Goal: Task Accomplishment & Management: Use online tool/utility

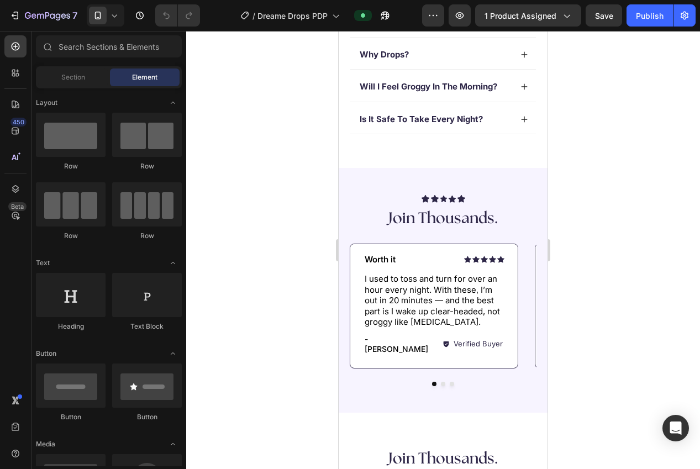
scroll to position [569, 0]
click at [380, 260] on p "Worth it" at bounding box center [398, 260] width 66 height 11
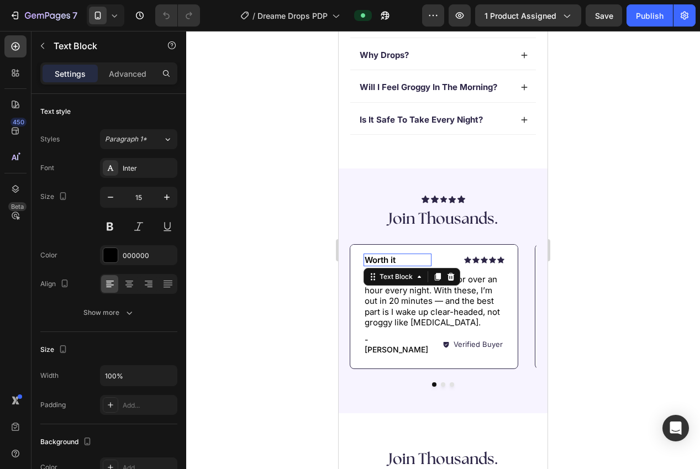
click at [380, 260] on p "Worth it" at bounding box center [398, 260] width 66 height 11
click at [609, 265] on div at bounding box center [443, 250] width 514 height 438
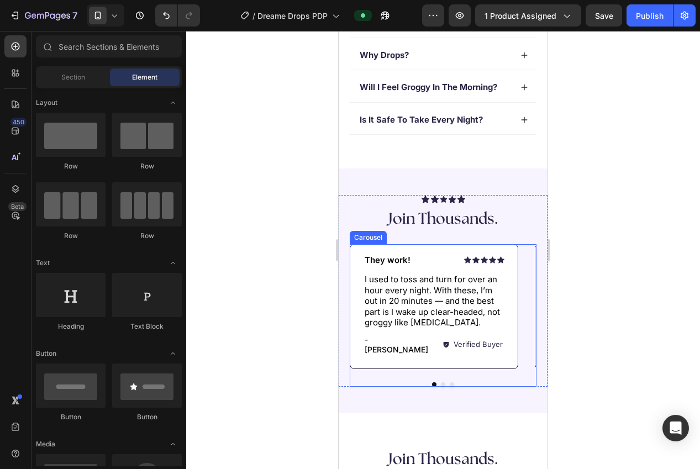
click at [444, 378] on div "Icon Icon Icon Icon Icon Icon List They work! Text Block Row I used to toss and…" at bounding box center [443, 315] width 187 height 143
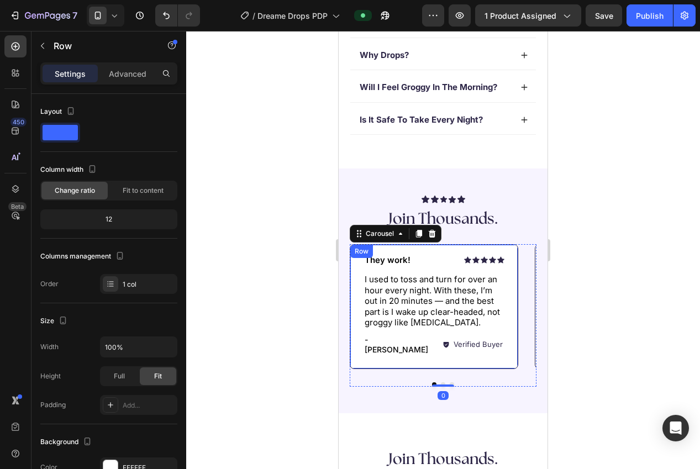
click at [481, 359] on div "Icon Icon Icon Icon Icon Icon List They work! Text Block Row I used to toss and…" at bounding box center [433, 307] width 167 height 124
click at [441, 383] on button "Dot" at bounding box center [443, 385] width 4 height 4
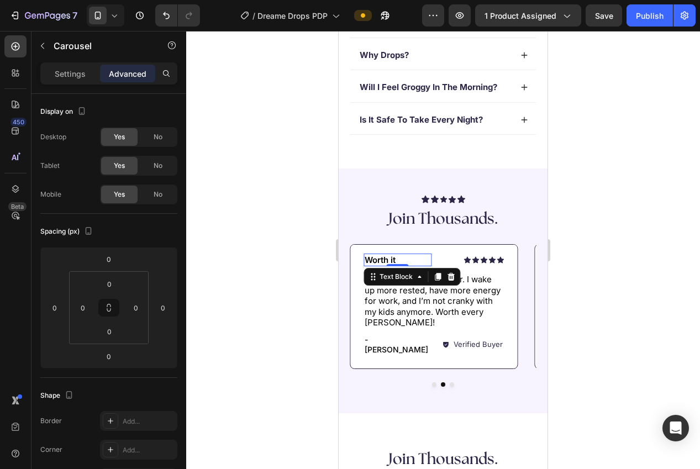
click at [385, 259] on p "Worth it" at bounding box center [398, 260] width 66 height 11
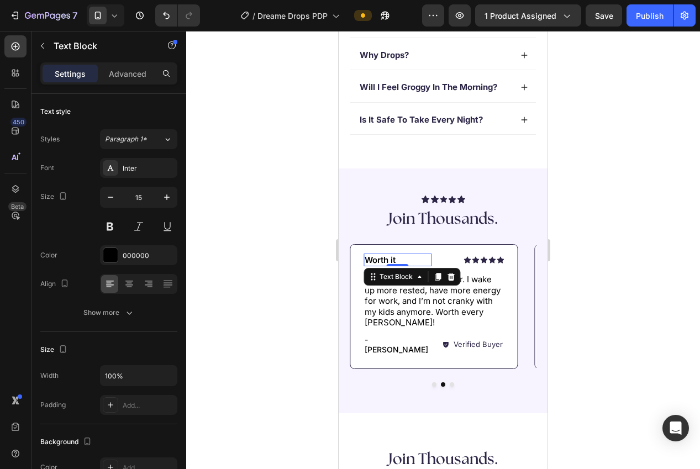
click at [385, 259] on p "Worth it" at bounding box center [398, 260] width 66 height 11
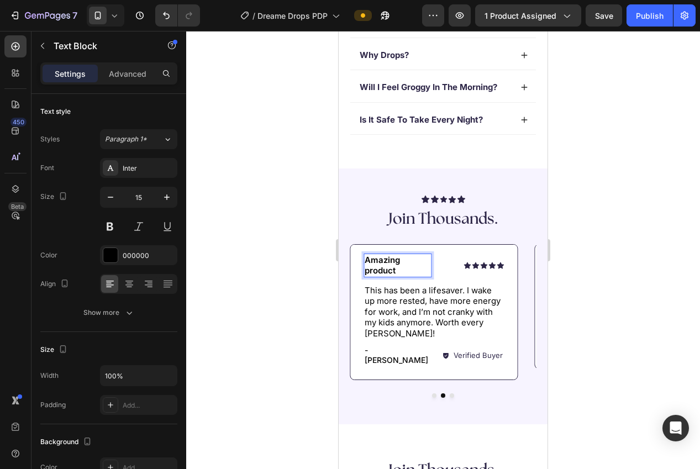
click at [374, 274] on p "Amazing product" at bounding box center [398, 266] width 66 height 22
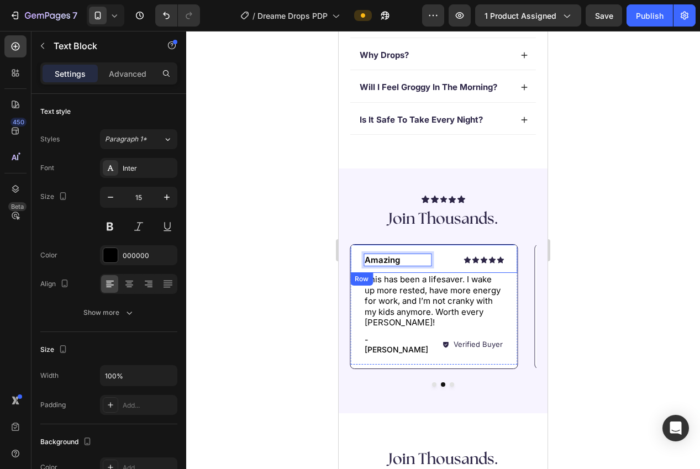
drag, startPoint x: 367, startPoint y: 259, endPoint x: 355, endPoint y: 259, distance: 12.2
click at [355, 259] on div "Icon Icon Icon Icon Icon Icon List Amazing Text Block 0 Row" at bounding box center [433, 259] width 167 height 29
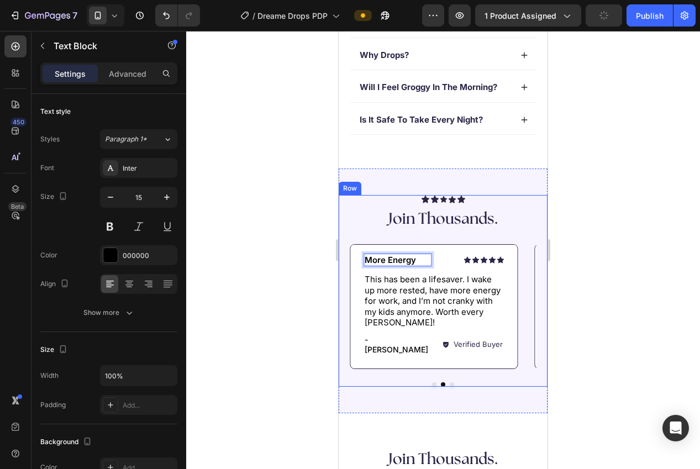
click at [665, 247] on div at bounding box center [443, 250] width 514 height 438
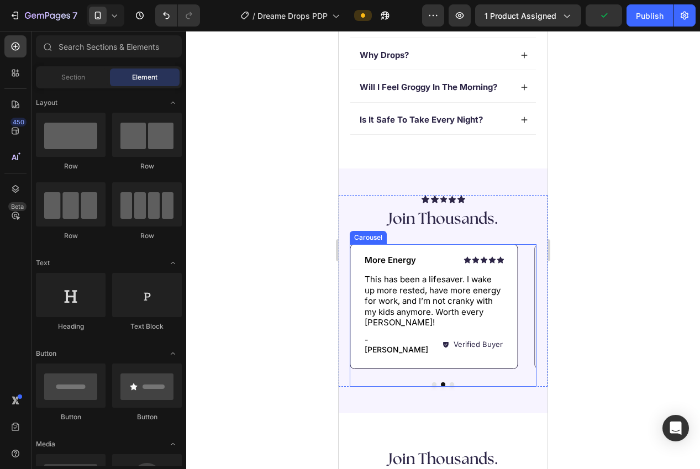
click at [449, 376] on div "Icon Icon Icon Icon Icon Icon List They work! Text Block Row I used to toss and…" at bounding box center [443, 315] width 187 height 143
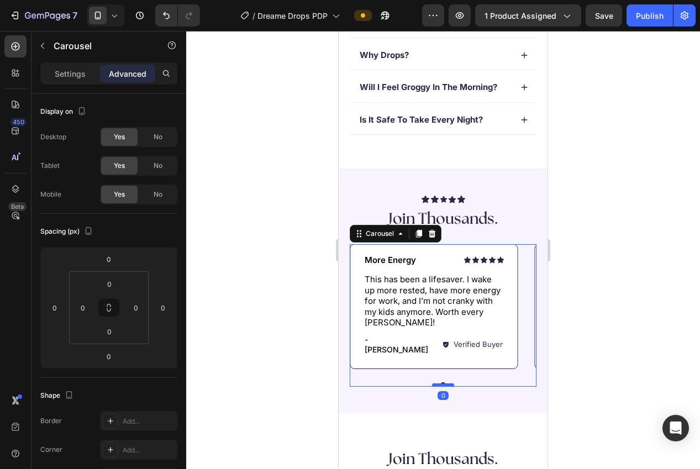
click at [451, 384] on div at bounding box center [443, 385] width 22 height 3
click at [463, 363] on div "Icon Icon Icon Icon Icon Icon List They work! Text Block Row I used to toss and…" at bounding box center [443, 315] width 187 height 143
click at [452, 383] on button "Dot" at bounding box center [452, 385] width 4 height 4
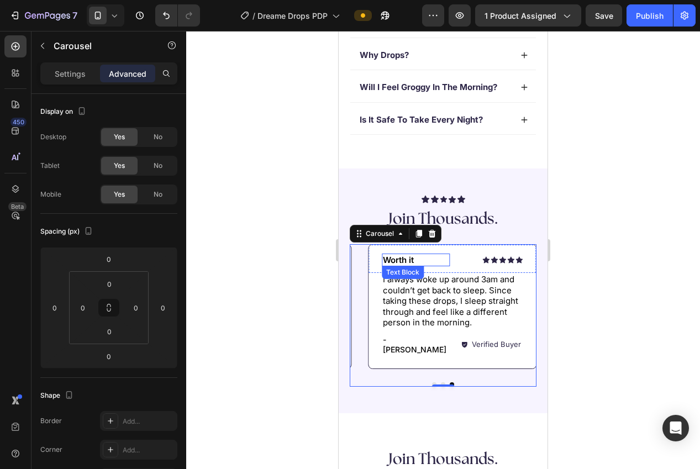
click at [397, 256] on p "Worth it" at bounding box center [416, 260] width 66 height 11
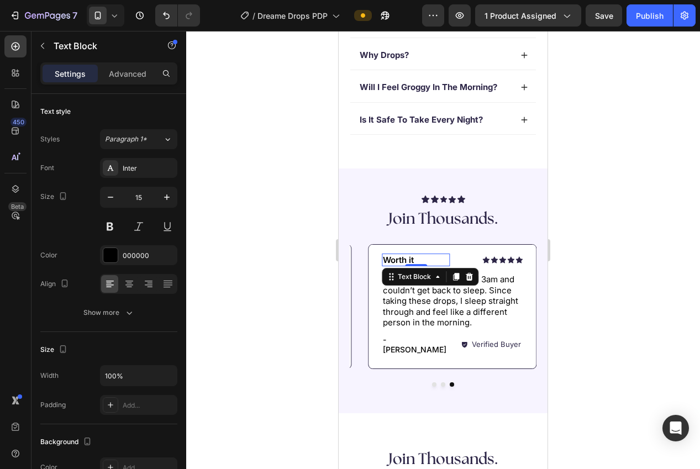
click at [397, 256] on p "Worth it" at bounding box center [416, 260] width 66 height 11
click at [601, 275] on div at bounding box center [443, 250] width 514 height 438
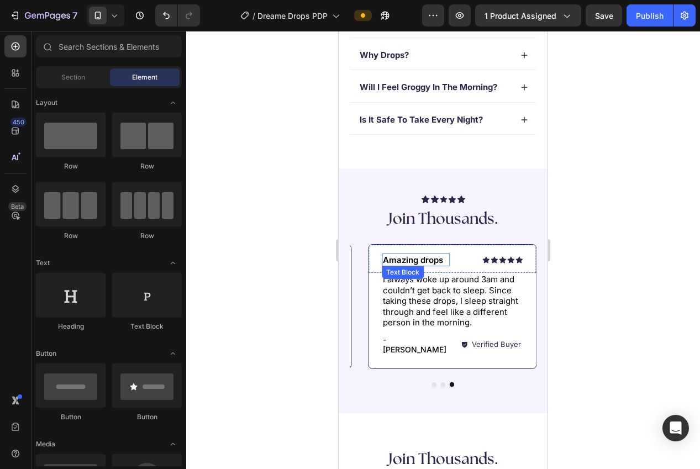
click at [422, 260] on p "Amazing drops" at bounding box center [416, 260] width 66 height 11
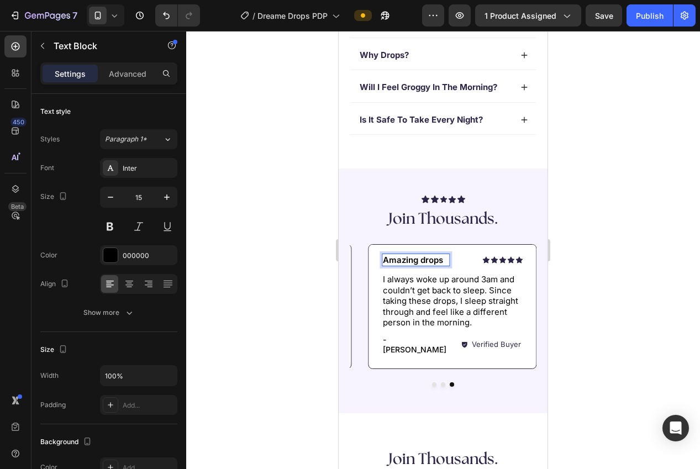
drag, startPoint x: 426, startPoint y: 255, endPoint x: 426, endPoint y: 263, distance: 7.2
click at [426, 258] on p "Amazing drops" at bounding box center [416, 260] width 66 height 11
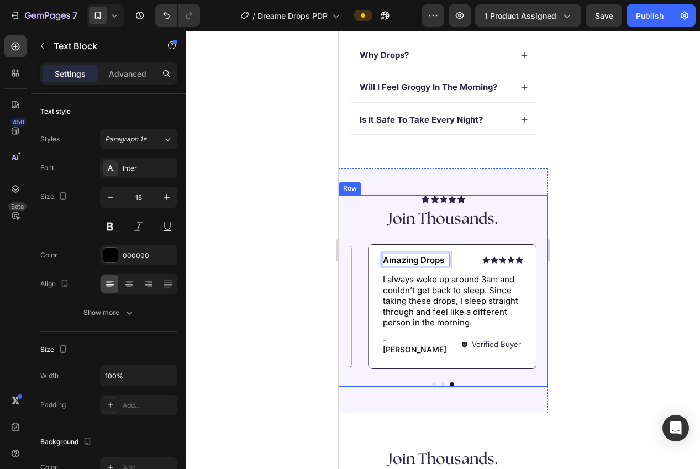
click at [638, 275] on div at bounding box center [443, 250] width 514 height 438
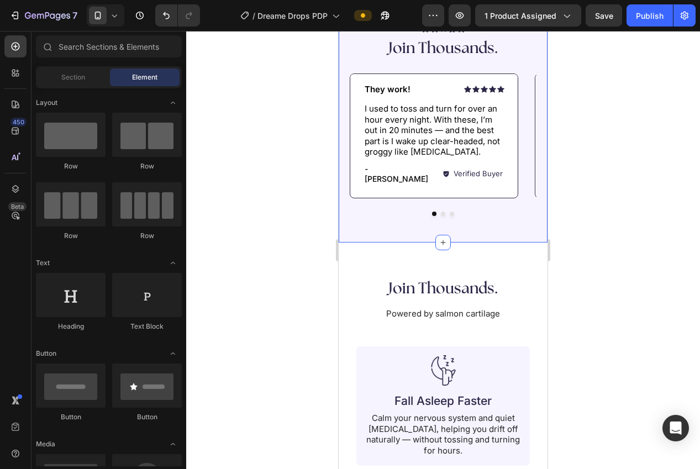
scroll to position [834, 0]
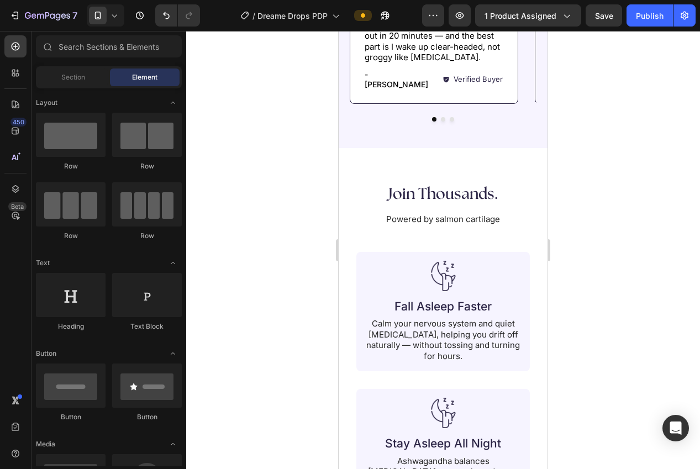
click at [474, 196] on h2 "Join Thousands." at bounding box center [443, 195] width 151 height 22
click at [473, 196] on h2 "Join Thousands." at bounding box center [443, 195] width 151 height 22
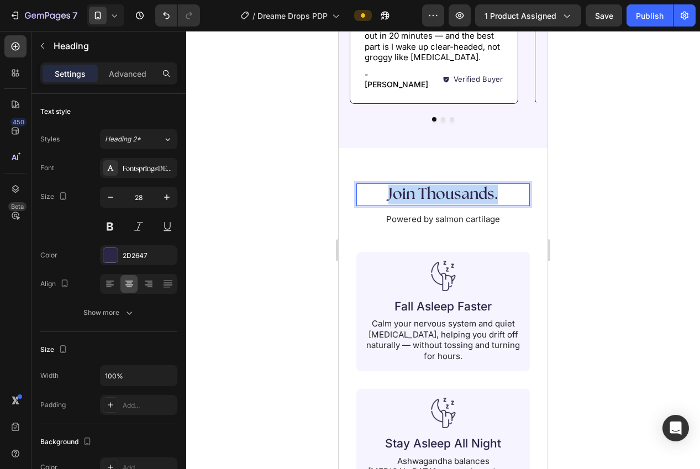
click at [473, 196] on h2 "Join Thousands." at bounding box center [443, 195] width 151 height 22
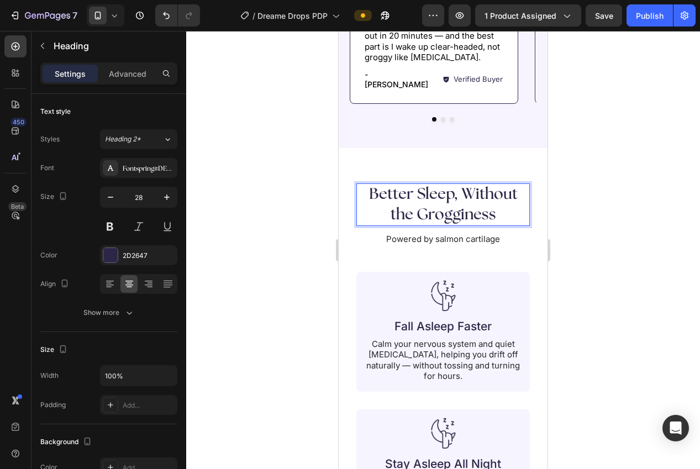
click at [465, 190] on p "Better Sleep, Without the Grogginess" at bounding box center [443, 205] width 149 height 40
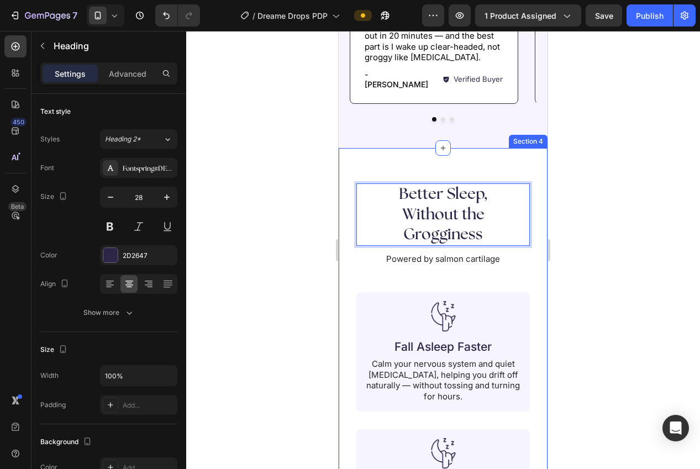
click at [578, 206] on div at bounding box center [443, 250] width 514 height 438
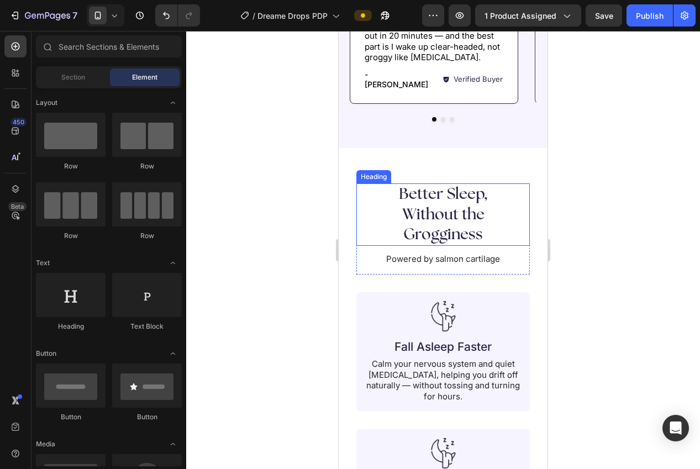
click at [455, 213] on p "Better Sleep, Without the Grogginess" at bounding box center [443, 215] width 149 height 60
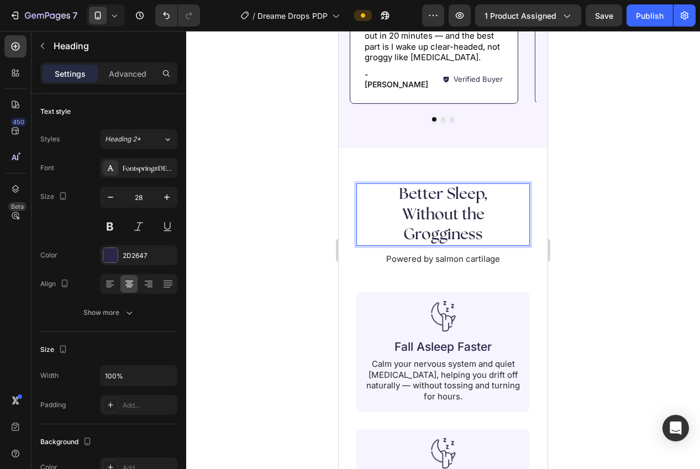
click at [577, 206] on div at bounding box center [443, 250] width 514 height 438
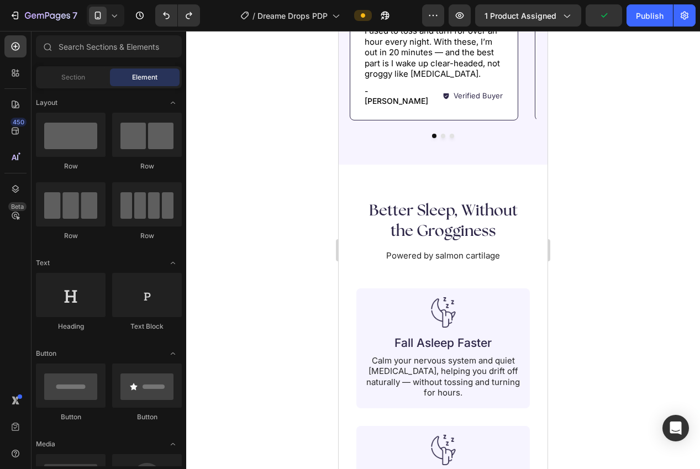
scroll to position [866, 0]
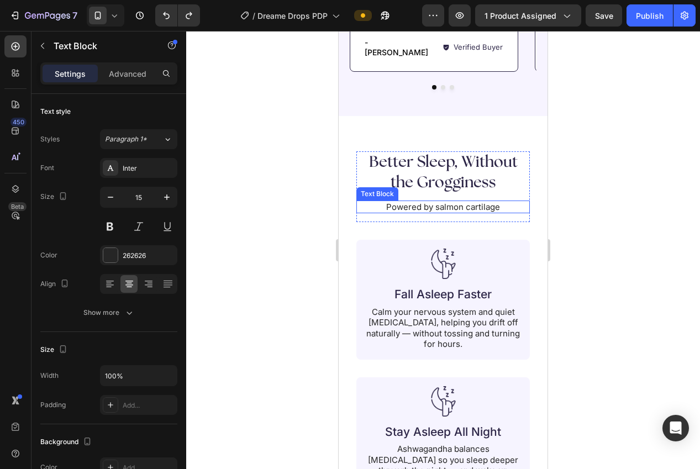
click at [477, 203] on p "Powered by salmon cartilage" at bounding box center [443, 207] width 171 height 11
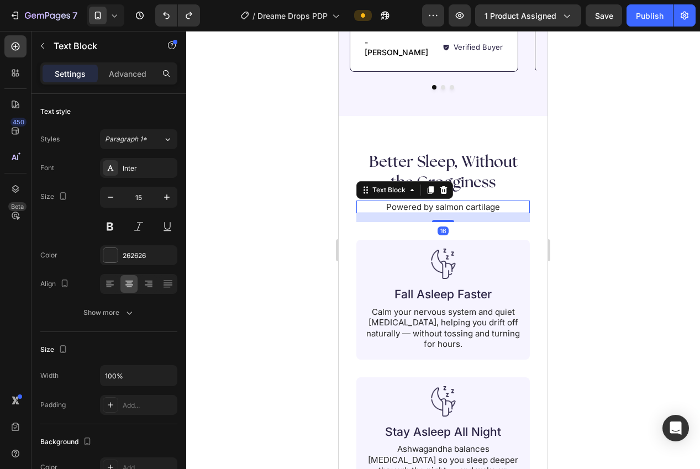
click at [442, 186] on icon at bounding box center [444, 190] width 7 height 8
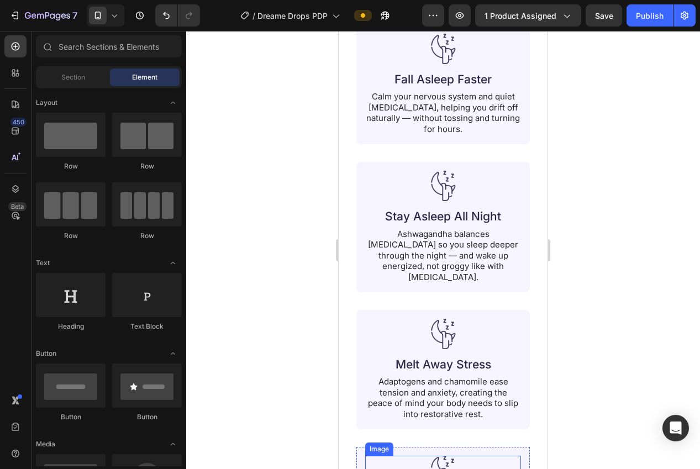
scroll to position [1003, 0]
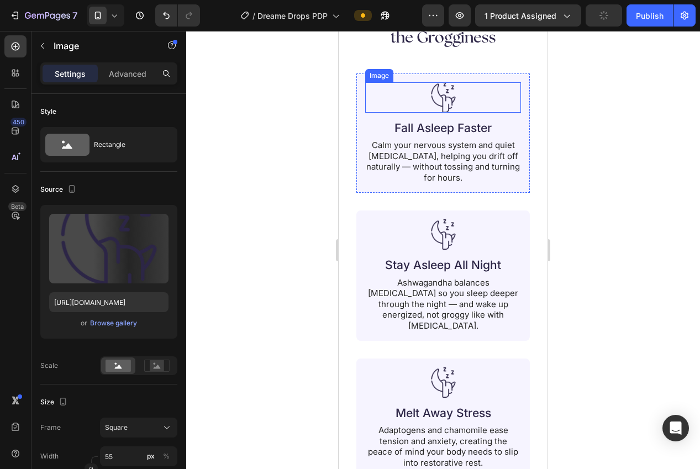
drag, startPoint x: 448, startPoint y: 104, endPoint x: 390, endPoint y: 111, distance: 58.5
click at [448, 104] on img at bounding box center [443, 97] width 30 height 30
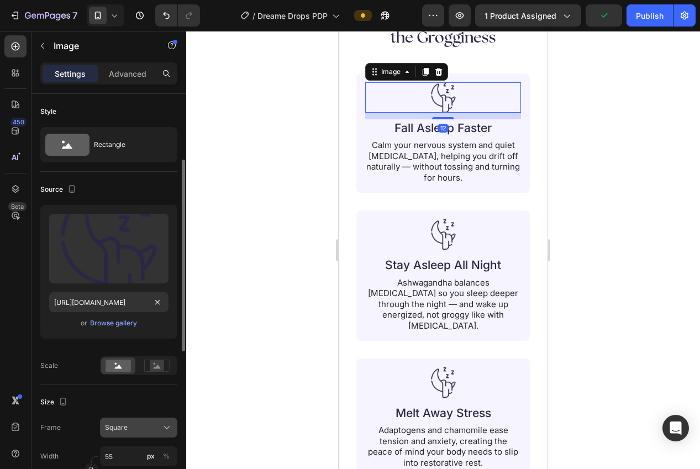
scroll to position [174, 0]
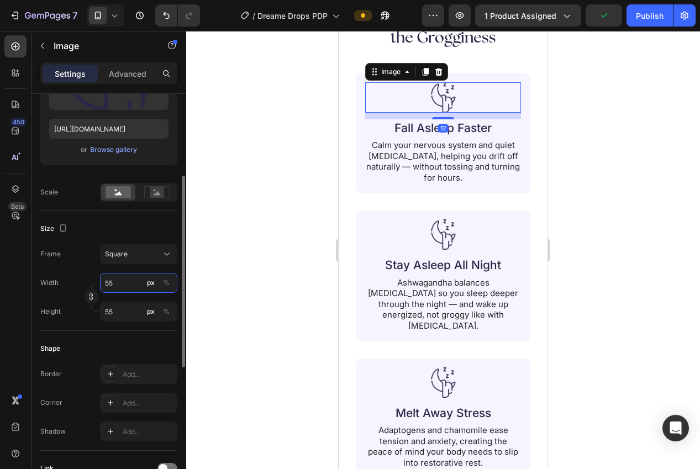
click at [124, 285] on input "55" at bounding box center [138, 283] width 77 height 20
type input "4"
type input "45"
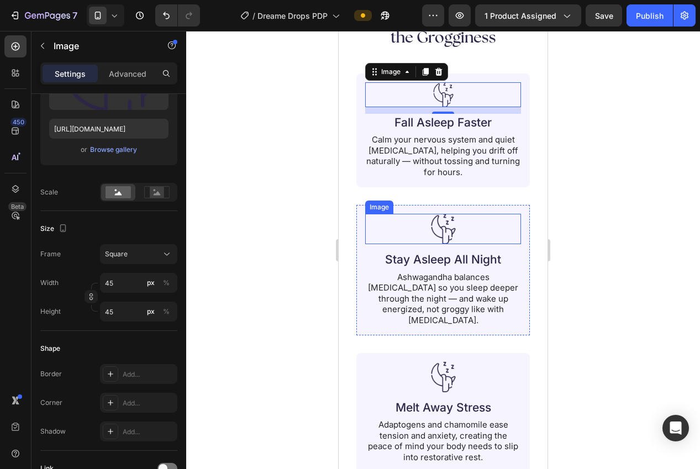
click at [455, 234] on img at bounding box center [443, 229] width 30 height 30
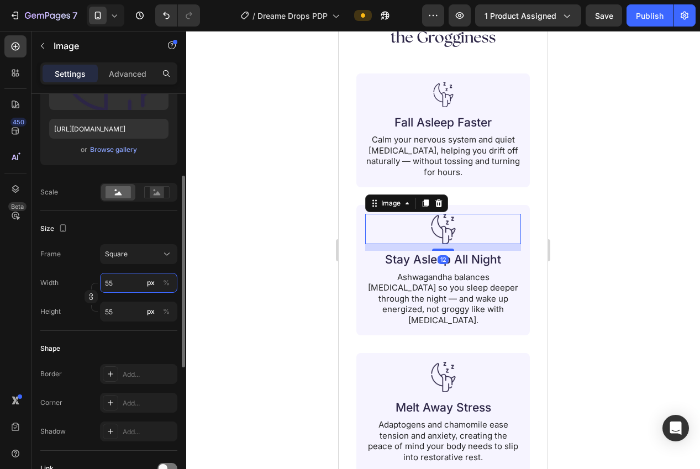
click at [137, 289] on input "55" at bounding box center [138, 283] width 77 height 20
type input "4"
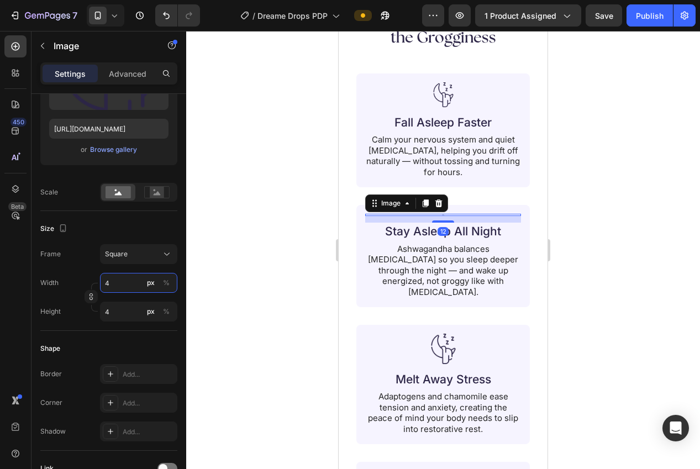
type input "45"
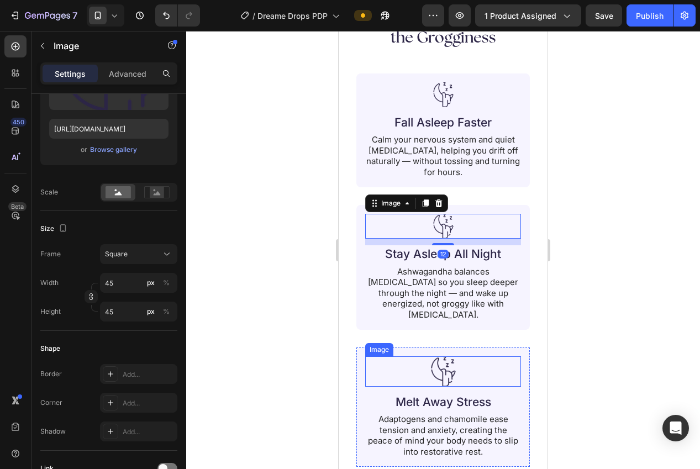
click at [439, 363] on img at bounding box center [443, 372] width 30 height 30
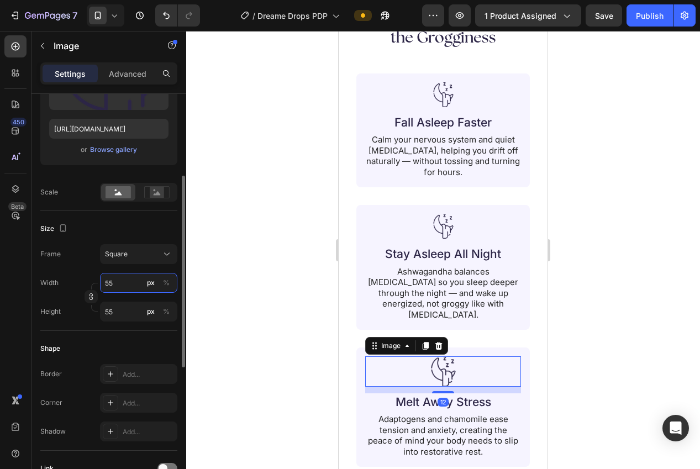
click at [125, 292] on input "55" at bounding box center [138, 283] width 77 height 20
type input "4"
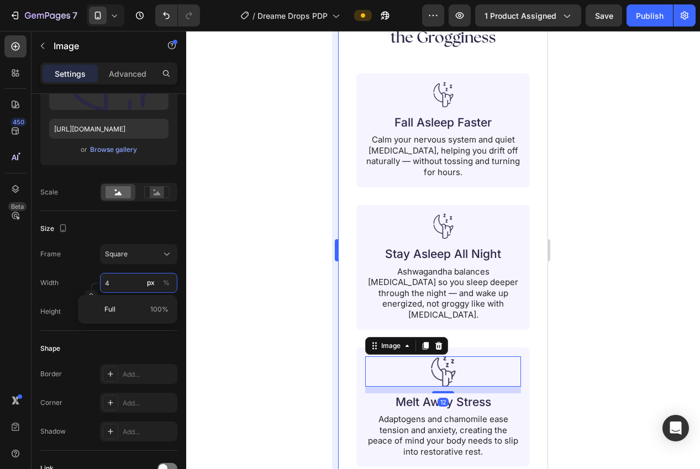
type input "45"
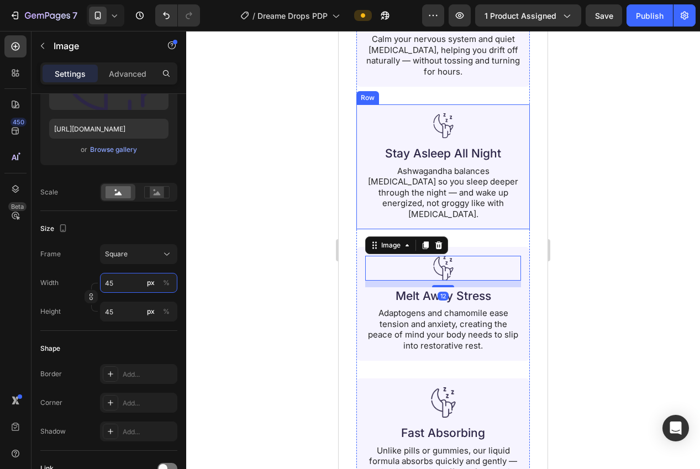
scroll to position [1170, 0]
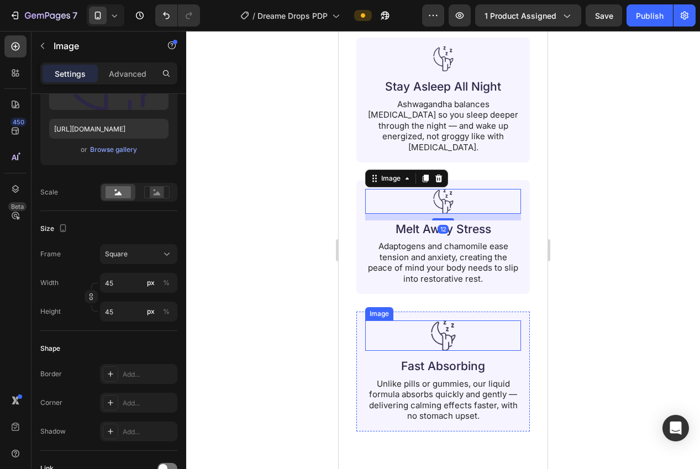
drag, startPoint x: 453, startPoint y: 323, endPoint x: 348, endPoint y: 316, distance: 105.3
click at [450, 323] on img at bounding box center [443, 336] width 30 height 30
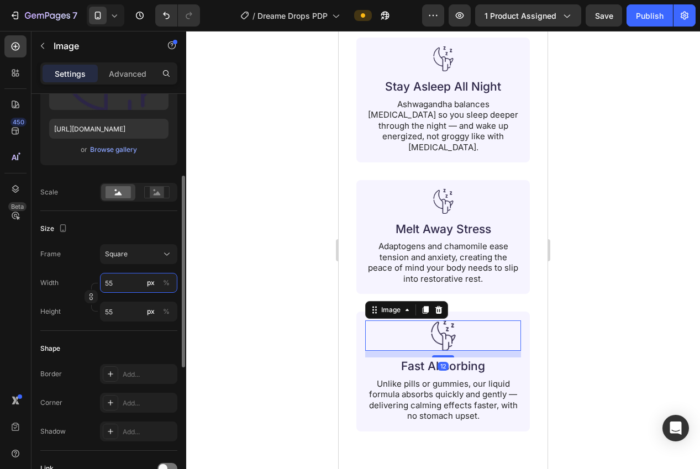
click at [117, 290] on input "55" at bounding box center [138, 283] width 77 height 20
type input "4"
type input "45"
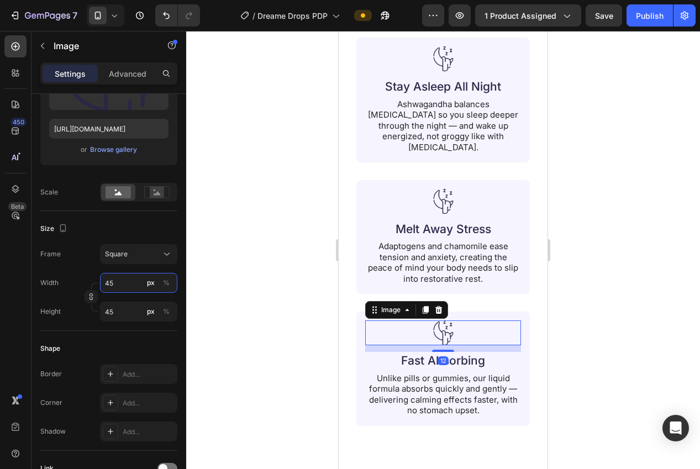
type input "45"
drag, startPoint x: 251, startPoint y: 243, endPoint x: 264, endPoint y: 250, distance: 14.3
click at [251, 243] on div at bounding box center [443, 250] width 514 height 438
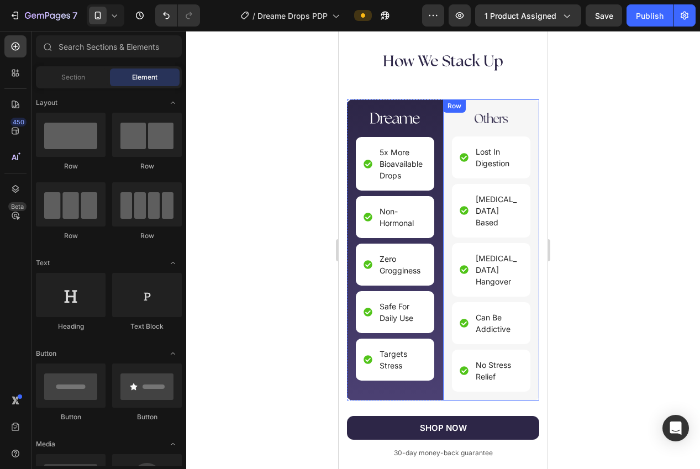
scroll to position [2237, 0]
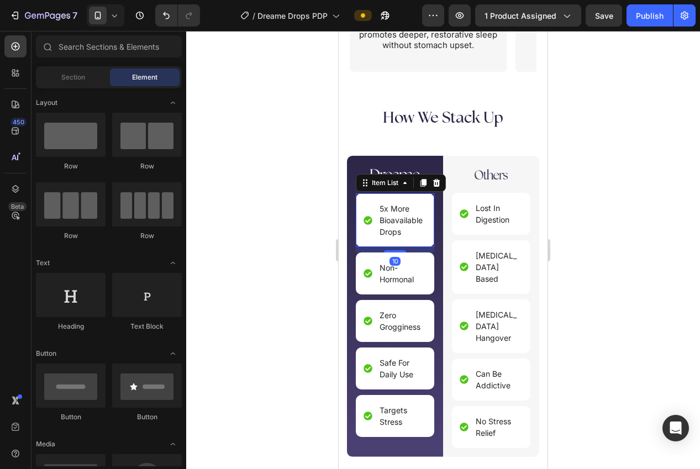
click at [404, 235] on p "5x More Bioavailable Drops" at bounding box center [402, 220] width 45 height 35
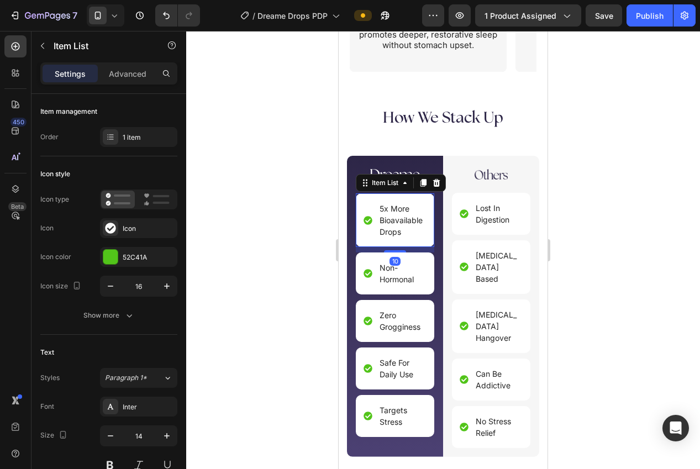
drag, startPoint x: 404, startPoint y: 235, endPoint x: 397, endPoint y: 236, distance: 6.2
click at [402, 235] on p "5x More Bioavailable Drops" at bounding box center [402, 220] width 45 height 35
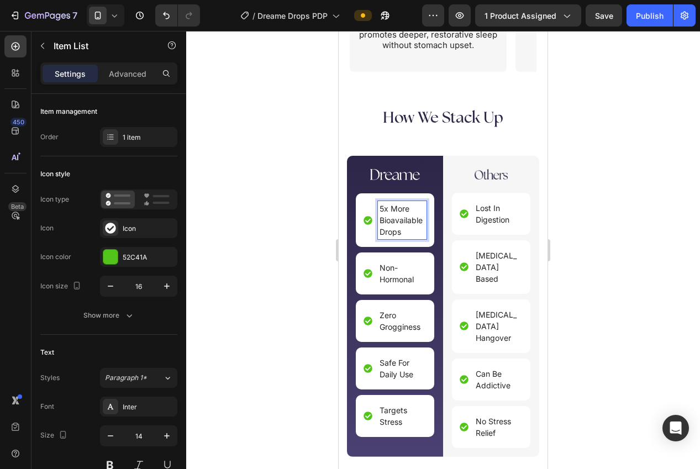
click at [394, 236] on p "5x More Bioavailable Drops" at bounding box center [402, 220] width 45 height 35
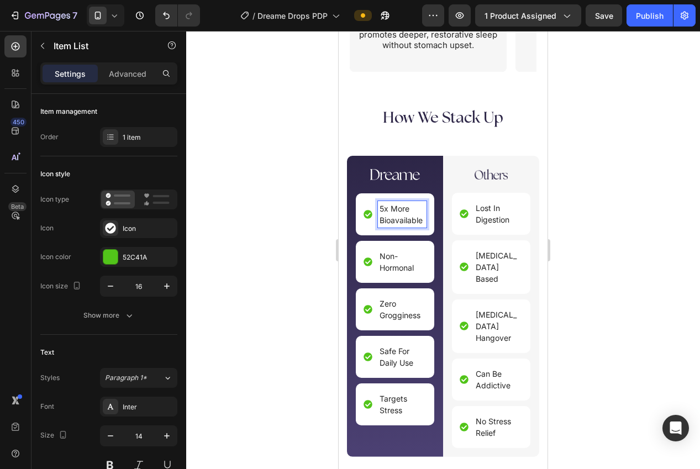
click at [595, 249] on div at bounding box center [443, 250] width 514 height 438
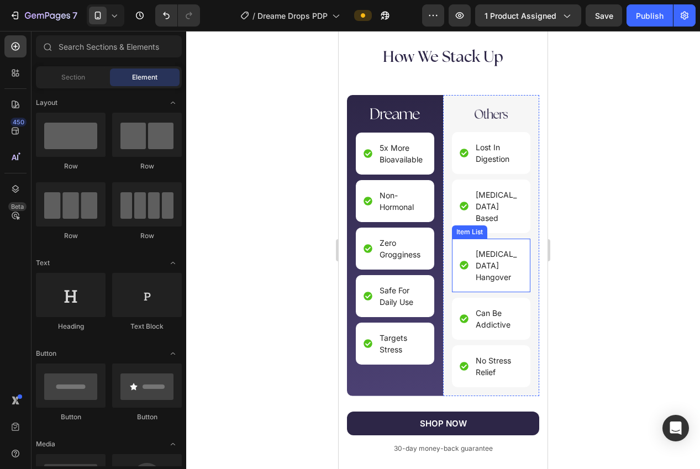
scroll to position [2280, 0]
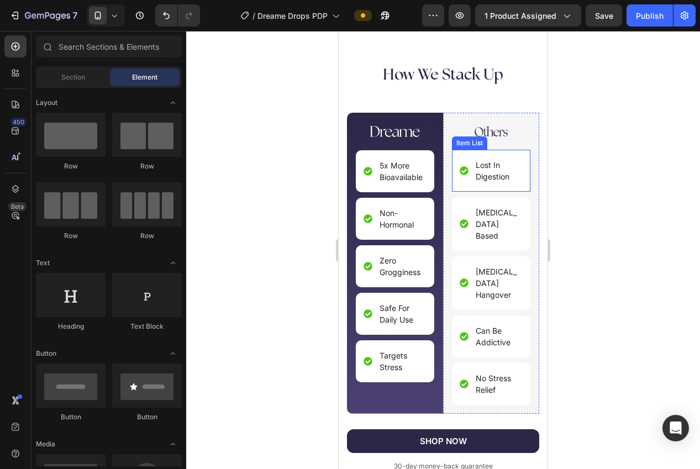
click at [465, 173] on icon at bounding box center [464, 170] width 9 height 9
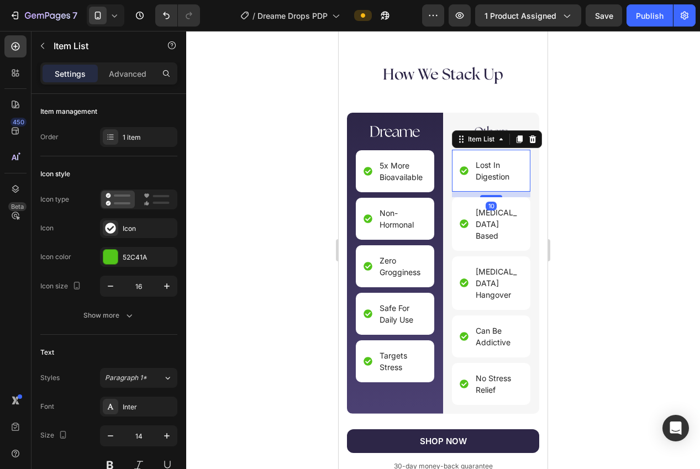
click at [463, 171] on icon at bounding box center [464, 170] width 9 height 9
click at [134, 235] on div "Icon" at bounding box center [138, 228] width 77 height 20
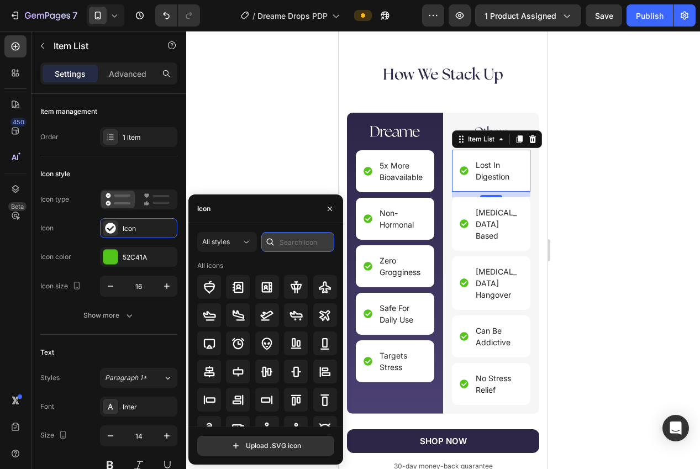
click at [297, 244] on input "text" at bounding box center [297, 242] width 73 height 20
type input "x"
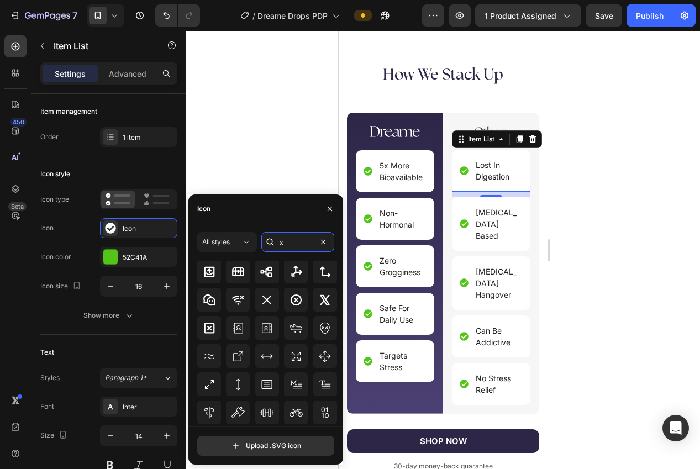
scroll to position [979, 0]
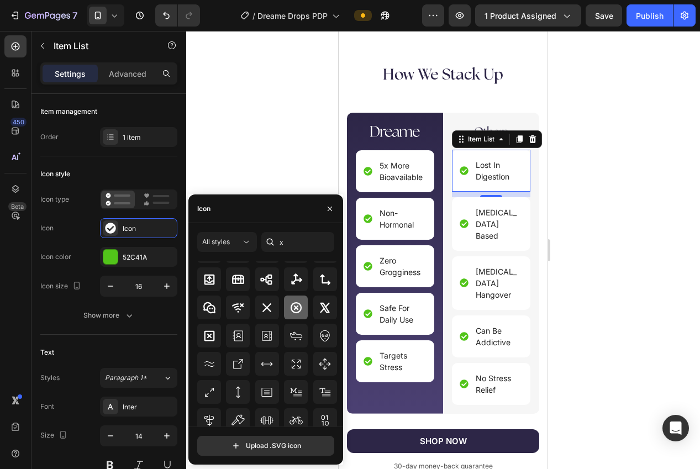
click at [294, 301] on icon at bounding box center [296, 307] width 13 height 13
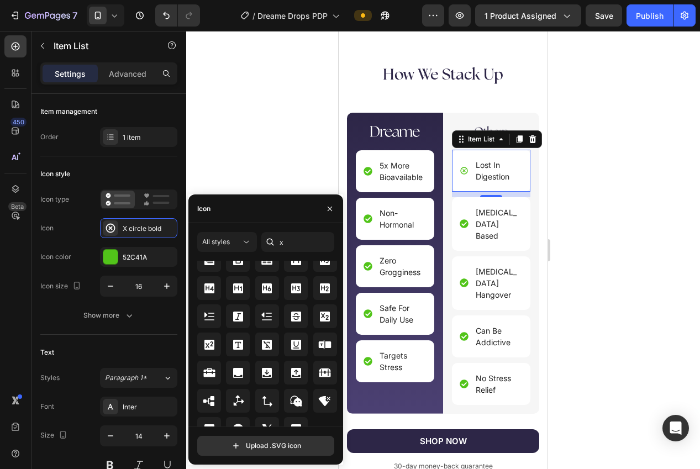
scroll to position [3901, 0]
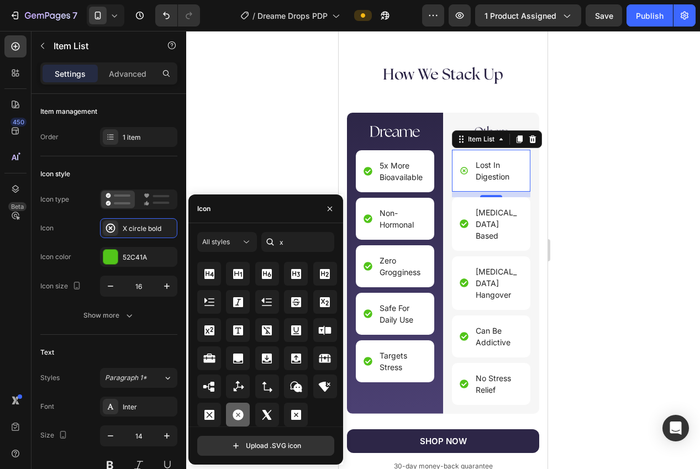
click at [233, 416] on icon at bounding box center [238, 415] width 11 height 11
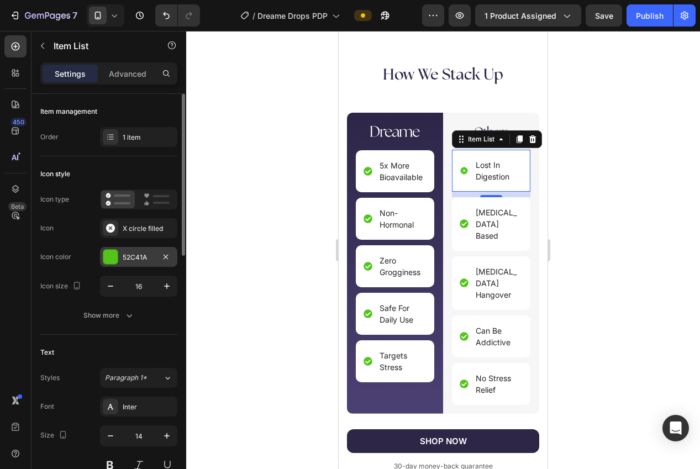
click at [119, 256] on div "52C41A" at bounding box center [138, 257] width 77 height 20
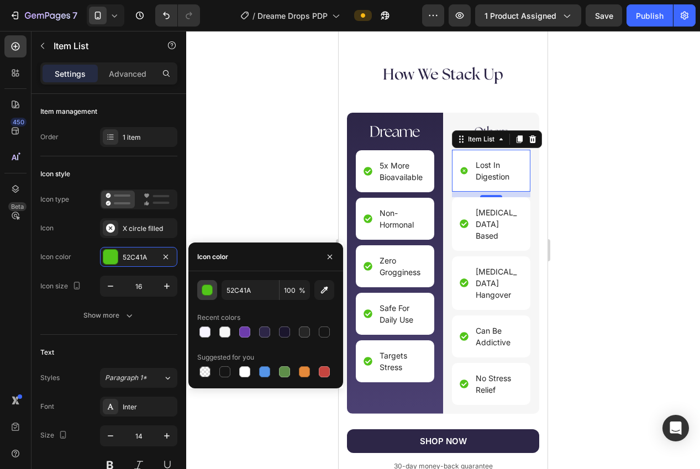
click at [209, 294] on div "button" at bounding box center [207, 290] width 11 height 11
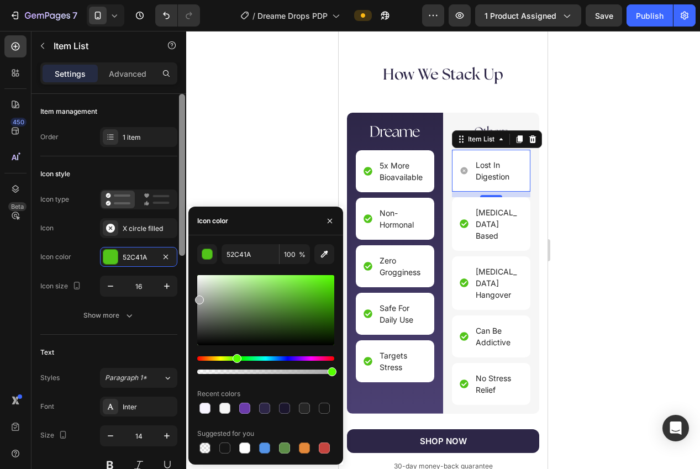
drag, startPoint x: 193, startPoint y: 351, endPoint x: 178, endPoint y: 298, distance: 55.1
click at [178, 298] on div "450 Beta Sections(18) Elements(84) Section Element Hero Section Product Detail …" at bounding box center [93, 250] width 186 height 438
type input "AAAAAA"
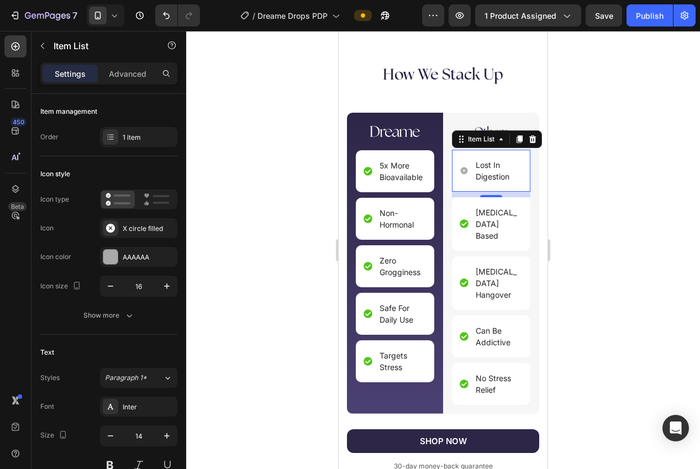
drag, startPoint x: 655, startPoint y: 293, endPoint x: 603, endPoint y: 295, distance: 52.0
click at [654, 293] on div at bounding box center [443, 250] width 514 height 438
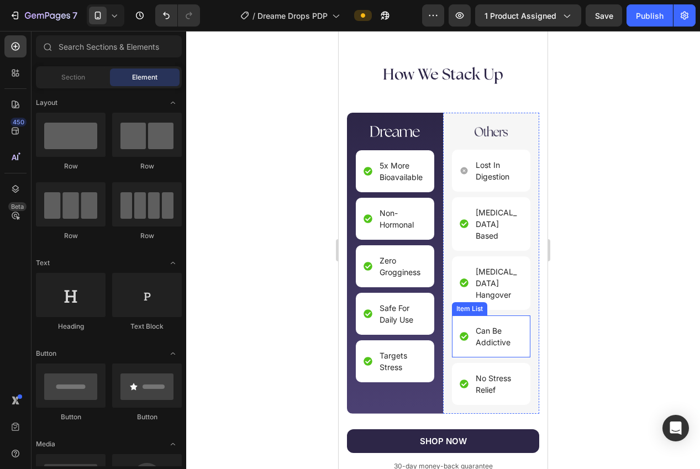
scroll to position [2227, 0]
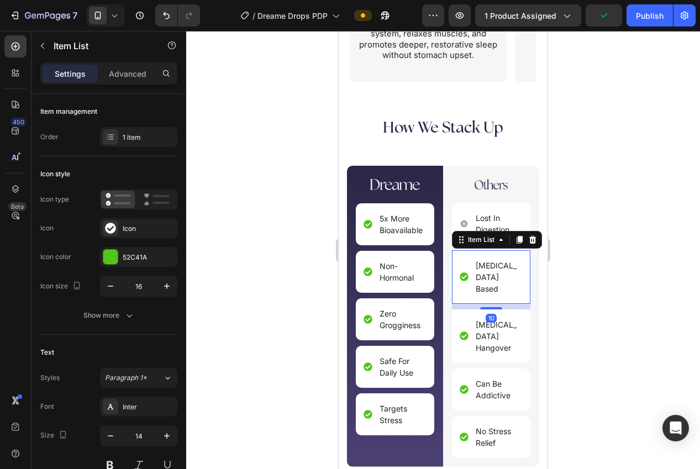
click at [465, 274] on icon at bounding box center [464, 277] width 9 height 9
click at [153, 234] on div "Icon" at bounding box center [138, 228] width 77 height 20
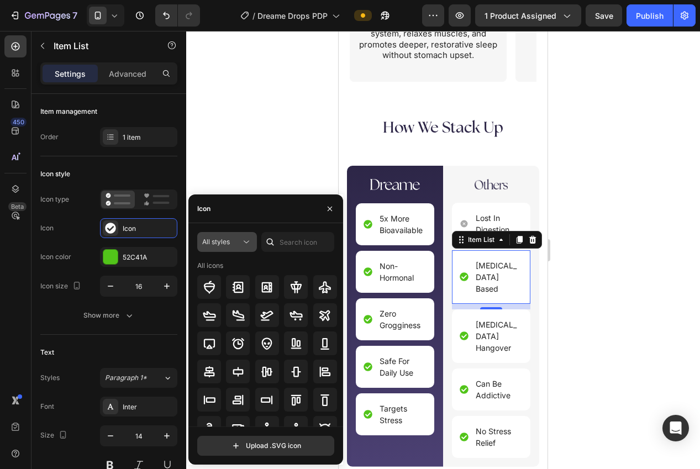
click at [242, 244] on icon at bounding box center [246, 242] width 11 height 11
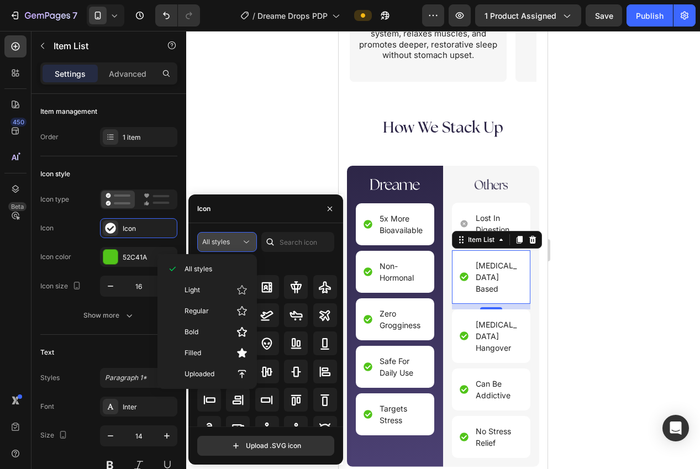
click at [242, 244] on icon at bounding box center [246, 242] width 11 height 11
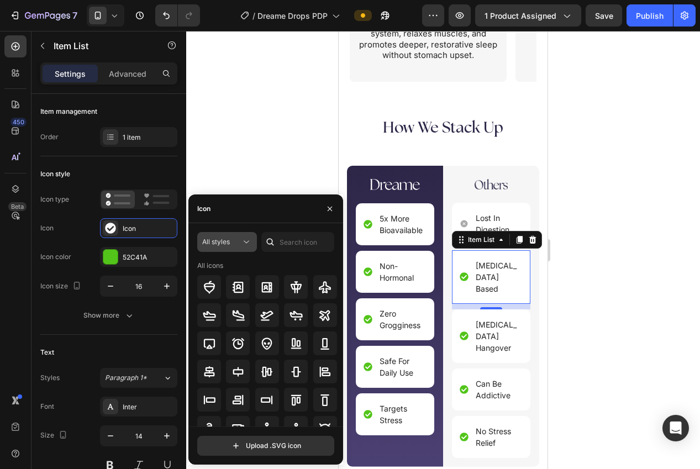
click at [242, 244] on icon at bounding box center [246, 242] width 11 height 11
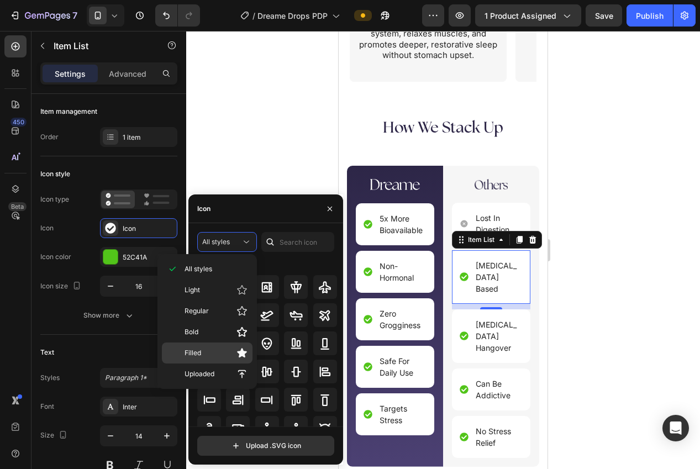
click at [230, 351] on p "Filled" at bounding box center [216, 353] width 63 height 11
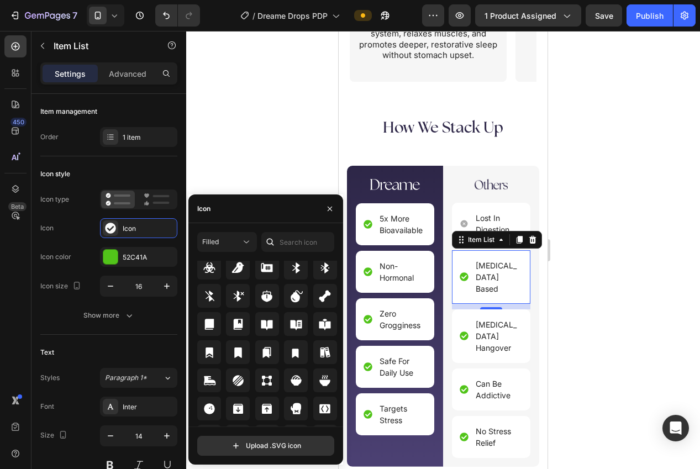
scroll to position [1017, 0]
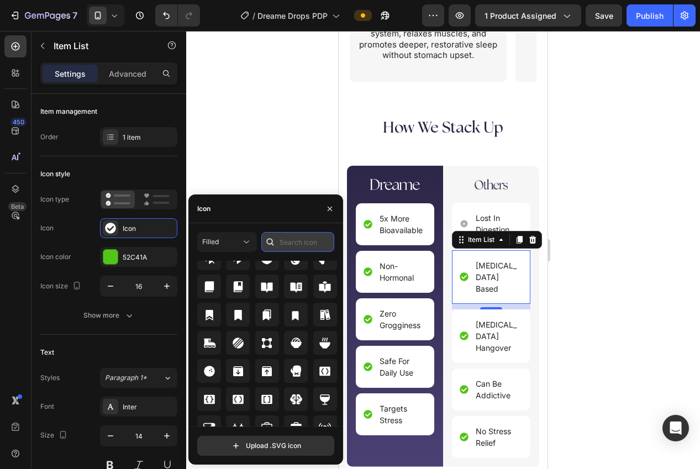
click at [290, 247] on input "text" at bounding box center [297, 242] width 73 height 20
type input "x"
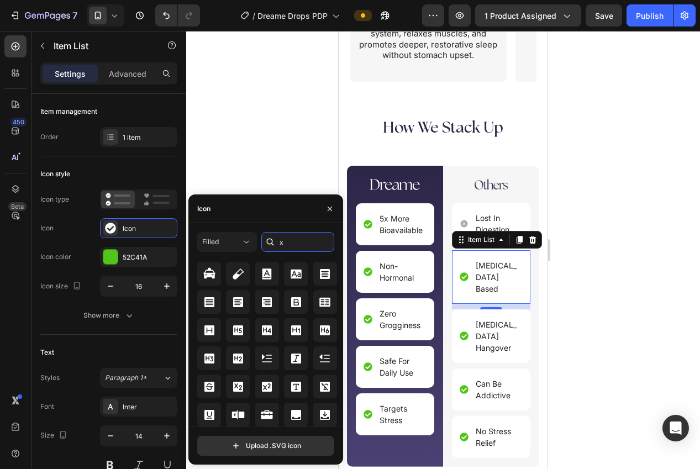
scroll to position [906, 0]
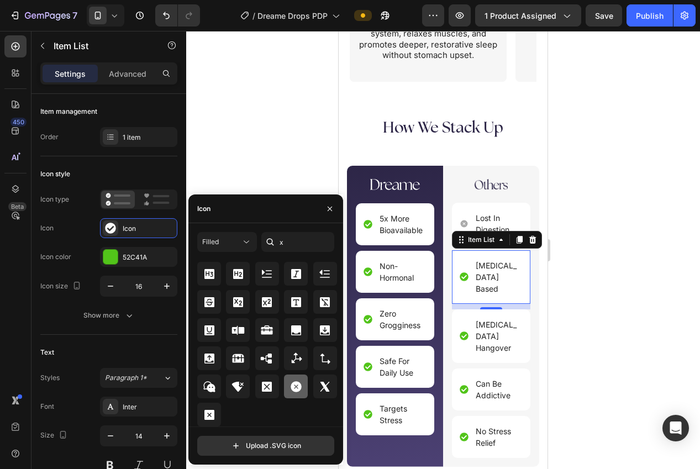
click at [296, 386] on icon at bounding box center [296, 386] width 11 height 11
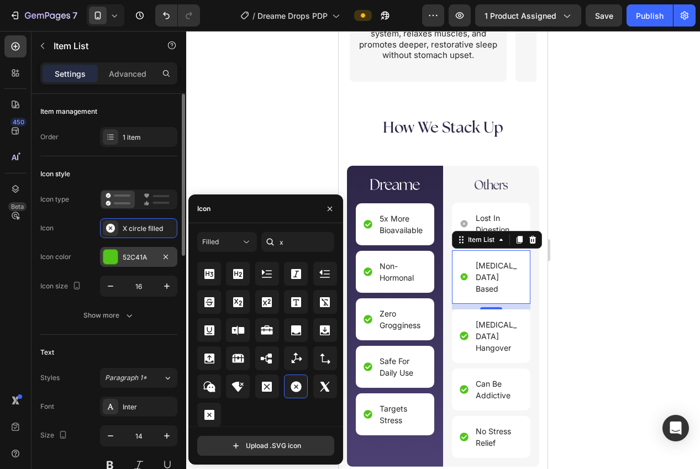
click at [127, 257] on div "52C41A" at bounding box center [139, 258] width 32 height 10
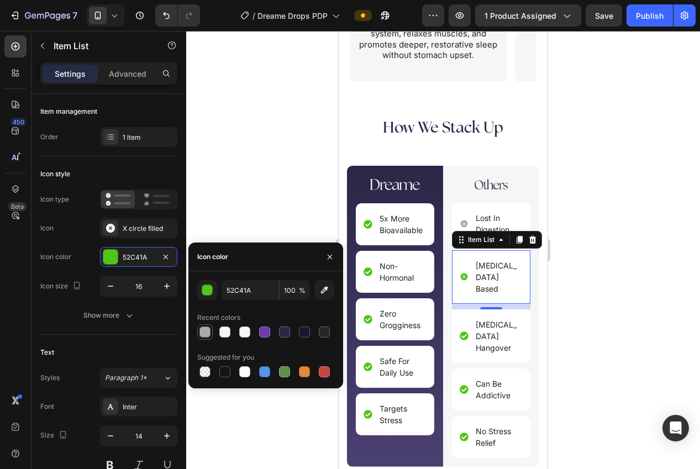
click at [207, 334] on div at bounding box center [205, 332] width 11 height 11
type input "AAAAAA"
click at [462, 332] on icon at bounding box center [464, 336] width 9 height 9
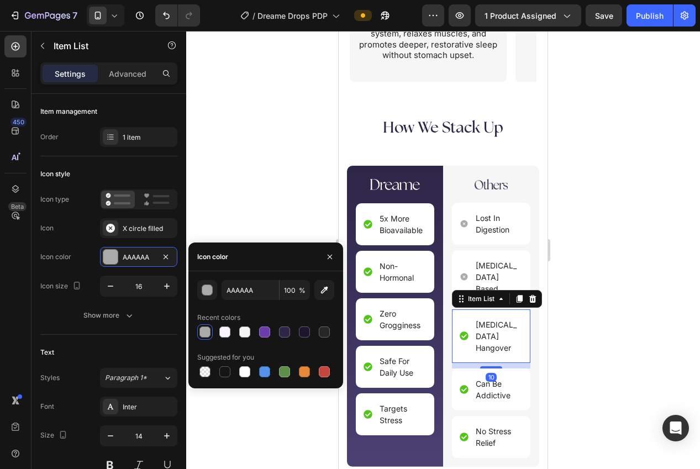
scroll to position [174, 0]
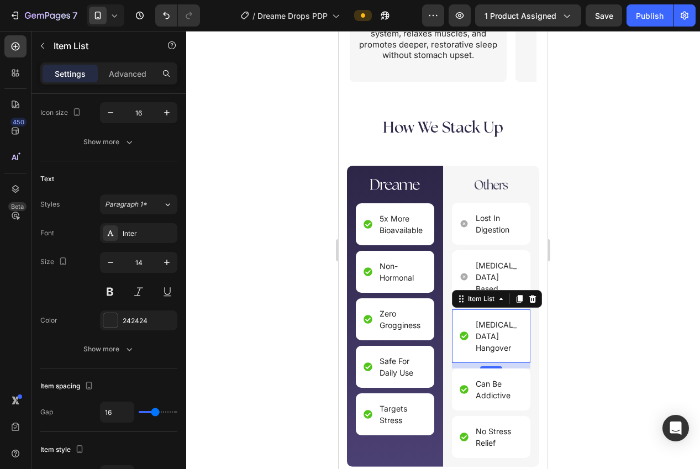
click at [466, 332] on icon at bounding box center [464, 336] width 9 height 9
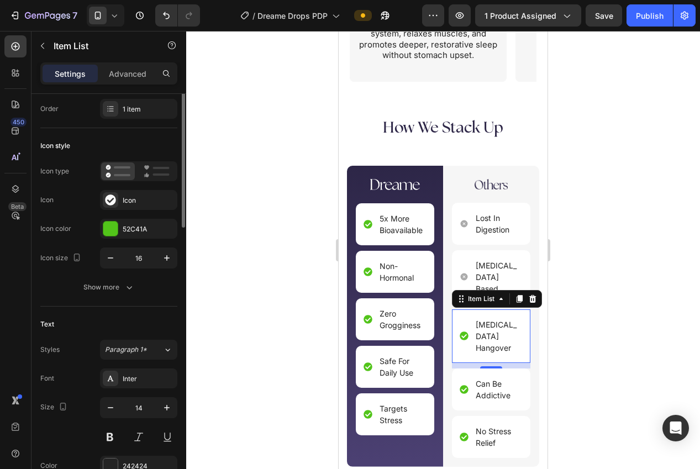
scroll to position [0, 0]
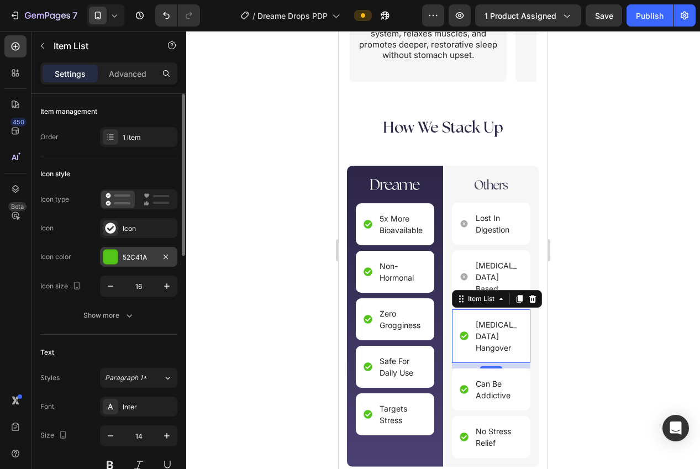
click at [121, 255] on div "52C41A" at bounding box center [138, 257] width 77 height 20
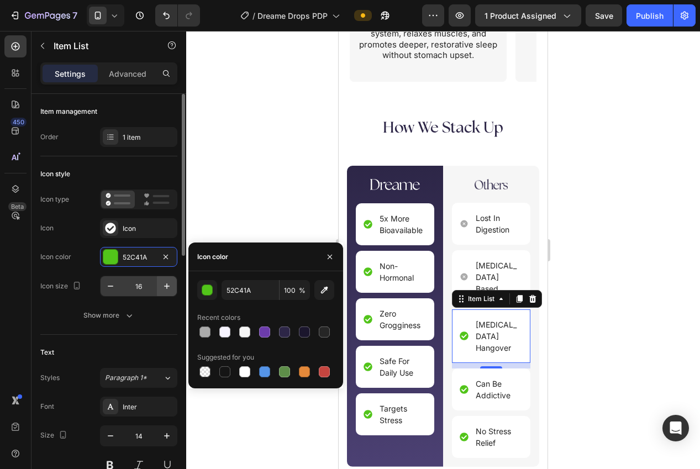
drag, startPoint x: 209, startPoint y: 333, endPoint x: 172, endPoint y: 280, distance: 65.2
click at [209, 333] on div at bounding box center [205, 332] width 11 height 11
type input "AAAAAA"
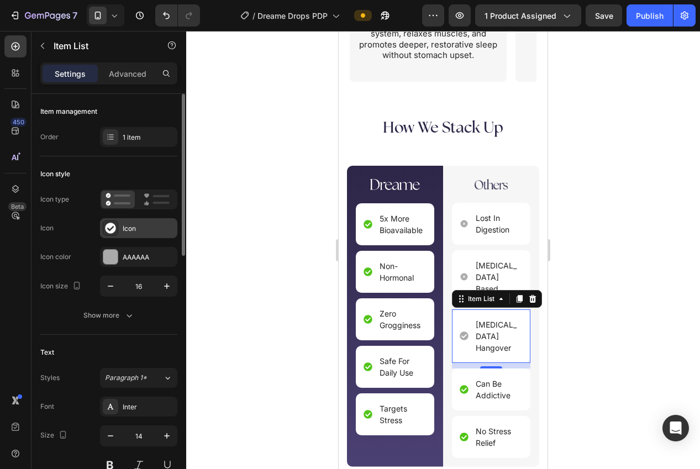
click at [132, 238] on div "Icon" at bounding box center [138, 228] width 77 height 20
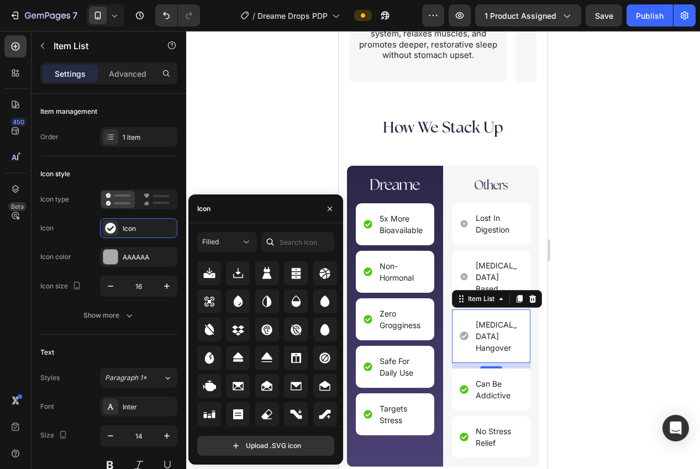
scroll to position [2498, 0]
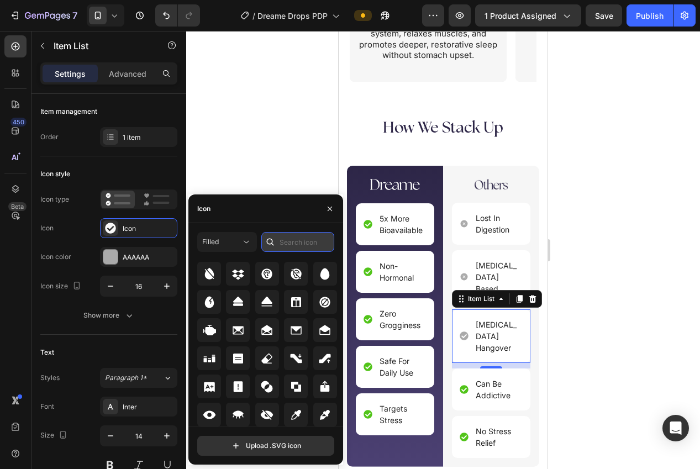
click at [296, 244] on input "text" at bounding box center [297, 242] width 73 height 20
type input "x"
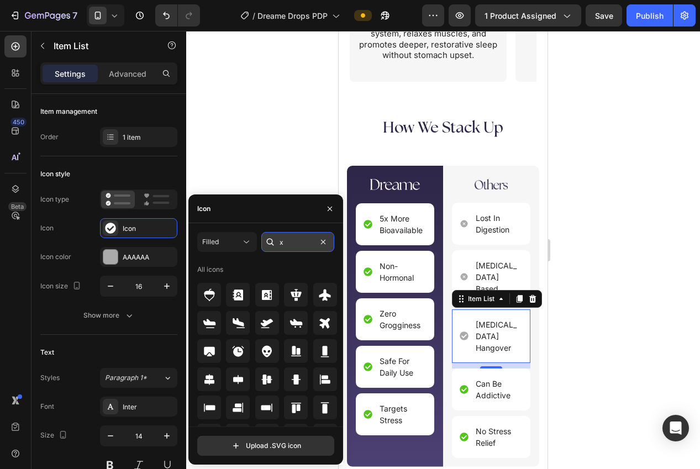
type input "x"
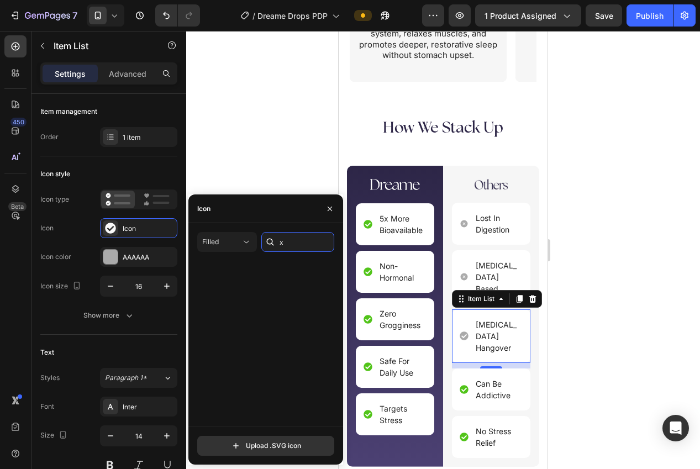
scroll to position [906, 0]
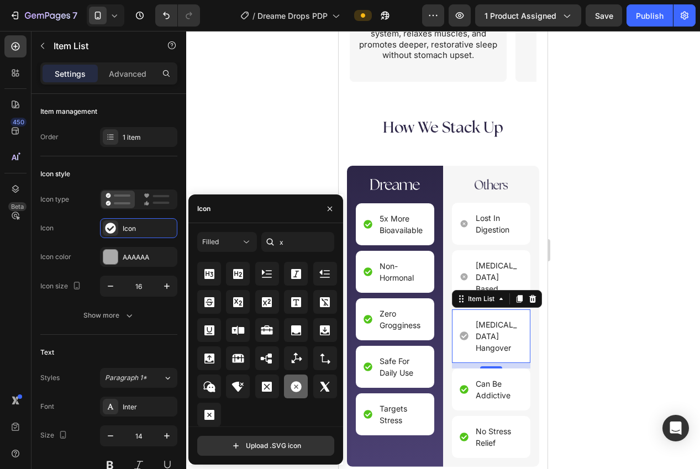
click at [298, 383] on icon at bounding box center [296, 386] width 11 height 11
click at [463, 385] on icon at bounding box center [464, 389] width 9 height 9
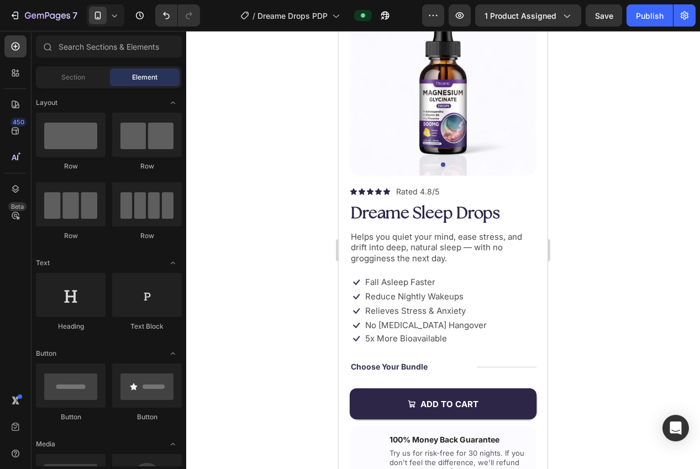
scroll to position [80, 0]
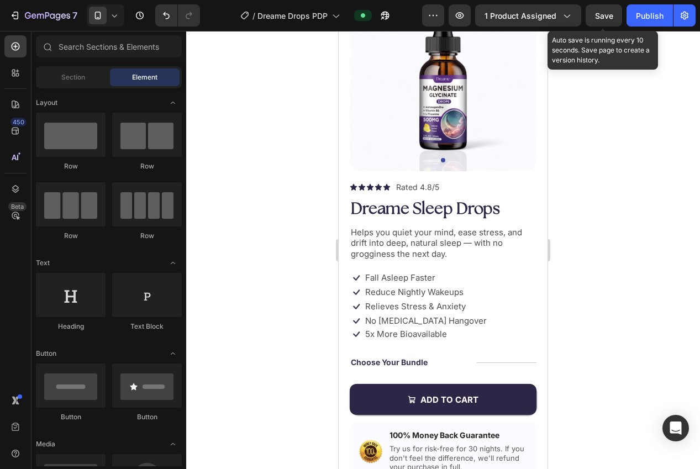
drag, startPoint x: 608, startPoint y: 20, endPoint x: 625, endPoint y: 22, distance: 16.7
click at [608, 20] on div "Save" at bounding box center [604, 16] width 18 height 12
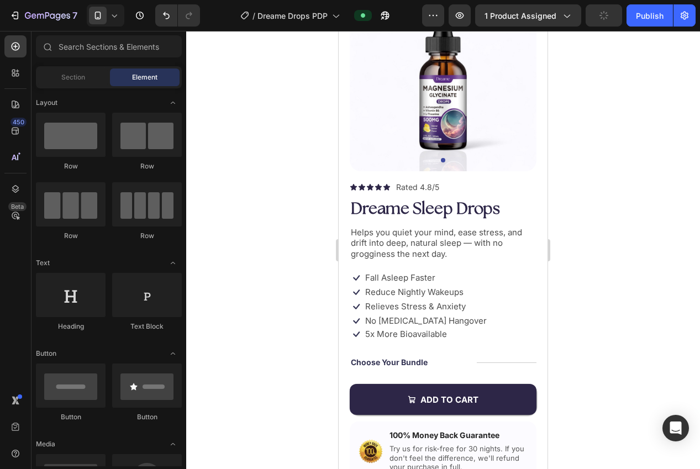
drag, startPoint x: 632, startPoint y: 22, endPoint x: 621, endPoint y: 34, distance: 16.1
click at [632, 22] on button "Publish" at bounding box center [650, 15] width 46 height 22
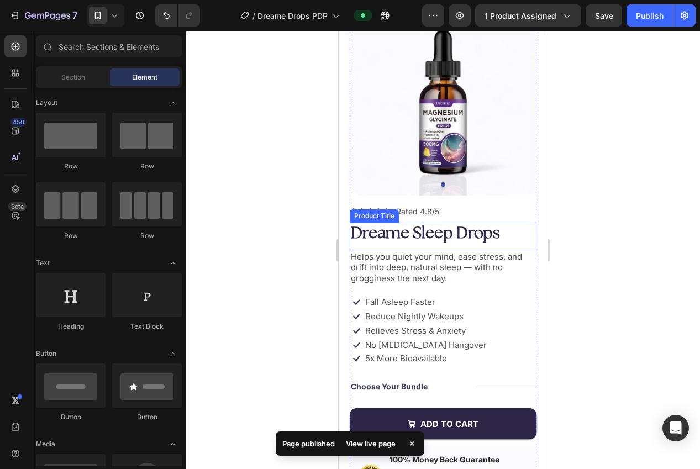
scroll to position [0, 0]
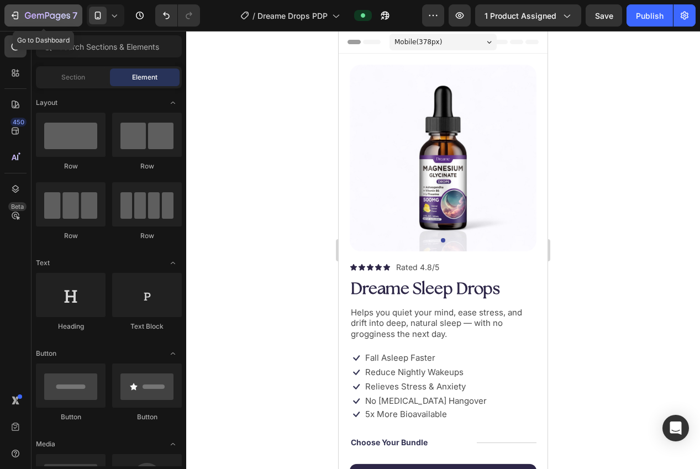
click at [19, 19] on icon "button" at bounding box center [14, 15] width 11 height 11
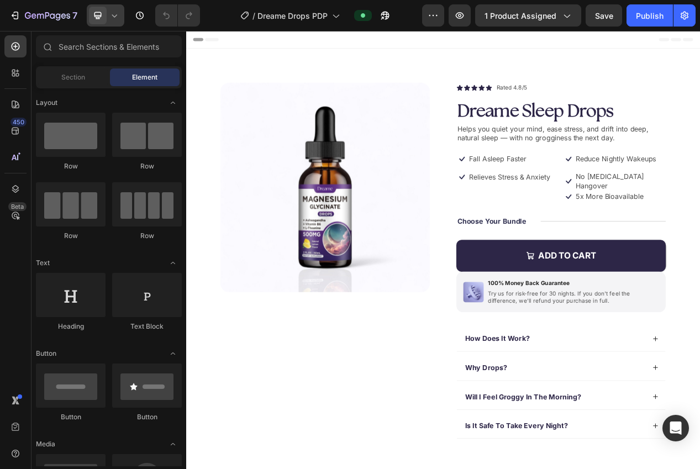
click at [99, 14] on icon at bounding box center [97, 15] width 11 height 11
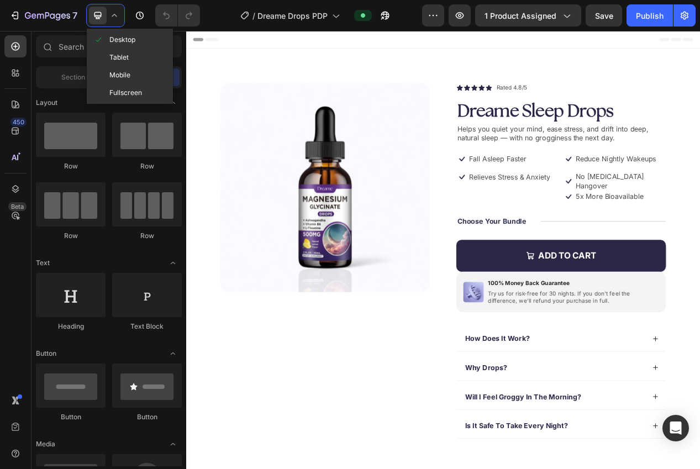
click at [127, 77] on span "Mobile" at bounding box center [119, 75] width 21 height 11
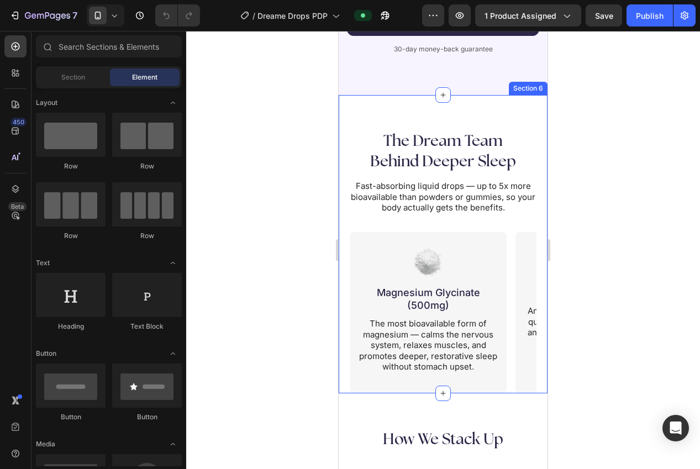
scroll to position [1911, 0]
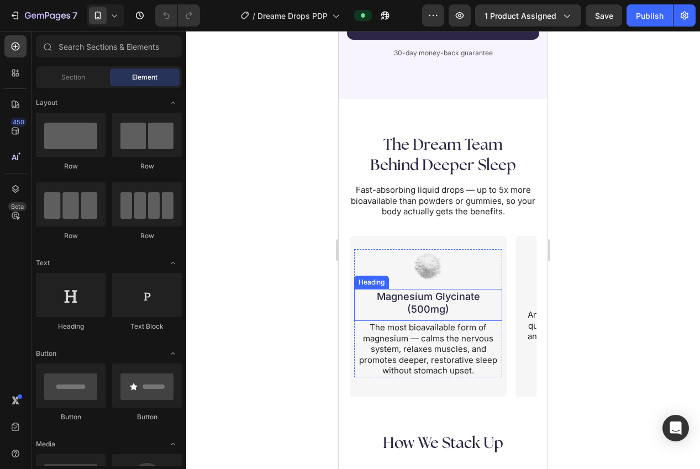
click at [435, 299] on h2 "Magnesium Glycinate (500mg)" at bounding box center [428, 303] width 126 height 28
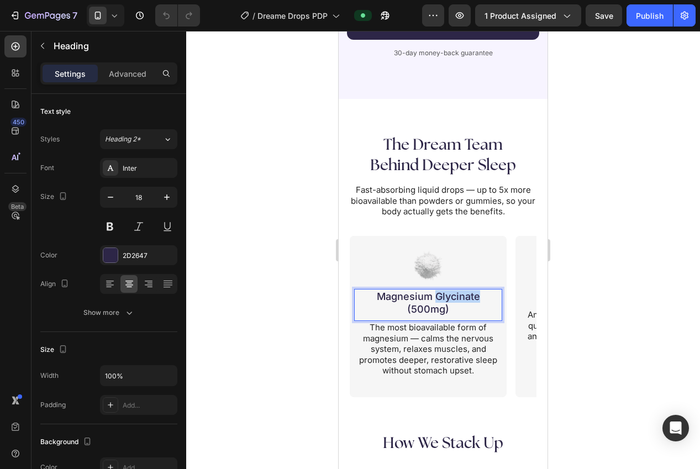
click at [435, 299] on h2 "Magnesium Glycinate (500mg)" at bounding box center [428, 303] width 126 height 28
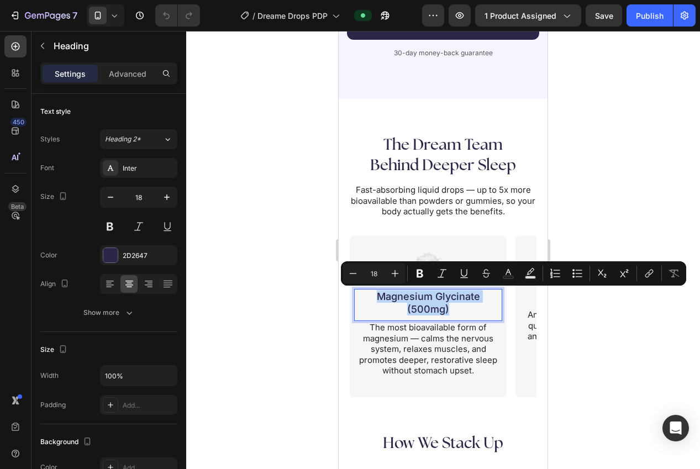
copy p "Magnesium Glycinate (500mg)"
click at [587, 336] on div at bounding box center [443, 250] width 514 height 438
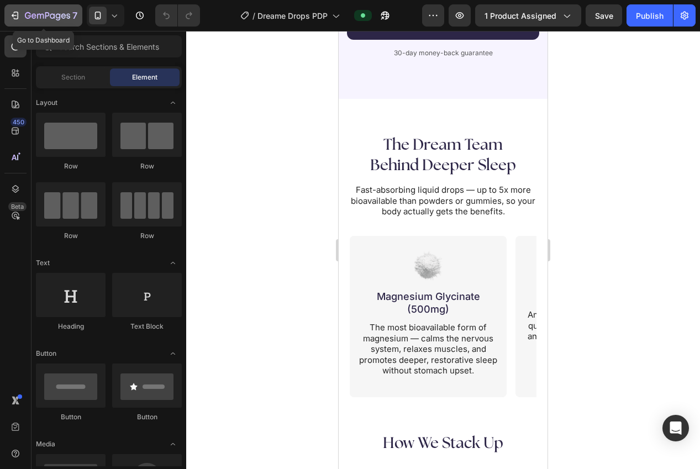
click at [19, 15] on icon "button" at bounding box center [14, 15] width 11 height 11
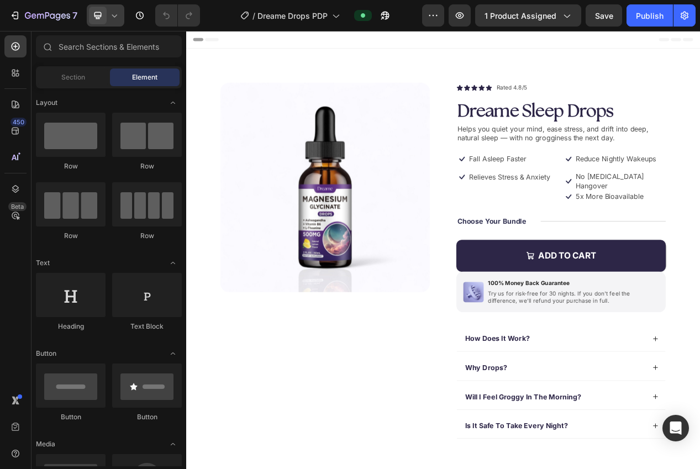
click at [117, 16] on icon at bounding box center [114, 15] width 11 height 11
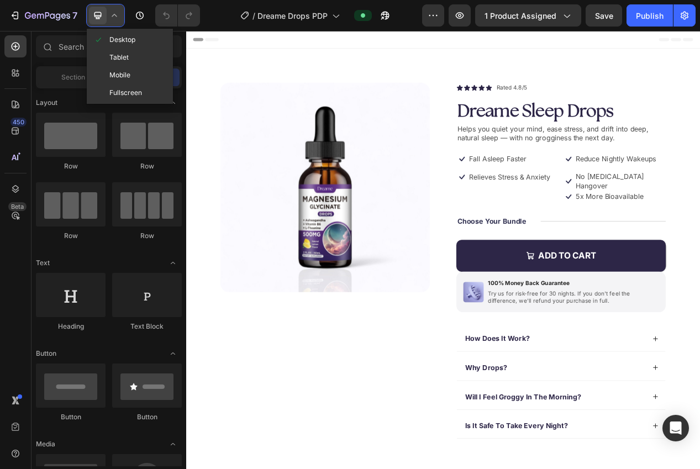
click at [117, 75] on span "Mobile" at bounding box center [119, 75] width 21 height 11
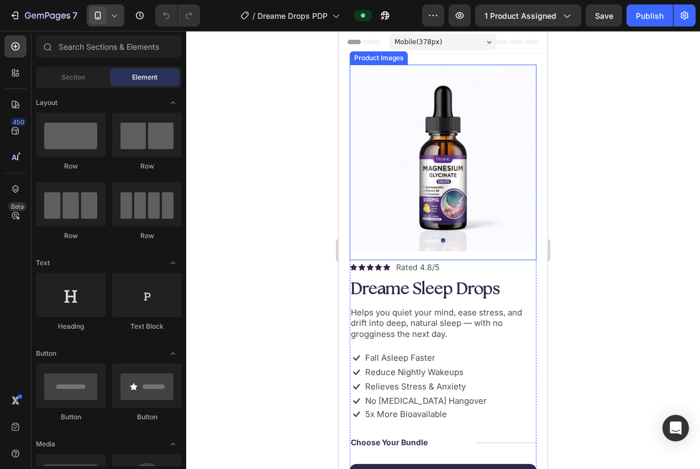
scroll to position [134, 0]
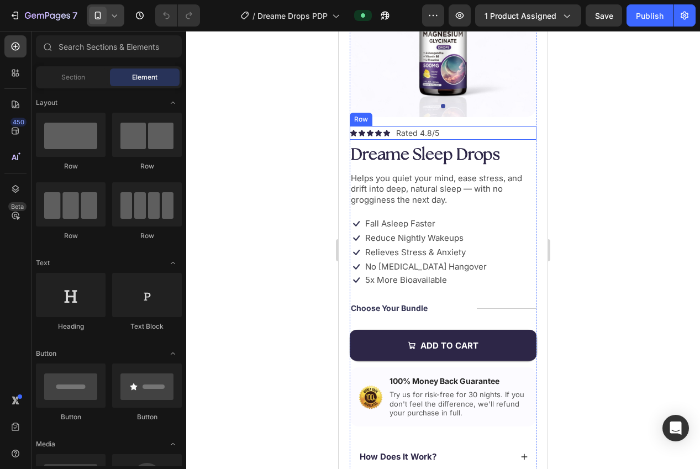
click at [467, 137] on div "Icon Icon Icon Icon Icon Icon List Rated 4.8/5 Text Block Row" at bounding box center [443, 133] width 187 height 14
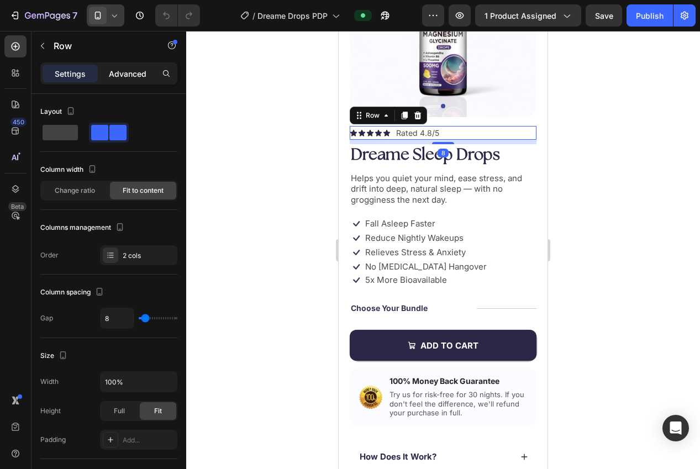
click at [117, 76] on p "Advanced" at bounding box center [128, 74] width 38 height 12
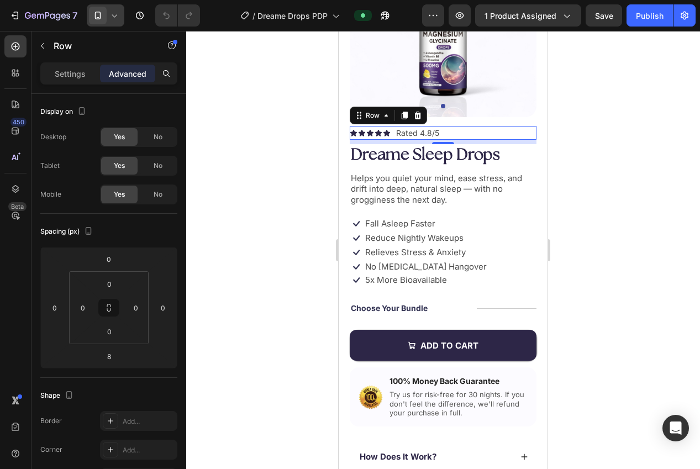
click at [222, 264] on div at bounding box center [443, 250] width 514 height 438
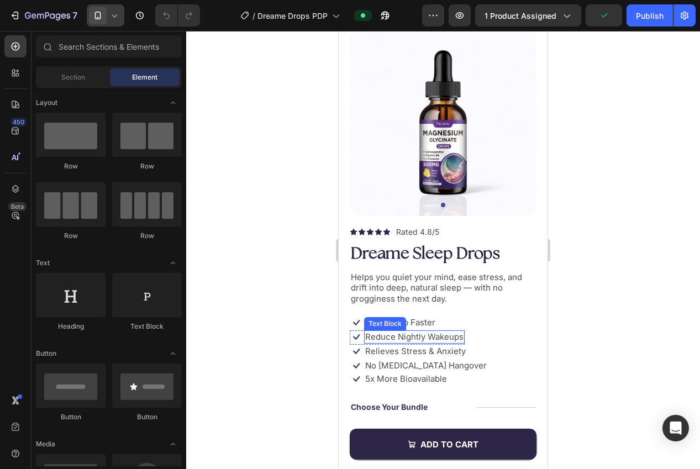
scroll to position [15, 0]
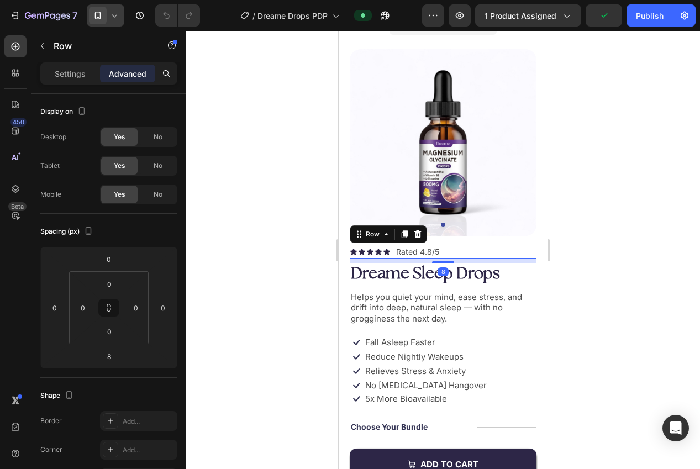
drag, startPoint x: 461, startPoint y: 250, endPoint x: 441, endPoint y: 250, distance: 20.5
click at [461, 250] on div "Icon Icon Icon Icon Icon Icon List Rated 4.8/5 Text Block Row 8" at bounding box center [443, 252] width 187 height 14
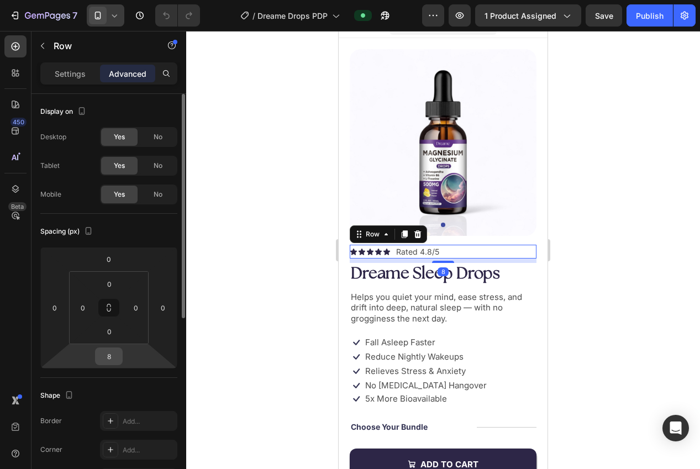
click at [112, 350] on input "8" at bounding box center [109, 356] width 22 height 17
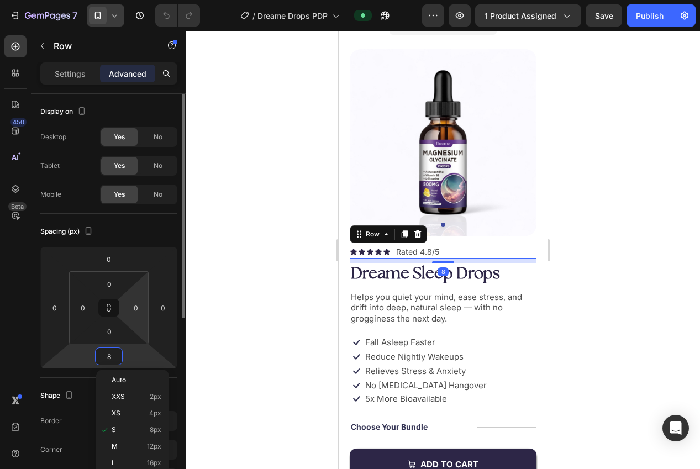
type input "0"
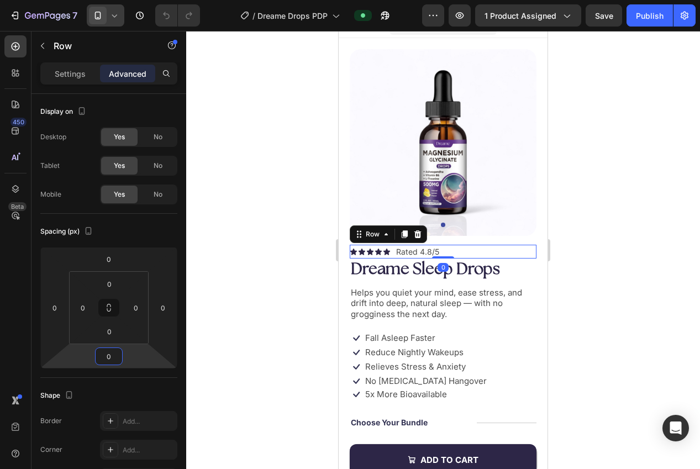
click at [238, 305] on div at bounding box center [443, 250] width 514 height 438
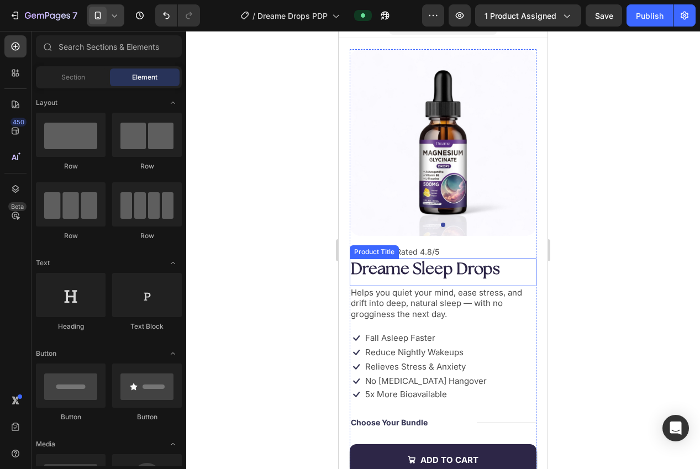
click at [424, 275] on h1 "Dreame Sleep Drops" at bounding box center [443, 270] width 187 height 23
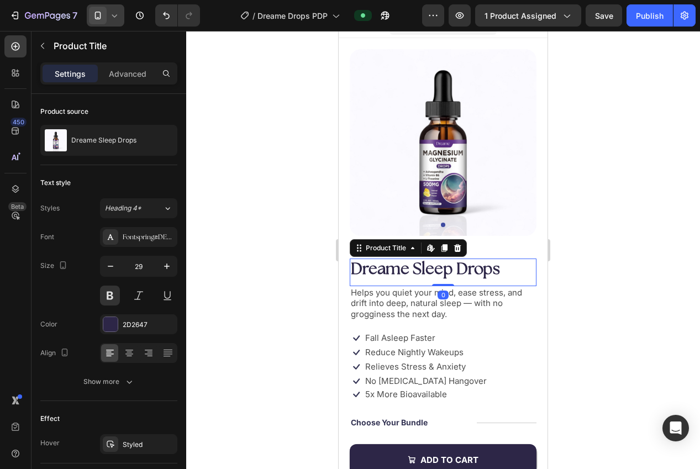
click at [272, 259] on div at bounding box center [443, 250] width 514 height 438
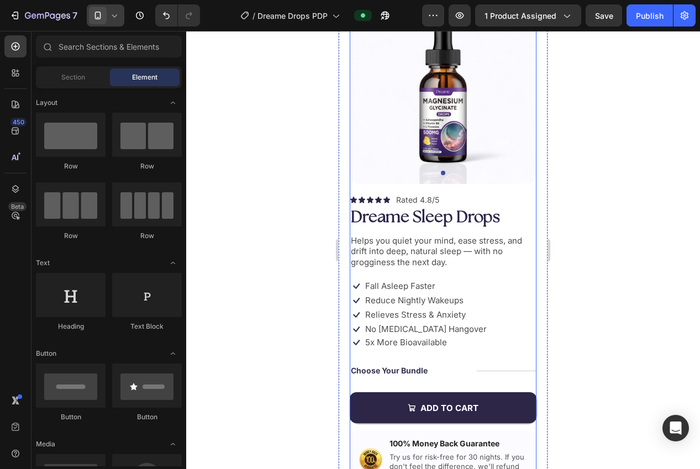
scroll to position [0, 0]
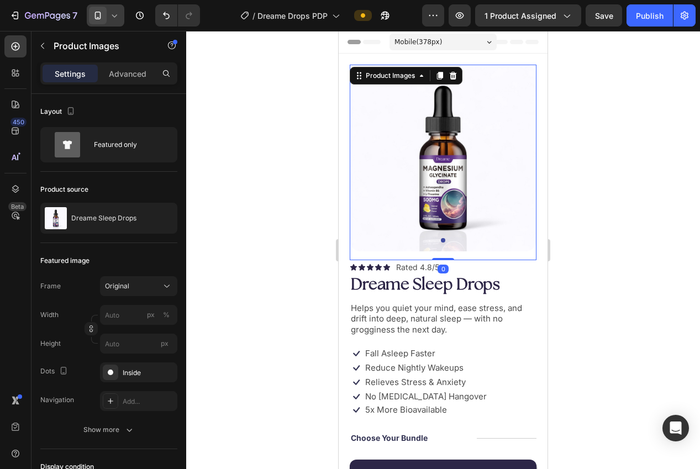
click at [488, 256] on div "Product Images 0" at bounding box center [443, 163] width 187 height 196
click at [355, 78] on icon at bounding box center [359, 75] width 9 height 9
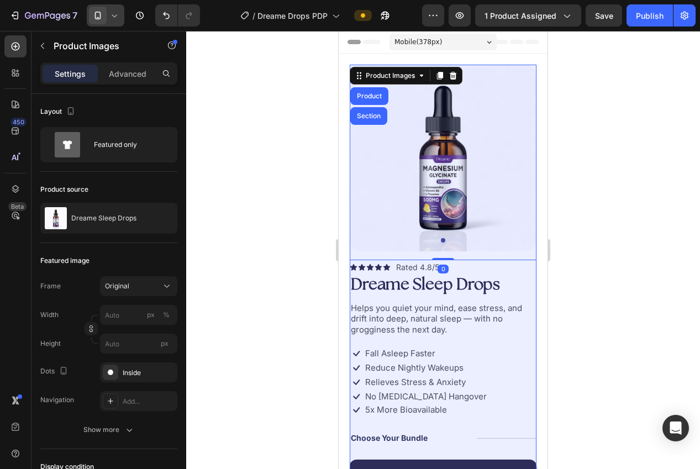
drag, startPoint x: 363, startPoint y: 92, endPoint x: 339, endPoint y: 107, distance: 27.6
click at [363, 93] on div "Product" at bounding box center [369, 96] width 29 height 7
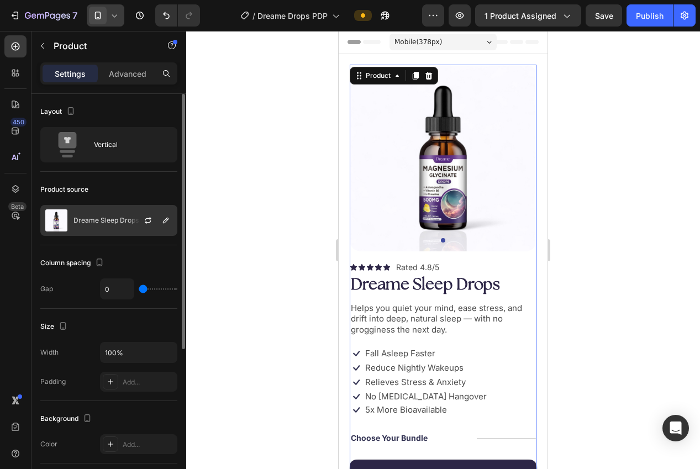
drag, startPoint x: 105, startPoint y: 216, endPoint x: 117, endPoint y: 215, distance: 11.6
click at [105, 216] on div "Dreame Sleep Drops" at bounding box center [108, 220] width 137 height 31
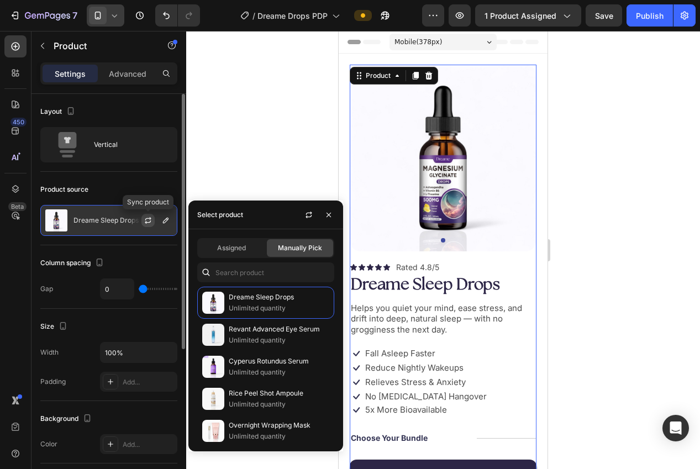
click at [144, 219] on icon "button" at bounding box center [148, 220] width 9 height 9
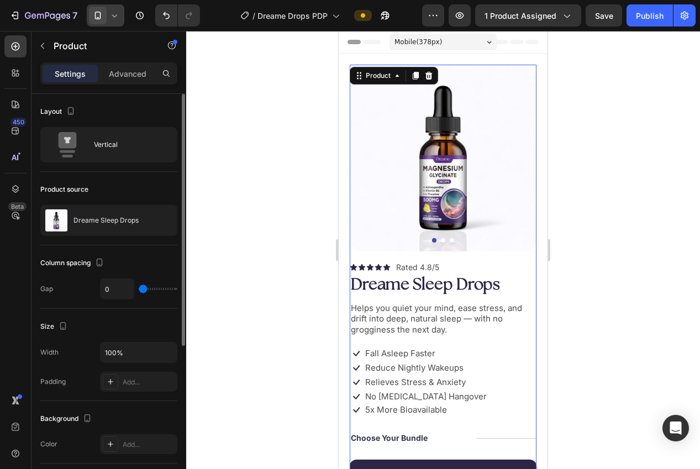
drag, startPoint x: 243, startPoint y: 270, endPoint x: 305, endPoint y: 254, distance: 63.3
click at [249, 268] on div at bounding box center [443, 250] width 514 height 438
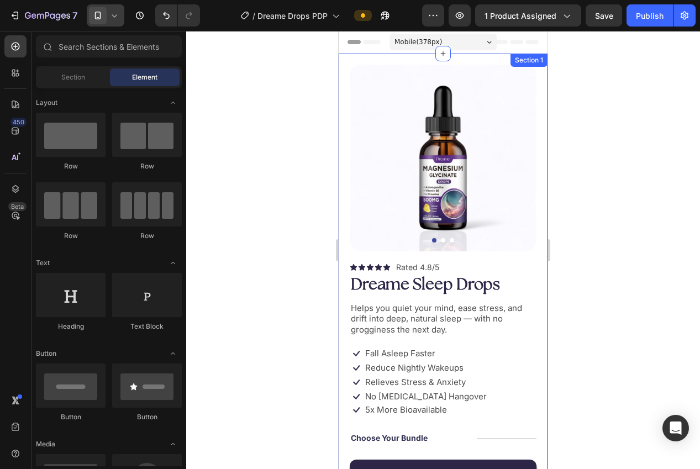
click at [443, 223] on img at bounding box center [443, 158] width 187 height 187
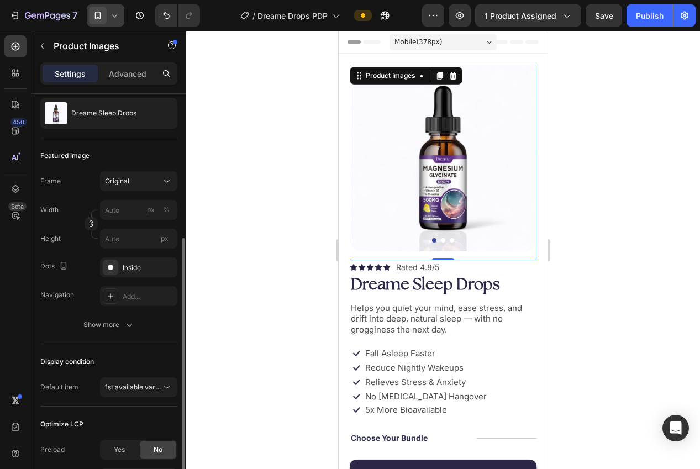
scroll to position [165, 0]
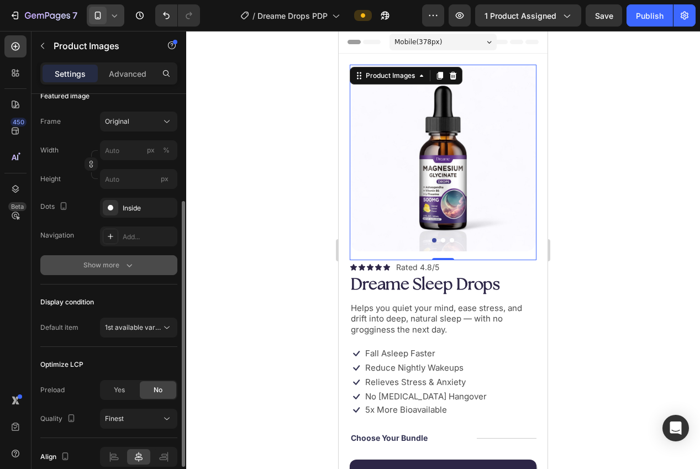
click at [126, 268] on icon "button" at bounding box center [129, 265] width 11 height 11
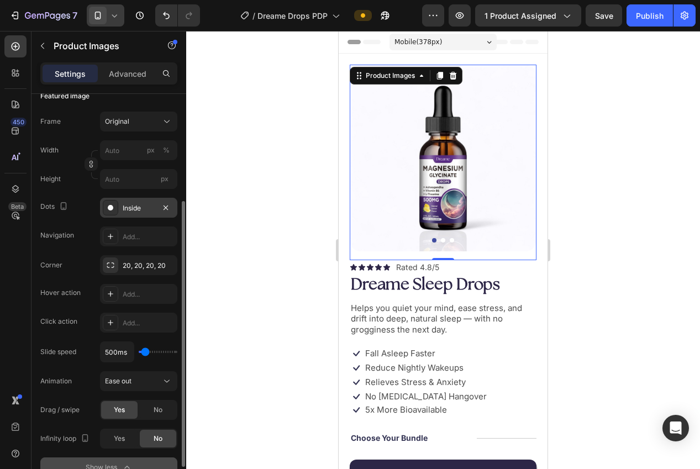
click at [128, 208] on div "Inside" at bounding box center [139, 208] width 32 height 10
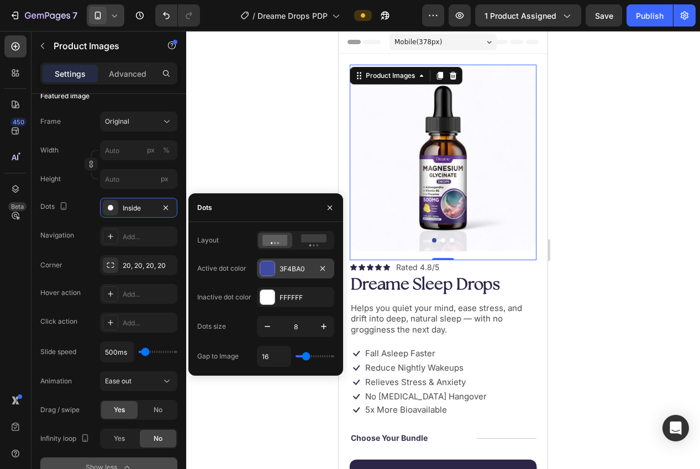
click at [281, 270] on div "3F4BA0" at bounding box center [296, 269] width 32 height 10
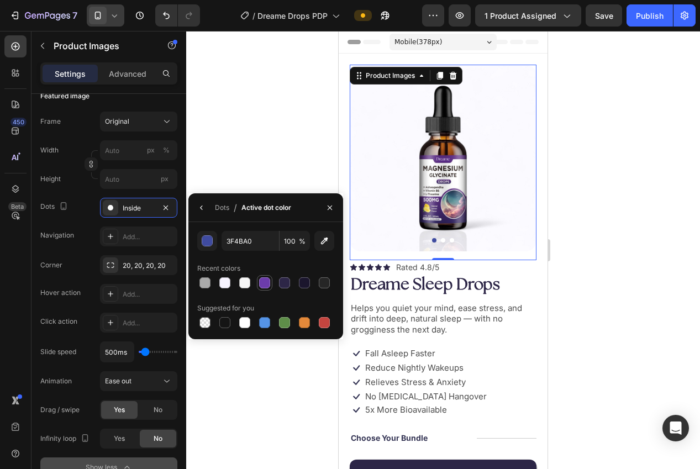
click at [263, 285] on div at bounding box center [264, 282] width 11 height 11
type input "6C3CAB"
click at [231, 209] on div "Dots / Active dot color" at bounding box center [241, 207] width 107 height 28
click at [225, 209] on div "Dots" at bounding box center [222, 208] width 14 height 10
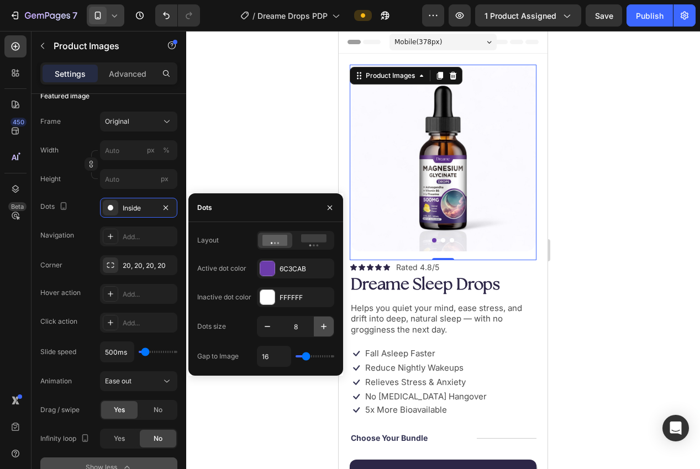
click at [324, 327] on icon "button" at bounding box center [324, 327] width 6 height 6
type input "9"
type input "12"
type input "13"
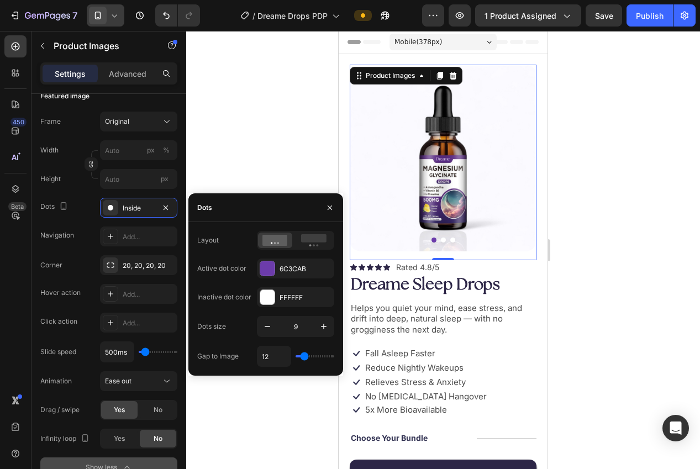
type input "13"
type input "14"
type input "15"
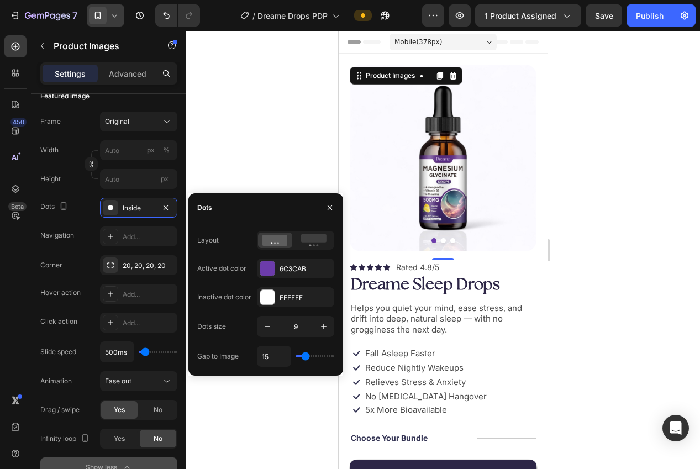
type input "16"
type input "20"
type input "23"
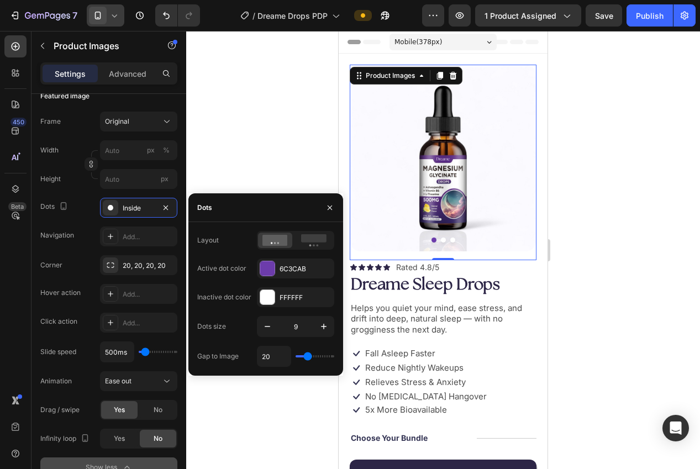
type input "23"
type input "25"
type input "26"
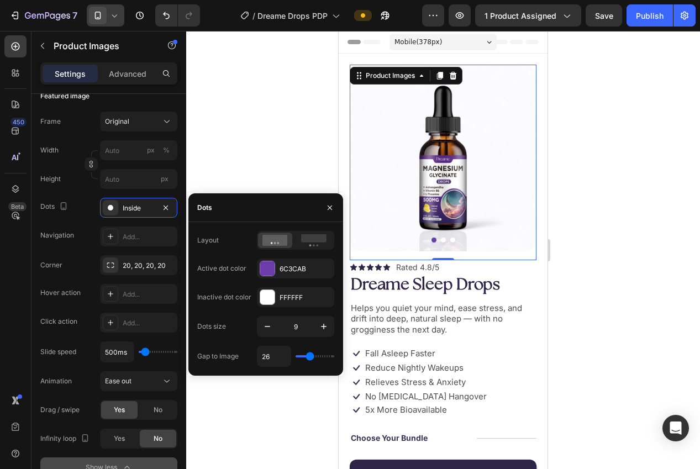
type input "27"
type input "28"
type input "29"
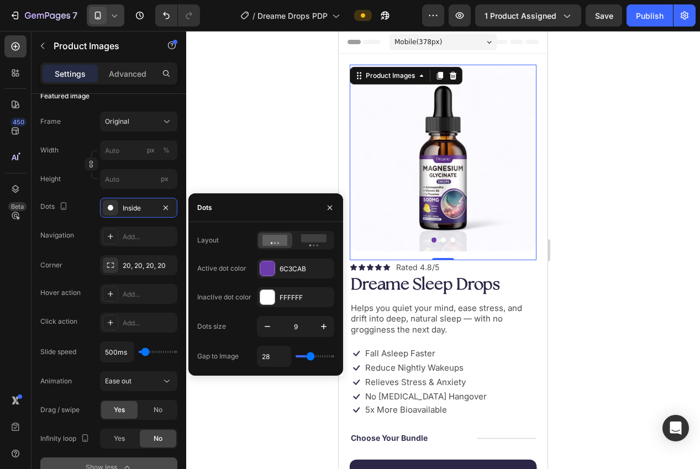
type input "29"
type input "30"
type input "31"
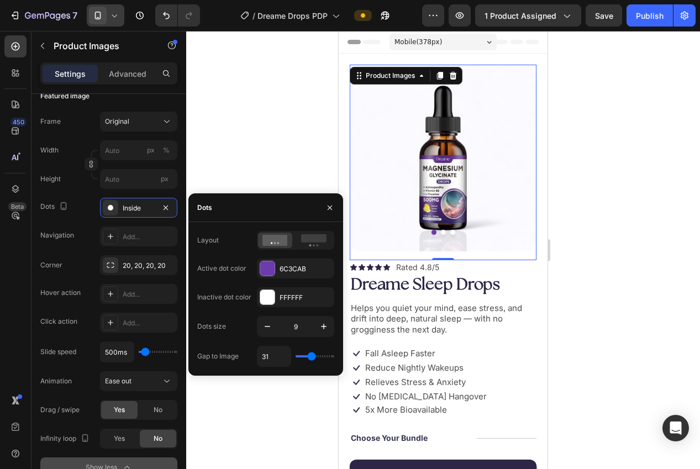
type input "32"
type input "33"
type input "35"
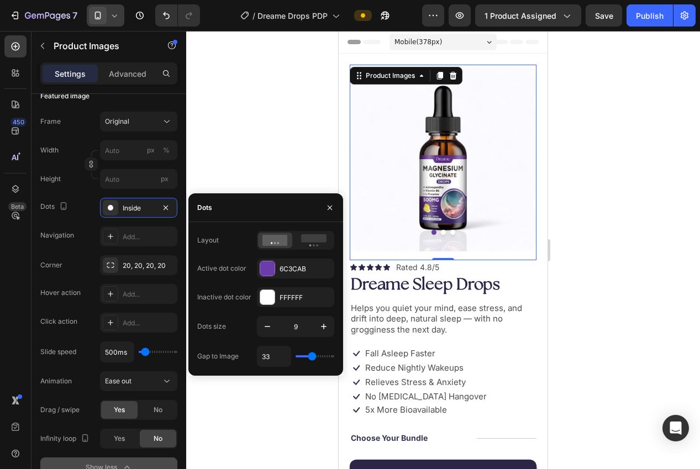
type input "35"
type input "36"
type input "34"
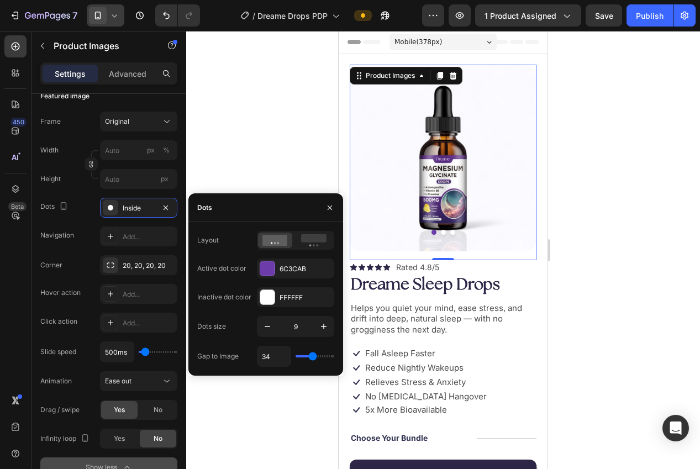
type input "33"
type input "31"
type input "28"
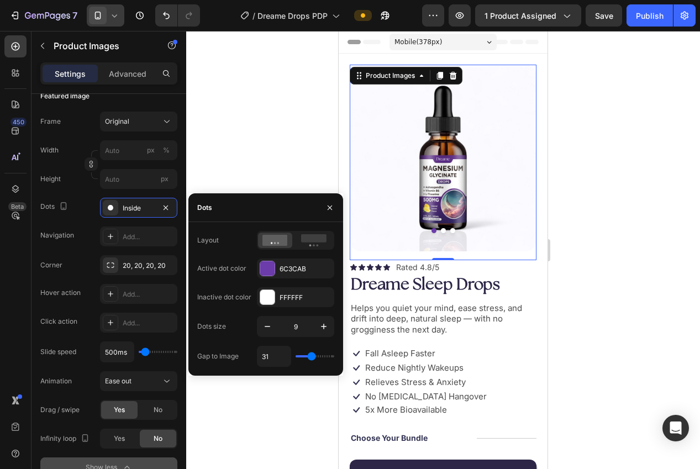
type input "28"
type input "24"
type input "21"
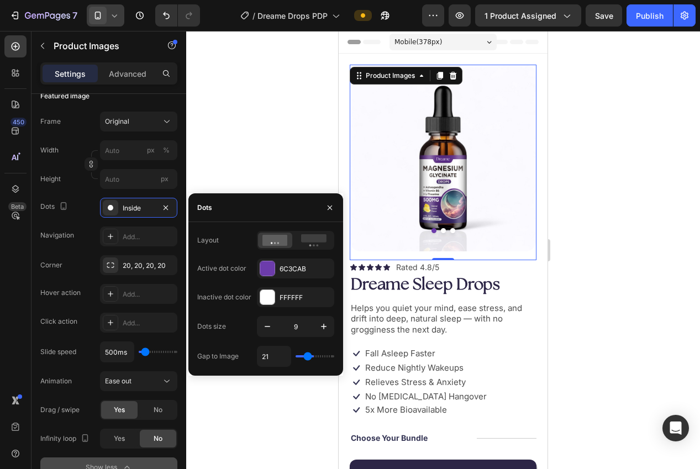
type input "17"
type input "15"
type input "13"
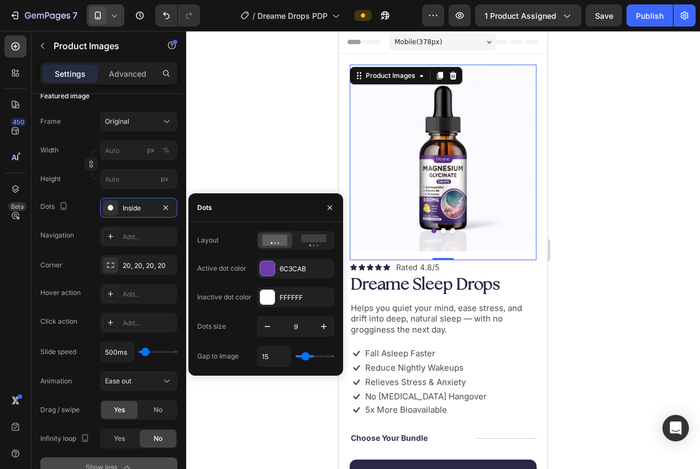
type input "13"
type input "12"
type input "10"
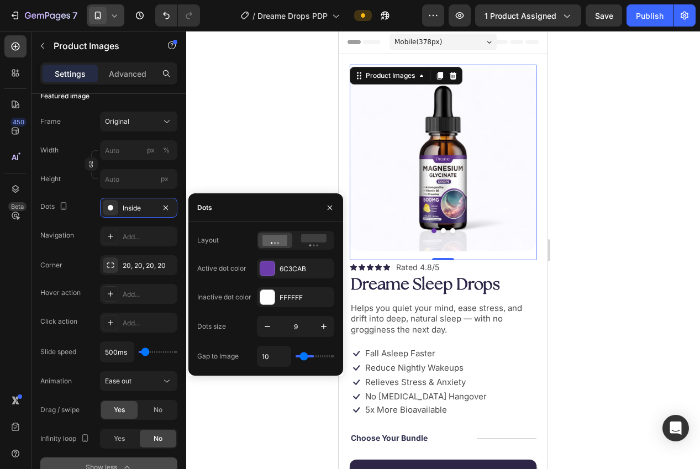
type input "9"
type input "8"
type input "7"
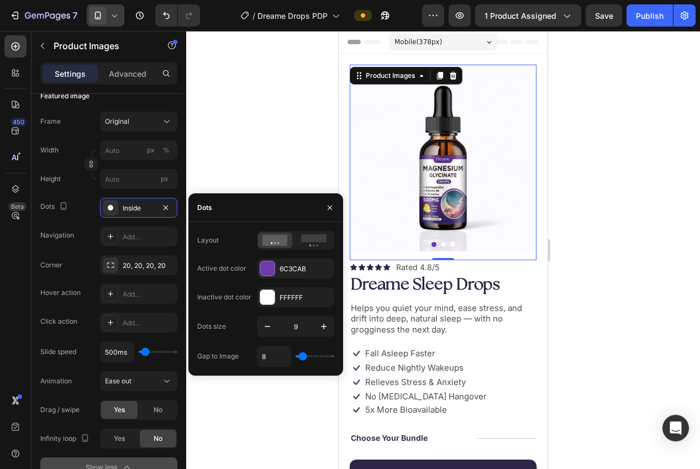
type input "7"
type input "6"
type input "5"
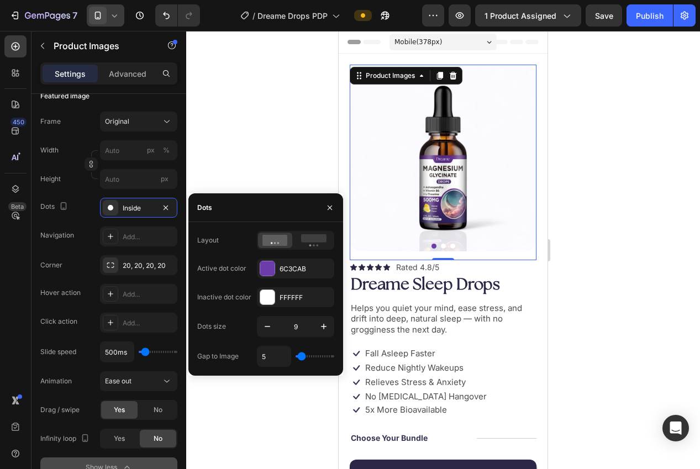
type input "8"
type input "9"
type input "10"
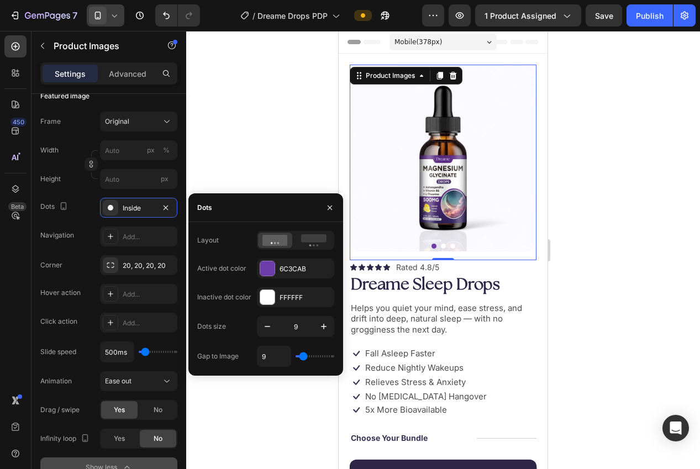
type input "10"
type input "11"
type input "12"
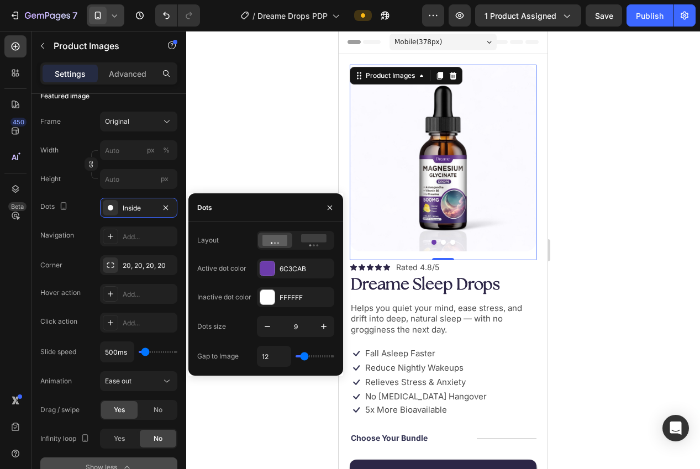
click at [305, 356] on input "range" at bounding box center [315, 356] width 39 height 2
click at [312, 242] on rect at bounding box center [313, 238] width 25 height 8
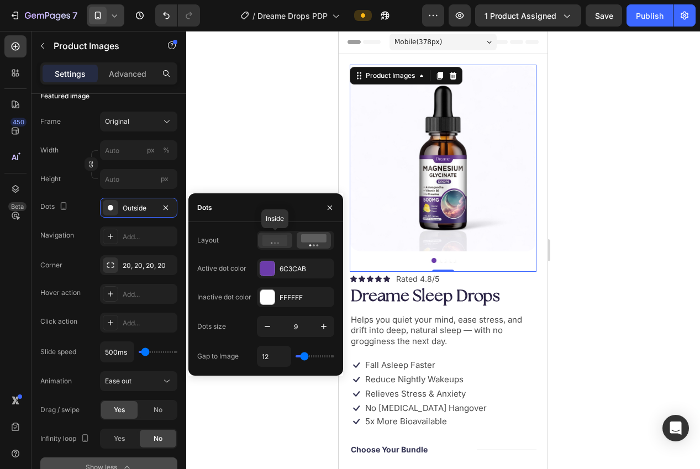
click at [264, 244] on icon at bounding box center [275, 240] width 25 height 11
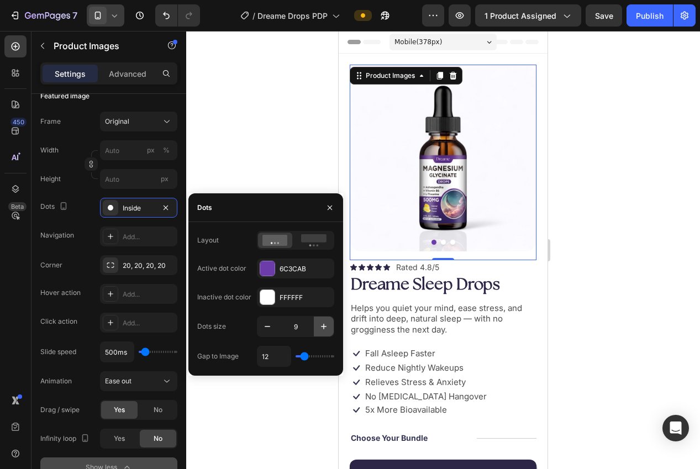
click at [319, 327] on icon "button" at bounding box center [323, 326] width 11 height 11
click at [264, 326] on icon "button" at bounding box center [267, 326] width 11 height 11
type input "8"
click at [67, 246] on div "Navigation Add..." at bounding box center [108, 237] width 137 height 20
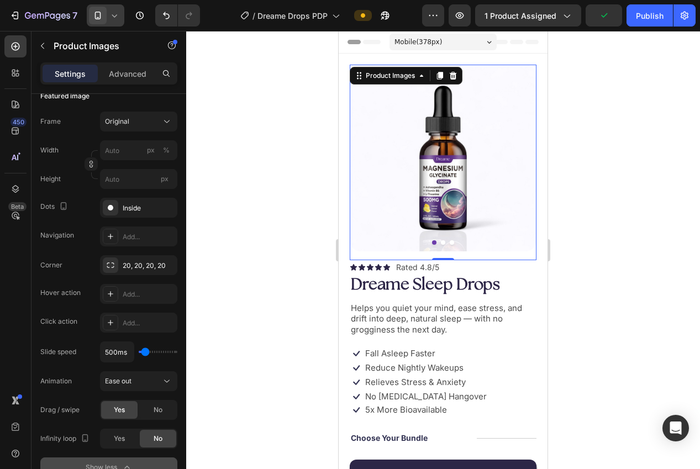
click at [272, 313] on div at bounding box center [443, 250] width 514 height 438
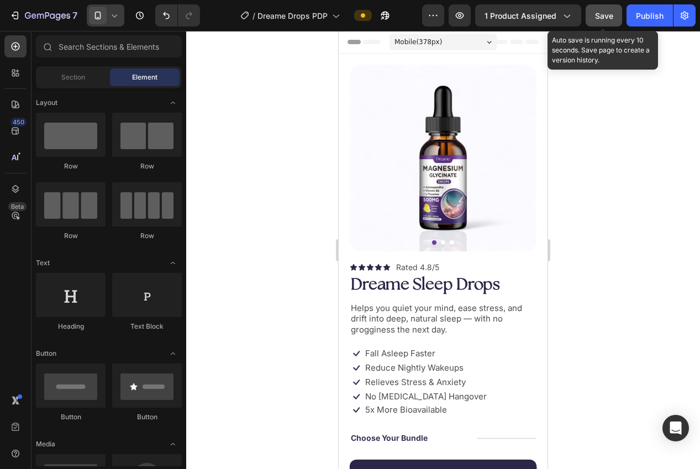
click at [596, 16] on span "Save" at bounding box center [604, 15] width 18 height 9
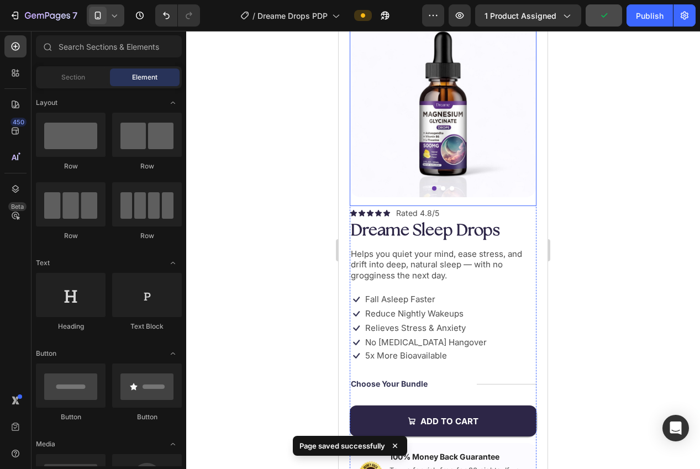
scroll to position [0, 0]
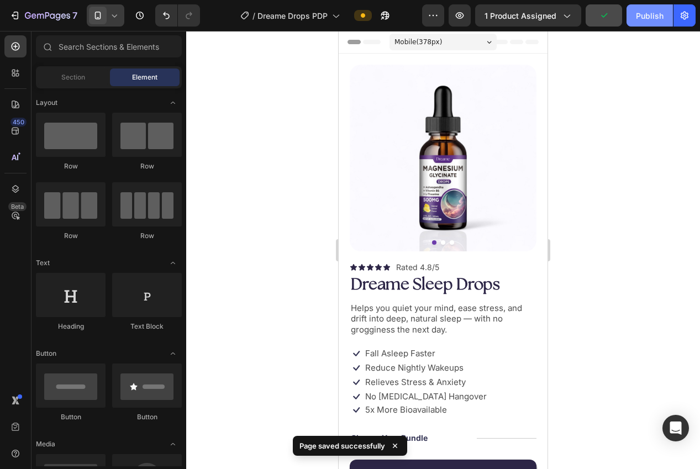
click at [637, 19] on div "Publish" at bounding box center [650, 16] width 28 height 12
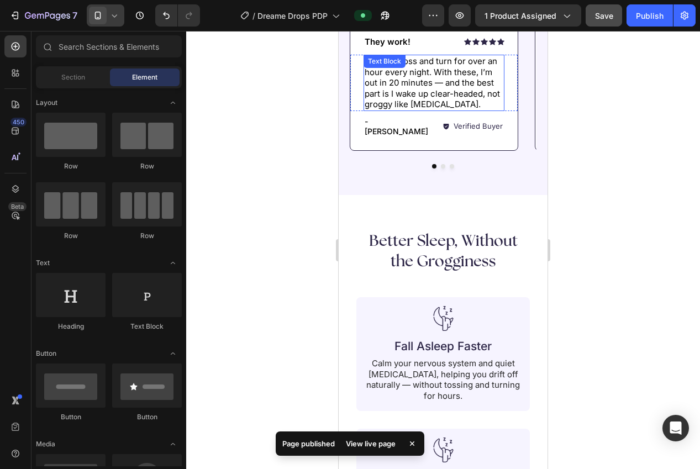
scroll to position [699, 0]
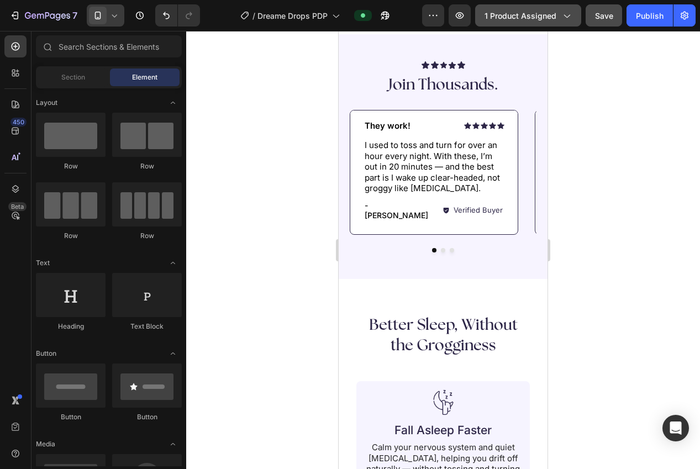
click at [563, 15] on icon "button" at bounding box center [566, 15] width 11 height 11
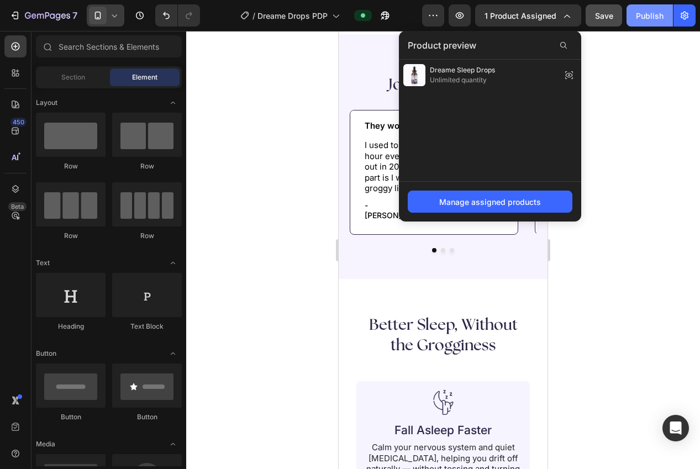
click at [647, 20] on div "Publish" at bounding box center [650, 16] width 28 height 12
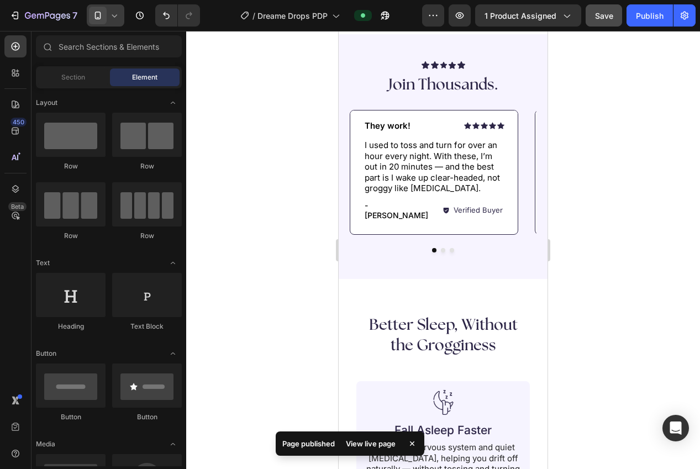
click at [367, 443] on div "View live page" at bounding box center [370, 443] width 63 height 15
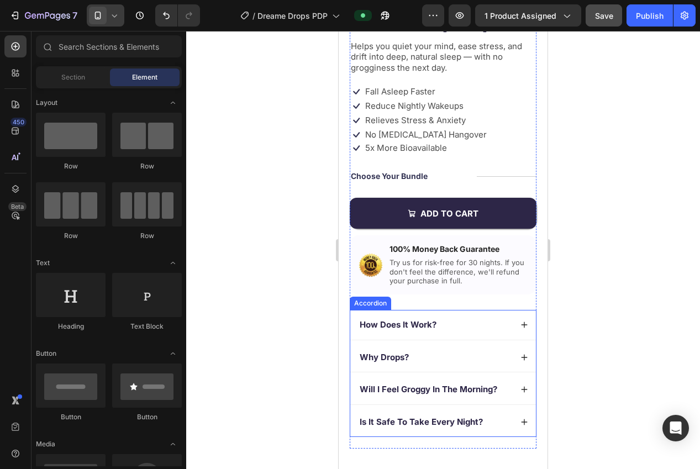
scroll to position [61, 0]
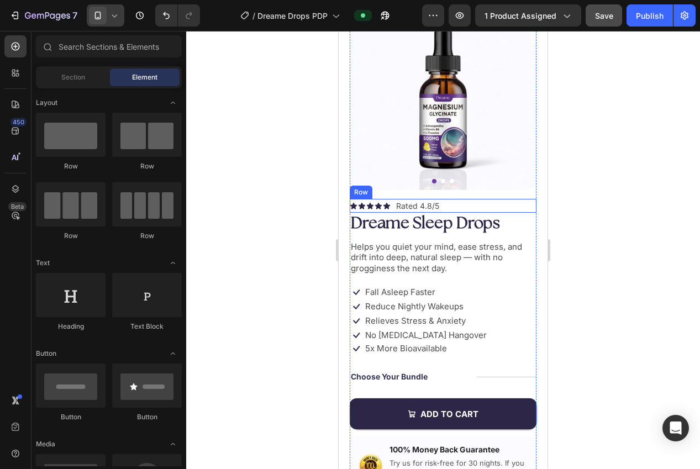
click at [471, 206] on div "Icon Icon Icon Icon Icon Icon List Rated 4.8/5 Text Block Row" at bounding box center [443, 206] width 187 height 14
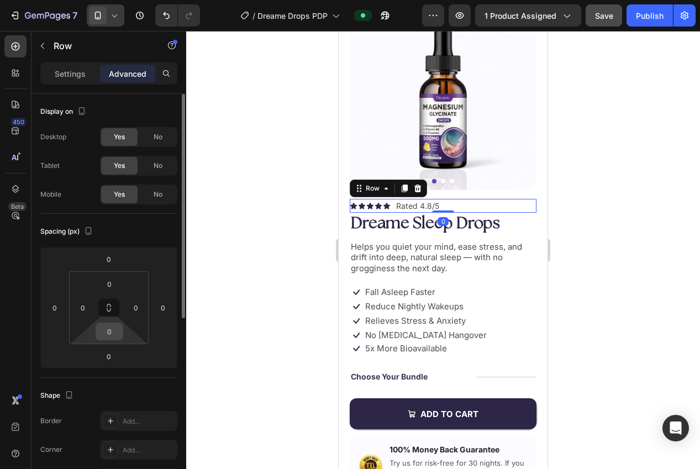
click at [111, 333] on input "0" at bounding box center [109, 331] width 22 height 17
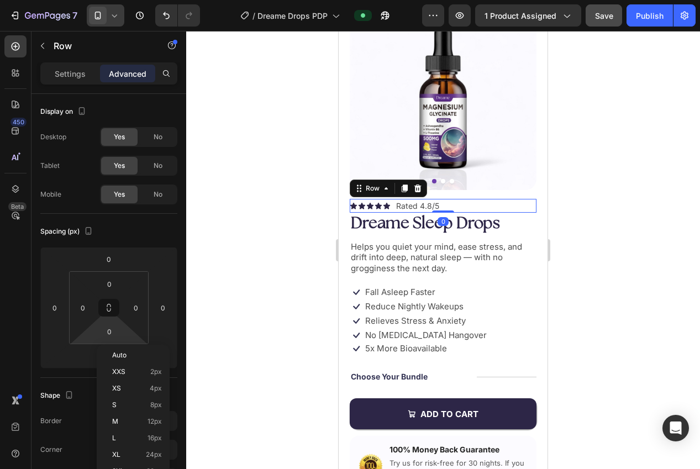
drag, startPoint x: 159, startPoint y: 410, endPoint x: 240, endPoint y: 369, distance: 91.0
click at [159, 410] on div "S 8px" at bounding box center [133, 405] width 69 height 17
type input "8"
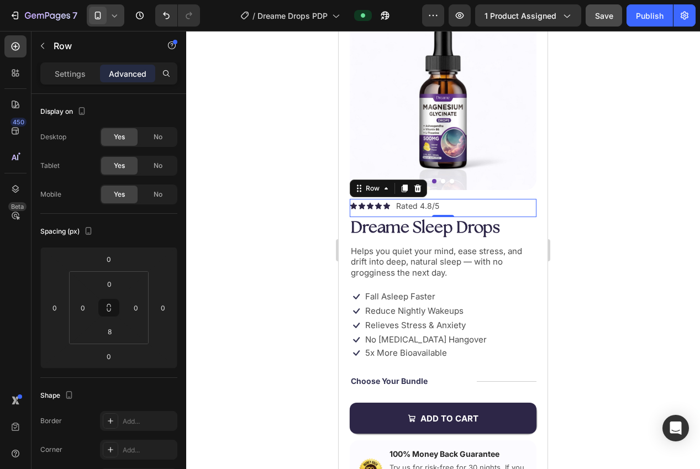
click at [255, 367] on div at bounding box center [443, 250] width 514 height 438
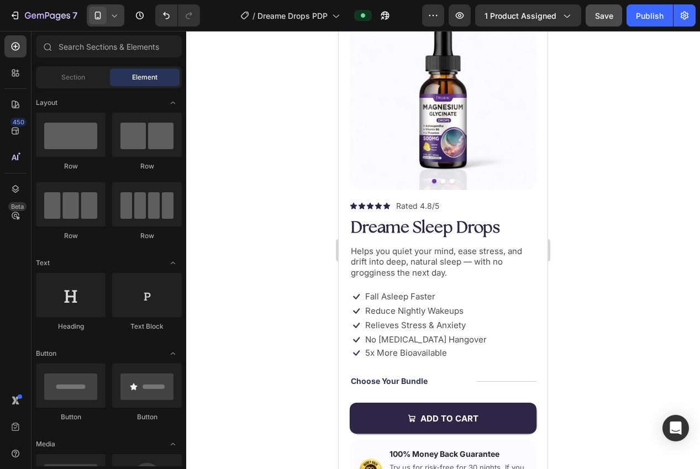
drag, startPoint x: 599, startPoint y: 18, endPoint x: 617, endPoint y: 17, distance: 18.2
click at [599, 18] on span "Save" at bounding box center [604, 15] width 18 height 9
click at [640, 17] on div "Publish" at bounding box center [650, 16] width 28 height 12
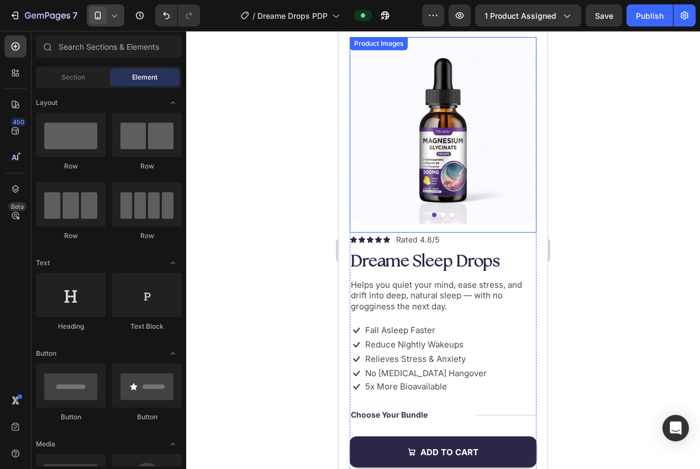
scroll to position [26, 0]
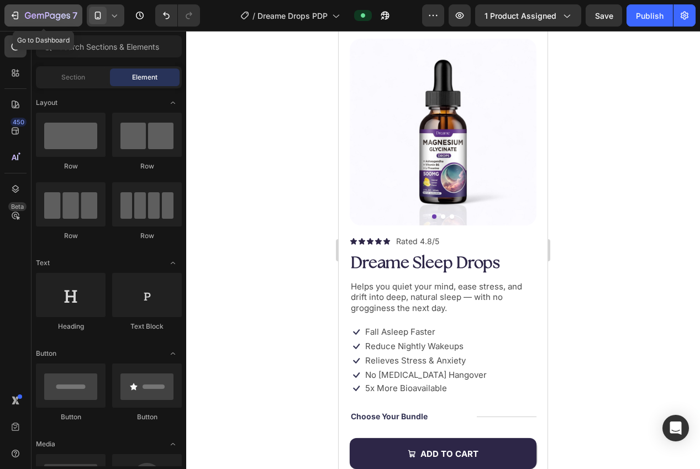
click at [54, 19] on icon "button" at bounding box center [47, 16] width 45 height 9
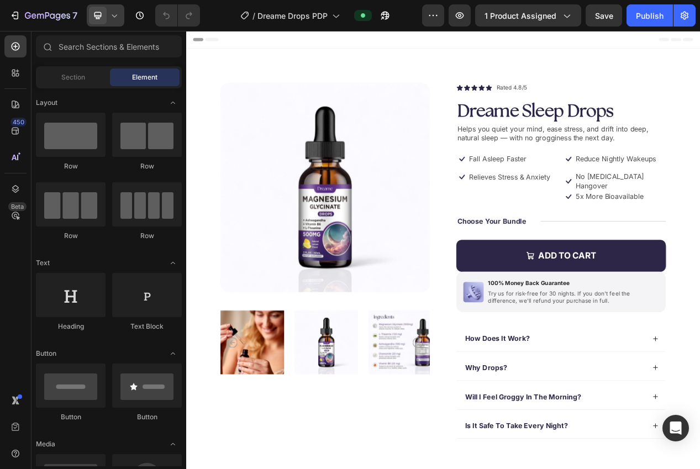
click at [99, 14] on icon at bounding box center [97, 15] width 11 height 11
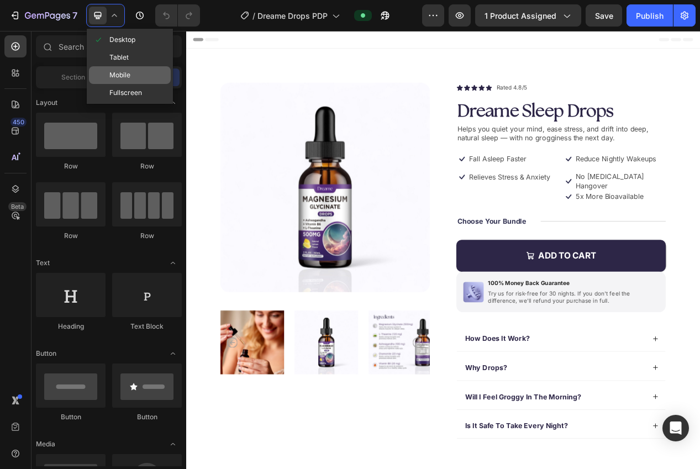
click at [125, 75] on span "Mobile" at bounding box center [119, 75] width 21 height 11
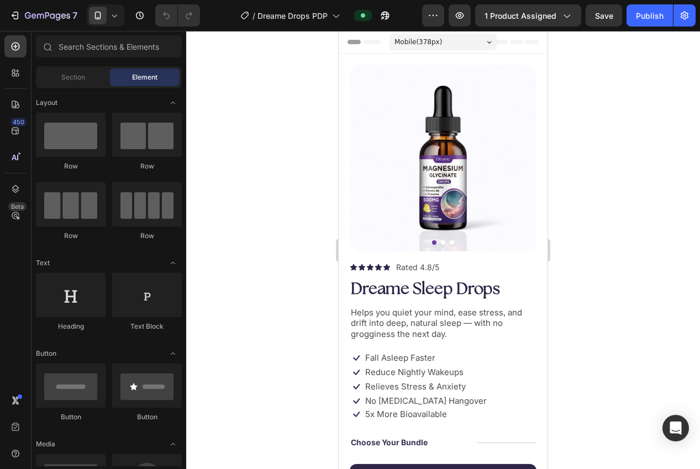
click at [580, 219] on div at bounding box center [443, 250] width 514 height 438
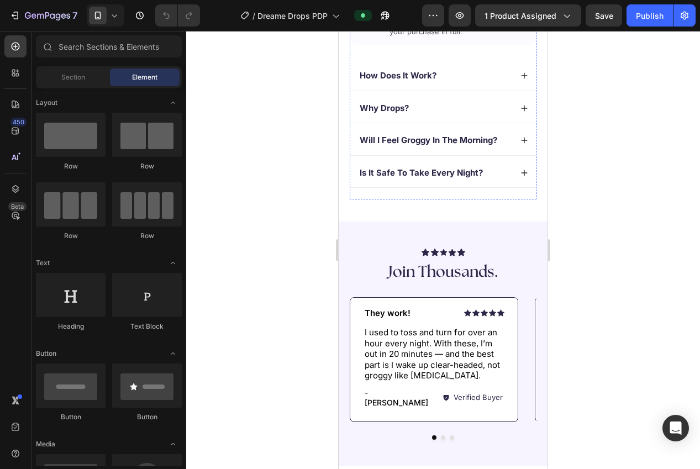
scroll to position [523, 0]
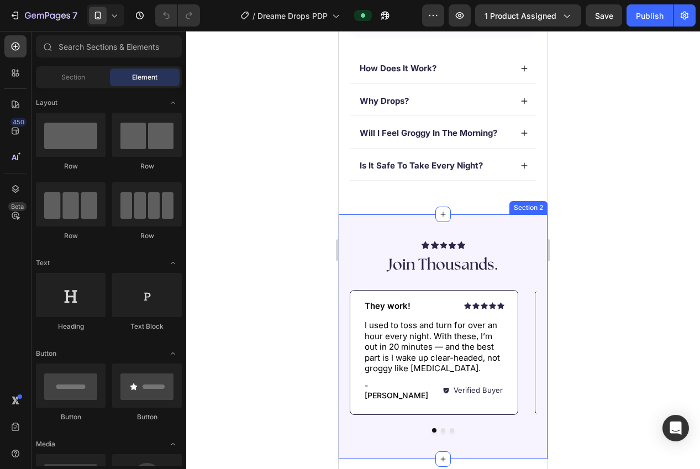
click at [498, 222] on div "Icon Icon Icon Icon Icon Icon List Join Thousands. Heading Icon Icon Icon Icon …" at bounding box center [443, 336] width 209 height 245
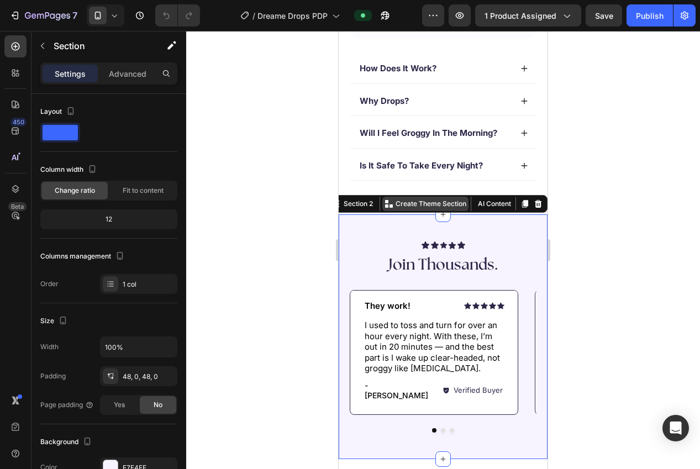
click at [433, 203] on p "Create Theme Section" at bounding box center [431, 204] width 71 height 10
click at [436, 204] on p "Create Theme Section" at bounding box center [431, 204] width 71 height 10
click at [589, 285] on div at bounding box center [443, 250] width 514 height 438
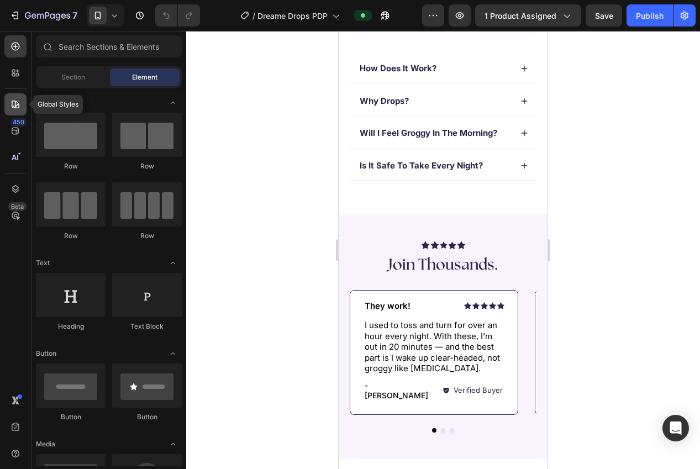
click at [17, 101] on icon at bounding box center [16, 105] width 8 height 8
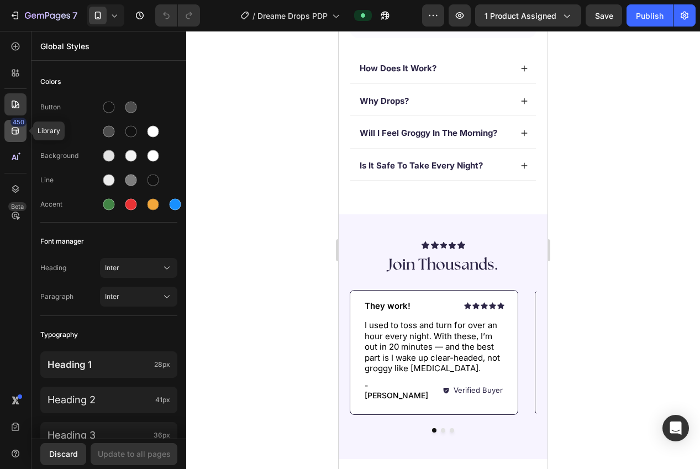
click at [17, 124] on div "450" at bounding box center [19, 122] width 16 height 9
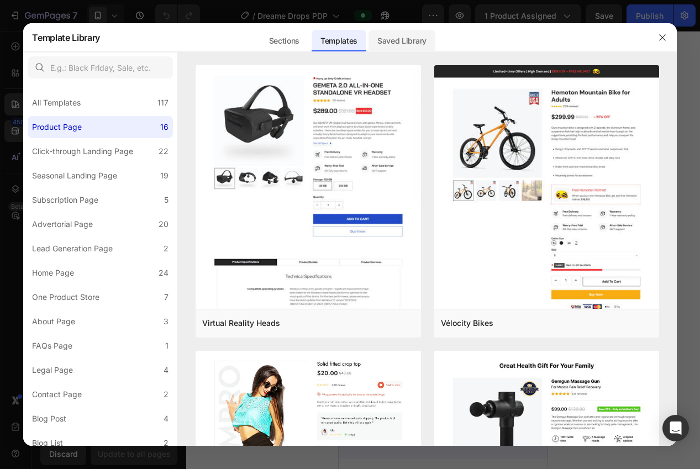
click at [421, 43] on div "Saved Library" at bounding box center [402, 41] width 67 height 22
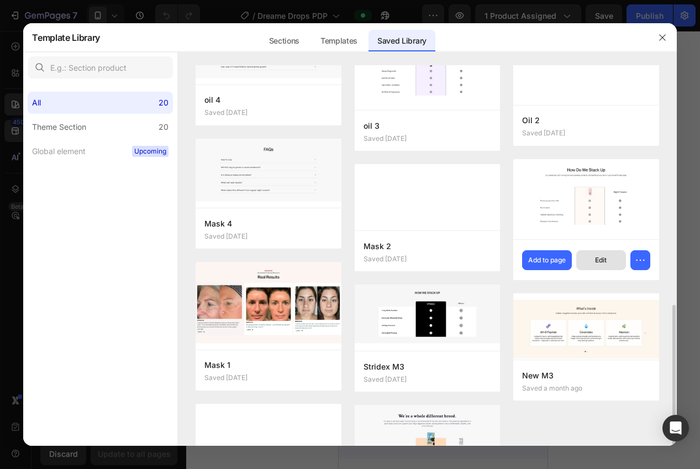
scroll to position [502, 0]
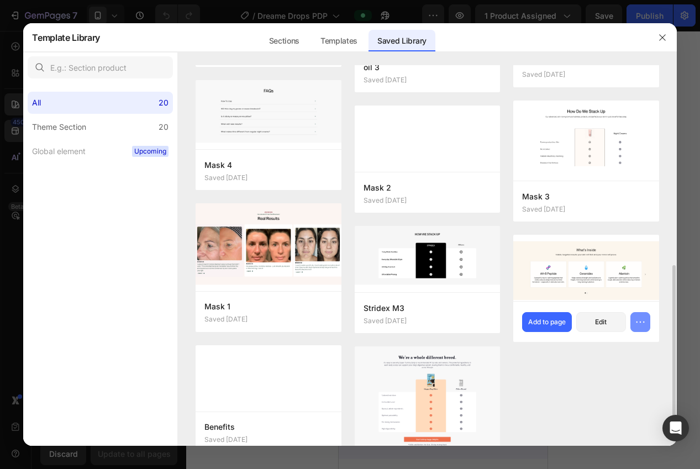
click at [640, 321] on icon "button" at bounding box center [640, 322] width 11 height 11
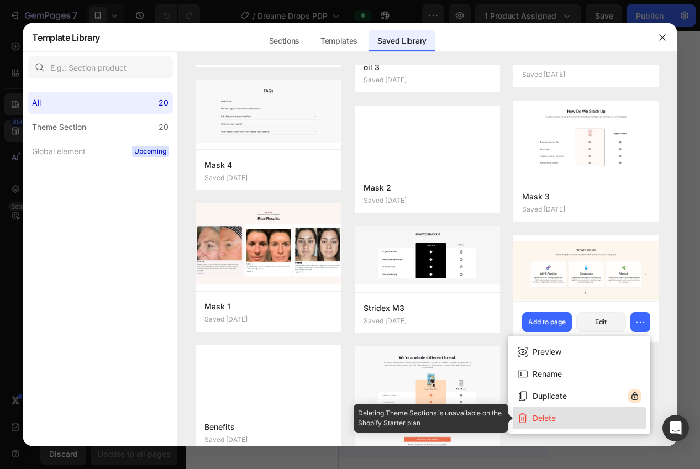
click at [559, 415] on button "Delete" at bounding box center [579, 418] width 133 height 22
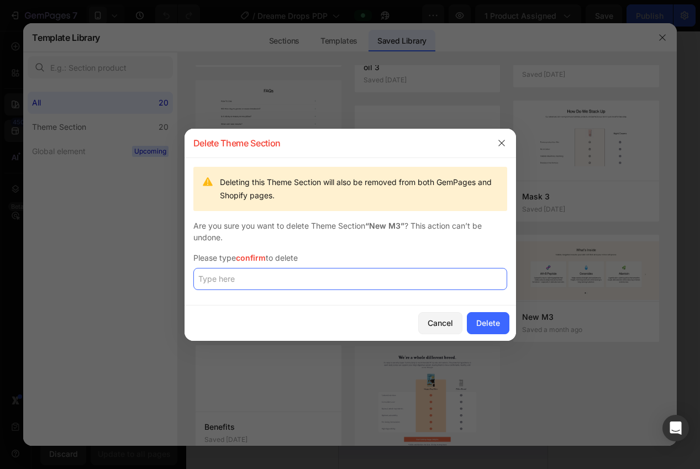
click at [323, 289] on input "text" at bounding box center [350, 279] width 314 height 22
type input "confirm"
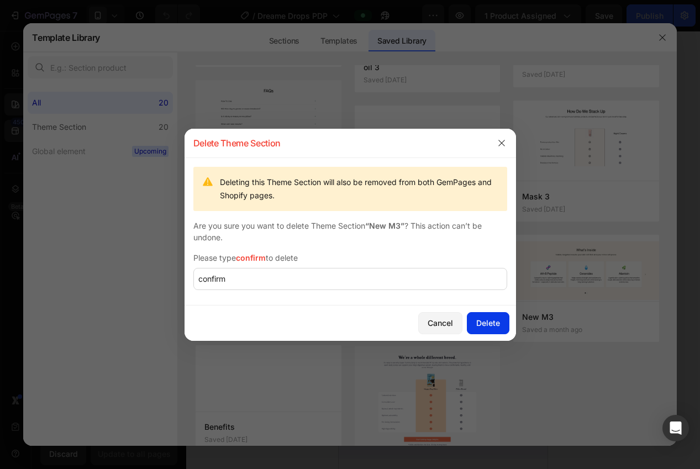
click at [464, 317] on div "Cancel Delete" at bounding box center [351, 323] width 332 height 35
click at [474, 318] on button "Delete" at bounding box center [488, 323] width 43 height 22
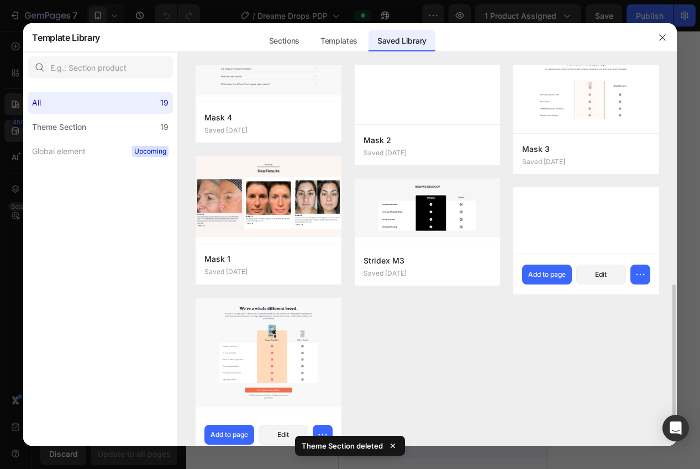
scroll to position [572, 0]
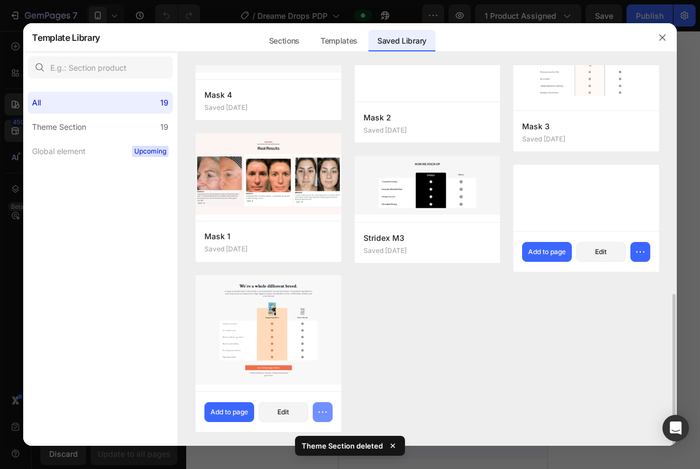
click at [321, 412] on icon "button" at bounding box center [322, 412] width 11 height 11
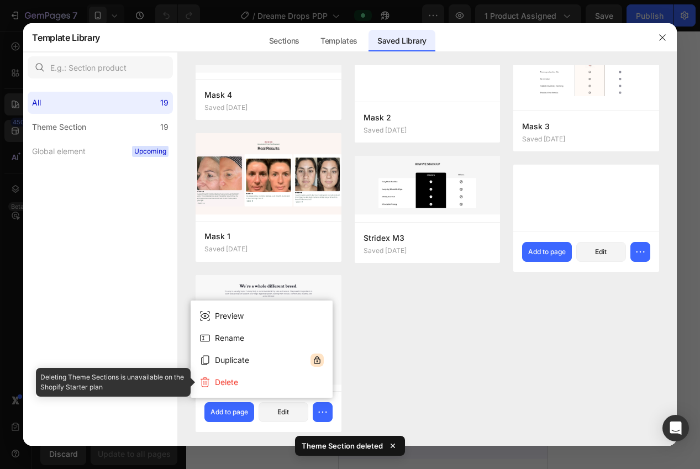
click at [275, 394] on div "Preview Rename Duplicate Delete" at bounding box center [262, 349] width 142 height 97
click at [274, 388] on button "Delete" at bounding box center [261, 382] width 133 height 22
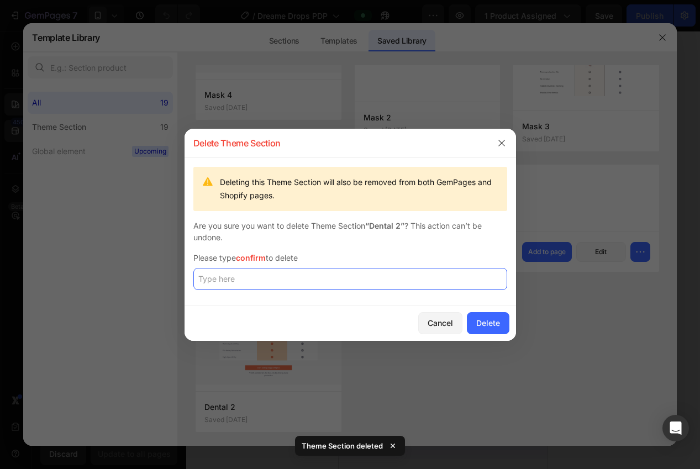
click at [333, 280] on input "text" at bounding box center [350, 279] width 314 height 22
paste input "confirm"
type input "confirm"
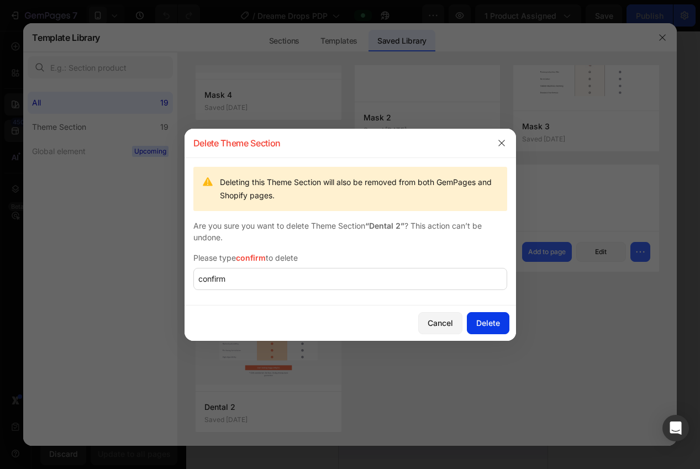
click at [481, 322] on div "Delete" at bounding box center [488, 323] width 24 height 12
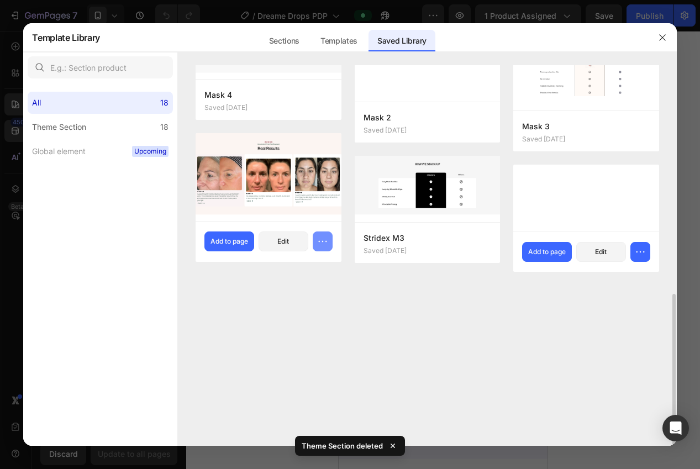
click at [327, 249] on button "button" at bounding box center [323, 242] width 20 height 20
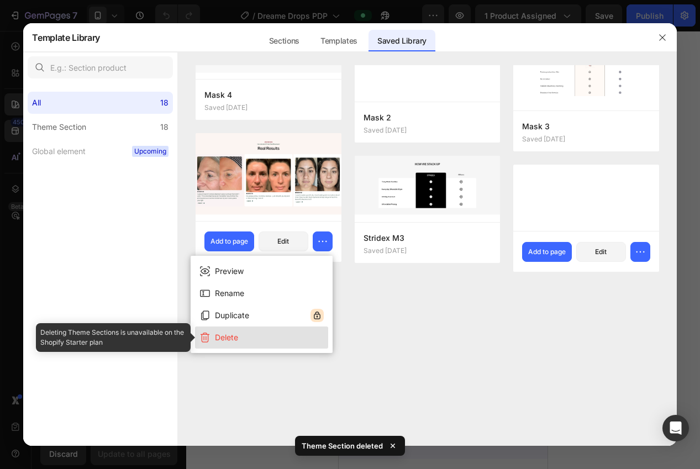
click at [289, 330] on button "Delete" at bounding box center [261, 338] width 133 height 22
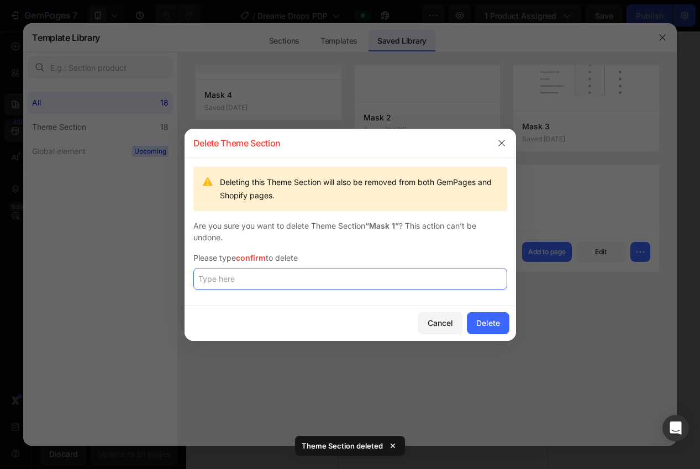
click at [324, 281] on input "text" at bounding box center [350, 279] width 314 height 22
paste input "confirm"
type input "confirm"
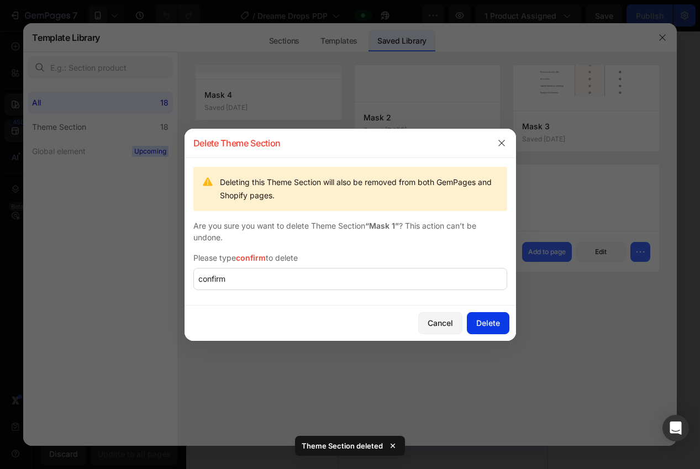
click at [485, 324] on div "Delete" at bounding box center [488, 323] width 24 height 12
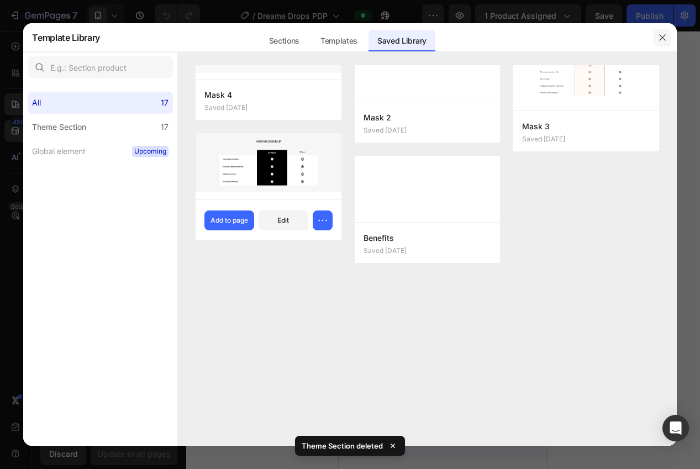
click at [659, 38] on icon "button" at bounding box center [662, 37] width 9 height 9
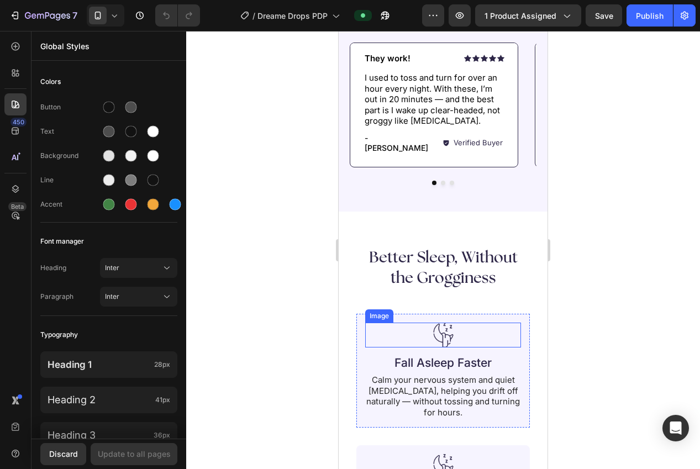
scroll to position [763, 0]
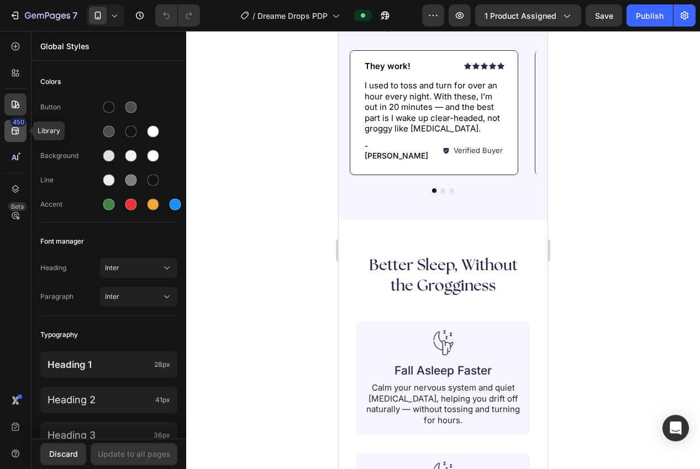
click at [13, 133] on icon at bounding box center [15, 130] width 11 height 11
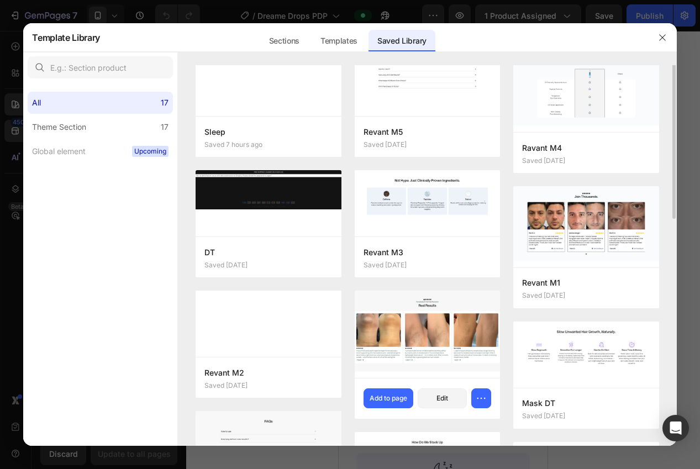
scroll to position [90, 0]
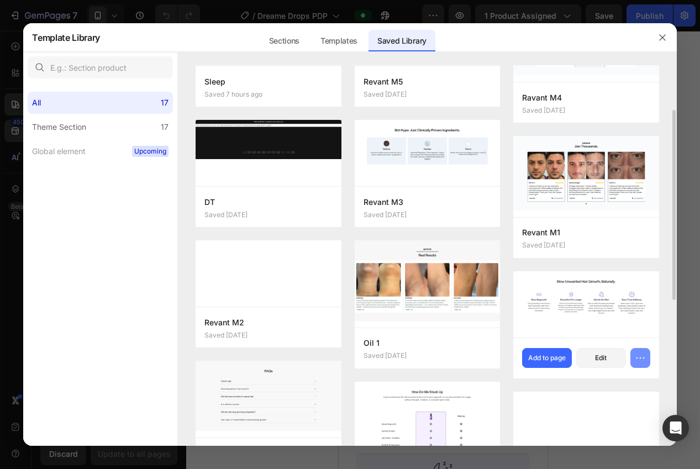
click at [637, 362] on icon "button" at bounding box center [640, 358] width 11 height 11
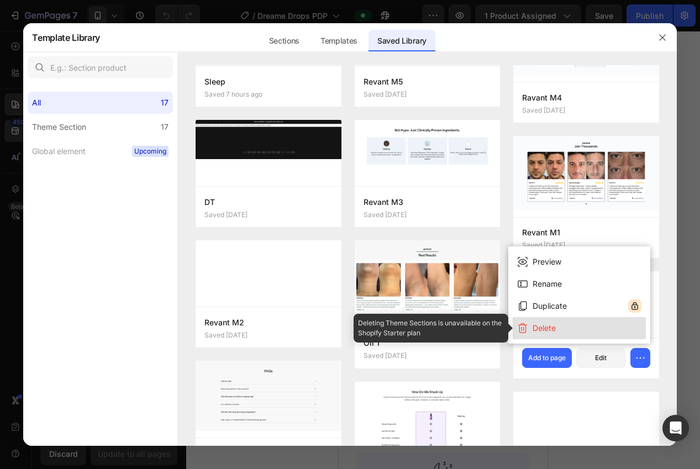
click at [537, 331] on div "Delete" at bounding box center [544, 328] width 23 height 13
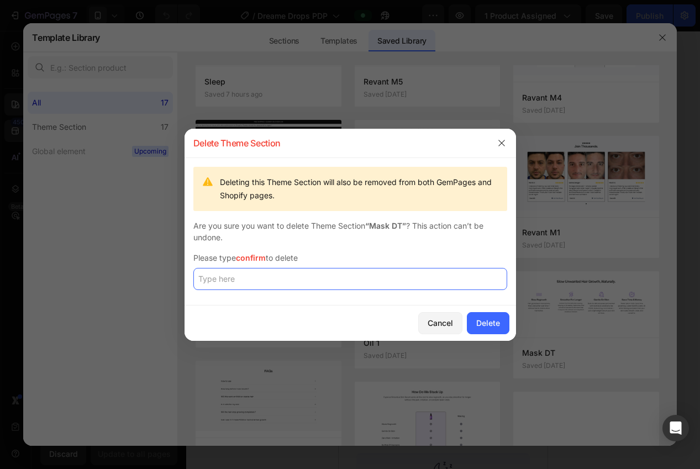
click at [400, 280] on input "text" at bounding box center [350, 279] width 314 height 22
paste input "confirm"
type input "confirm"
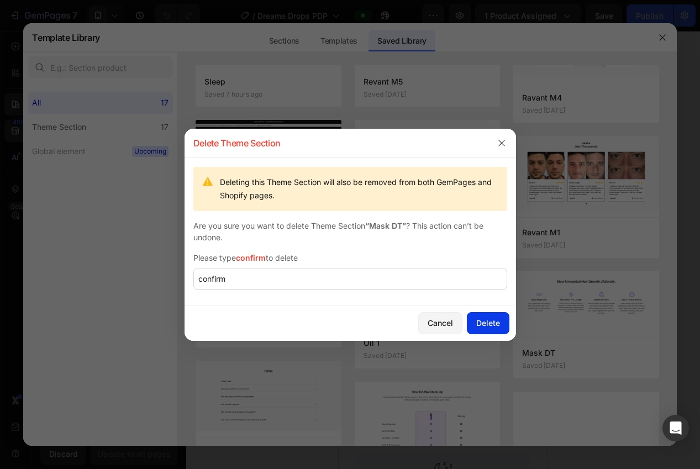
click at [500, 315] on button "Delete" at bounding box center [488, 323] width 43 height 22
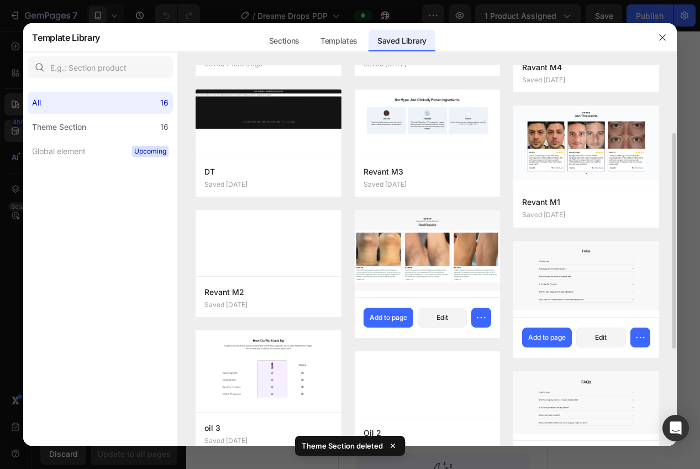
scroll to position [125, 0]
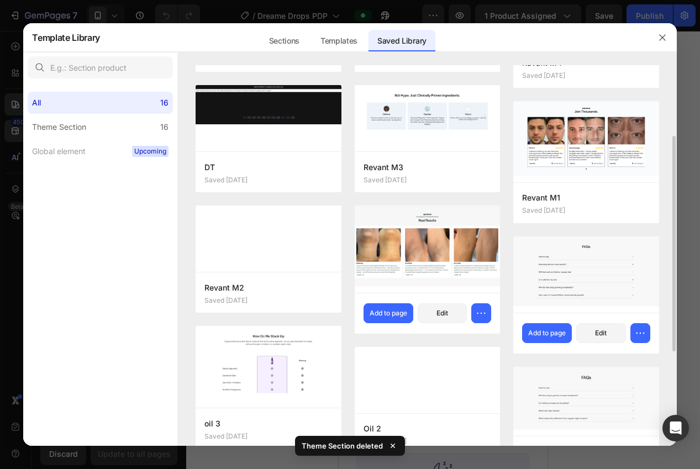
drag, startPoint x: 476, startPoint y: 317, endPoint x: 474, endPoint y: 325, distance: 8.0
click at [477, 317] on icon "button" at bounding box center [481, 313] width 11 height 11
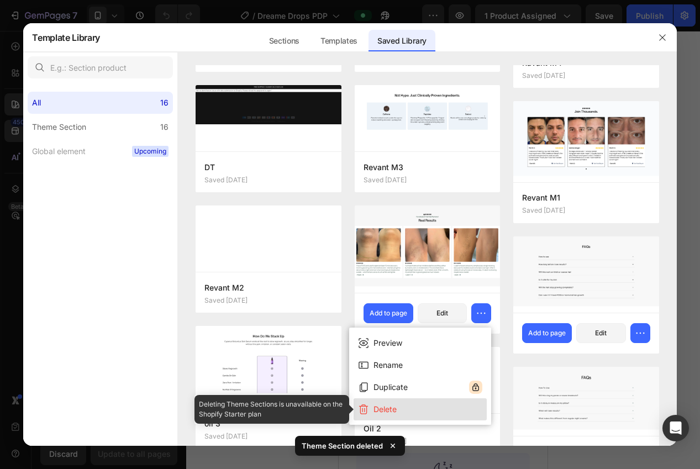
click at [397, 411] on div "Delete" at bounding box center [385, 409] width 23 height 13
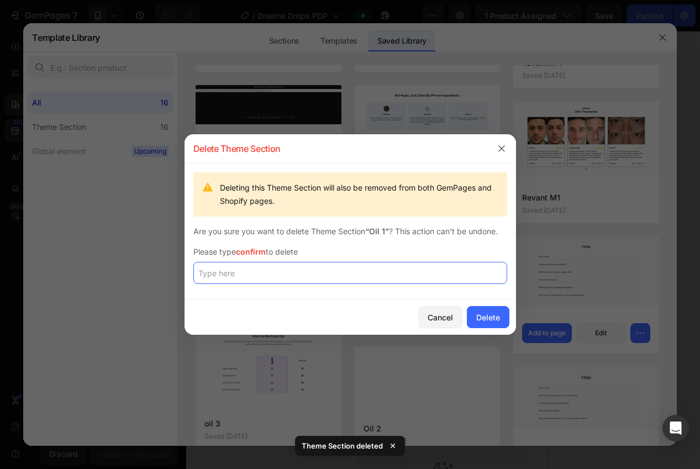
click at [378, 276] on input "text" at bounding box center [350, 273] width 314 height 22
paste input "confirm"
type input "confirm"
click at [495, 319] on div "Delete" at bounding box center [488, 318] width 24 height 12
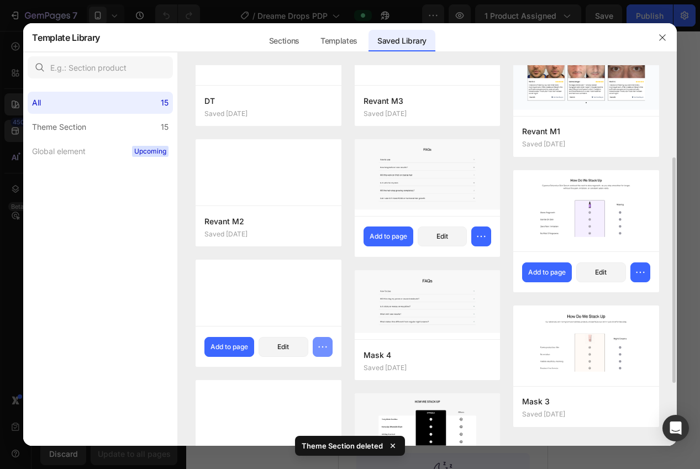
scroll to position [275, 0]
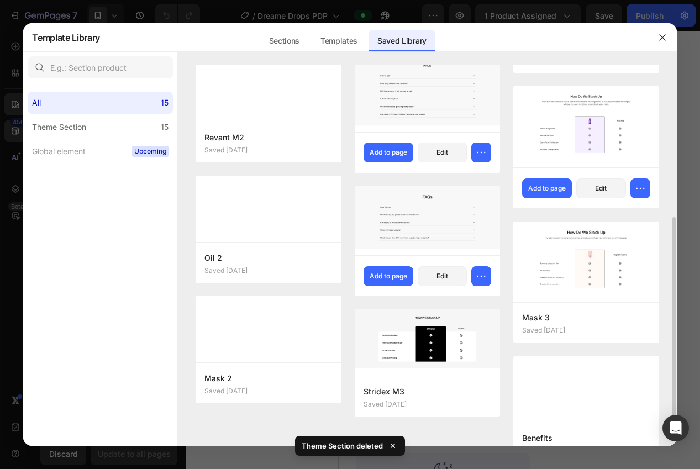
drag, startPoint x: 479, startPoint y: 274, endPoint x: 481, endPoint y: 286, distance: 12.8
click at [480, 274] on icon "button" at bounding box center [481, 276] width 11 height 11
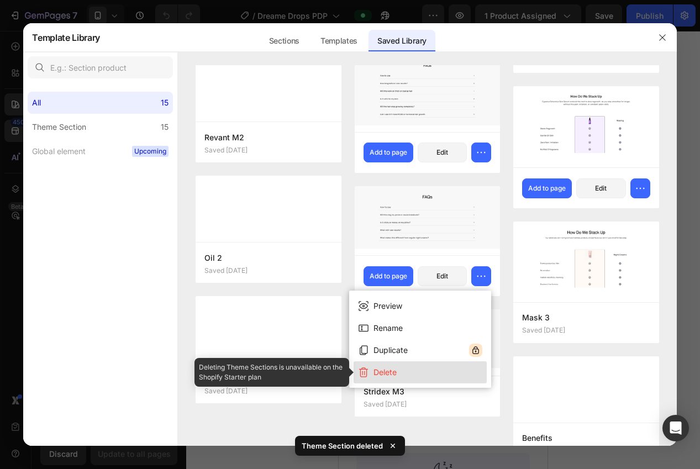
click at [418, 374] on button "Delete" at bounding box center [420, 373] width 133 height 22
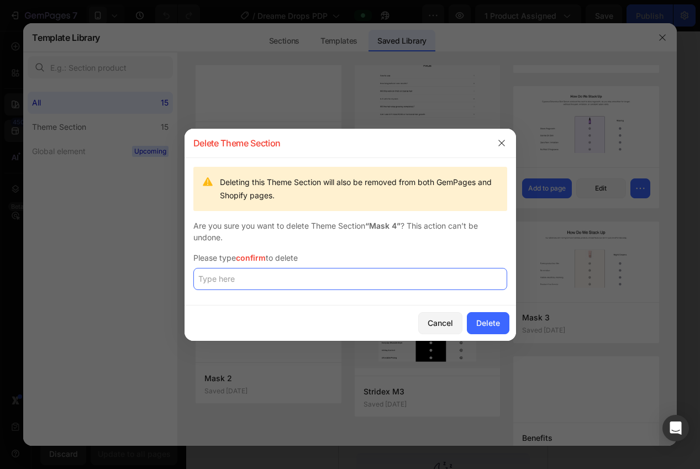
click at [366, 279] on input "text" at bounding box center [350, 279] width 314 height 22
paste input "confirm"
type input "confirm"
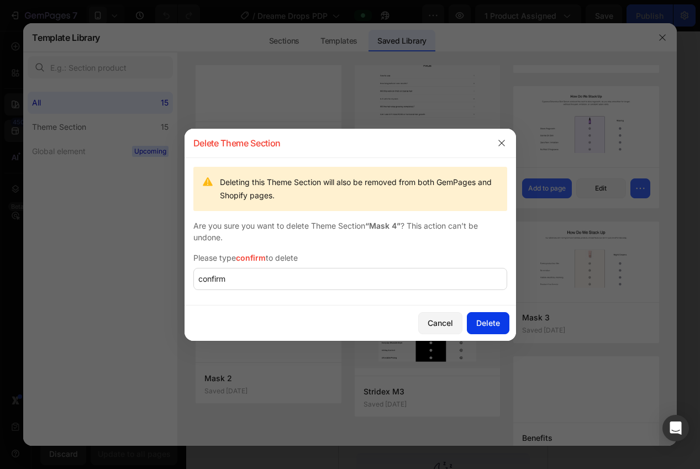
click at [483, 322] on div "Delete" at bounding box center [488, 323] width 24 height 12
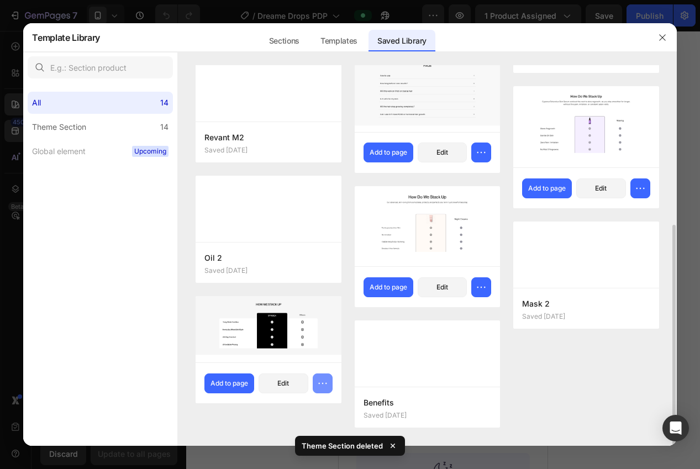
click at [327, 389] on icon "button" at bounding box center [322, 383] width 11 height 11
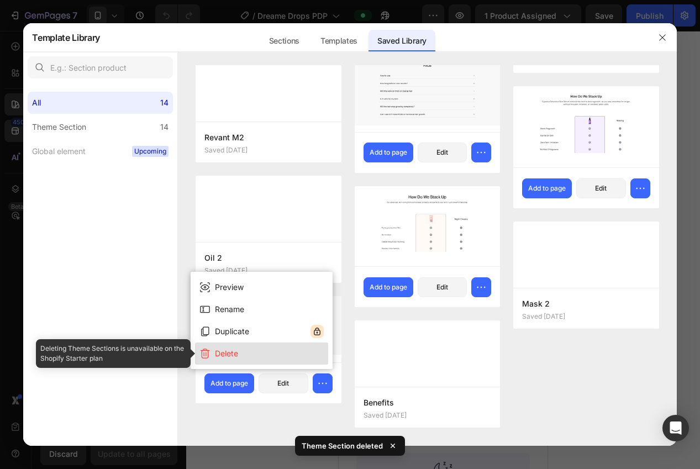
click at [297, 360] on button "Delete" at bounding box center [261, 354] width 133 height 22
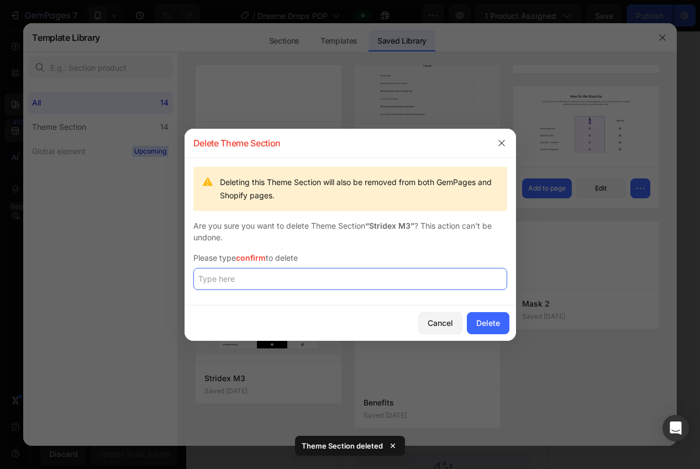
click at [280, 286] on input "text" at bounding box center [350, 279] width 314 height 22
paste input "confirm"
type input "confirm"
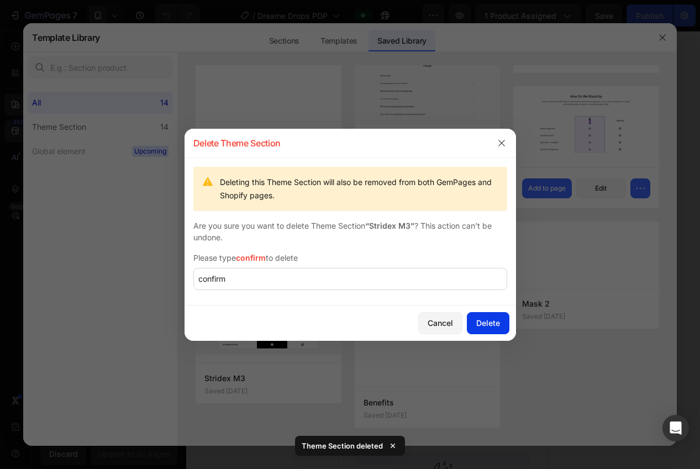
click at [485, 318] on div "Delete" at bounding box center [488, 323] width 24 height 12
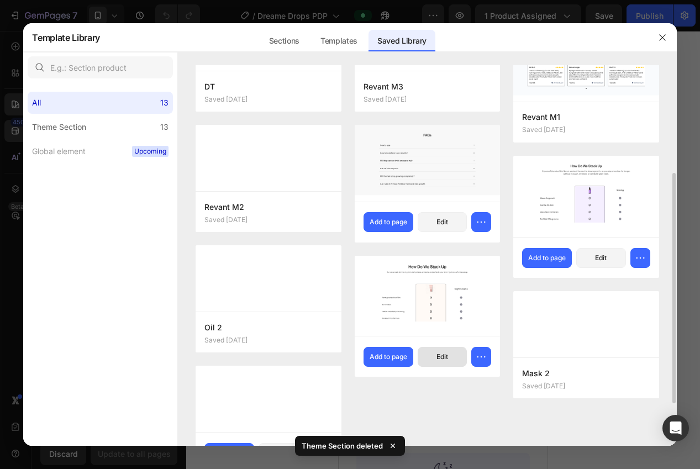
scroll to position [195, 0]
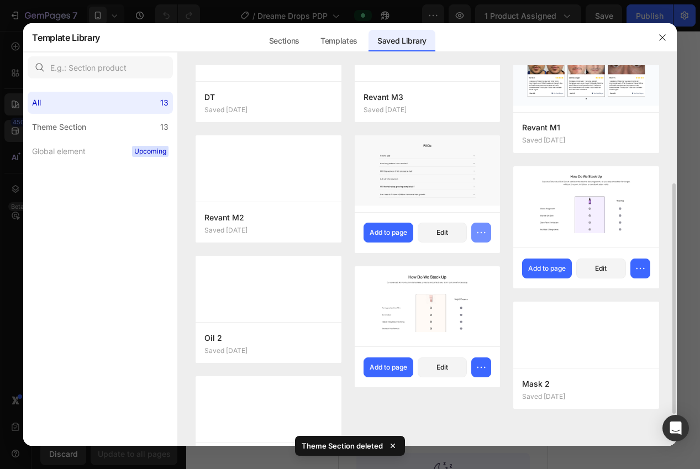
click at [480, 238] on button "button" at bounding box center [482, 233] width 20 height 20
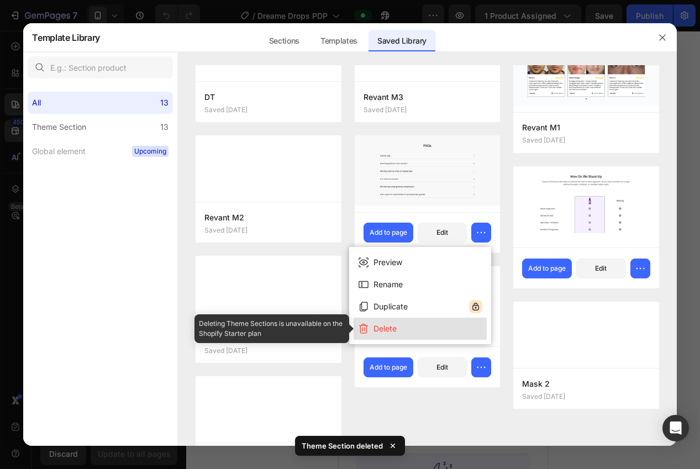
click at [414, 334] on button "Delete" at bounding box center [420, 329] width 133 height 22
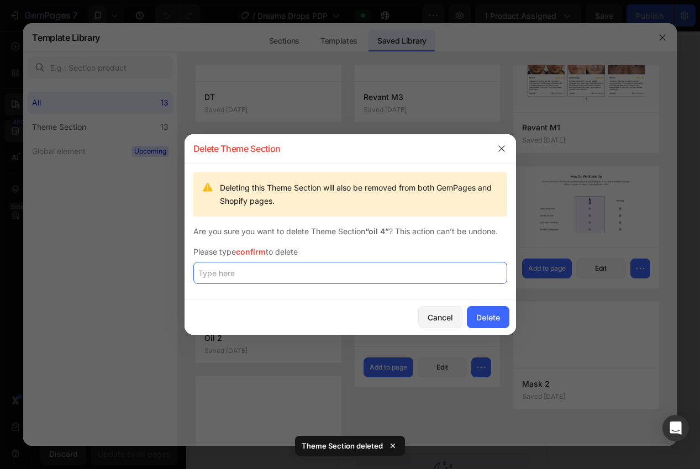
click at [360, 279] on input "text" at bounding box center [350, 273] width 314 height 22
paste input "confirm"
type input "confirm"
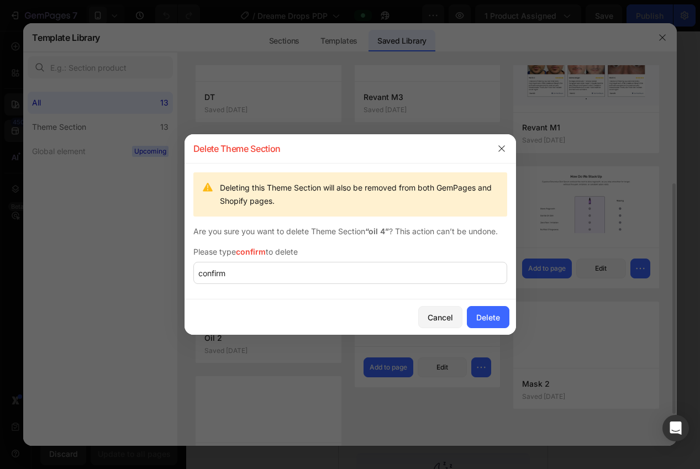
drag, startPoint x: 488, startPoint y: 335, endPoint x: 487, endPoint y: 319, distance: 15.5
click at [488, 335] on div at bounding box center [350, 234] width 700 height 469
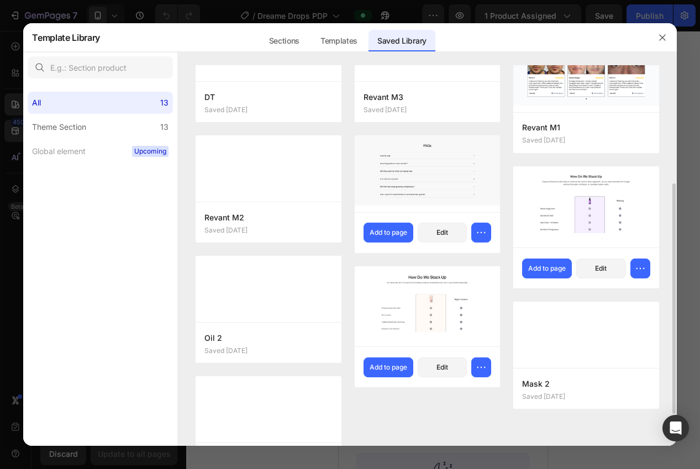
click at [487, 319] on img at bounding box center [428, 306] width 146 height 81
click at [474, 228] on button "button" at bounding box center [482, 233] width 20 height 20
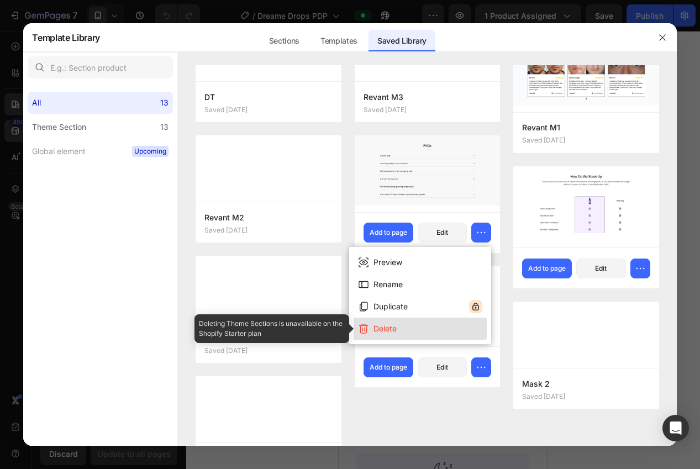
click at [408, 328] on button "Delete" at bounding box center [420, 329] width 133 height 22
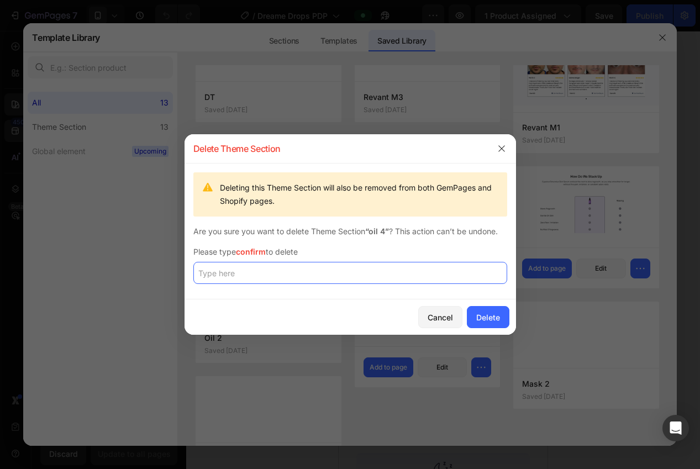
click at [388, 277] on input "text" at bounding box center [350, 273] width 314 height 22
paste input "confirm"
type input "confirm"
click at [494, 316] on div "Delete" at bounding box center [488, 318] width 24 height 12
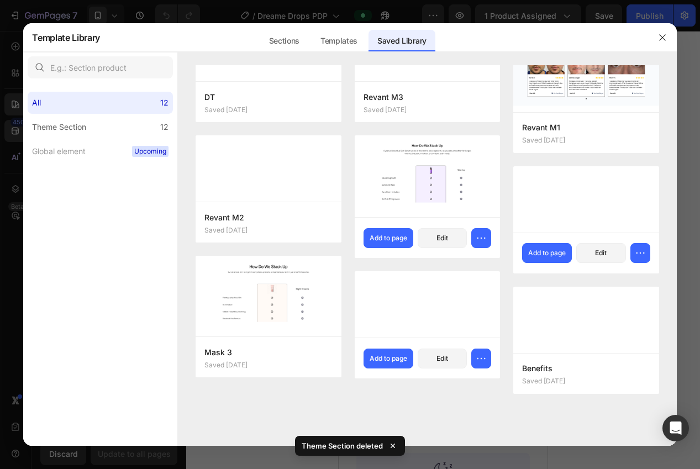
click at [664, 48] on div at bounding box center [662, 37] width 29 height 29
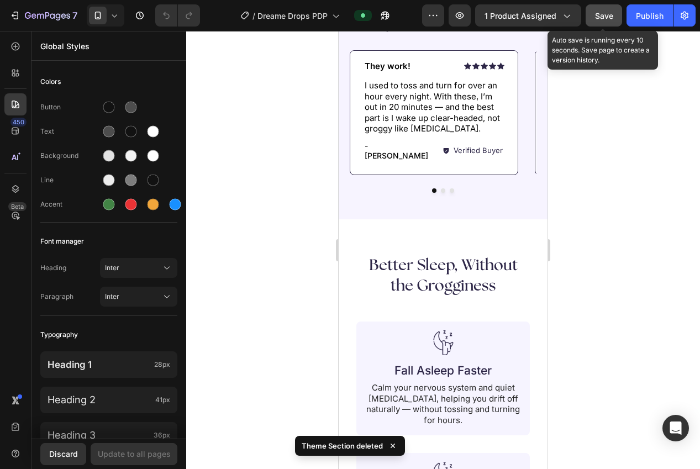
click at [615, 23] on button "Save" at bounding box center [604, 15] width 36 height 22
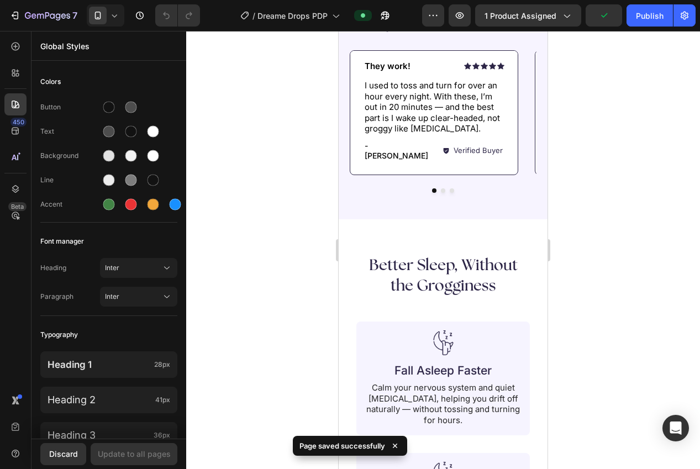
click at [637, 22] on button "Publish" at bounding box center [650, 15] width 46 height 22
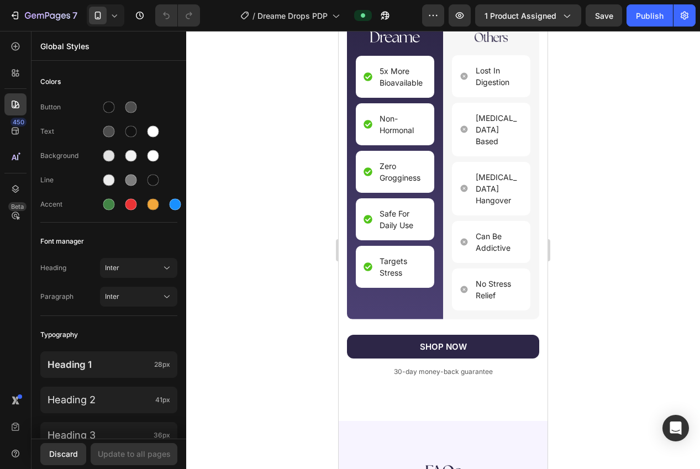
scroll to position [2492, 0]
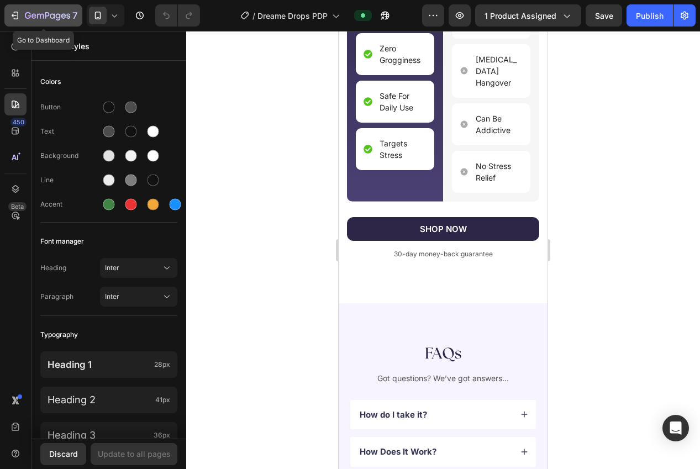
click at [49, 24] on button "7" at bounding box center [43, 15] width 78 height 22
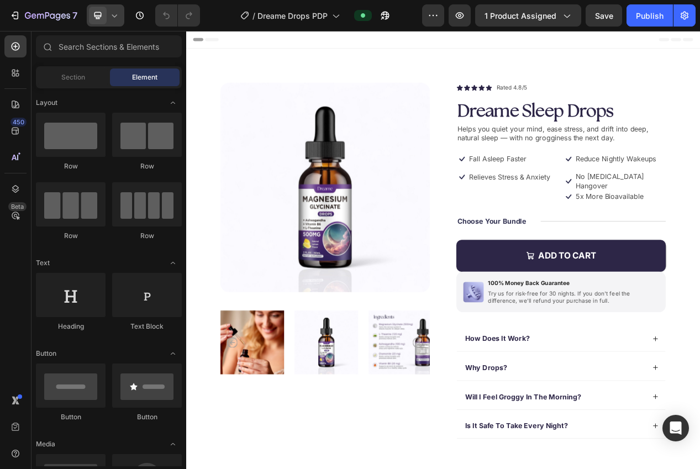
click at [104, 20] on span at bounding box center [98, 16] width 18 height 18
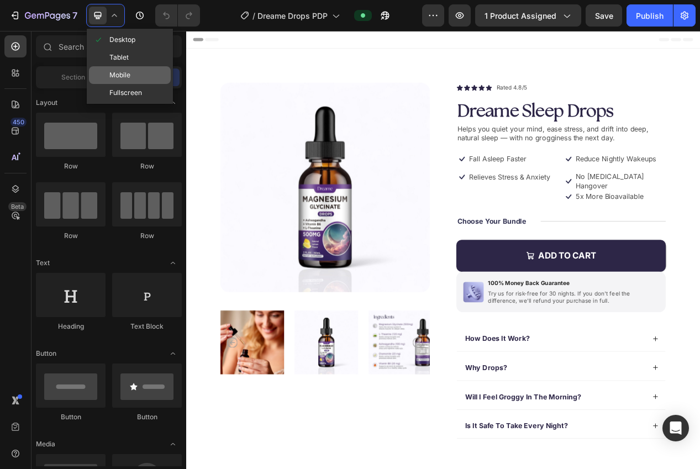
click at [107, 71] on span at bounding box center [101, 75] width 16 height 9
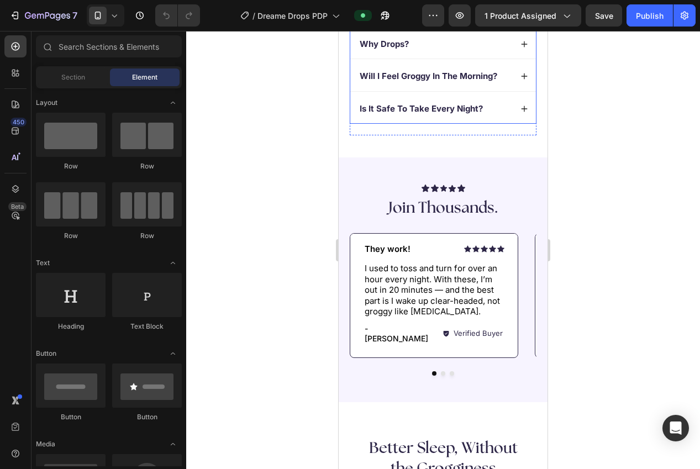
scroll to position [584, 0]
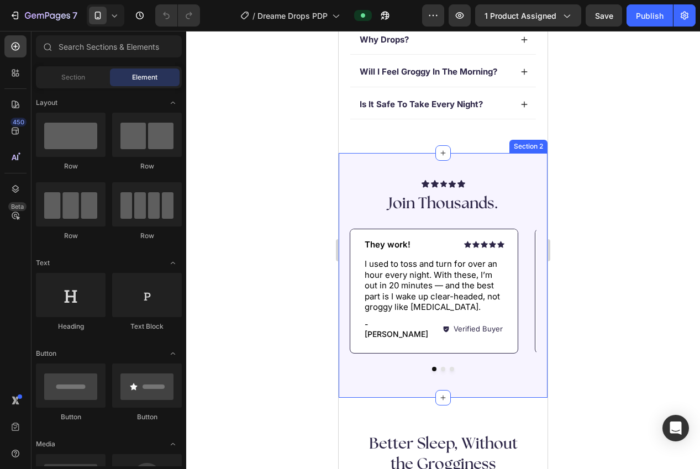
click at [490, 164] on div "Icon Icon Icon Icon Icon Icon List Join Thousands. Heading Icon Icon Icon Icon …" at bounding box center [443, 275] width 209 height 245
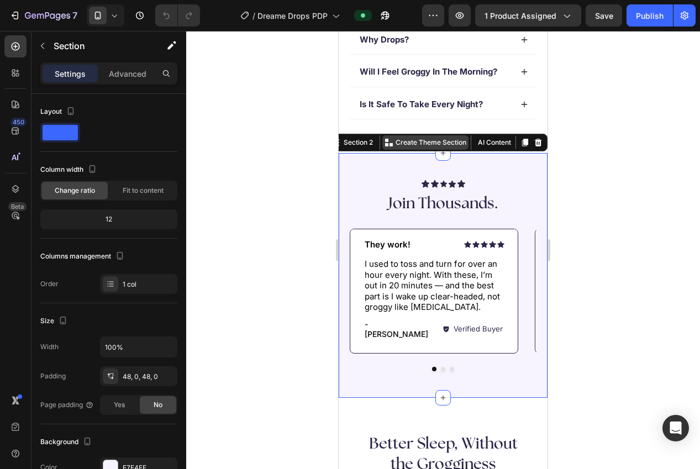
click at [423, 144] on p "Create Theme Section" at bounding box center [431, 143] width 71 height 10
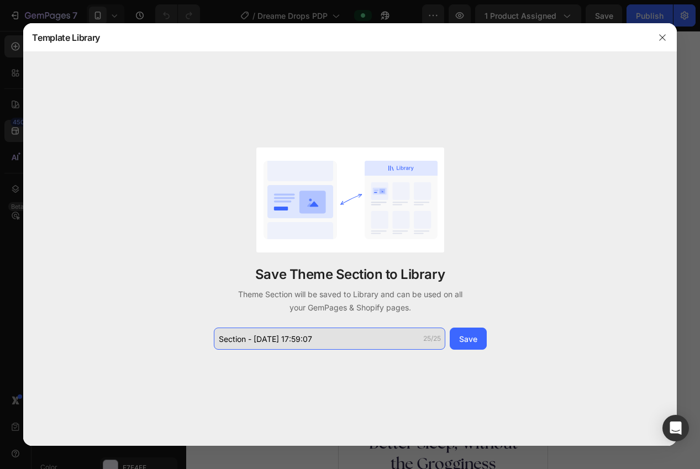
click at [356, 331] on input "Section - [DATE] 17:59:07" at bounding box center [330, 339] width 232 height 22
click at [356, 337] on input "Section - [DATE] 17:59:07" at bounding box center [330, 339] width 232 height 22
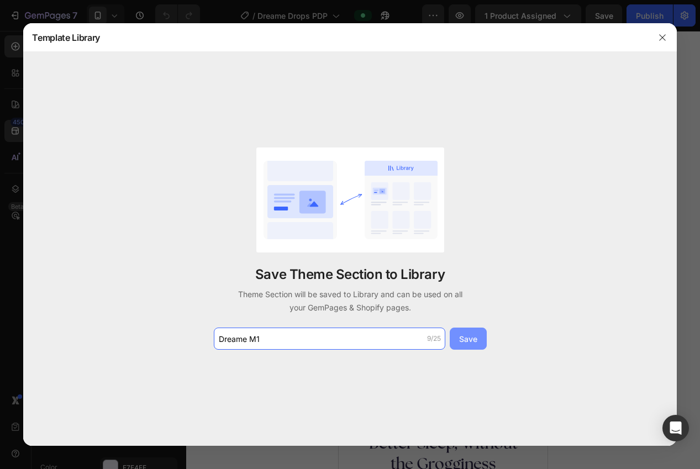
type input "Dreame M1"
click at [460, 336] on div "Save" at bounding box center [468, 339] width 18 height 12
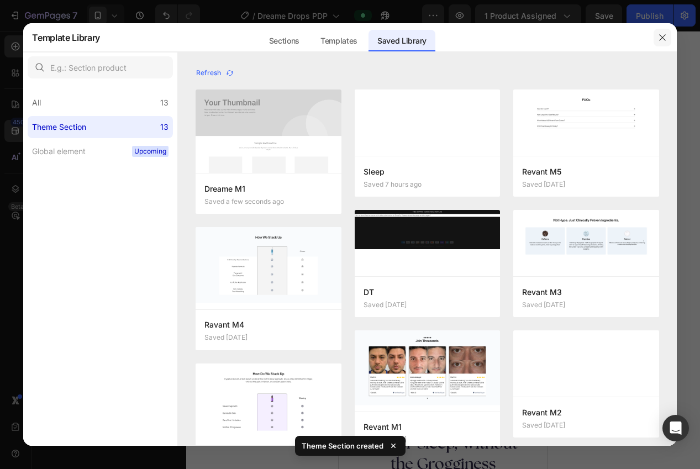
click at [656, 41] on button "button" at bounding box center [663, 38] width 18 height 18
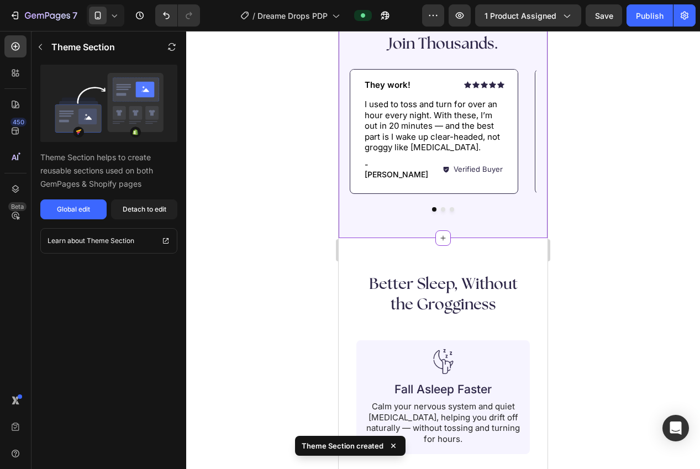
scroll to position [776, 0]
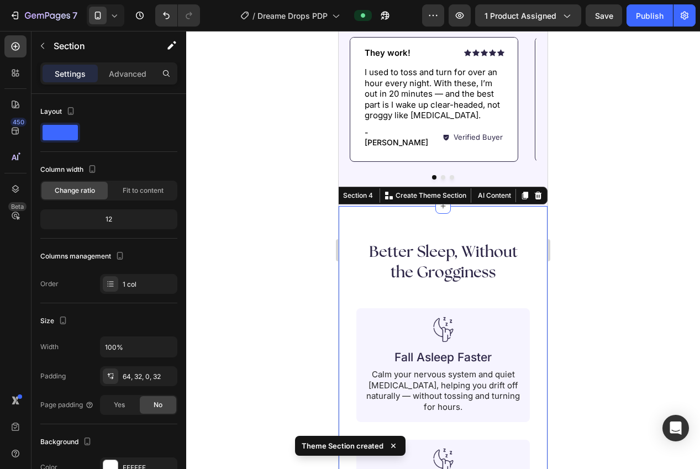
click at [418, 188] on div "Create Theme Section" at bounding box center [426, 195] width 86 height 14
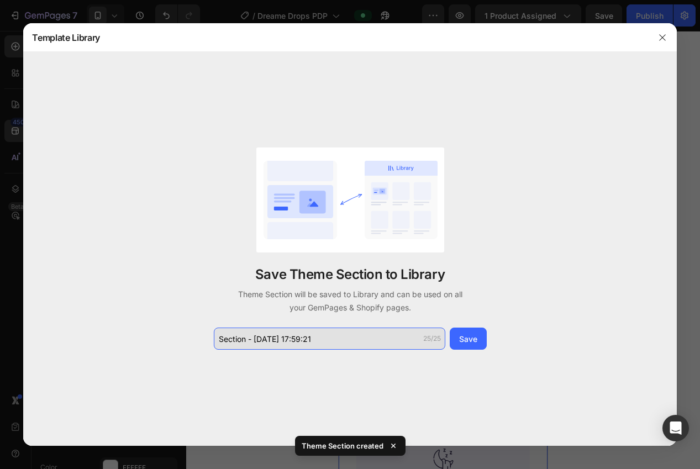
click at [343, 343] on input "Section - Aug 26 17:59:21" at bounding box center [330, 339] width 232 height 22
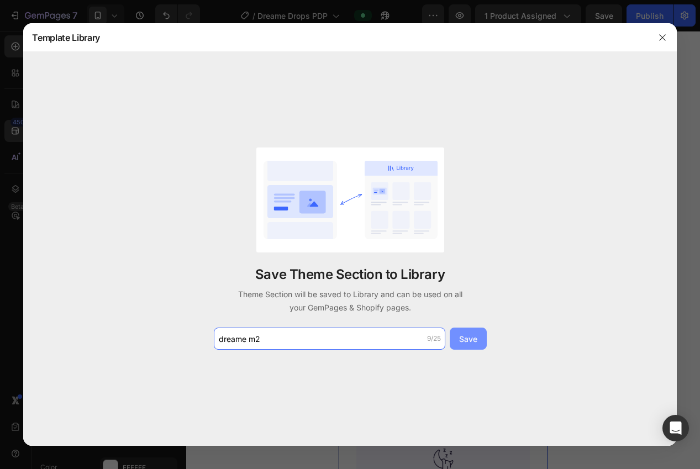
type input "dreame m2"
click at [468, 340] on div "Save" at bounding box center [468, 339] width 18 height 12
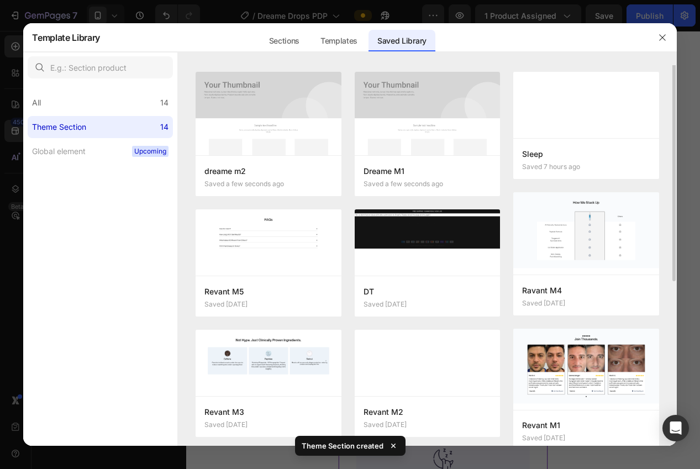
scroll to position [22, 0]
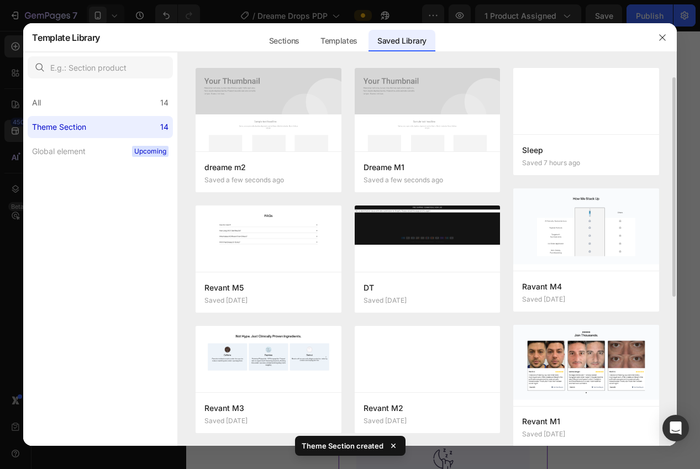
drag, startPoint x: 662, startPoint y: 34, endPoint x: 657, endPoint y: 41, distance: 8.7
click at [664, 34] on icon "button" at bounding box center [662, 37] width 9 height 9
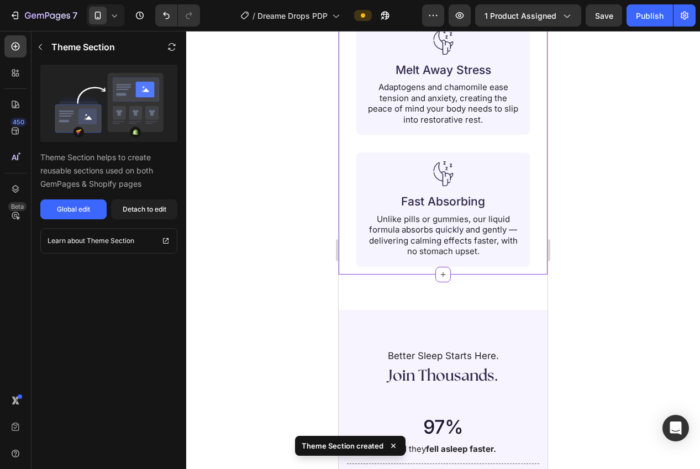
scroll to position [1473, 0]
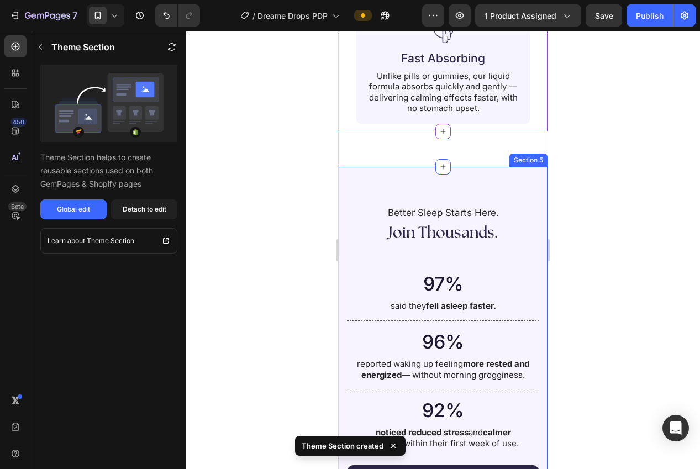
click at [525, 167] on div "Better Sleep Starts Here. Text Block Join Thousands. Heading 97% Heading said t…" at bounding box center [443, 358] width 209 height 382
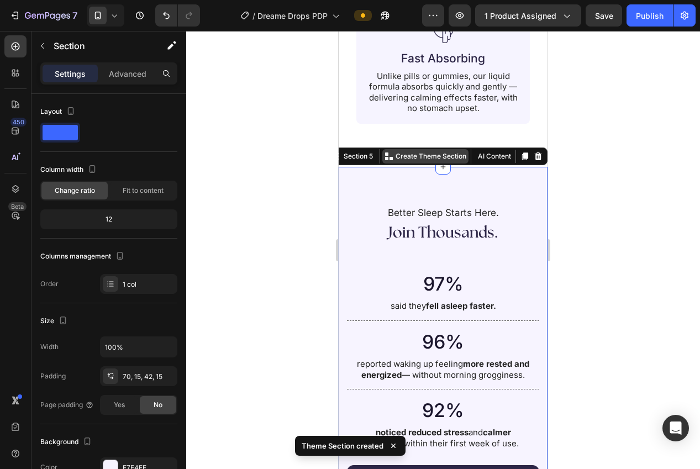
click at [414, 151] on p "Create Theme Section" at bounding box center [431, 156] width 71 height 10
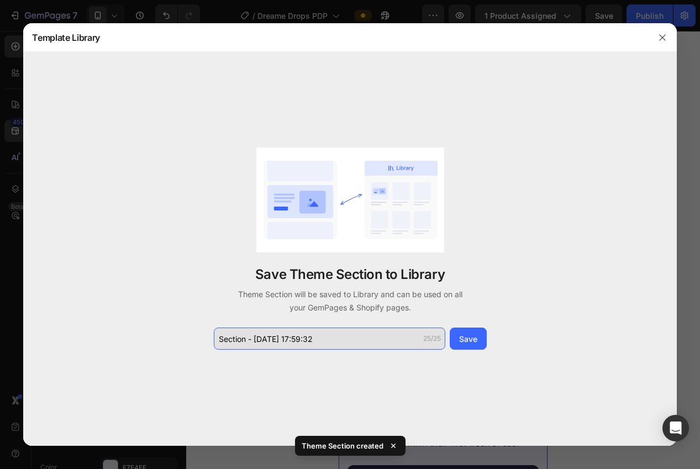
click at [345, 336] on input "Section - Aug 26 17:59:32" at bounding box center [330, 339] width 232 height 22
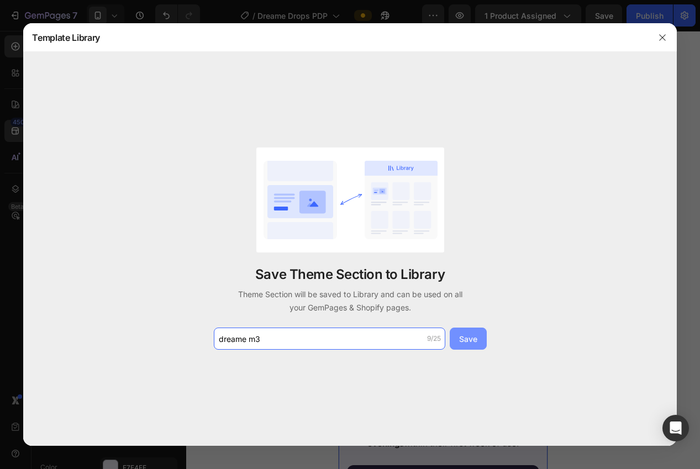
type input "dreame m3"
click at [462, 336] on div "Save" at bounding box center [468, 339] width 18 height 12
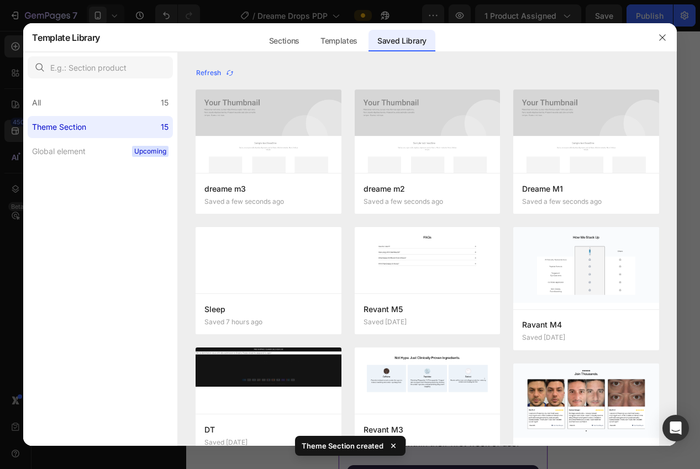
drag, startPoint x: 663, startPoint y: 39, endPoint x: 584, endPoint y: 112, distance: 107.6
click at [663, 39] on icon "button" at bounding box center [662, 37] width 9 height 9
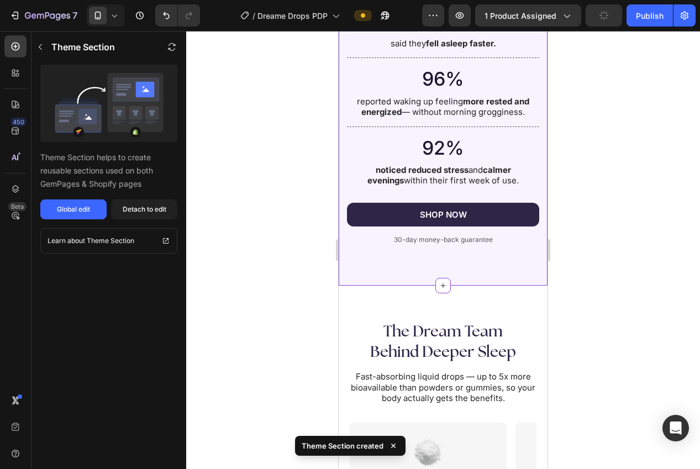
scroll to position [1804, 0]
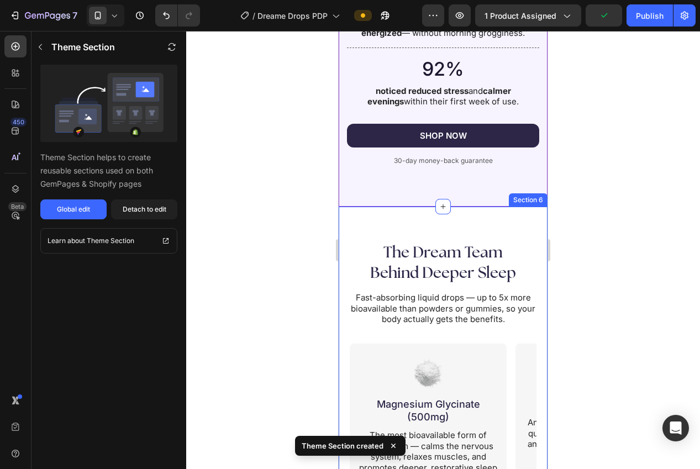
click at [462, 226] on div "The Dream Team Behind Deeper Sleep Heading Fast-absorbing liquid drops — up to …" at bounding box center [443, 356] width 209 height 298
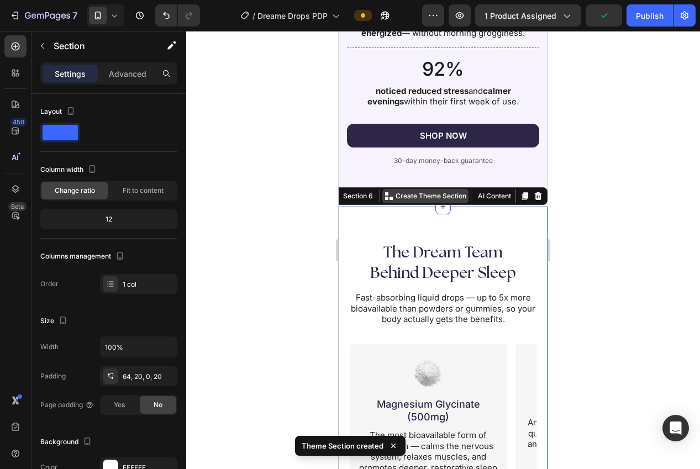
click at [422, 195] on p "Create Theme Section" at bounding box center [431, 196] width 71 height 10
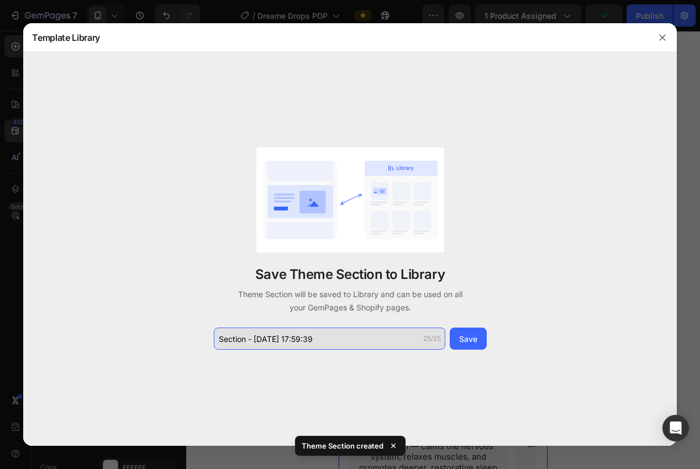
click at [333, 337] on input "Section - Aug 26 17:59:39" at bounding box center [330, 339] width 232 height 22
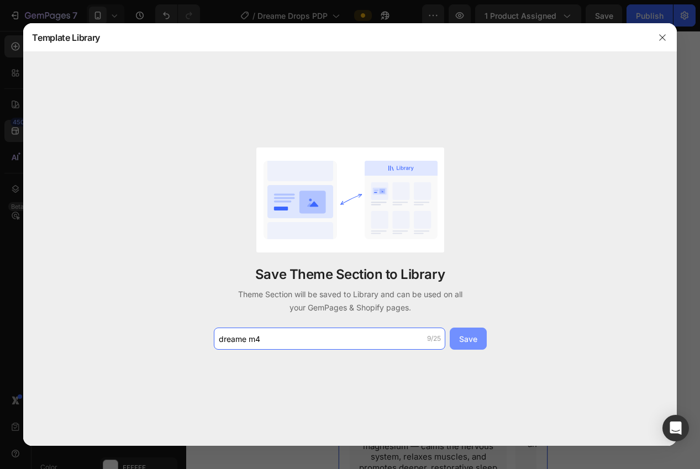
type input "dreame m4"
click at [463, 338] on div "Save" at bounding box center [468, 339] width 18 height 12
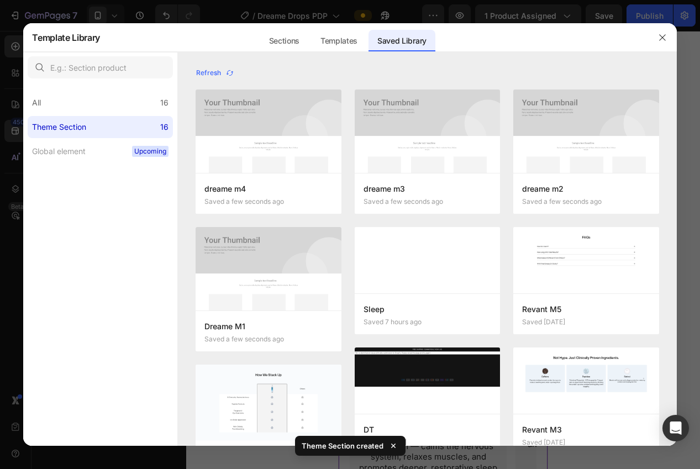
drag, startPoint x: 663, startPoint y: 38, endPoint x: 558, endPoint y: 143, distance: 148.5
click at [663, 38] on icon "button" at bounding box center [662, 37] width 6 height 6
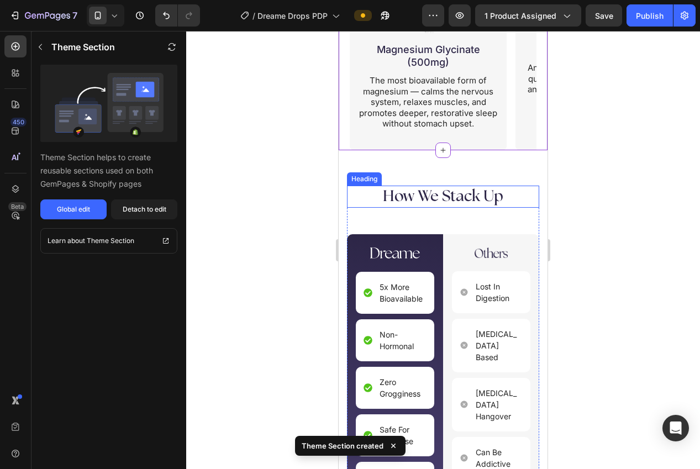
scroll to position [2220, 0]
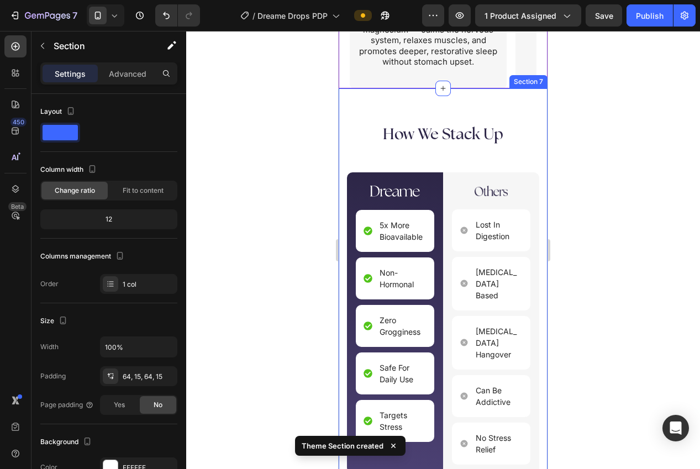
click at [515, 111] on div "Image How We Stack Up Heading Image 5x More Bioavailable Item List Non-Hormonal…" at bounding box center [443, 331] width 209 height 487
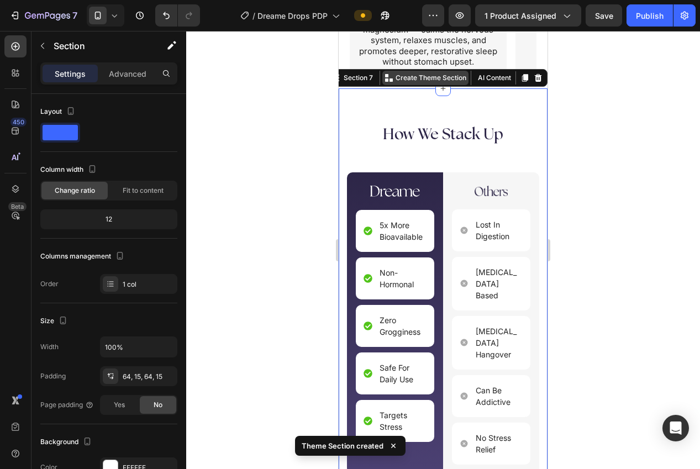
click at [430, 80] on p "Create Theme Section" at bounding box center [431, 78] width 71 height 10
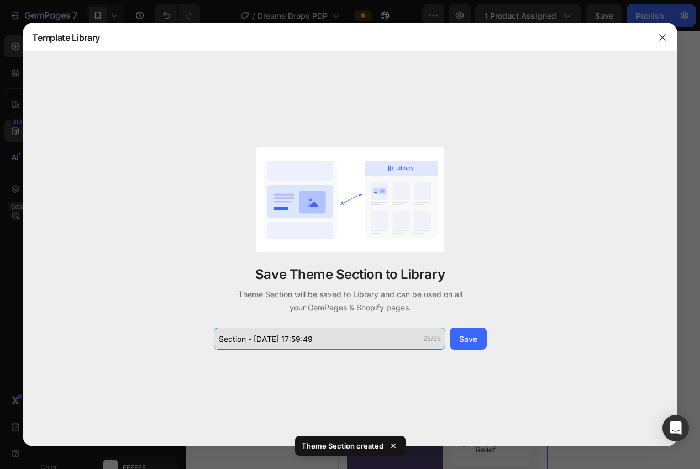
click at [319, 339] on input "Section - Aug 26 17:59:49" at bounding box center [330, 339] width 232 height 22
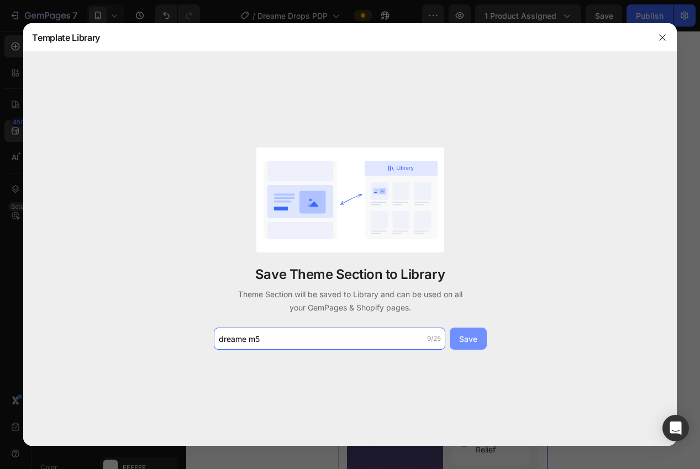
type input "dreame m5"
click at [486, 336] on div "Save Theme Section to Library Theme Section will be saved to Library and can be…" at bounding box center [350, 249] width 276 height 202
click at [474, 337] on div "Save" at bounding box center [468, 339] width 18 height 12
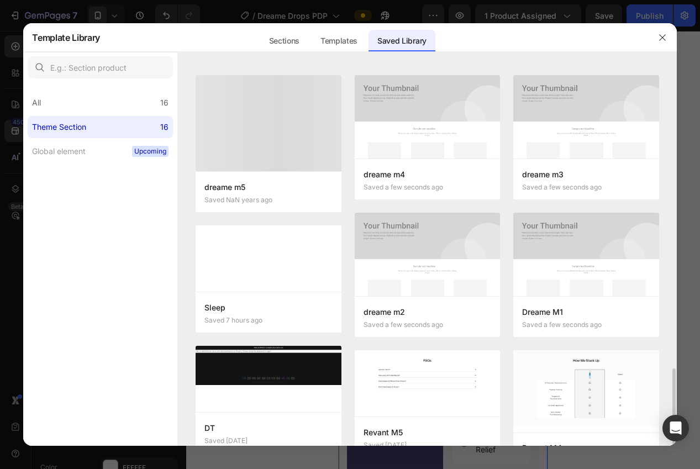
scroll to position [0, 0]
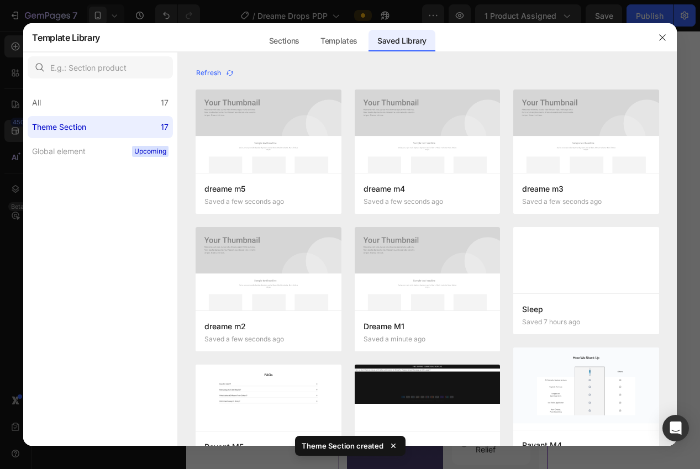
click at [659, 37] on icon "button" at bounding box center [662, 37] width 9 height 9
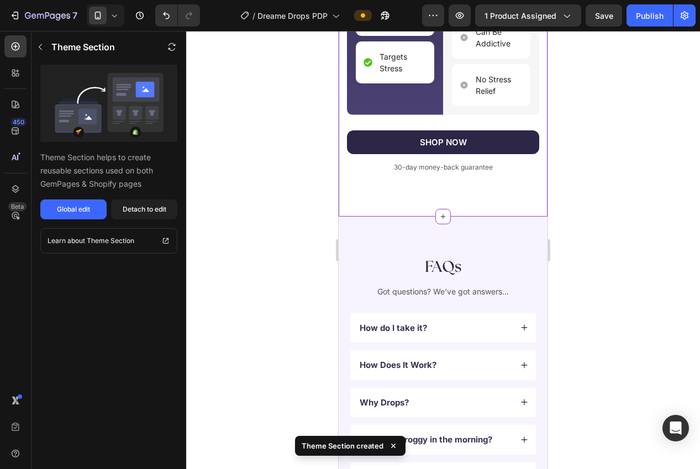
scroll to position [2597, 0]
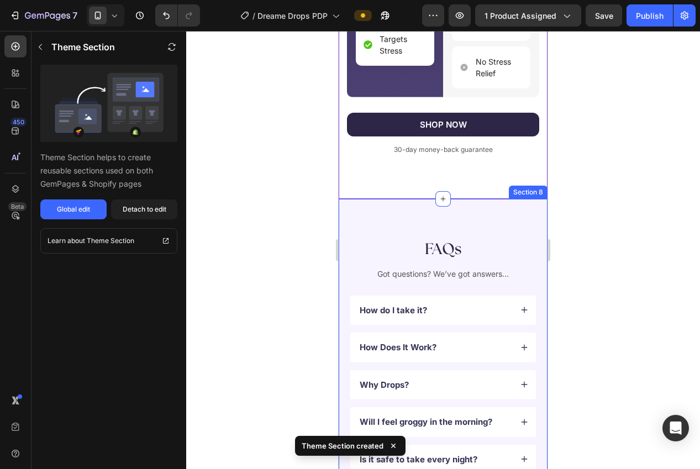
click at [491, 199] on div "FAQs Heading Got questions? We’ve got answers... Text Block How do I take it? H…" at bounding box center [443, 418] width 209 height 438
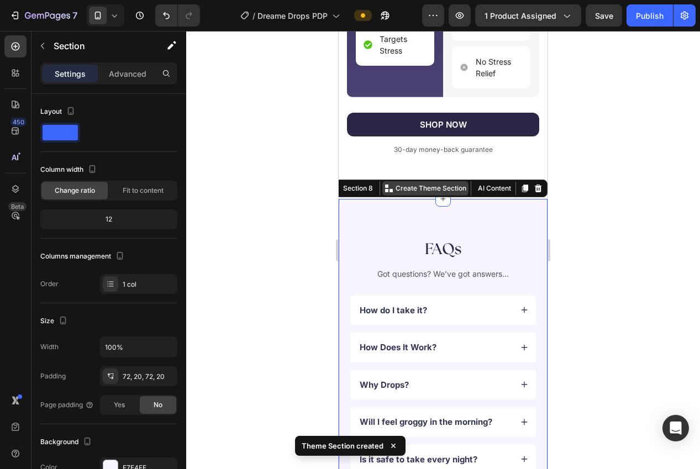
click at [446, 184] on p "Create Theme Section" at bounding box center [431, 189] width 71 height 10
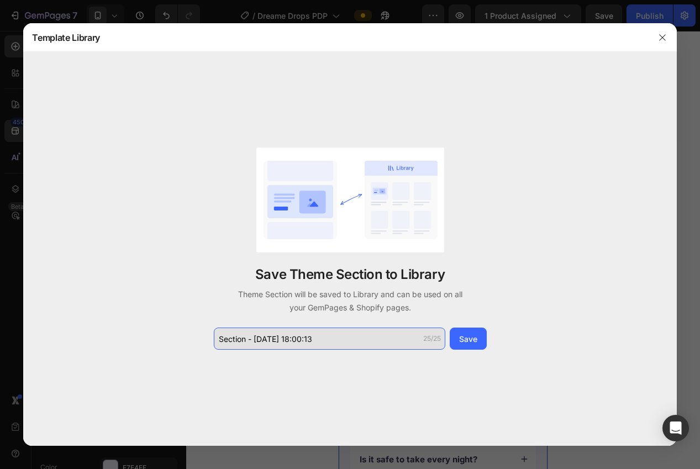
click at [323, 344] on input "Section - Aug 26 18:00:13" at bounding box center [330, 339] width 232 height 22
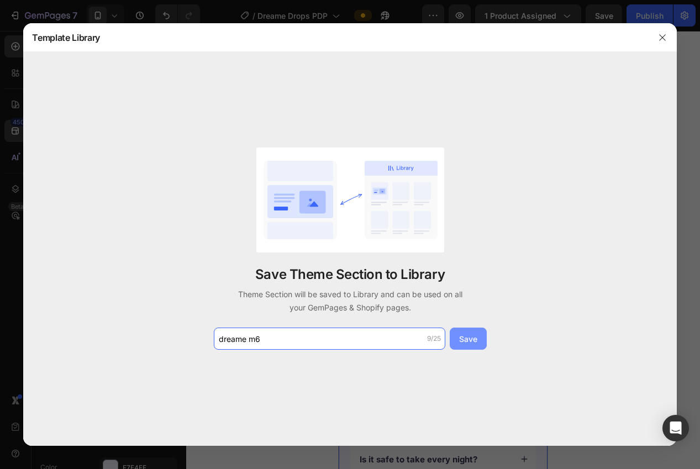
type input "dreame m6"
click at [465, 335] on div "Save" at bounding box center [468, 339] width 18 height 12
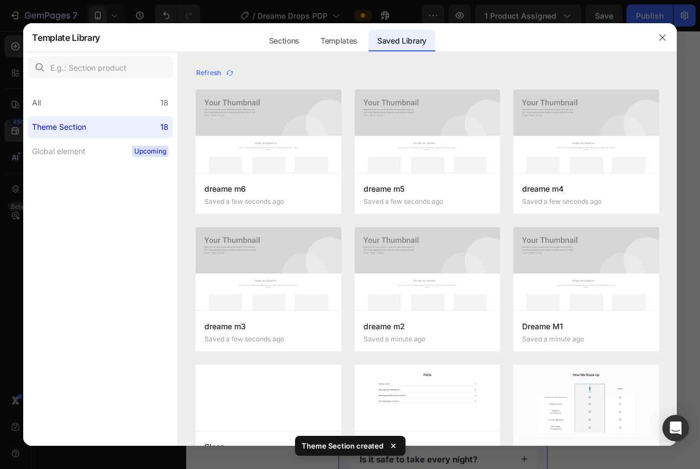
drag, startPoint x: 660, startPoint y: 43, endPoint x: 620, endPoint y: 75, distance: 51.9
click at [660, 43] on button "button" at bounding box center [663, 38] width 18 height 18
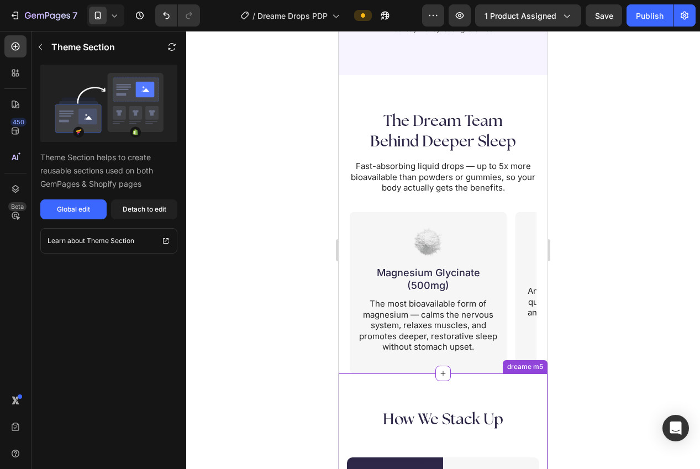
scroll to position [1922, 0]
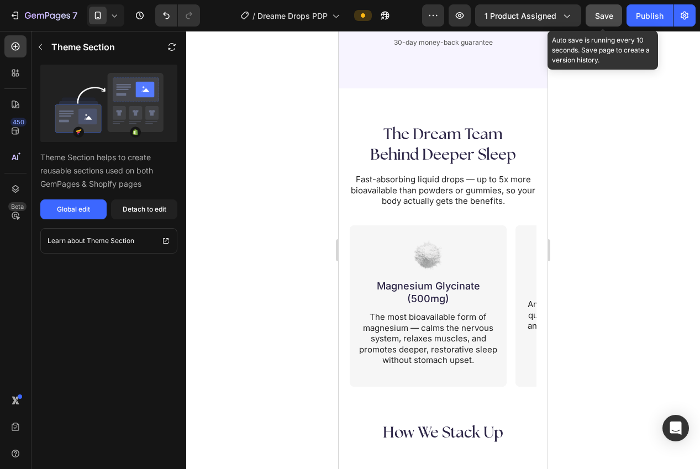
drag, startPoint x: 596, startPoint y: 24, endPoint x: 603, endPoint y: 22, distance: 6.5
click at [596, 24] on button "Save" at bounding box center [604, 15] width 36 height 22
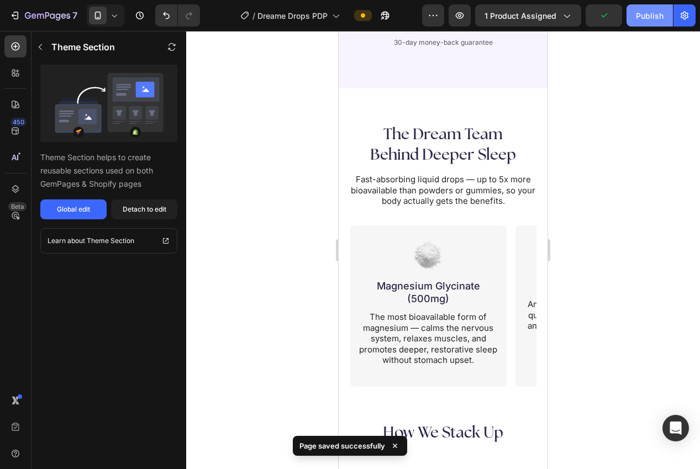
drag, startPoint x: 649, startPoint y: 17, endPoint x: 572, endPoint y: 48, distance: 83.6
click at [649, 17] on div "Publish" at bounding box center [650, 16] width 28 height 12
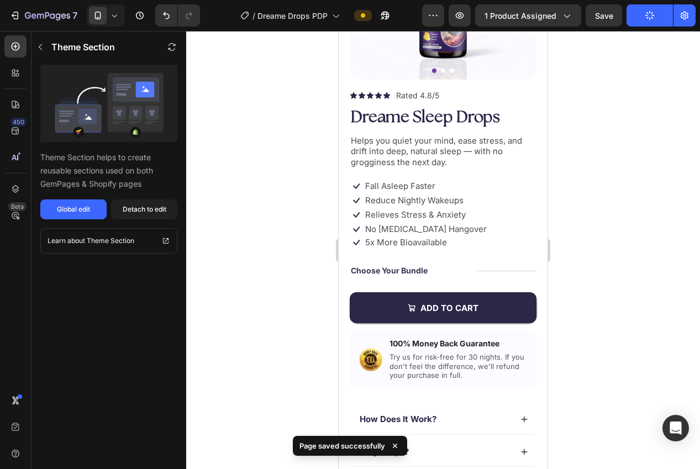
scroll to position [0, 0]
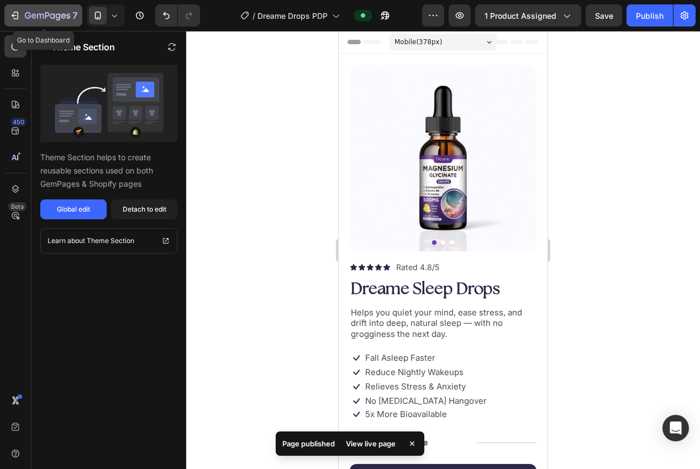
click at [42, 17] on icon "button" at bounding box center [47, 16] width 45 height 9
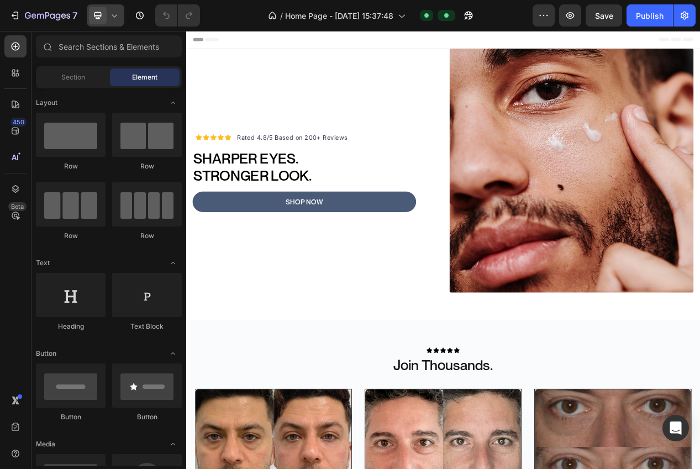
click at [99, 18] on icon at bounding box center [98, 15] width 7 height 7
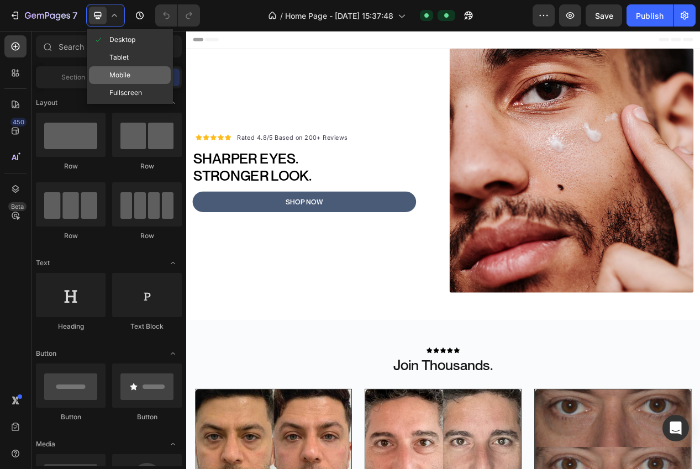
click at [122, 77] on span "Mobile" at bounding box center [119, 75] width 21 height 11
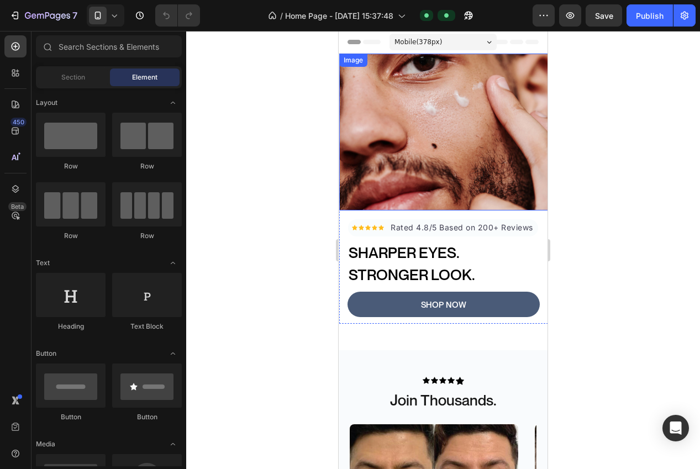
click at [415, 140] on img at bounding box center [443, 132] width 209 height 157
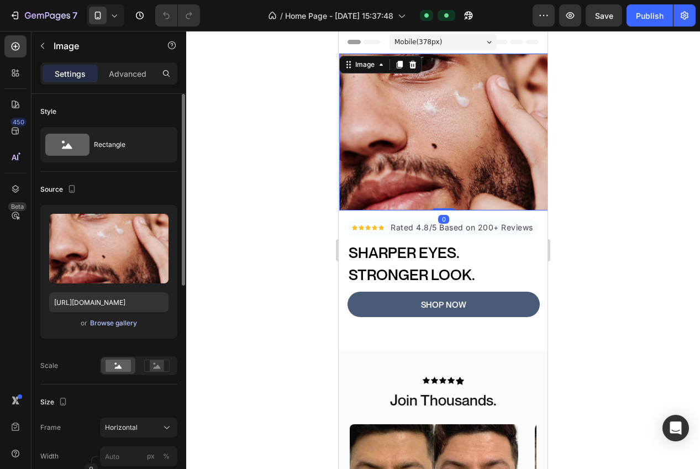
click at [133, 321] on div "Browse gallery" at bounding box center [113, 323] width 47 height 10
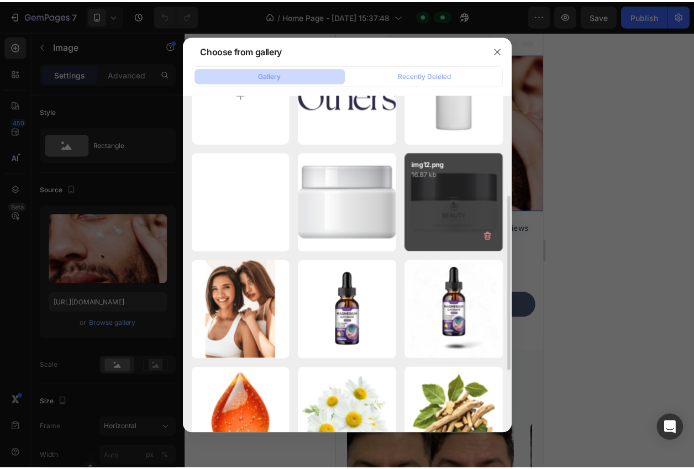
scroll to position [137, 0]
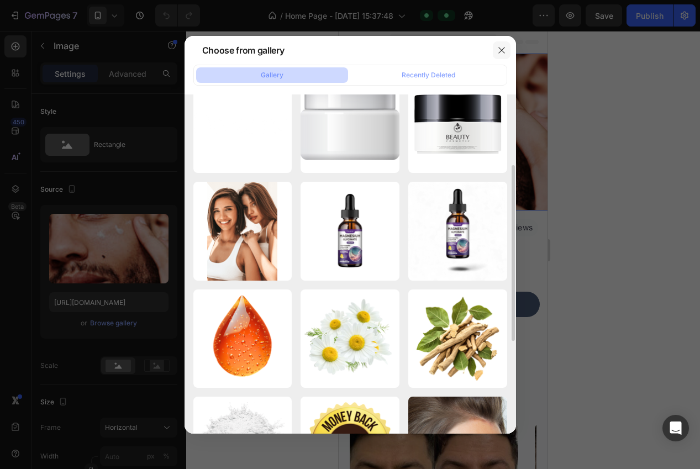
click at [501, 54] on icon "button" at bounding box center [501, 50] width 9 height 9
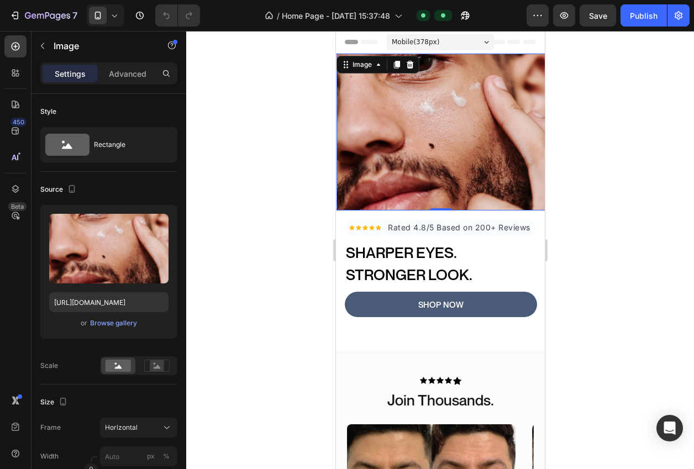
click at [409, 160] on img at bounding box center [440, 132] width 209 height 157
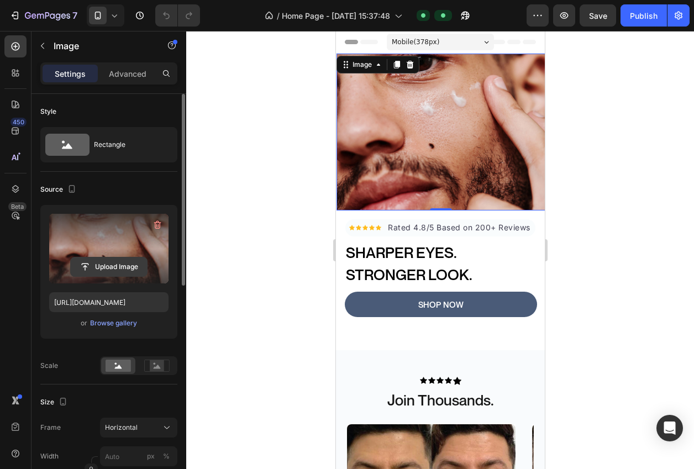
click at [85, 265] on input "file" at bounding box center [109, 267] width 76 height 19
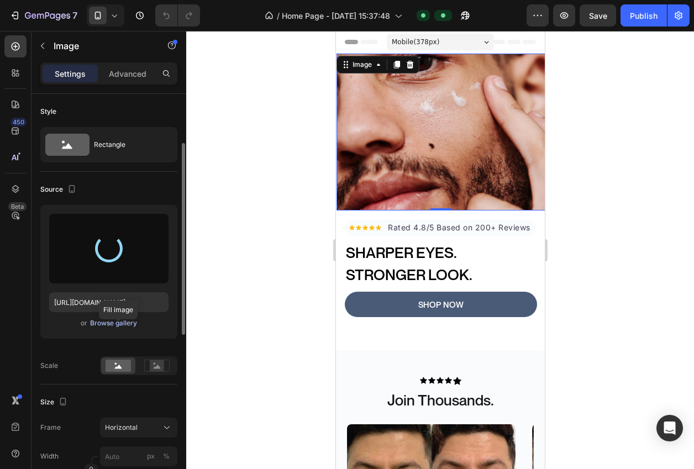
scroll to position [116, 0]
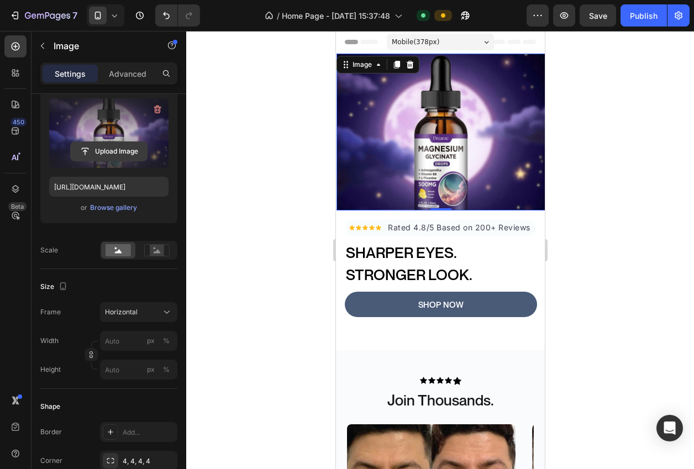
click at [104, 156] on input "file" at bounding box center [109, 151] width 76 height 19
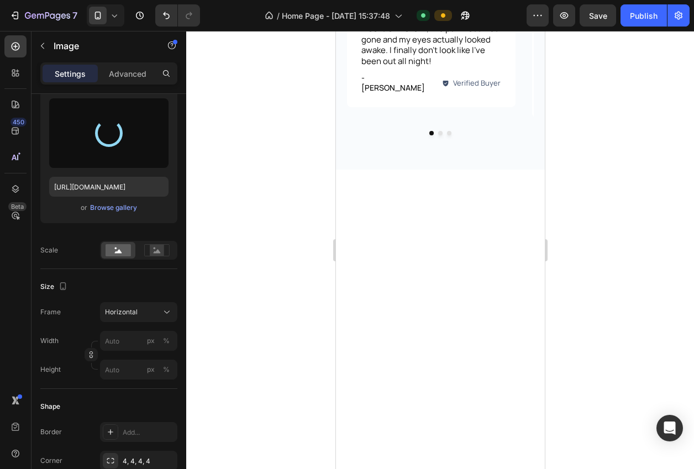
scroll to position [0, 0]
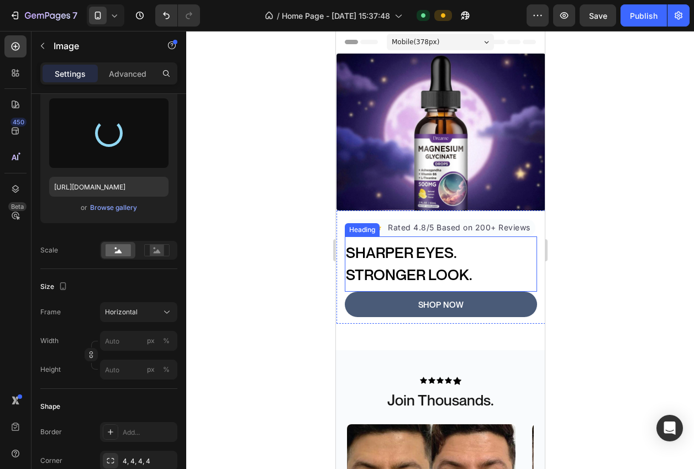
type input "https://cdn.shopify.com/s/files/1/0940/0539/5768/files/gempages_563747377920344…"
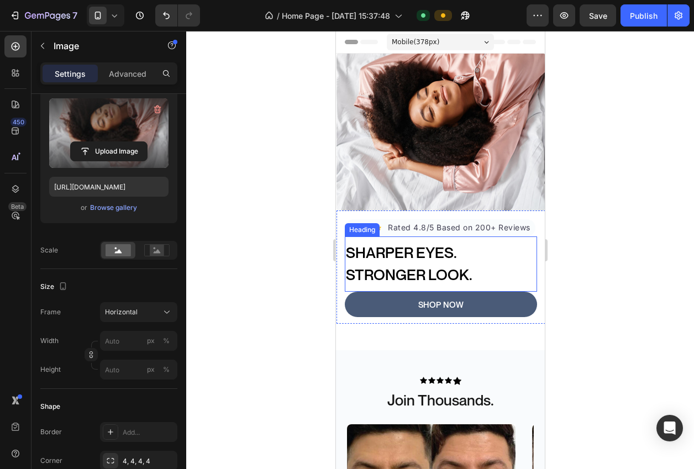
click at [607, 248] on div at bounding box center [440, 250] width 508 height 438
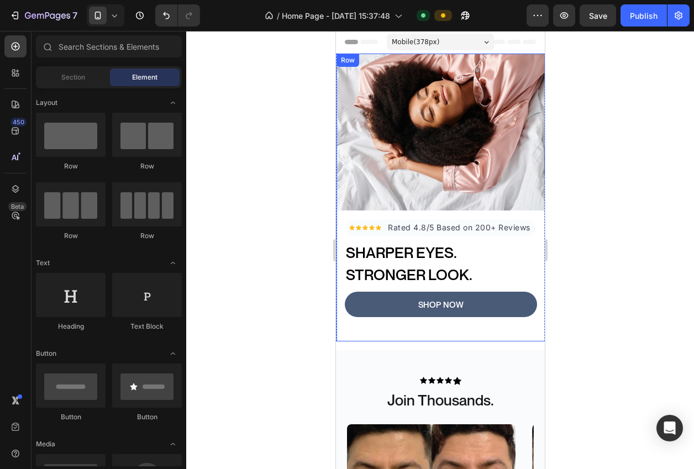
click at [265, 320] on div at bounding box center [440, 250] width 508 height 438
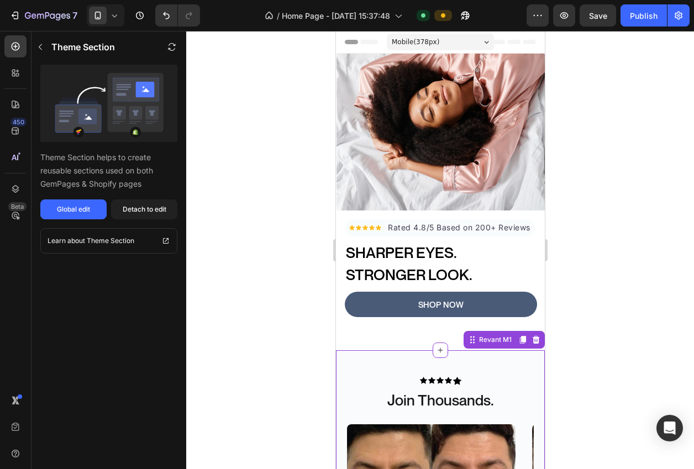
click at [535, 338] on icon at bounding box center [535, 340] width 7 height 8
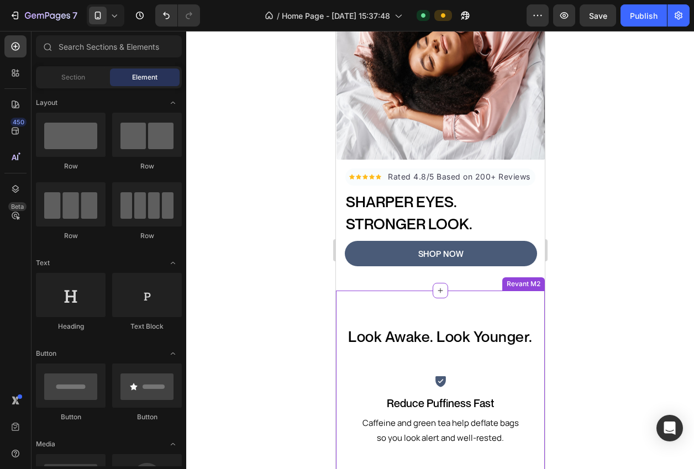
scroll to position [53, 0]
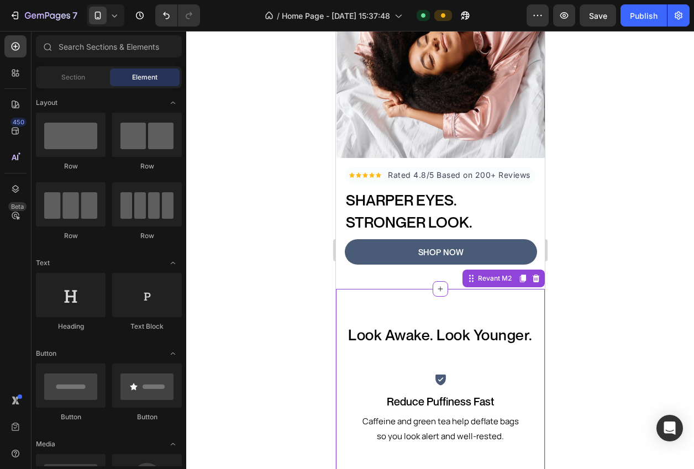
drag, startPoint x: 522, startPoint y: 310, endPoint x: 532, endPoint y: 305, distance: 11.1
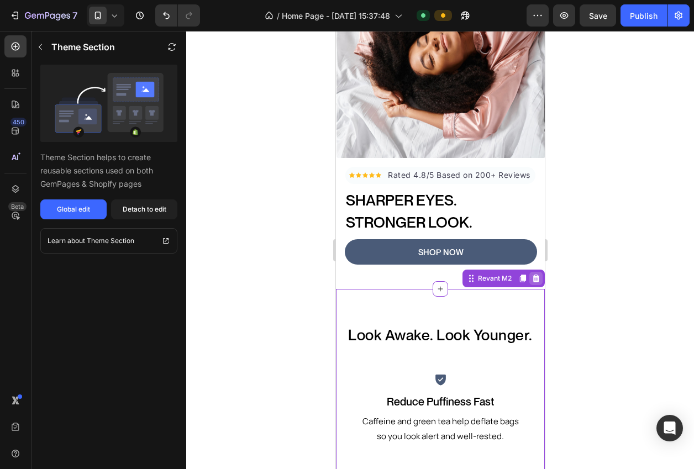
click at [535, 281] on icon at bounding box center [535, 279] width 7 height 8
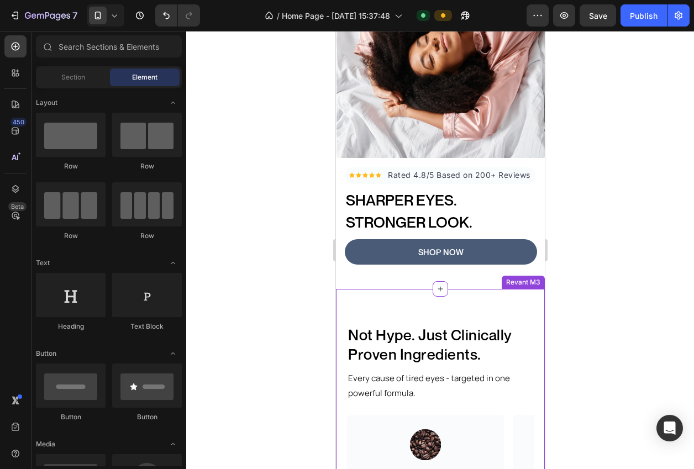
scroll to position [100, 0]
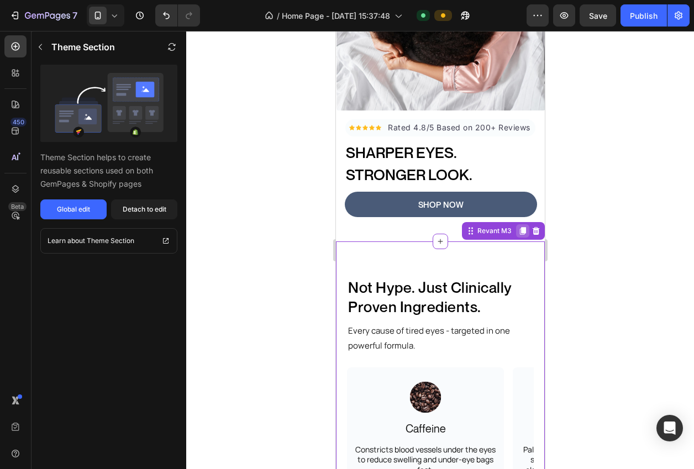
drag, startPoint x: 508, startPoint y: 245, endPoint x: 527, endPoint y: 235, distance: 22.0
click at [508, 245] on div "Not Hype. Just Clinically Proven Ingredients. Heading Every cause of tired eyes…" at bounding box center [440, 392] width 209 height 300
click at [530, 230] on div at bounding box center [535, 230] width 13 height 13
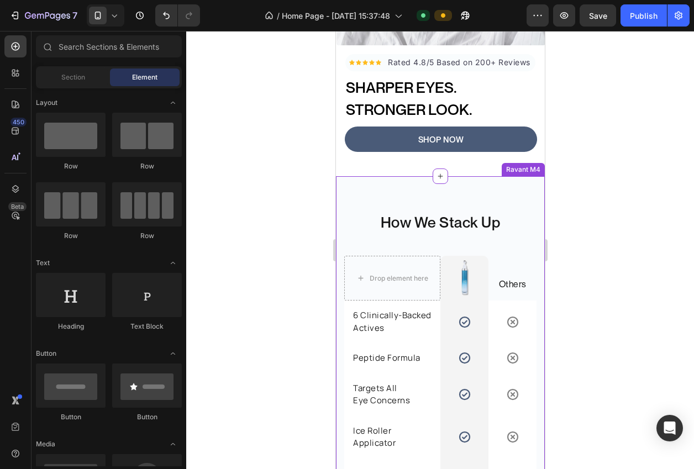
scroll to position [166, 0]
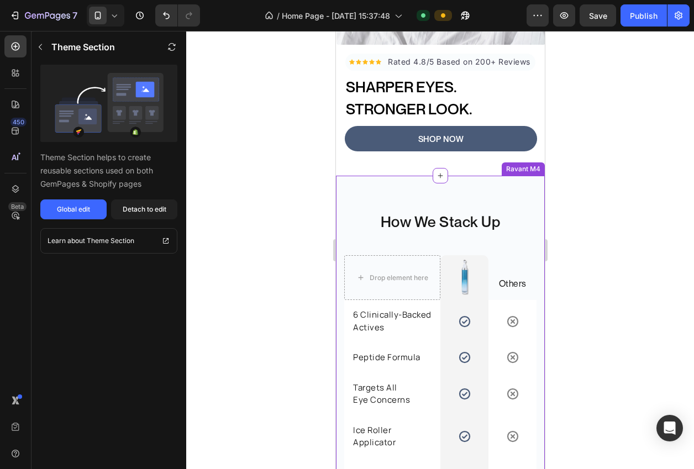
click at [510, 184] on div "How We Stack Up Heading Row Drop element here Image Row Others Text block Row 6…" at bounding box center [440, 356] width 209 height 360
click at [536, 164] on icon at bounding box center [535, 165] width 7 height 8
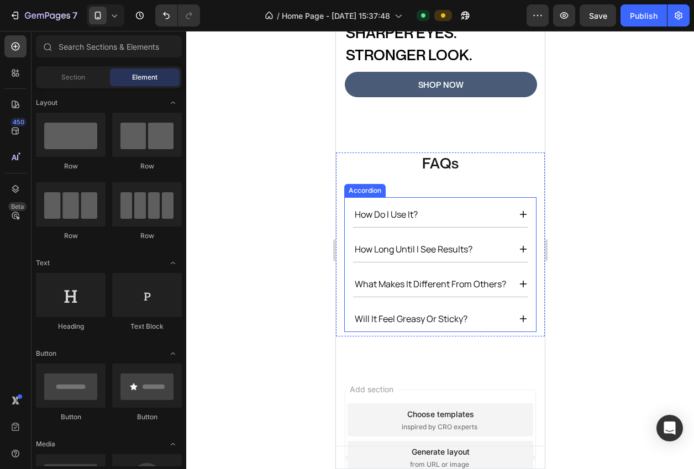
scroll to position [218, 0]
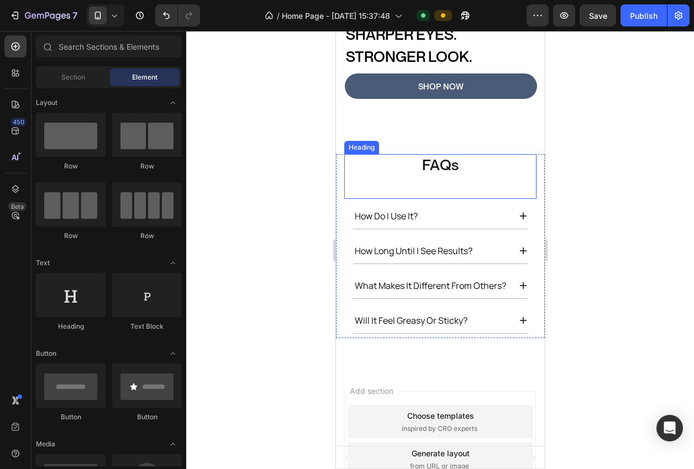
click at [522, 158] on h2 "FAQs" at bounding box center [440, 165] width 192 height 22
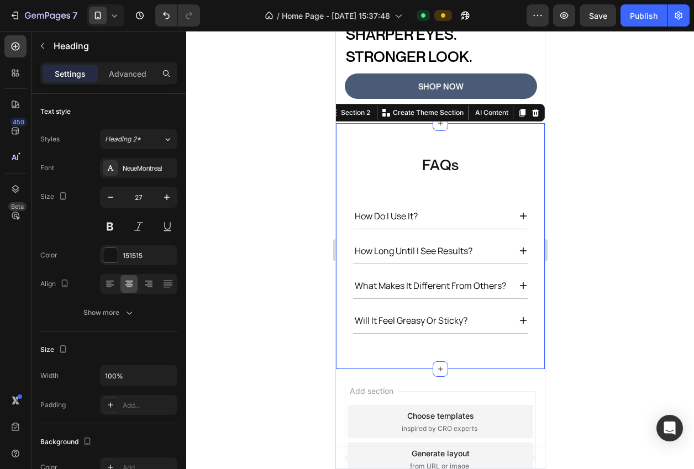
click at [525, 138] on div "FAQs Heading how do i use it? how long until i see results? what makes it diffe…" at bounding box center [440, 246] width 209 height 246
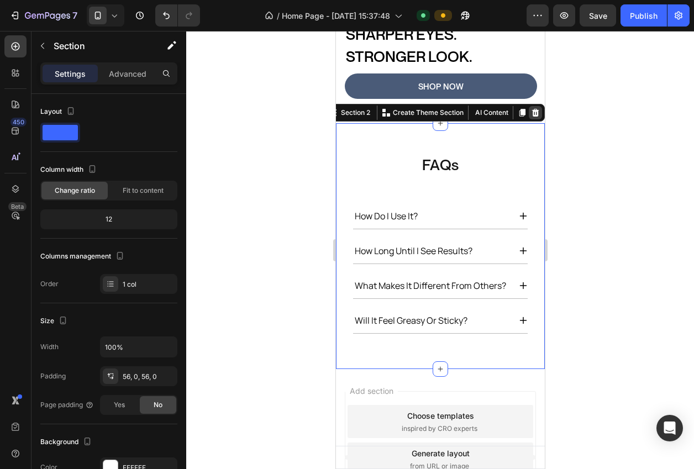
click at [533, 114] on icon at bounding box center [535, 112] width 9 height 9
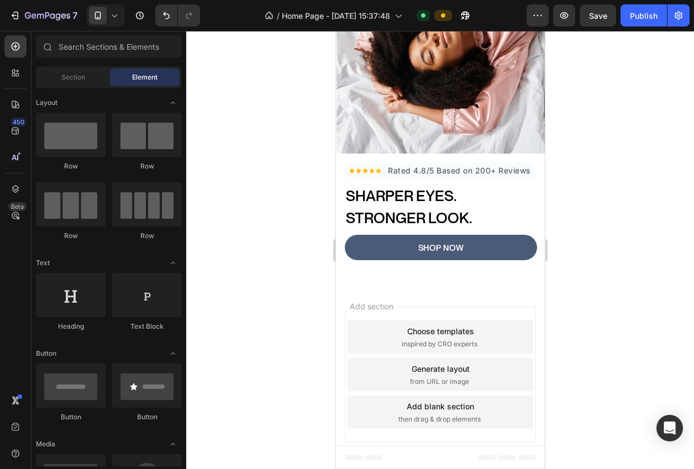
click at [420, 329] on div "Choose templates" at bounding box center [440, 332] width 67 height 12
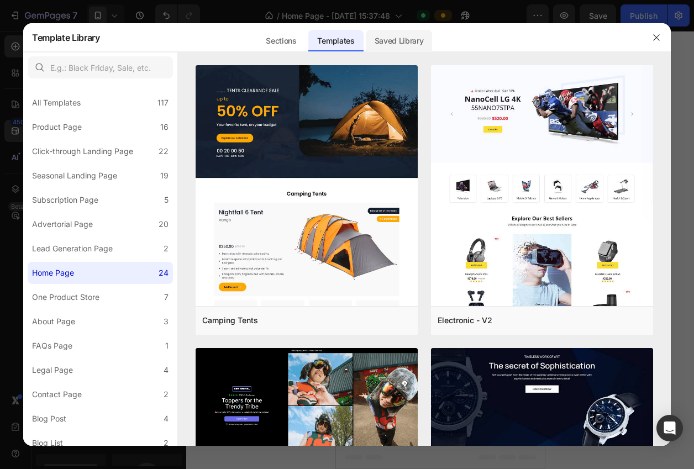
click at [408, 36] on div "Saved Library" at bounding box center [399, 41] width 67 height 22
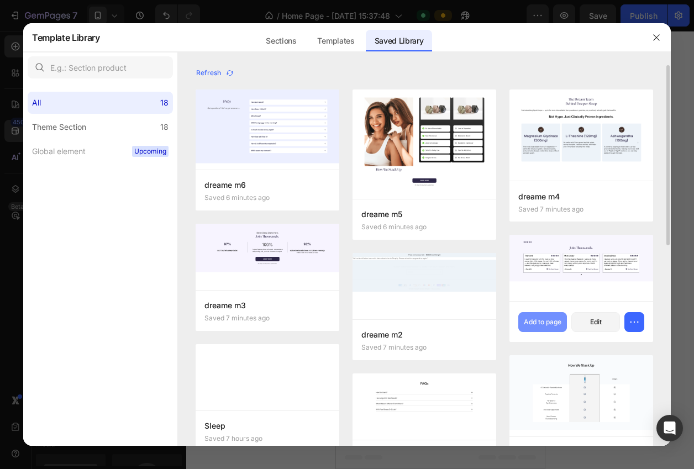
click at [541, 321] on div "Add to page" at bounding box center [543, 322] width 38 height 10
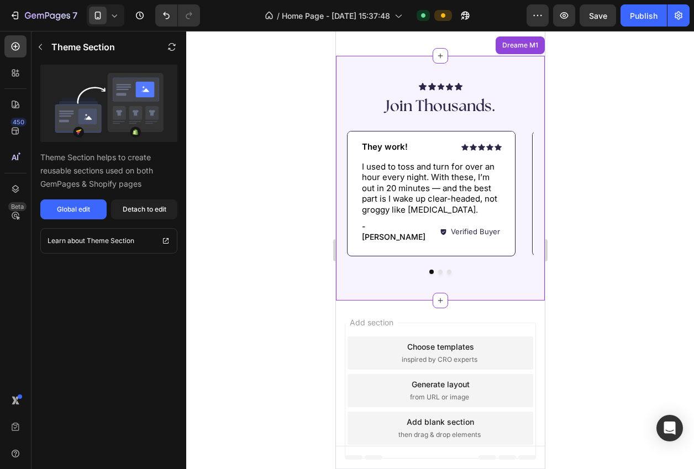
click at [595, 284] on div at bounding box center [440, 250] width 508 height 438
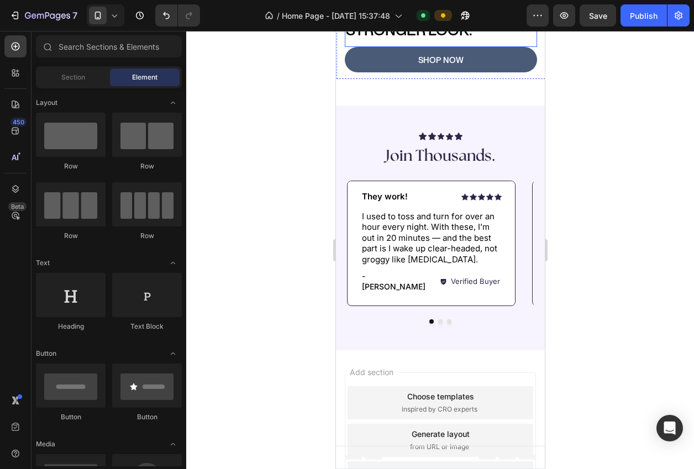
scroll to position [302, 0]
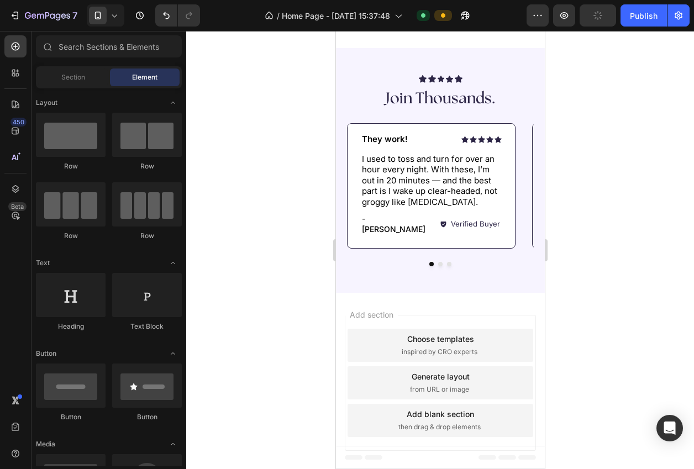
click at [427, 333] on div "Choose templates" at bounding box center [440, 339] width 67 height 12
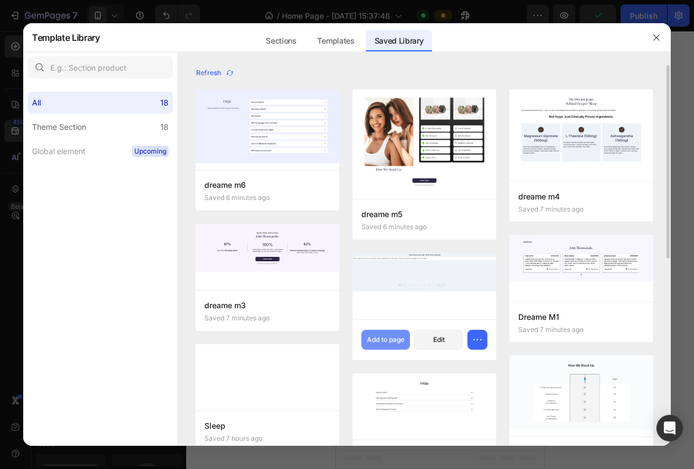
click at [385, 341] on div "Add to page" at bounding box center [386, 340] width 38 height 10
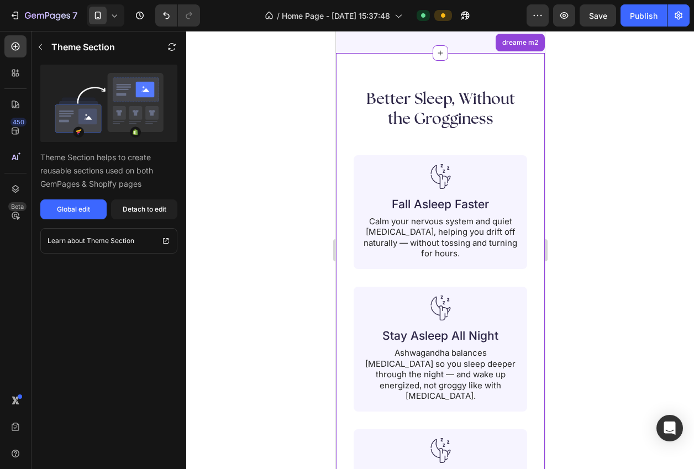
click at [592, 274] on div at bounding box center [440, 250] width 508 height 438
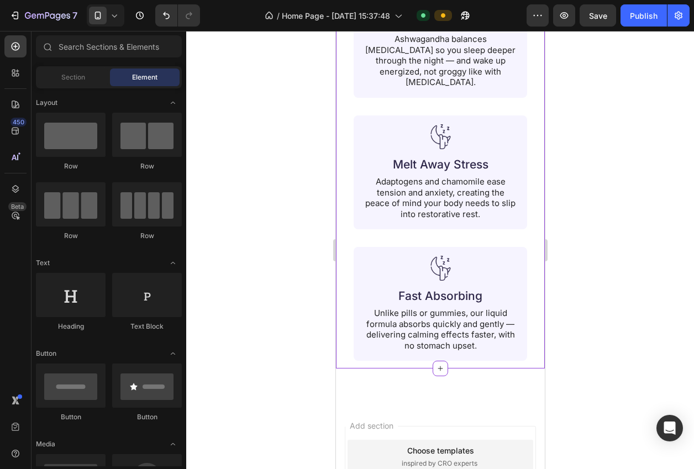
scroll to position [980, 0]
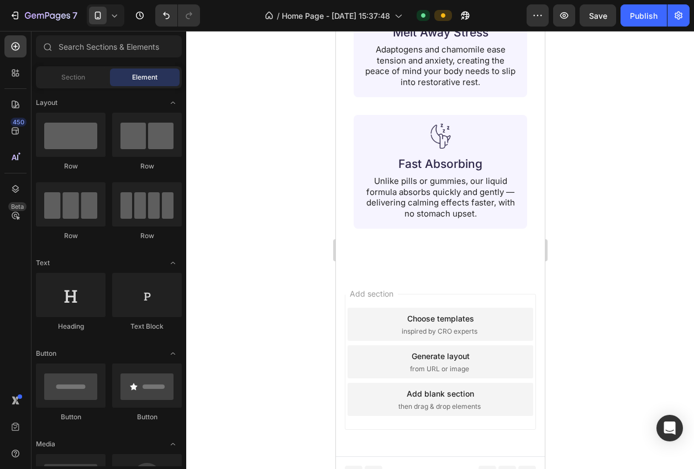
click at [428, 327] on span "inspired by CRO experts" at bounding box center [439, 332] width 76 height 10
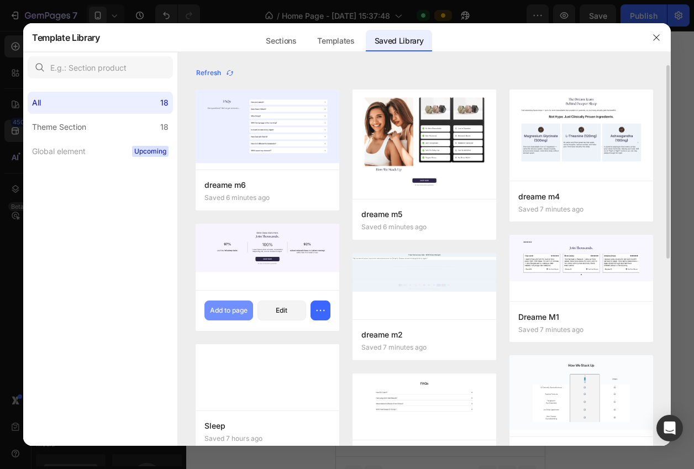
click at [228, 308] on div "Add to page" at bounding box center [229, 311] width 38 height 10
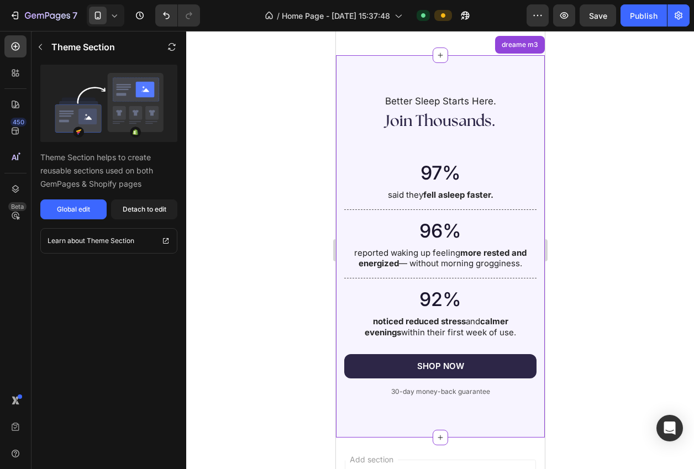
drag, startPoint x: 599, startPoint y: 289, endPoint x: 586, endPoint y: 289, distance: 12.7
click at [599, 289] on div at bounding box center [440, 250] width 508 height 438
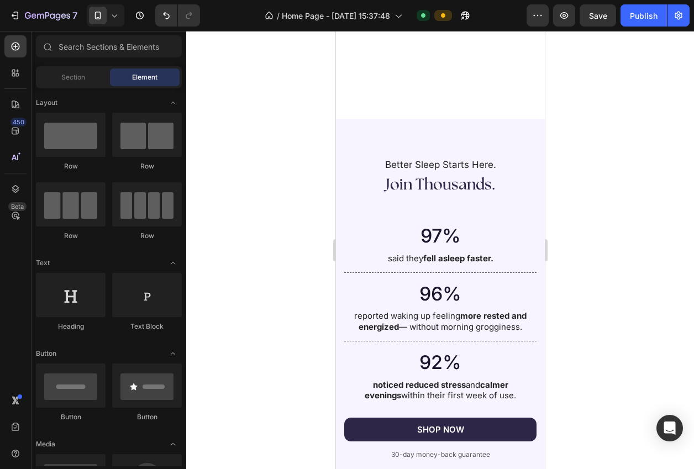
scroll to position [1362, 0]
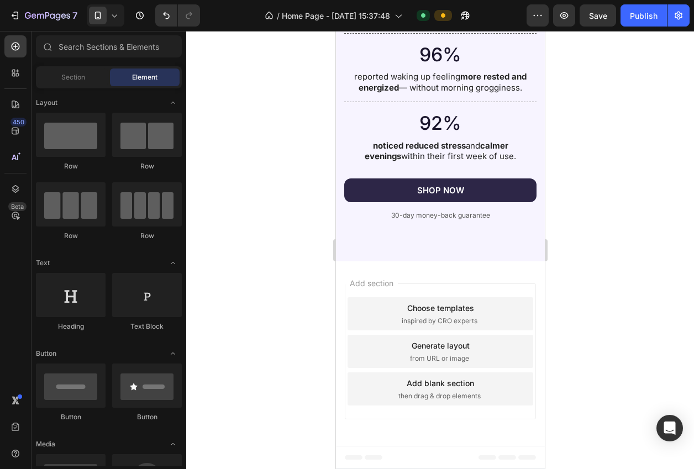
click at [449, 308] on div "Choose templates" at bounding box center [440, 308] width 67 height 12
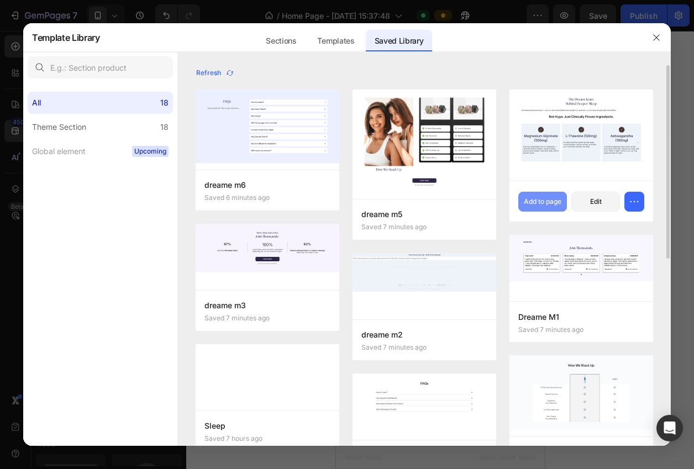
click at [551, 203] on div "Add to page" at bounding box center [543, 202] width 38 height 10
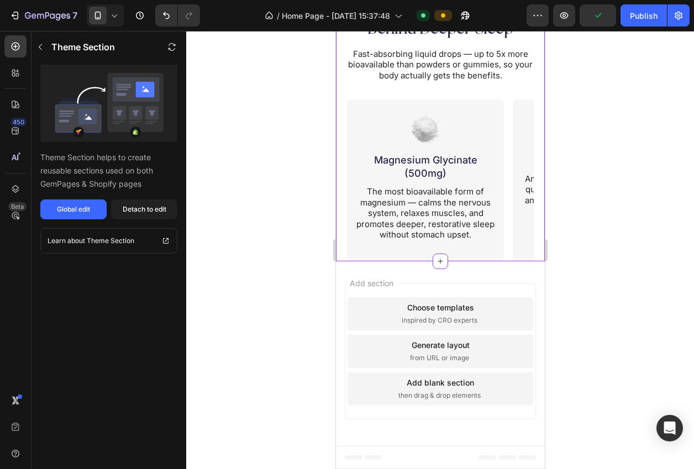
scroll to position [1660, 0]
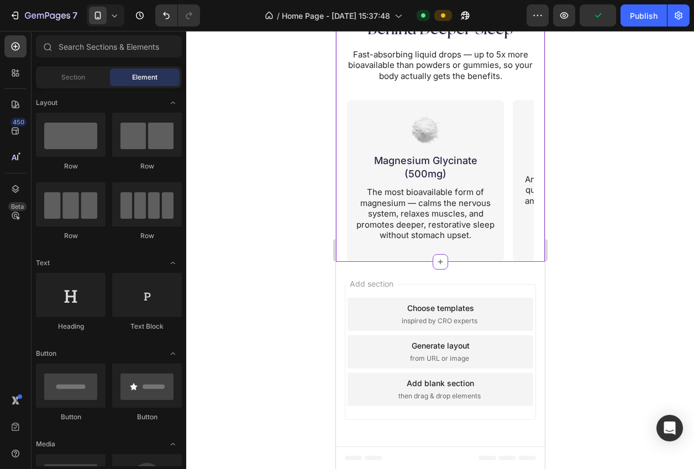
click at [427, 315] on div "Choose templates inspired by CRO experts" at bounding box center [440, 314] width 186 height 33
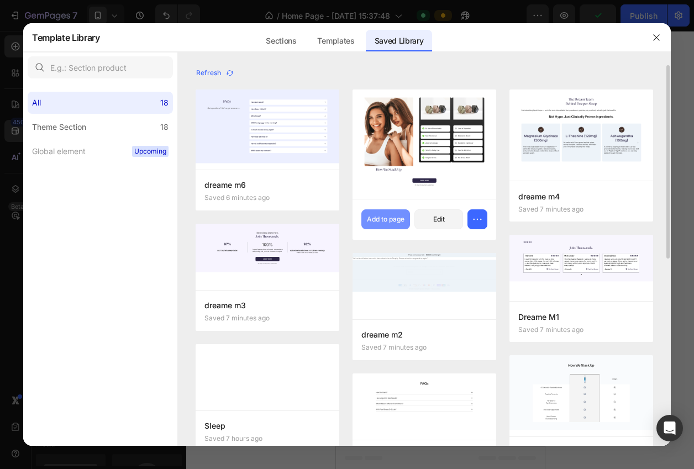
click at [380, 226] on button "Add to page" at bounding box center [386, 219] width 49 height 20
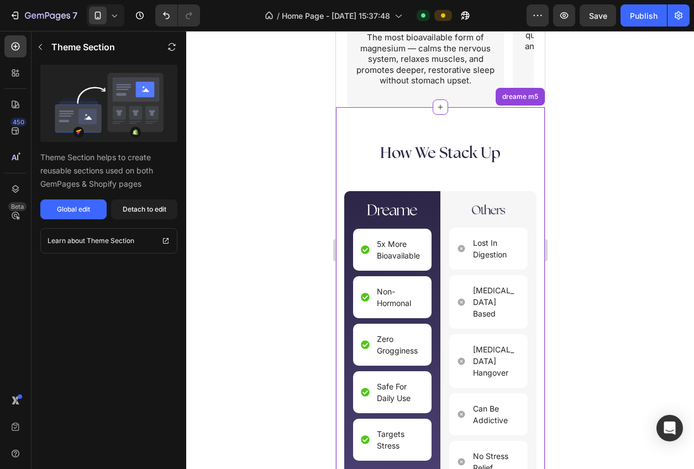
drag, startPoint x: 609, startPoint y: 275, endPoint x: 554, endPoint y: 276, distance: 54.7
click at [609, 275] on div at bounding box center [440, 250] width 508 height 438
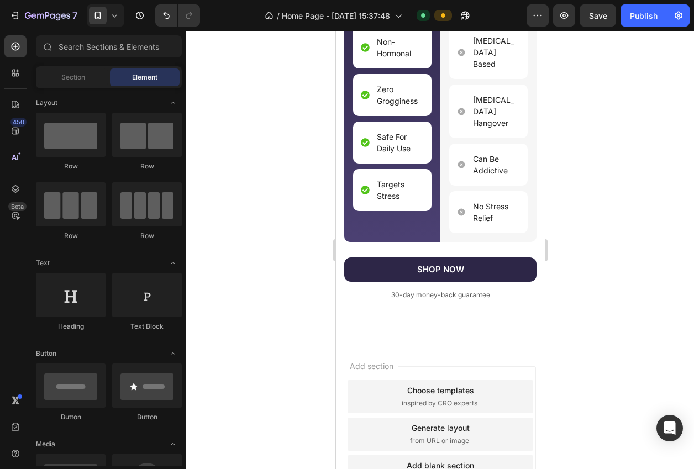
scroll to position [2125, 0]
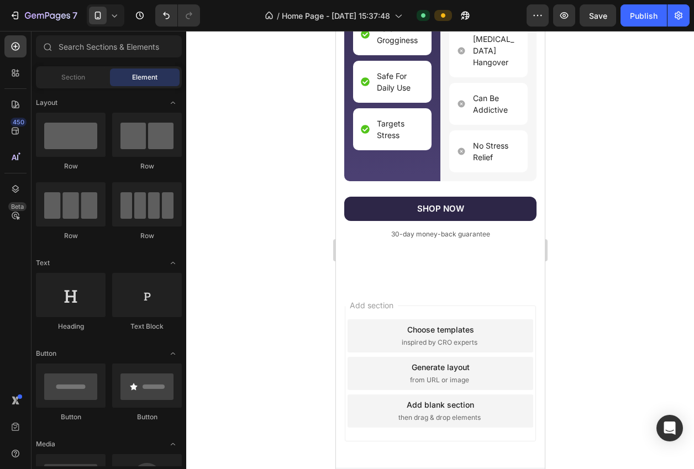
click at [437, 324] on div "Choose templates" at bounding box center [440, 330] width 67 height 12
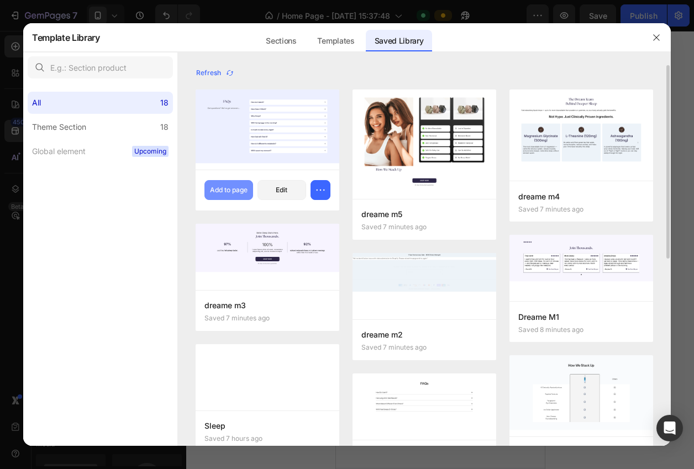
click at [223, 191] on div "Add to page" at bounding box center [229, 190] width 38 height 10
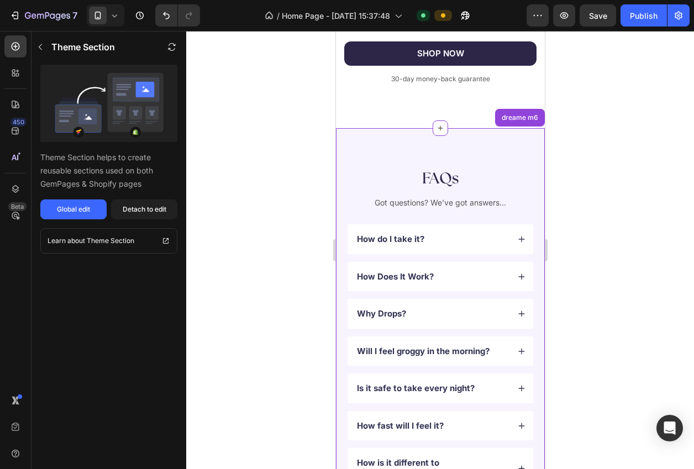
click at [621, 265] on div at bounding box center [440, 250] width 508 height 438
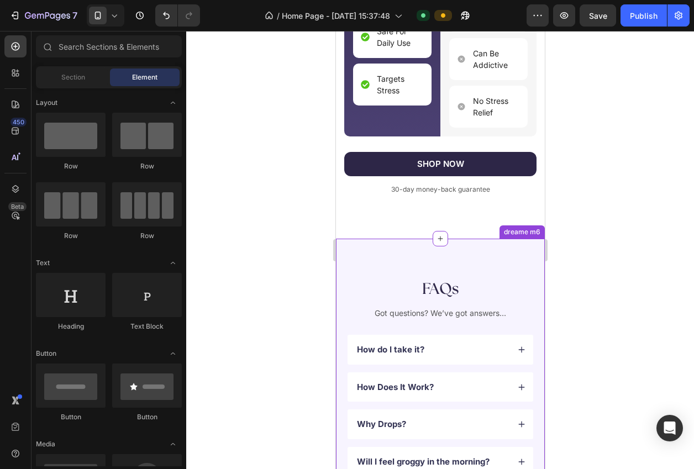
scroll to position [2112, 0]
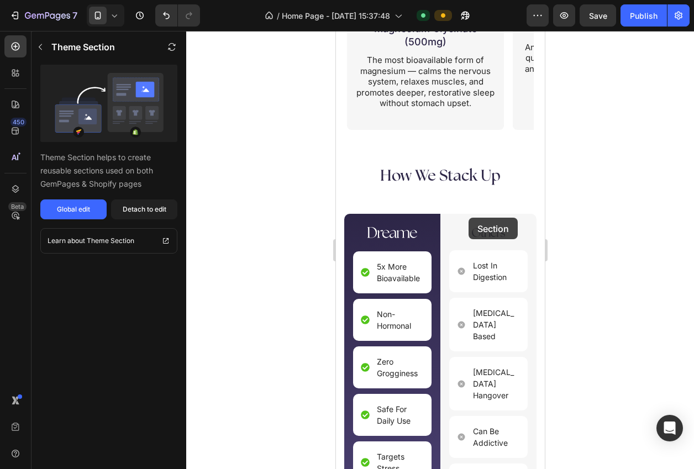
scroll to position [1735, 0]
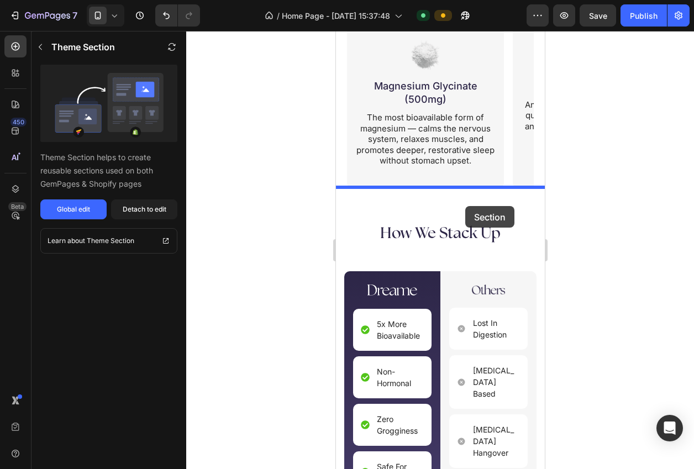
drag, startPoint x: 471, startPoint y: 250, endPoint x: 465, endPoint y: 206, distance: 44.1
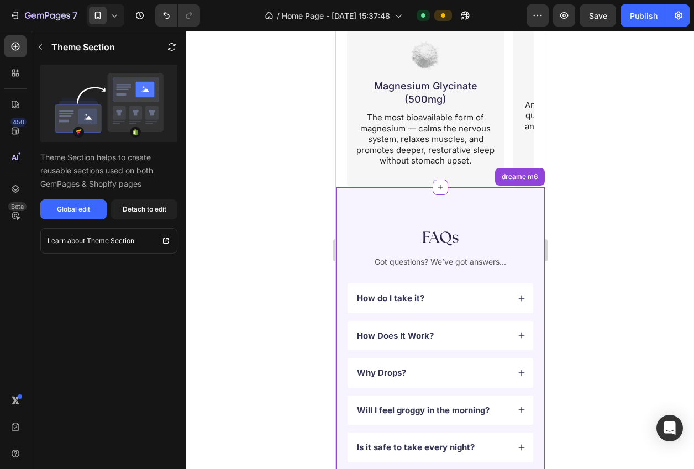
click at [596, 239] on div at bounding box center [440, 250] width 508 height 438
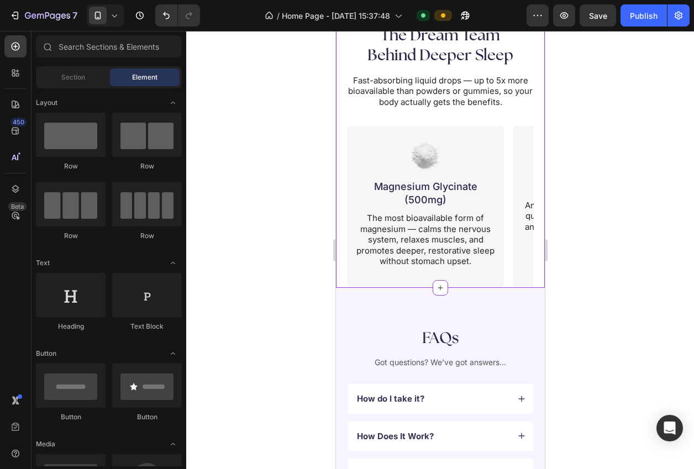
scroll to position [1647, 0]
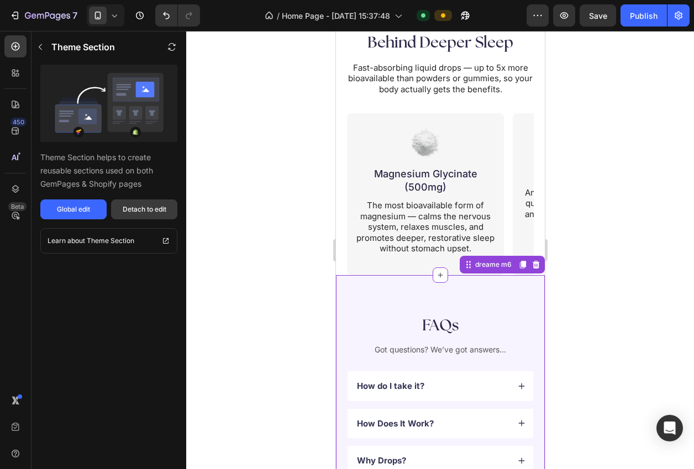
click at [140, 213] on div "Detach to edit" at bounding box center [145, 210] width 44 height 10
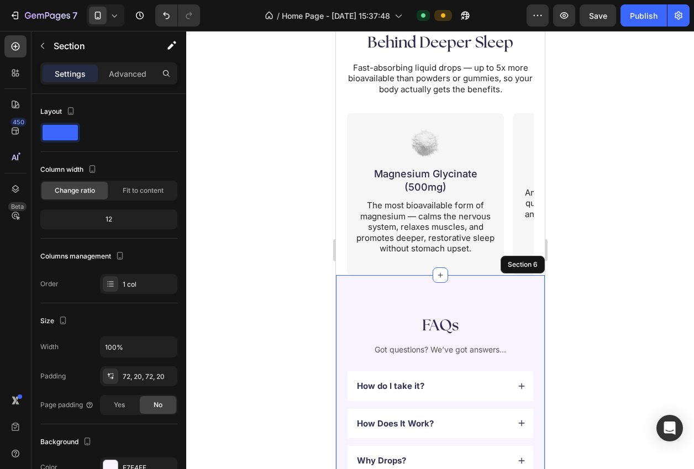
drag, startPoint x: 124, startPoint y: 76, endPoint x: 127, endPoint y: 86, distance: 10.2
click at [124, 76] on p "Advanced" at bounding box center [128, 74] width 38 height 12
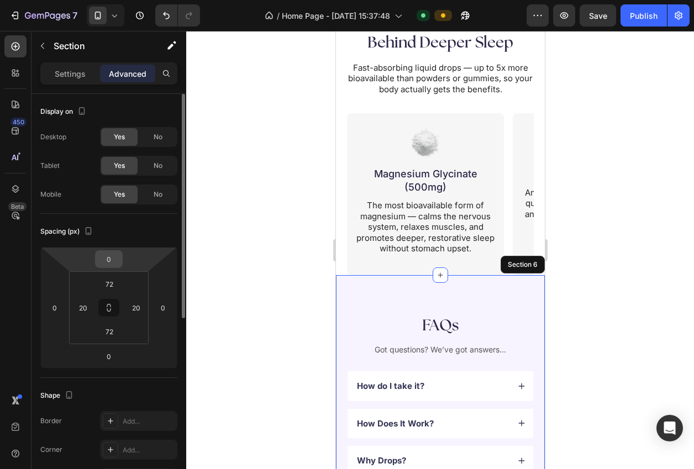
click at [109, 260] on input "0" at bounding box center [109, 259] width 22 height 17
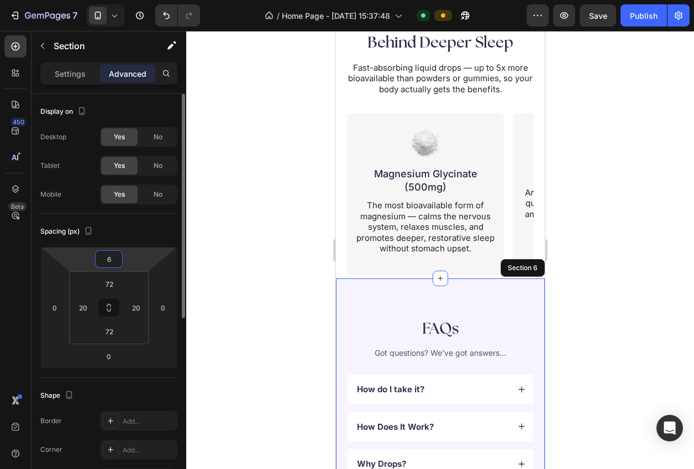
type input "64"
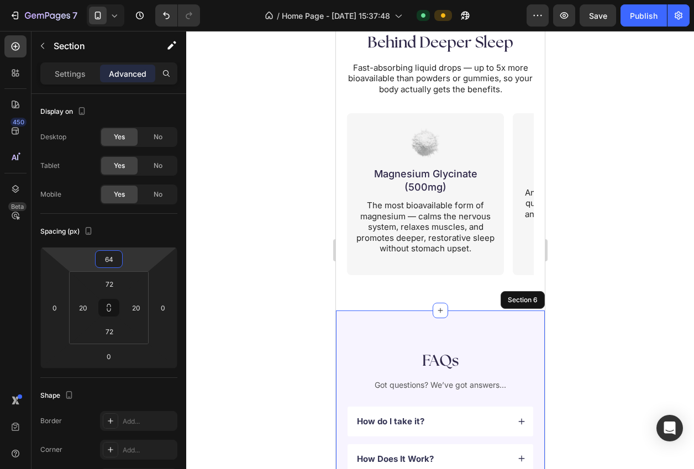
click at [251, 269] on div at bounding box center [440, 250] width 508 height 438
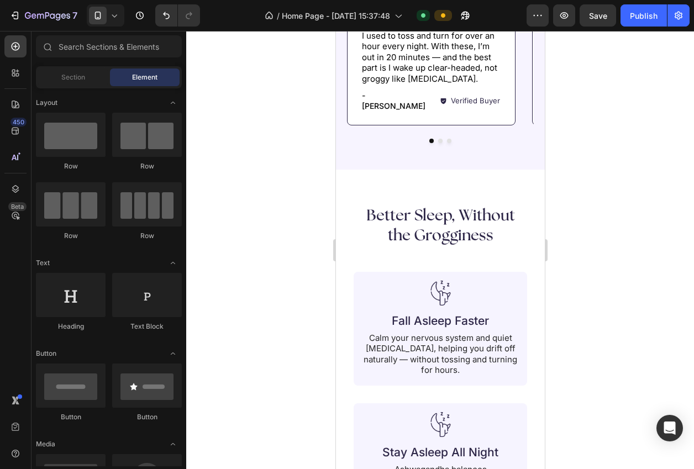
scroll to position [235, 0]
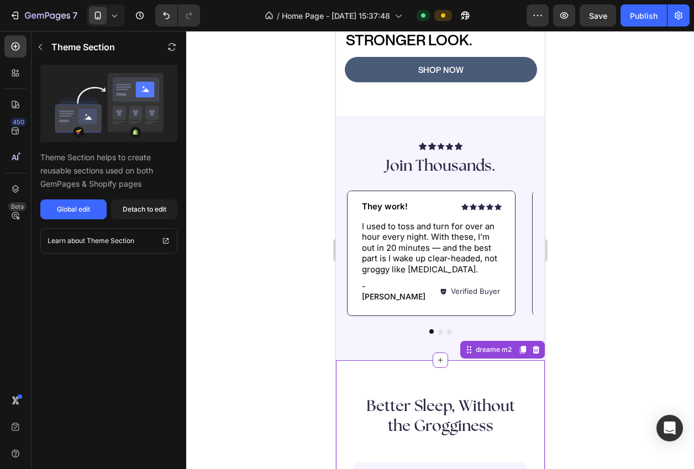
click at [259, 291] on div at bounding box center [440, 250] width 508 height 438
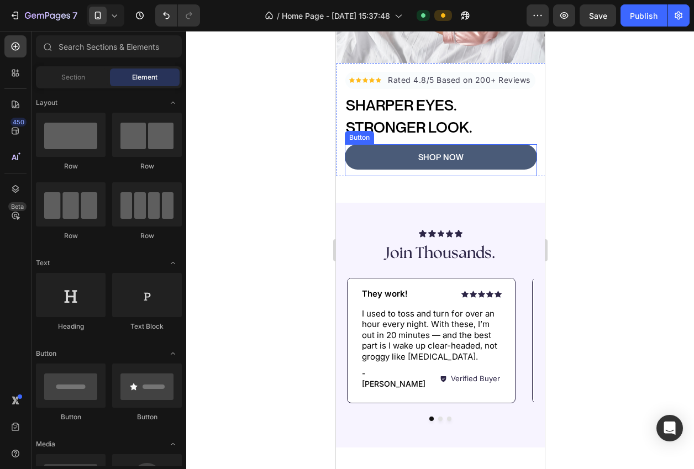
scroll to position [0, 0]
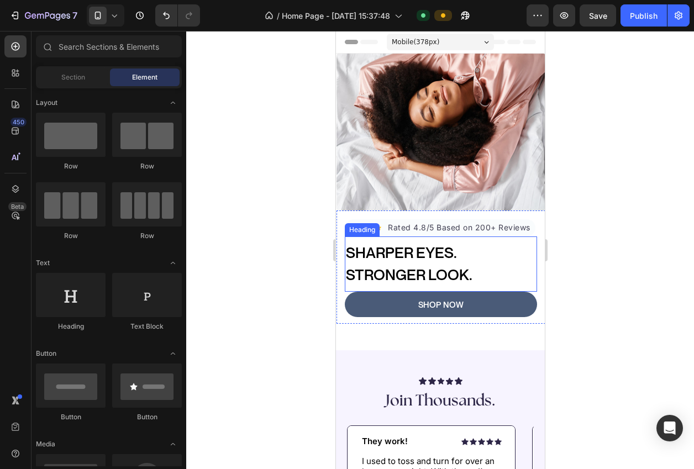
click at [415, 273] on span "Stronger Look." at bounding box center [408, 275] width 127 height 18
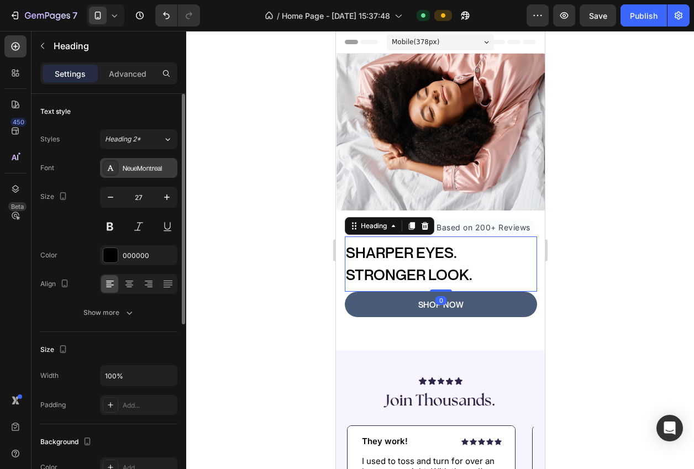
click at [136, 168] on div "NeueMontreal" at bounding box center [149, 169] width 52 height 10
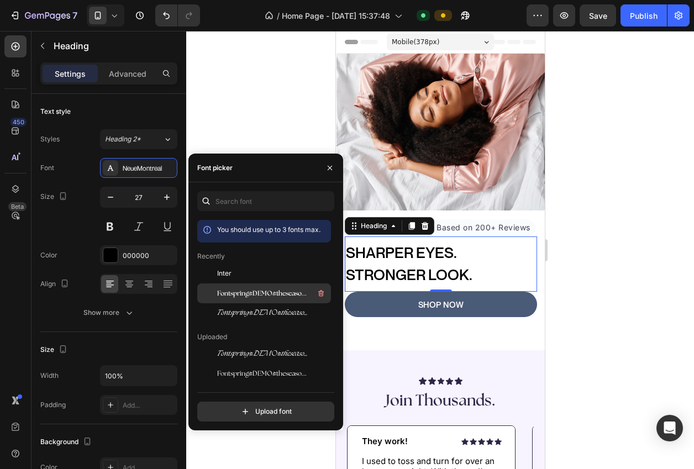
click at [255, 299] on div "Fontspring-DEMO-theseasons-bd" at bounding box center [273, 293] width 112 height 13
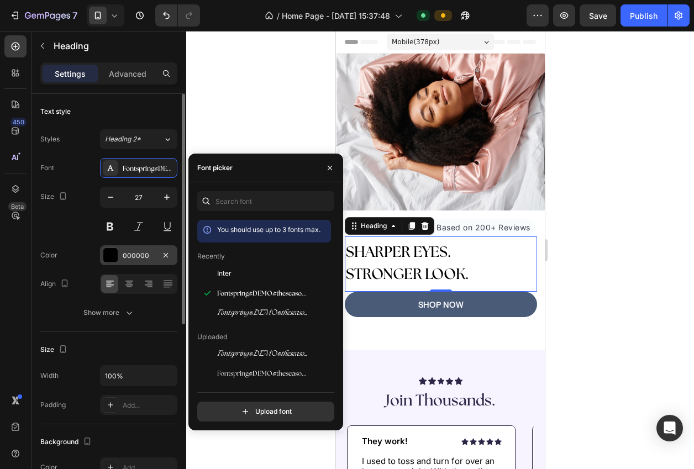
click at [108, 260] on div at bounding box center [110, 255] width 14 height 14
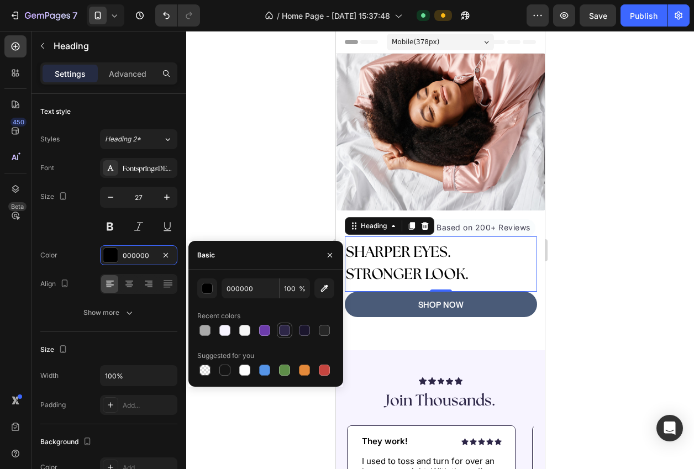
click at [287, 333] on div at bounding box center [284, 330] width 11 height 11
click at [301, 332] on div at bounding box center [304, 330] width 11 height 11
type input "1B162D"
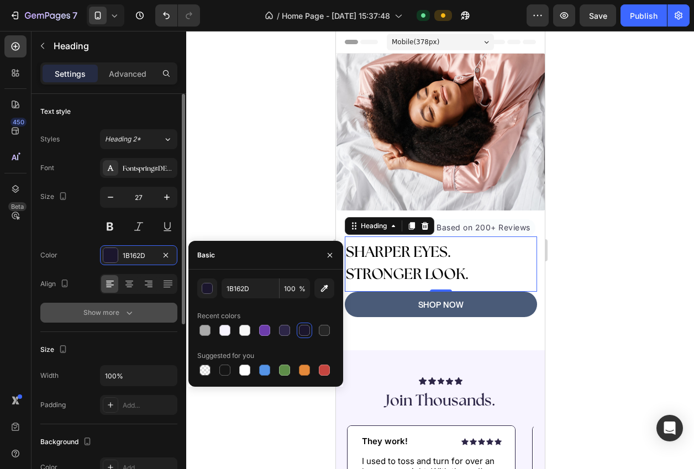
click at [121, 310] on div "Show more" at bounding box center [108, 312] width 51 height 11
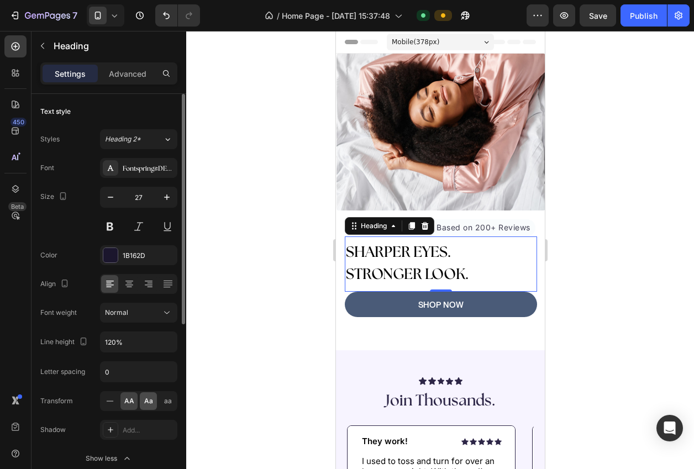
click at [142, 404] on div "Aa" at bounding box center [148, 401] width 17 height 18
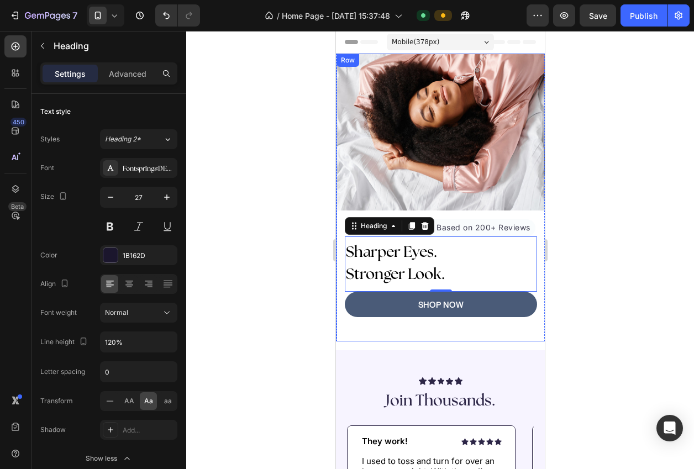
click at [538, 333] on div "Icon Icon Icon Icon Icon Icon List Hoz Rated 4.8/5 Based on 200+ Reviews Text b…" at bounding box center [440, 198] width 209 height 288
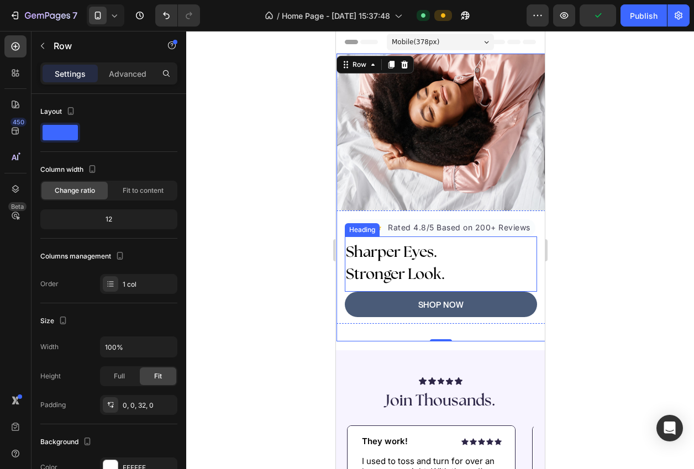
click at [399, 269] on span "stronger look." at bounding box center [394, 274] width 99 height 15
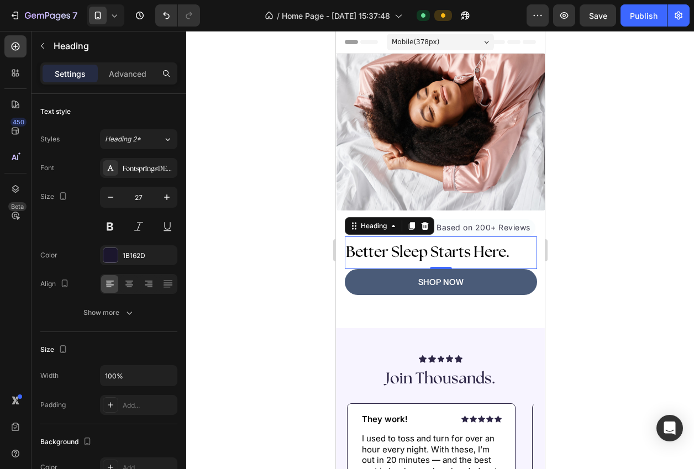
click at [617, 274] on div at bounding box center [440, 250] width 508 height 438
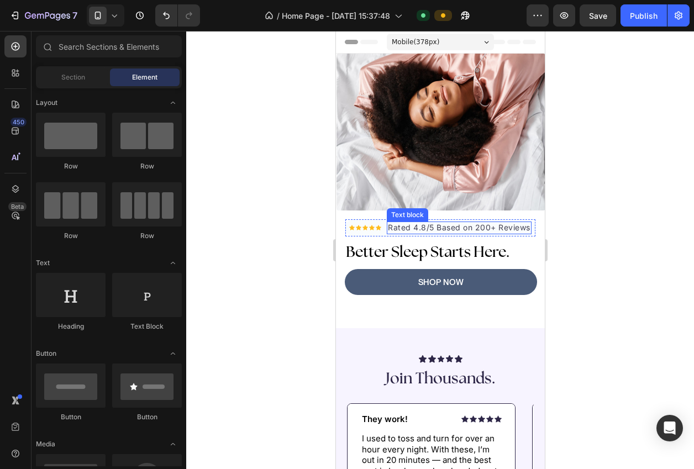
click at [391, 233] on div "Rated 4.8/5 Based on 200+ Reviews" at bounding box center [458, 228] width 145 height 13
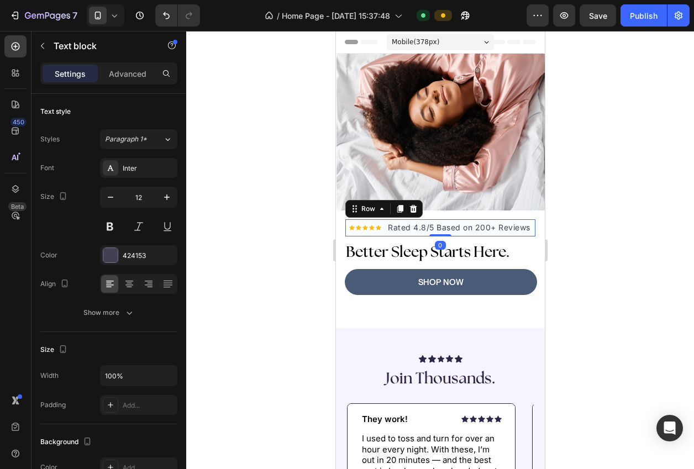
drag, startPoint x: 384, startPoint y: 235, endPoint x: 339, endPoint y: 233, distance: 45.4
click at [384, 235] on div "Icon Icon Icon Icon Icon Icon List Hoz Rated 4.8/5 Based on 200+ Reviews Text b…" at bounding box center [440, 227] width 190 height 17
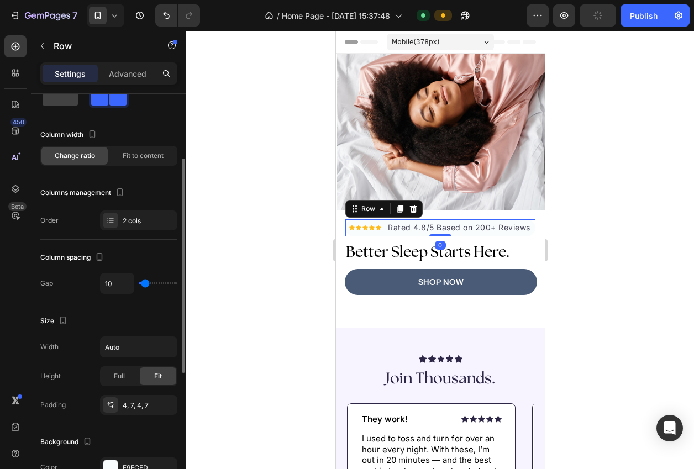
scroll to position [65, 0]
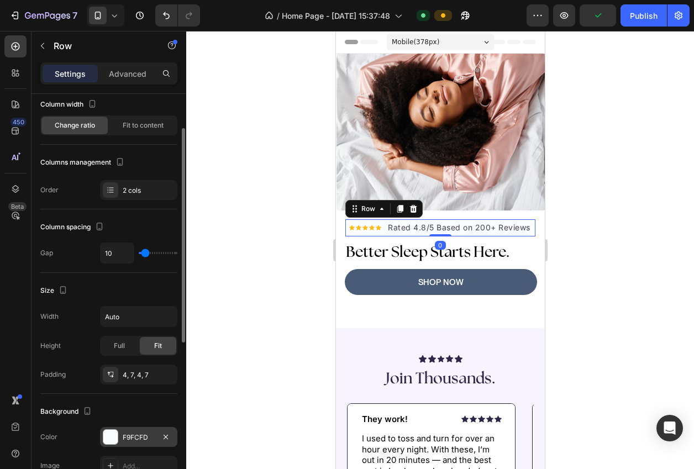
click at [130, 435] on div "F9FCFD" at bounding box center [139, 438] width 32 height 10
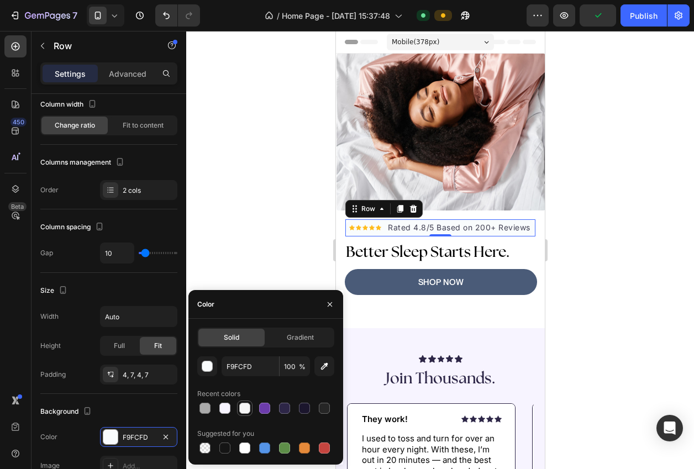
click at [237, 415] on div at bounding box center [244, 408] width 15 height 15
click at [223, 412] on div at bounding box center [224, 408] width 11 height 11
type input "F7F4FF"
click at [165, 236] on div "Column spacing Gap 10" at bounding box center [108, 241] width 137 height 64
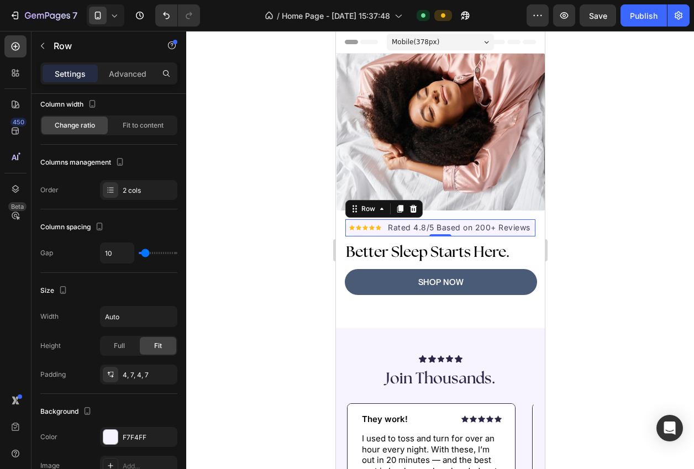
click at [214, 248] on div at bounding box center [440, 250] width 508 height 438
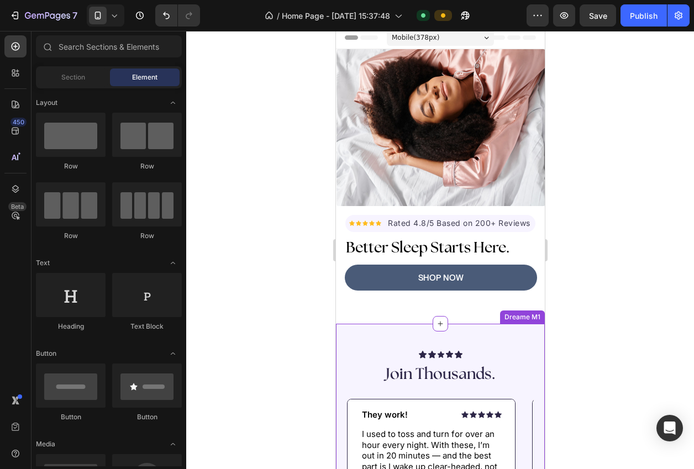
scroll to position [0, 0]
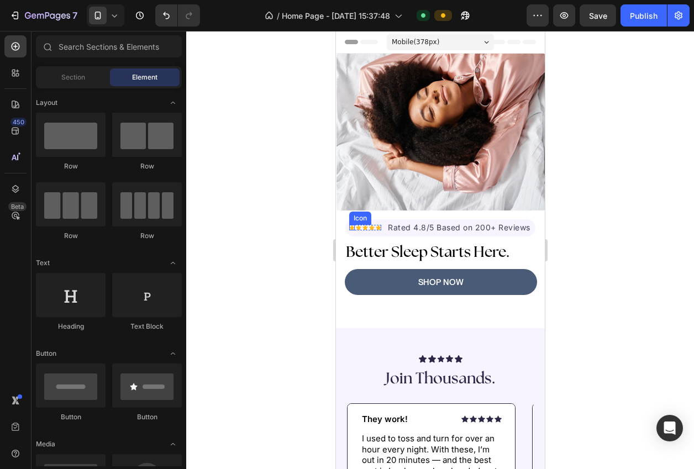
click at [351, 228] on div "Icon" at bounding box center [352, 228] width 6 height 6
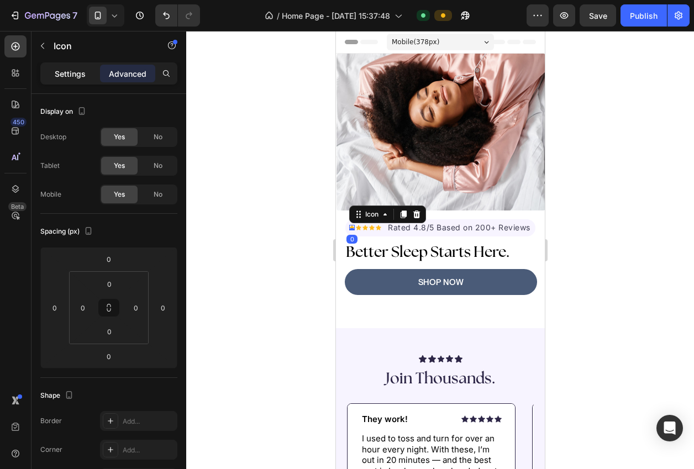
click at [43, 66] on div "Settings" at bounding box center [70, 74] width 55 height 18
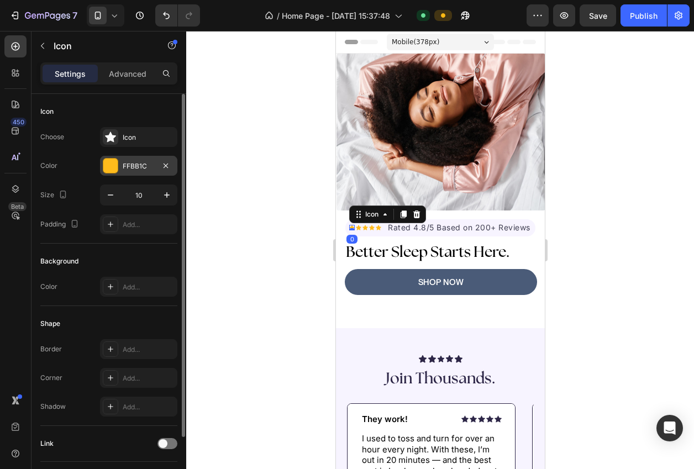
click at [112, 165] on div at bounding box center [110, 166] width 14 height 14
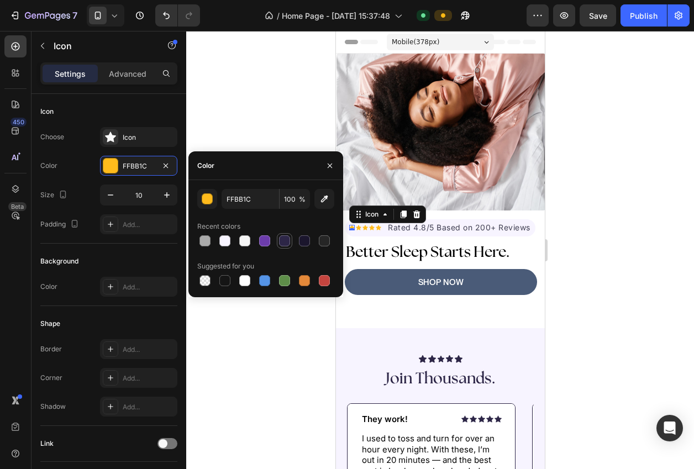
click at [287, 240] on div at bounding box center [284, 240] width 11 height 11
type input "2D2647"
drag, startPoint x: 256, startPoint y: 135, endPoint x: 267, endPoint y: 140, distance: 11.9
click at [258, 135] on div at bounding box center [440, 250] width 508 height 438
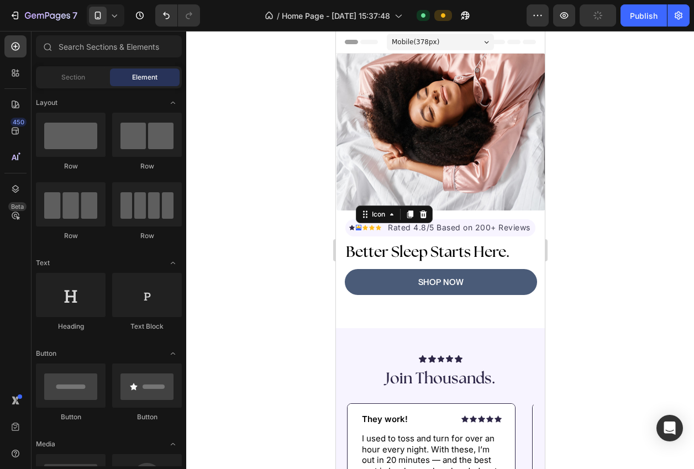
drag, startPoint x: 358, startPoint y: 227, endPoint x: 344, endPoint y: 227, distance: 13.3
click at [358, 227] on div "Icon 0" at bounding box center [358, 228] width 6 height 6
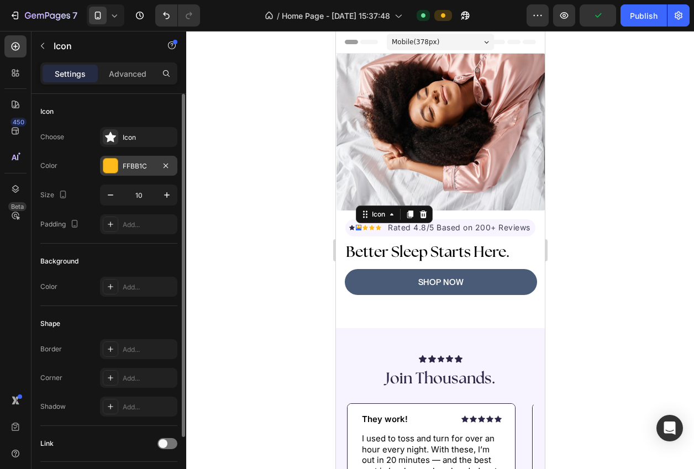
click at [133, 167] on div "FFBB1C" at bounding box center [139, 166] width 32 height 10
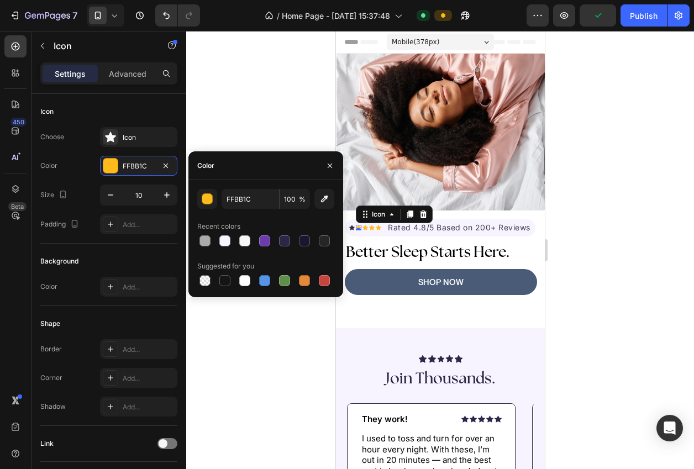
drag, startPoint x: 283, startPoint y: 242, endPoint x: 268, endPoint y: 154, distance: 89.2
click at [283, 242] on div at bounding box center [284, 240] width 11 height 11
type input "2D2647"
drag, startPoint x: 266, startPoint y: 150, endPoint x: 280, endPoint y: 157, distance: 15.8
click at [267, 151] on div at bounding box center [440, 250] width 508 height 438
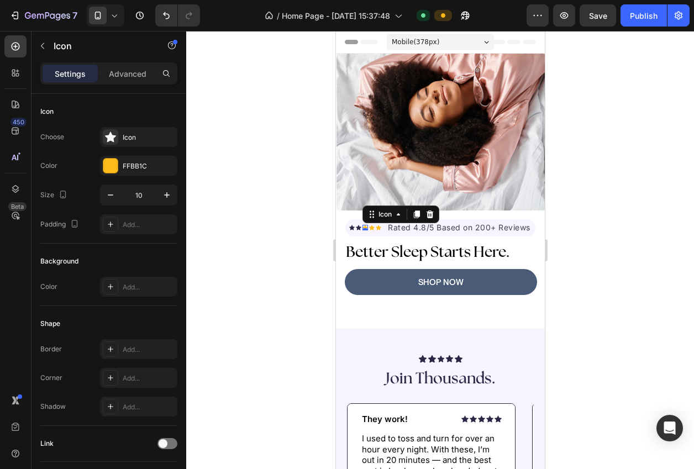
click at [365, 227] on div "Icon 0" at bounding box center [365, 228] width 6 height 6
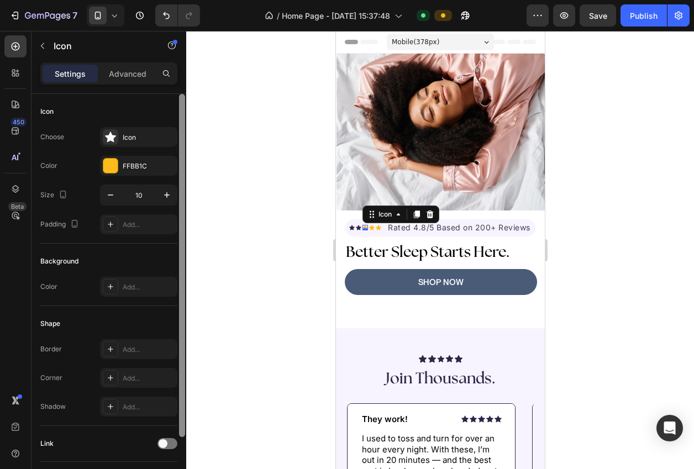
drag, startPoint x: 138, startPoint y: 169, endPoint x: 180, endPoint y: 198, distance: 51.2
click at [138, 170] on div "FFBB1C" at bounding box center [149, 166] width 52 height 10
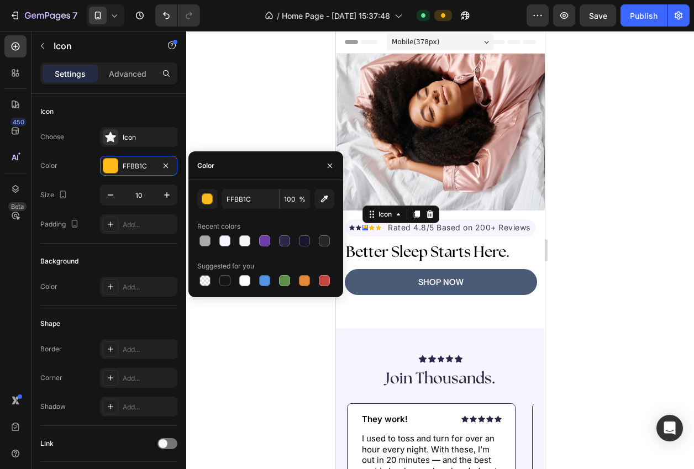
drag, startPoint x: 284, startPoint y: 246, endPoint x: 252, endPoint y: 155, distance: 96.5
click at [284, 246] on div at bounding box center [284, 240] width 11 height 11
type input "2D2647"
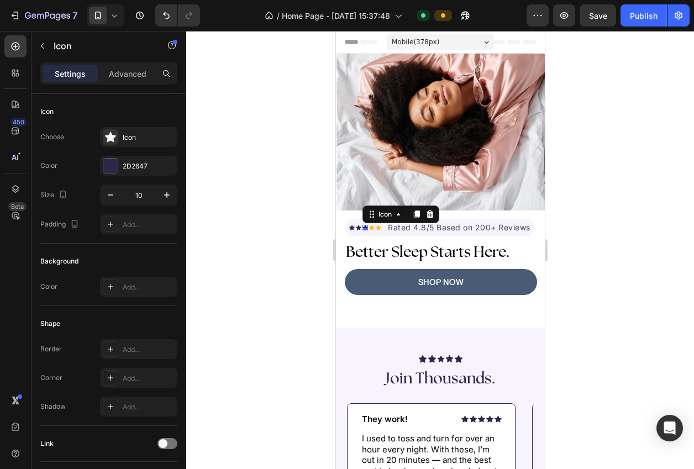
drag, startPoint x: 248, startPoint y: 149, endPoint x: 256, endPoint y: 153, distance: 8.9
click at [249, 149] on div at bounding box center [440, 250] width 508 height 438
click at [372, 229] on div "Icon" at bounding box center [372, 228] width 6 height 6
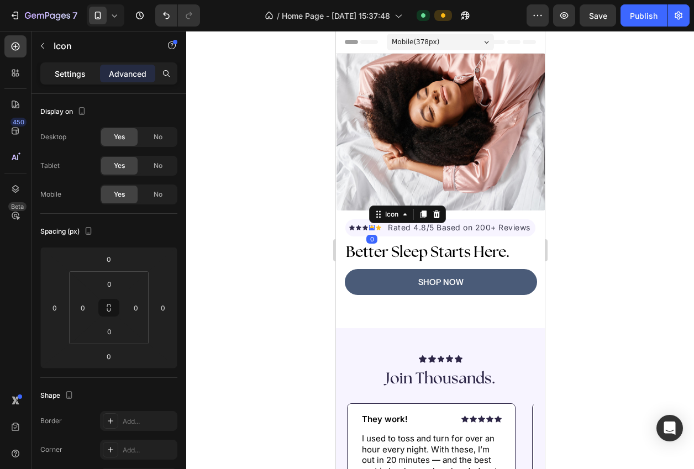
click at [76, 70] on p "Settings" at bounding box center [70, 74] width 31 height 12
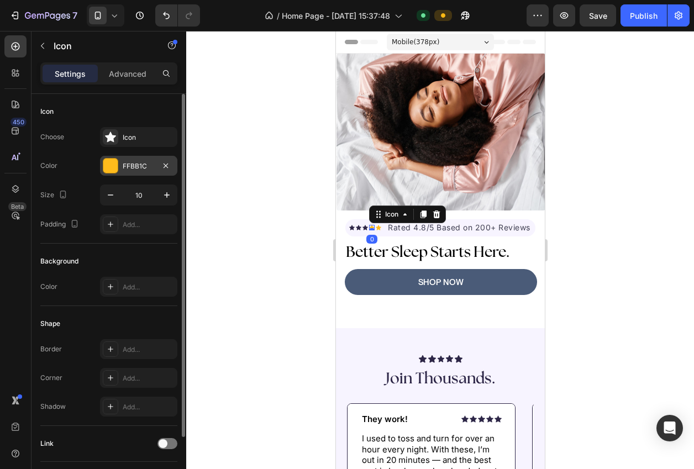
click at [118, 162] on div "FFBB1C" at bounding box center [138, 166] width 77 height 20
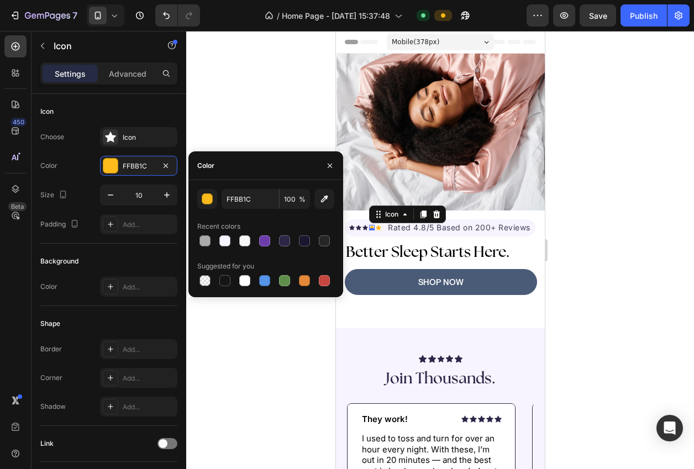
drag, startPoint x: 287, startPoint y: 243, endPoint x: 282, endPoint y: 151, distance: 92.4
click at [288, 240] on div at bounding box center [284, 240] width 11 height 11
type input "2D2647"
drag, startPoint x: 264, startPoint y: 134, endPoint x: 288, endPoint y: 149, distance: 27.8
click at [268, 137] on div at bounding box center [440, 250] width 508 height 438
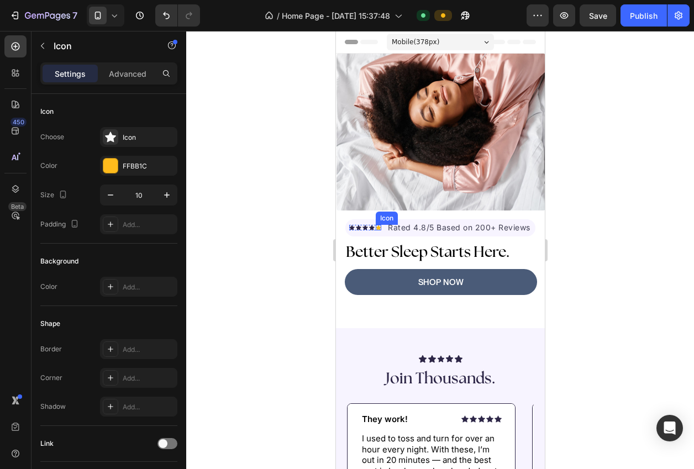
click at [380, 228] on div "Icon" at bounding box center [378, 228] width 6 height 6
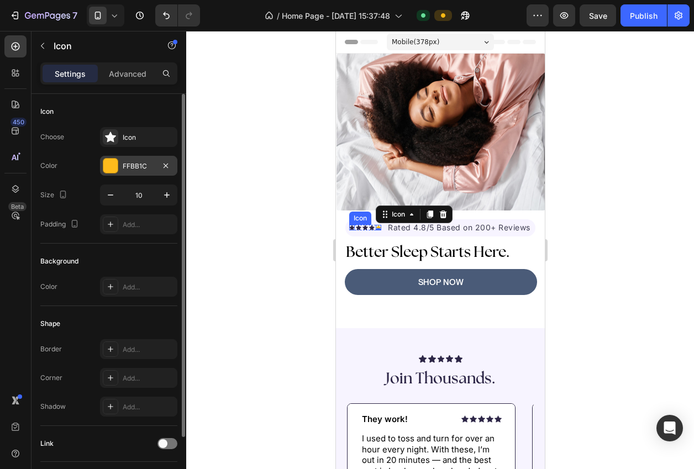
click at [138, 172] on div "FFBB1C" at bounding box center [138, 166] width 77 height 20
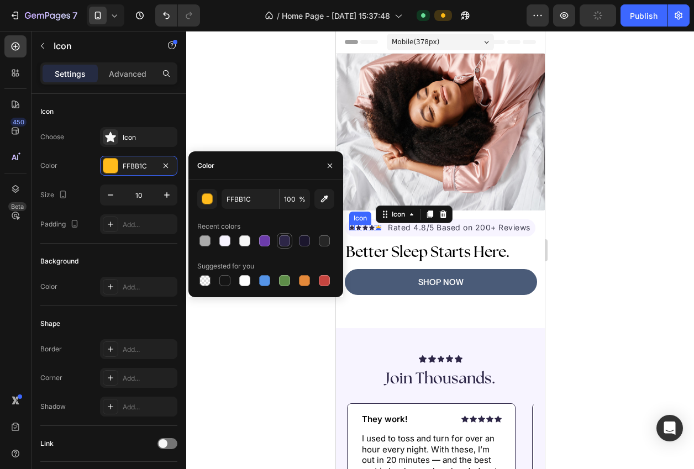
click at [288, 246] on div at bounding box center [284, 240] width 11 height 11
type input "2D2647"
click at [228, 131] on div at bounding box center [440, 250] width 508 height 438
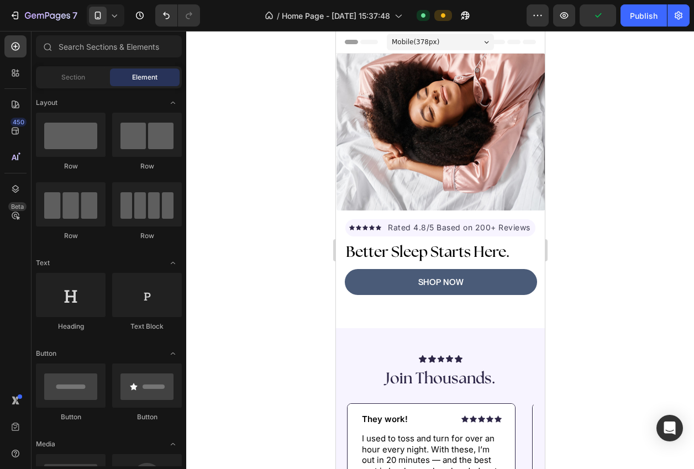
click at [611, 327] on div at bounding box center [440, 250] width 508 height 438
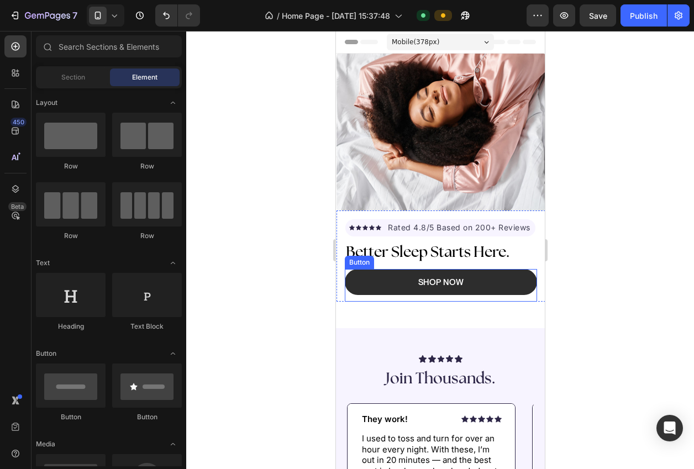
click at [378, 283] on link "SHOP NOW" at bounding box center [440, 282] width 192 height 26
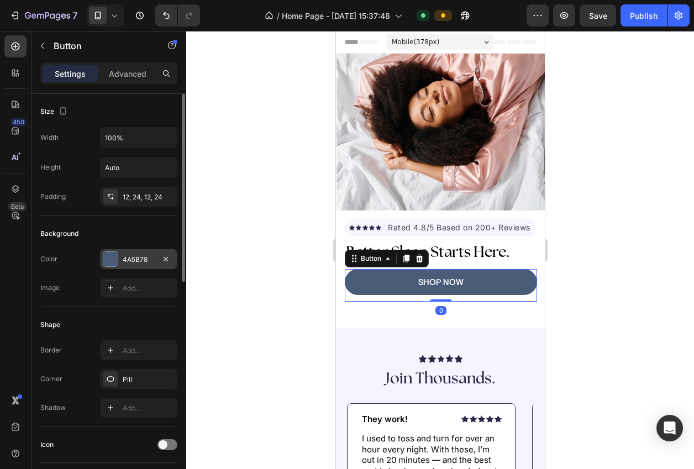
click at [116, 266] on div at bounding box center [110, 259] width 15 height 15
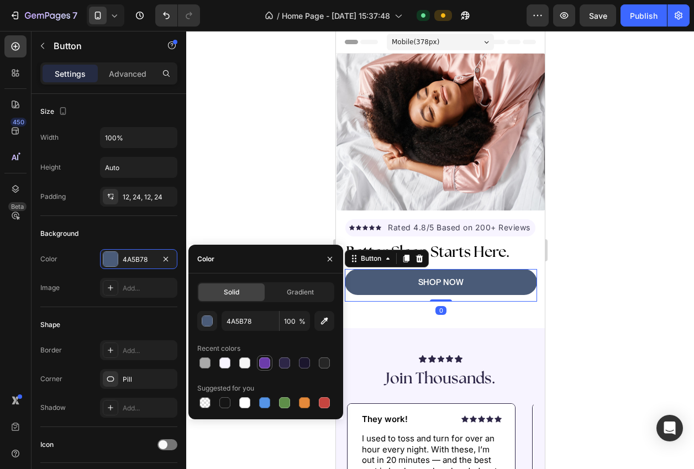
click at [270, 368] on div at bounding box center [264, 363] width 13 height 13
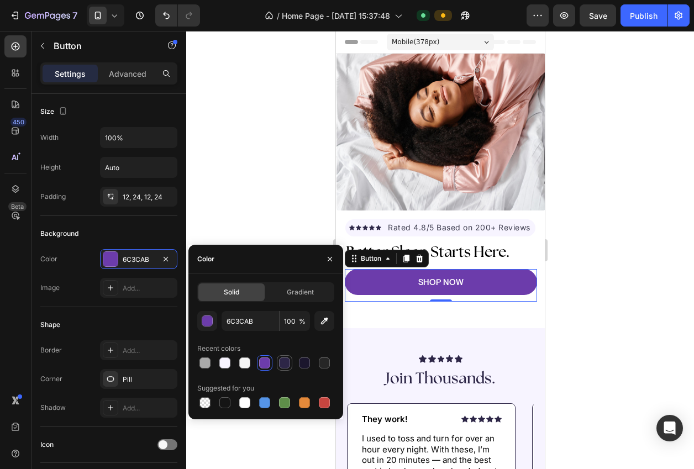
click at [277, 367] on div at bounding box center [284, 362] width 15 height 15
type input "2D2647"
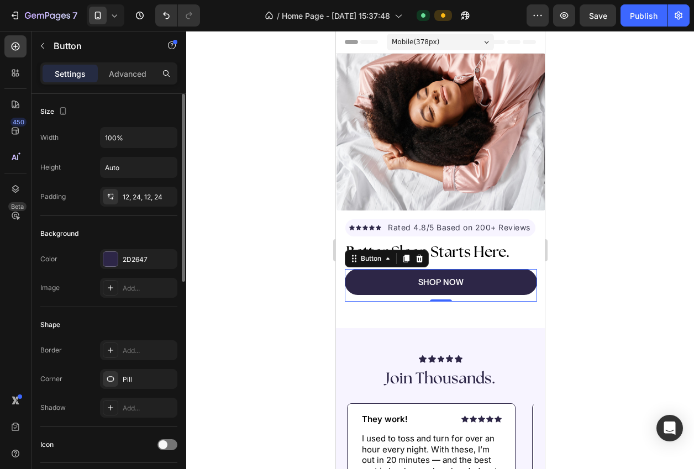
drag, startPoint x: 124, startPoint y: 232, endPoint x: 148, endPoint y: 328, distance: 98.9
click at [124, 232] on div "Background" at bounding box center [108, 234] width 137 height 18
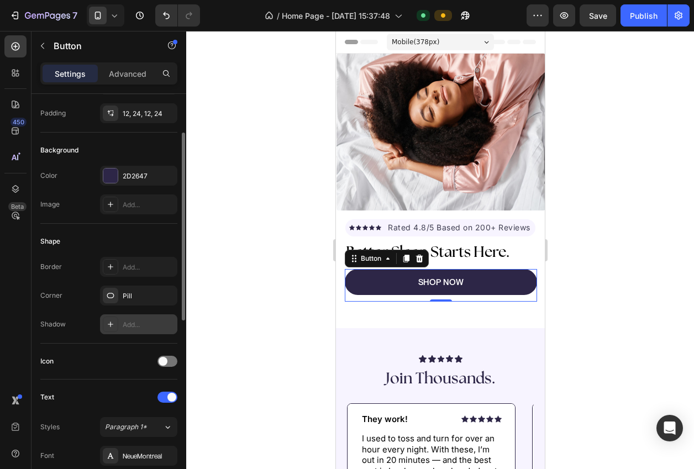
drag, startPoint x: 128, startPoint y: 302, endPoint x: 169, endPoint y: 326, distance: 46.6
click at [128, 302] on div "Pill" at bounding box center [138, 296] width 77 height 20
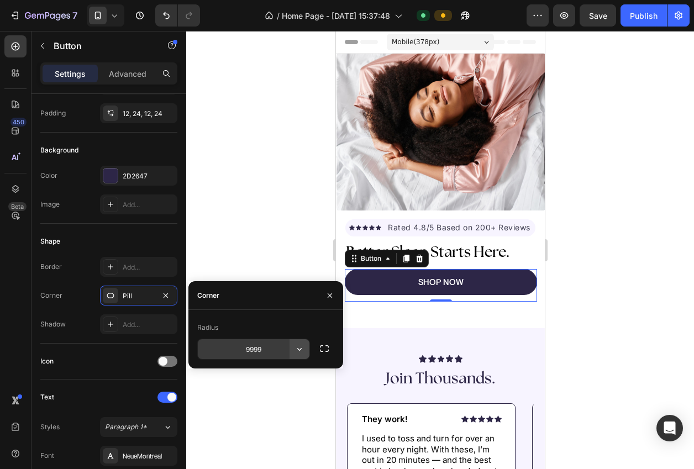
click at [303, 346] on icon "button" at bounding box center [299, 349] width 11 height 11
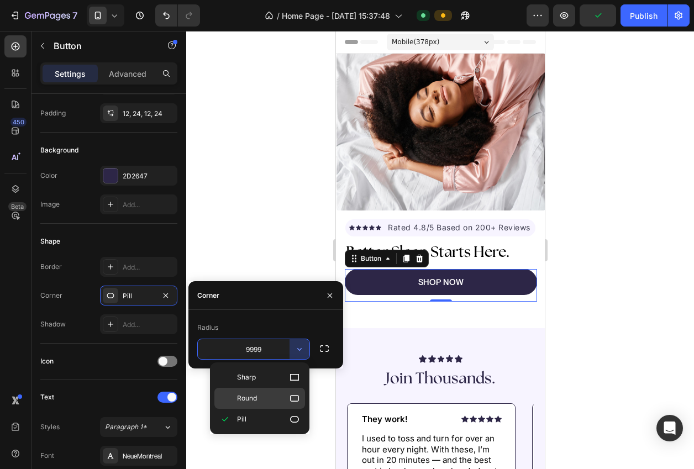
click at [280, 396] on p "Round" at bounding box center [268, 398] width 63 height 11
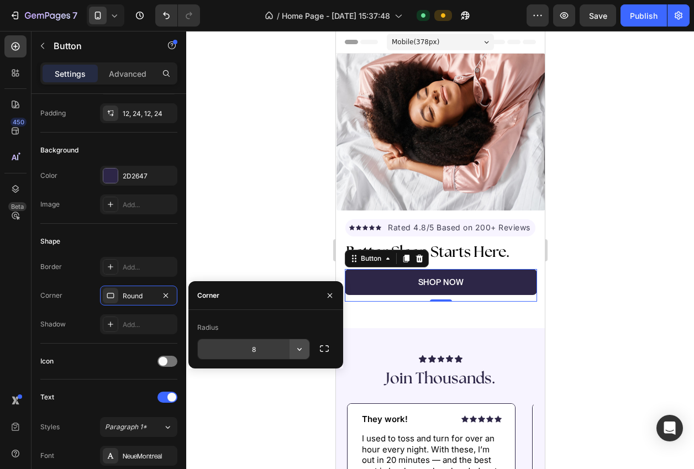
click at [302, 348] on icon "button" at bounding box center [299, 349] width 11 height 11
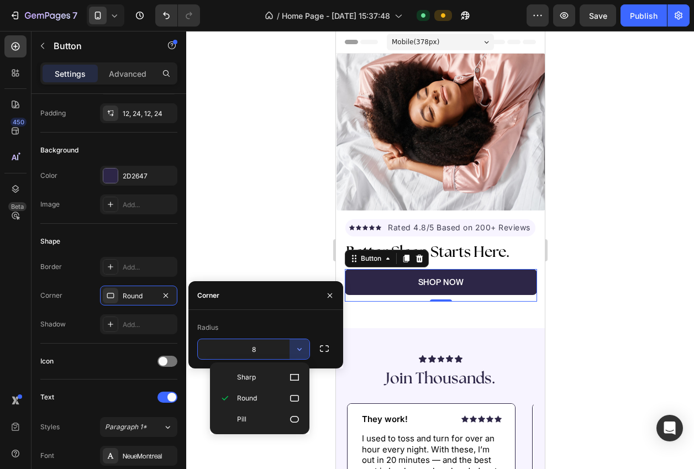
drag, startPoint x: 255, startPoint y: 343, endPoint x: 261, endPoint y: 344, distance: 6.2
click at [256, 343] on input "8" at bounding box center [254, 349] width 112 height 20
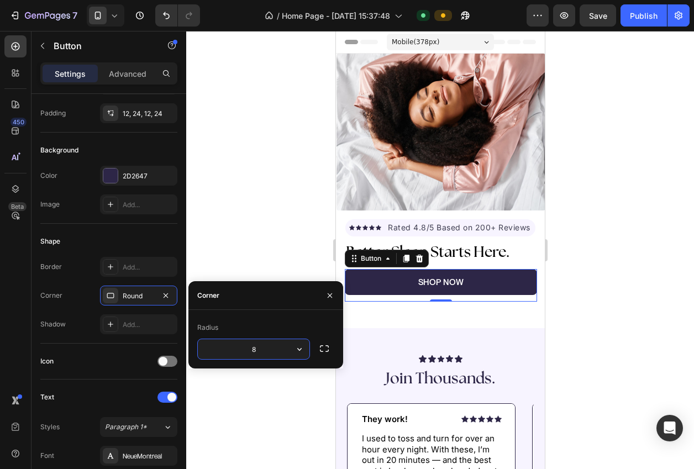
click at [269, 348] on input "8" at bounding box center [254, 349] width 112 height 20
type input "16"
click at [113, 235] on div "Shape" at bounding box center [108, 242] width 137 height 18
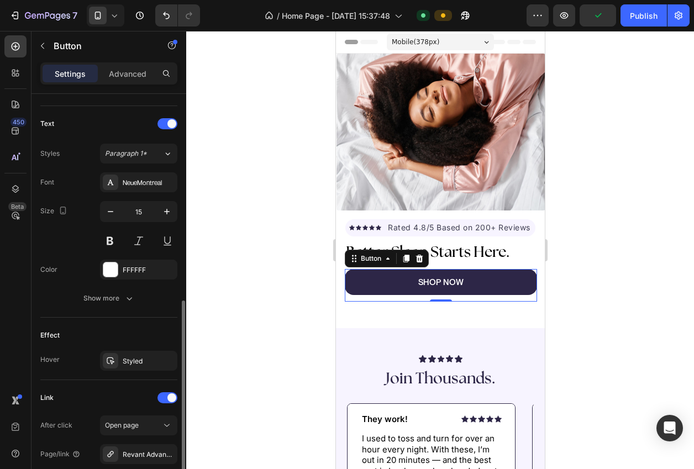
scroll to position [394, 0]
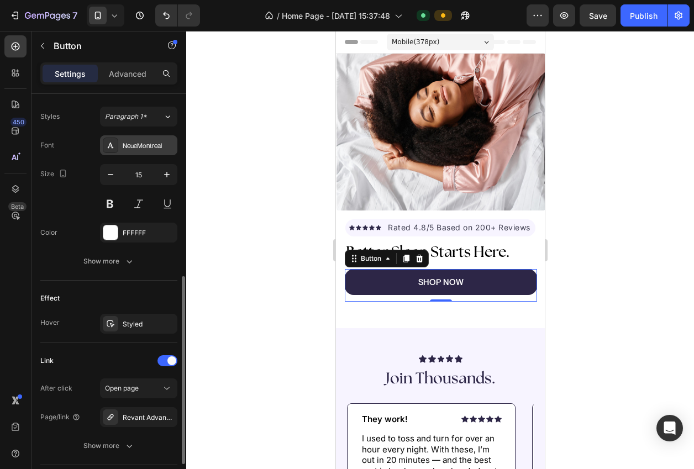
click at [134, 151] on div "NeueMontreal" at bounding box center [138, 145] width 77 height 20
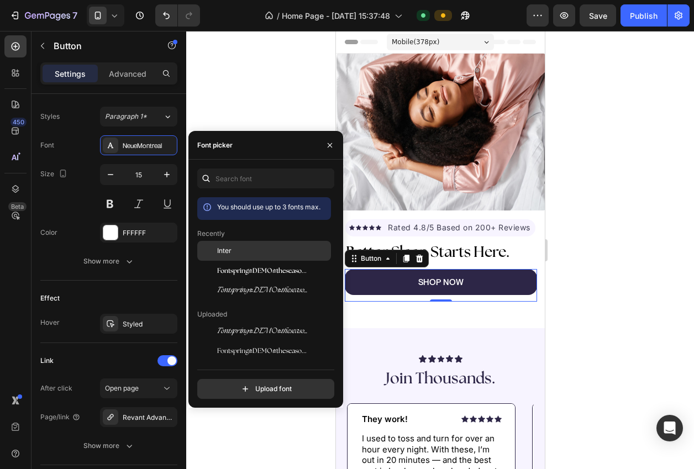
click at [226, 248] on span "Inter" at bounding box center [224, 251] width 14 height 10
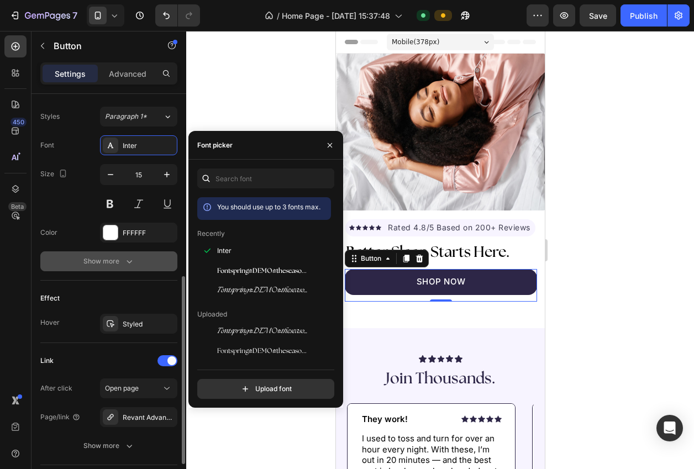
click at [138, 262] on button "Show more" at bounding box center [108, 262] width 137 height 20
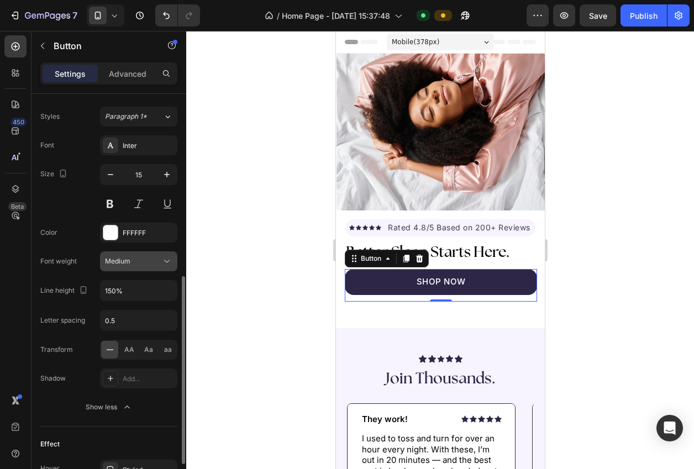
click at [139, 265] on div "Medium" at bounding box center [133, 261] width 56 height 10
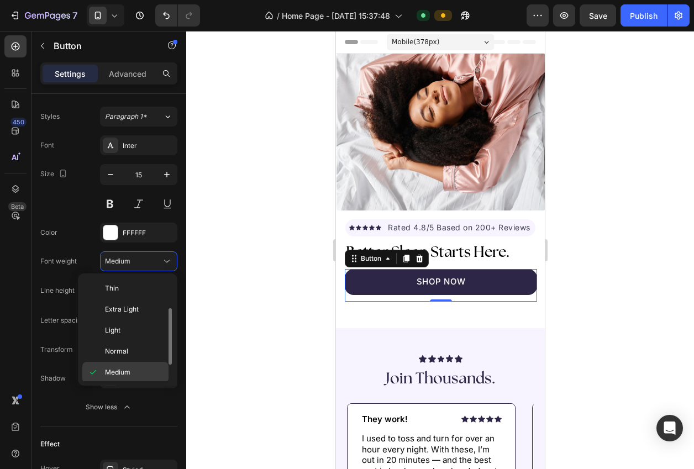
scroll to position [20, 0]
click at [130, 376] on span "Semi Bold" at bounding box center [121, 374] width 32 height 10
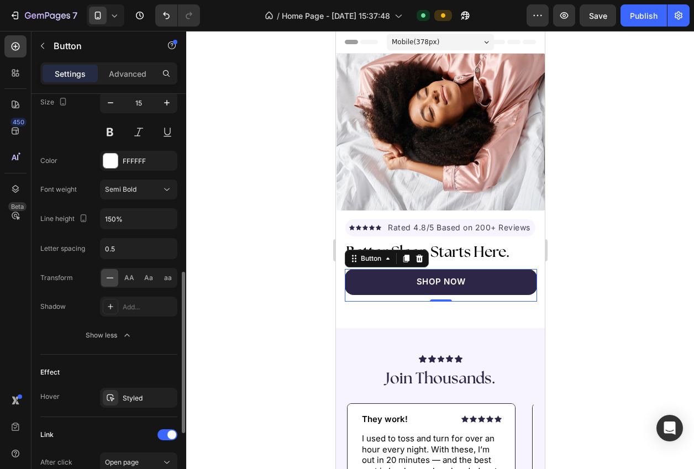
scroll to position [493, 0]
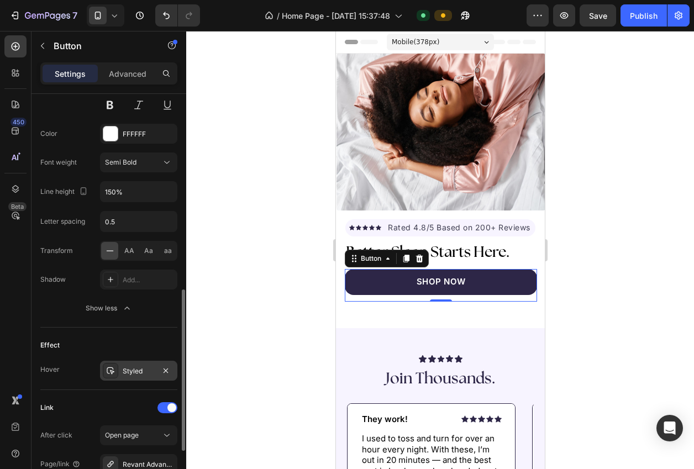
click at [129, 369] on div "Styled" at bounding box center [139, 371] width 32 height 10
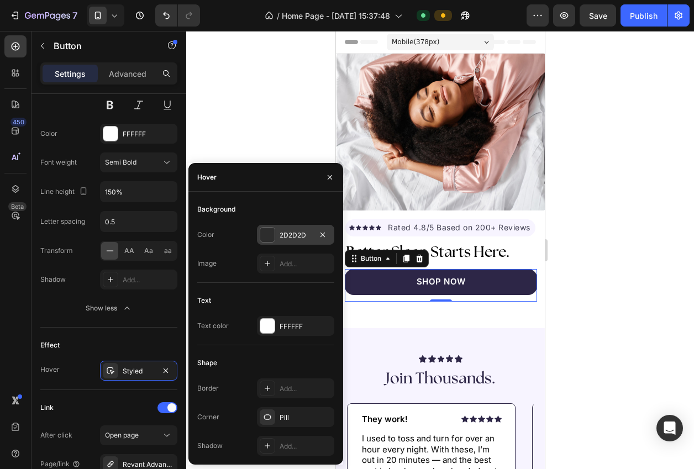
click at [280, 235] on div "2D2D2D" at bounding box center [296, 236] width 32 height 10
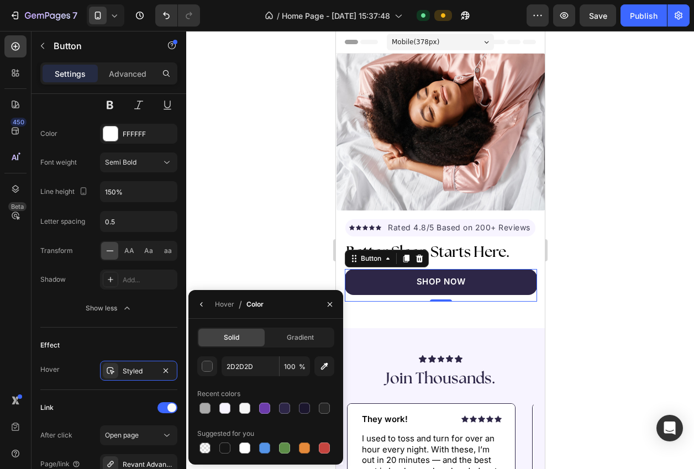
click at [266, 411] on div at bounding box center [264, 408] width 11 height 11
type input "6C3CAB"
click at [243, 256] on div at bounding box center [440, 250] width 508 height 438
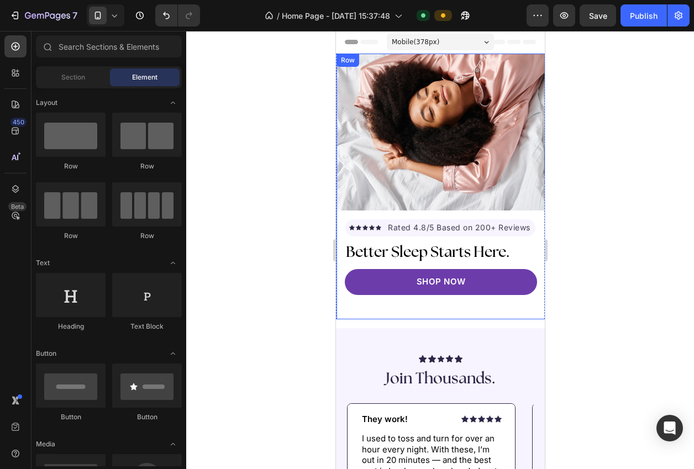
click at [380, 279] on link "SHOP NOW" at bounding box center [440, 282] width 192 height 26
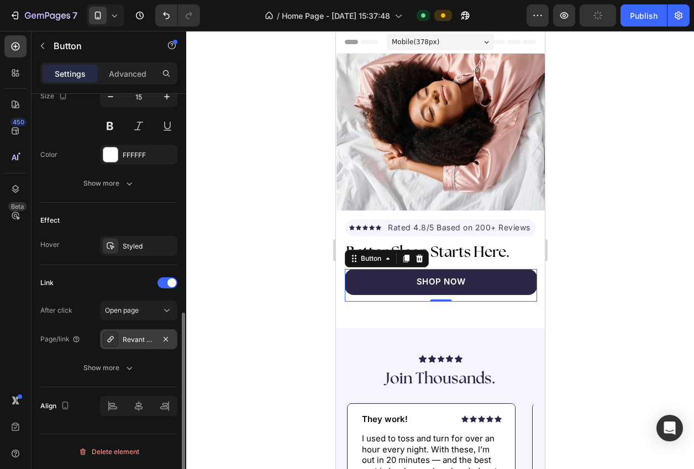
scroll to position [443, 0]
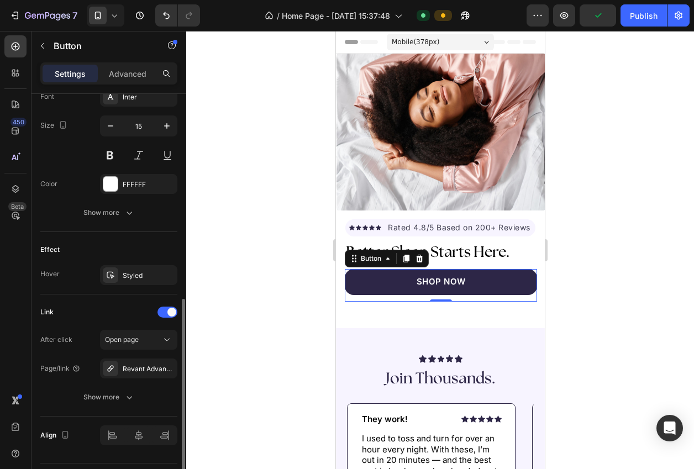
click at [125, 286] on div "Effect Hover Styled" at bounding box center [108, 263] width 137 height 62
click at [125, 280] on div "Styled" at bounding box center [139, 276] width 32 height 10
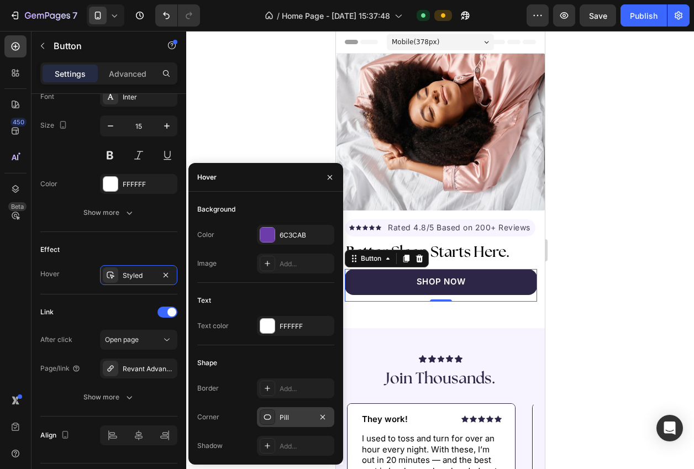
click at [295, 415] on div "Pill" at bounding box center [296, 418] width 32 height 10
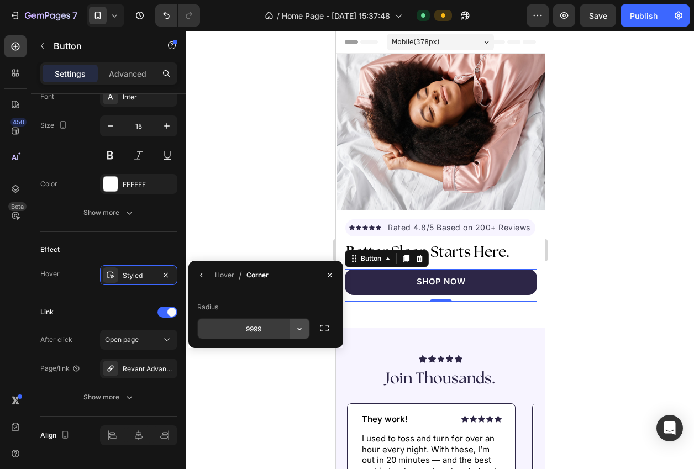
click at [302, 328] on icon "button" at bounding box center [299, 328] width 11 height 11
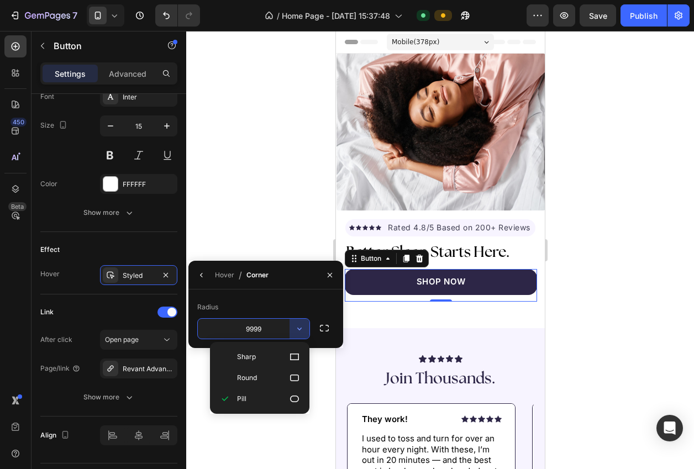
click at [268, 382] on p "Round" at bounding box center [268, 378] width 63 height 11
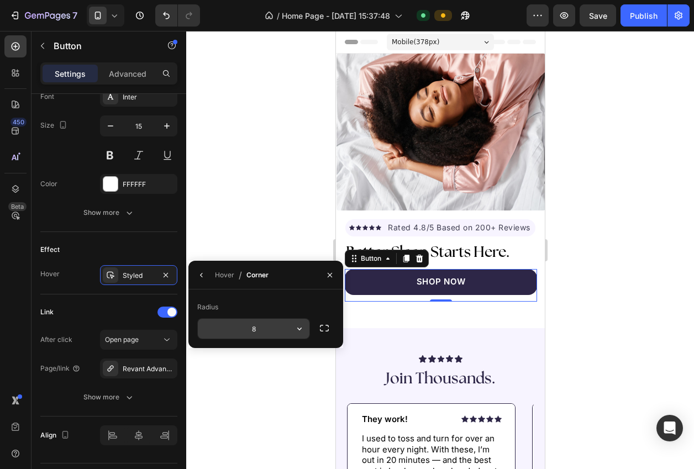
click at [270, 331] on input "8" at bounding box center [254, 329] width 112 height 20
type input "16"
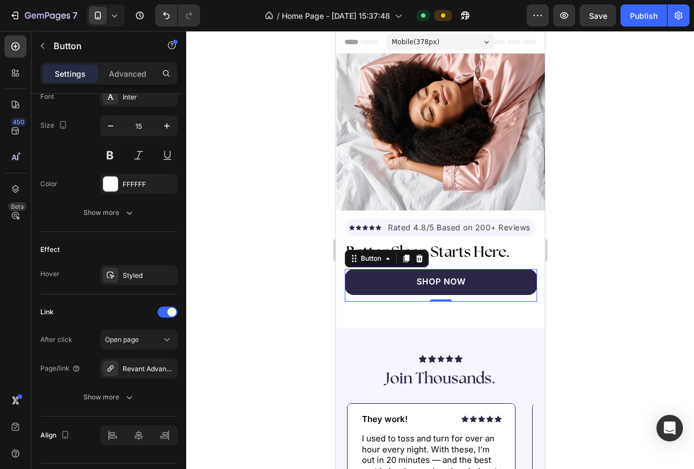
click at [247, 219] on div at bounding box center [440, 250] width 508 height 438
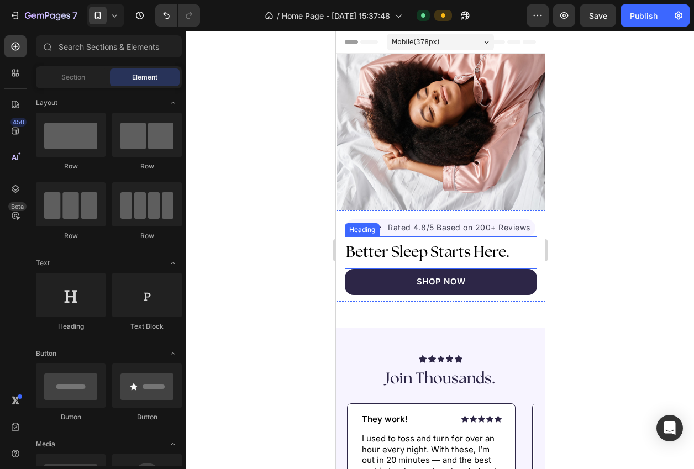
click at [495, 255] on span "Better Sleep Starts Here." at bounding box center [427, 252] width 164 height 15
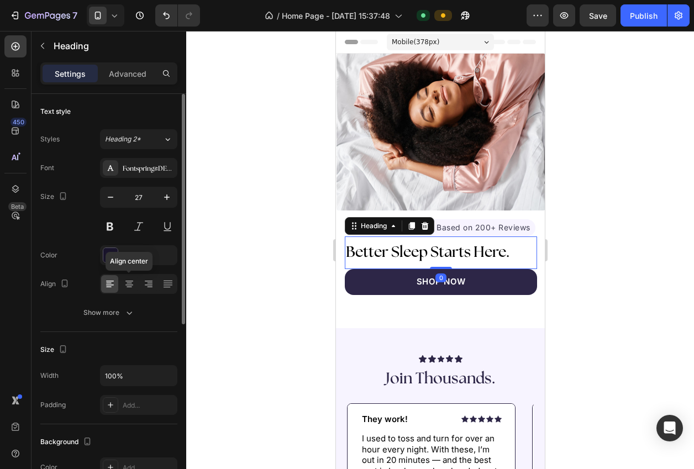
drag, startPoint x: 119, startPoint y: 282, endPoint x: 125, endPoint y: 282, distance: 6.1
click at [119, 282] on div "Align center" at bounding box center [138, 284] width 77 height 20
drag, startPoint x: 184, startPoint y: 296, endPoint x: 150, endPoint y: 288, distance: 34.2
click at [183, 296] on div at bounding box center [182, 209] width 6 height 231
drag, startPoint x: 125, startPoint y: 283, endPoint x: 141, endPoint y: 285, distance: 15.6
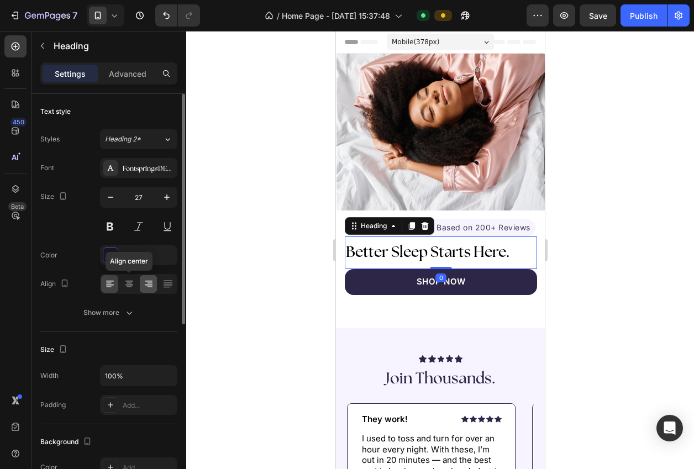
click at [127, 282] on icon at bounding box center [129, 284] width 11 height 11
click at [240, 307] on div at bounding box center [440, 250] width 508 height 438
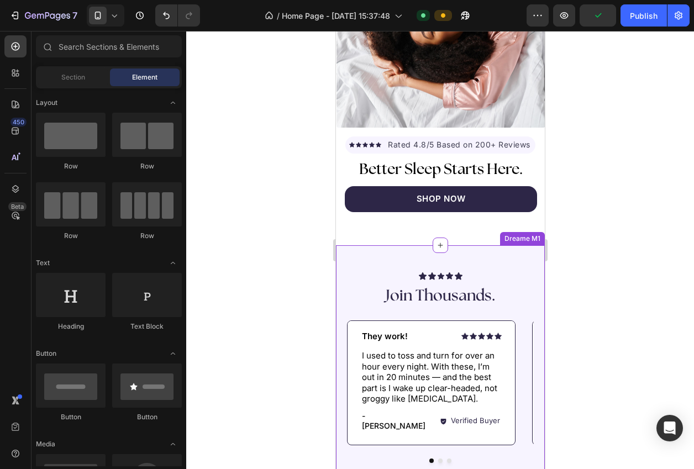
scroll to position [89, 0]
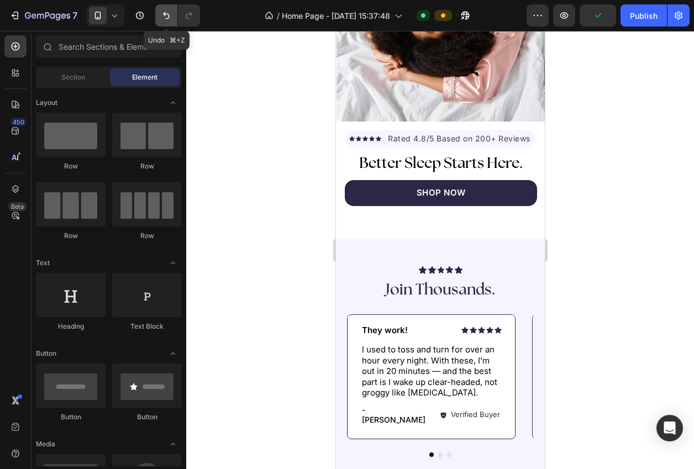
click at [164, 24] on button "Undo/Redo" at bounding box center [166, 15] width 22 height 22
click at [159, 17] on button "Undo/Redo" at bounding box center [166, 15] width 22 height 22
click at [159, 15] on button "Undo/Redo" at bounding box center [166, 15] width 22 height 22
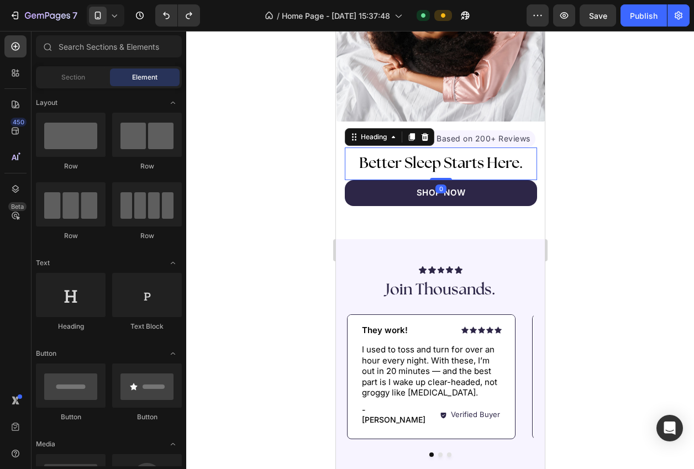
drag, startPoint x: 408, startPoint y: 169, endPoint x: 339, endPoint y: 189, distance: 71.9
click at [408, 169] on span "Better Sleep Starts Here." at bounding box center [441, 163] width 164 height 15
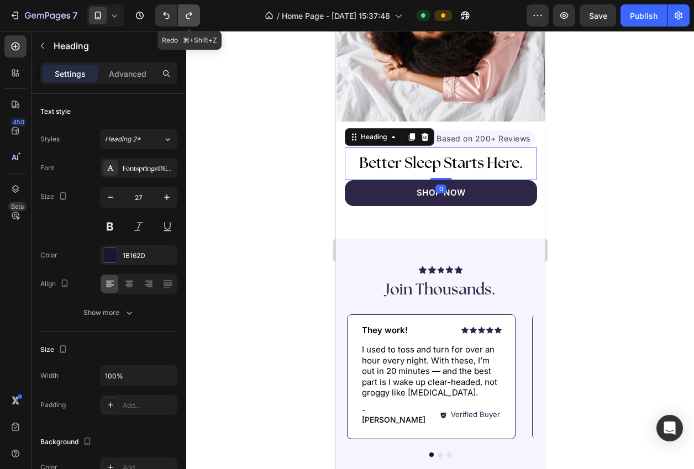
click at [192, 19] on icon "Undo/Redo" at bounding box center [189, 15] width 11 height 11
click at [185, 13] on icon "Undo/Redo" at bounding box center [189, 15] width 11 height 11
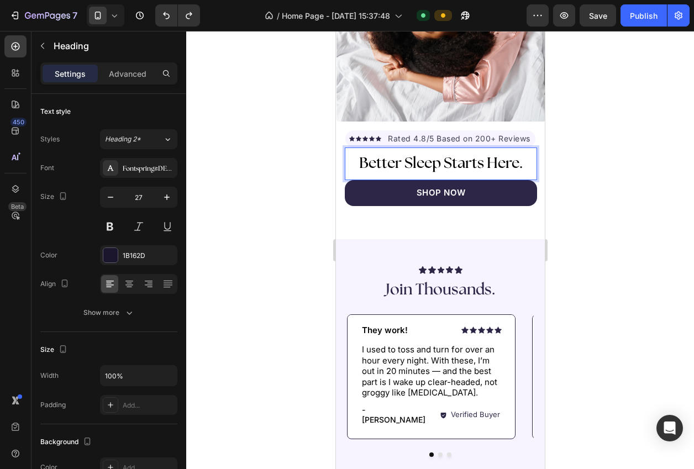
click at [213, 285] on div at bounding box center [440, 250] width 508 height 438
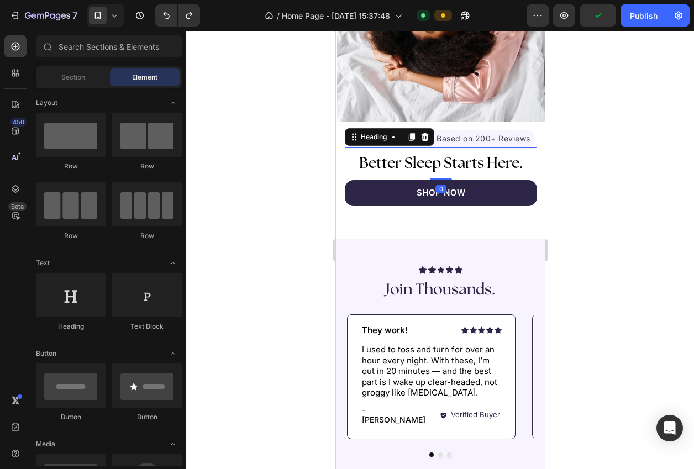
drag, startPoint x: 400, startPoint y: 164, endPoint x: 345, endPoint y: 182, distance: 58.2
click at [400, 164] on span "Better Sleep Starts Here." at bounding box center [441, 163] width 164 height 15
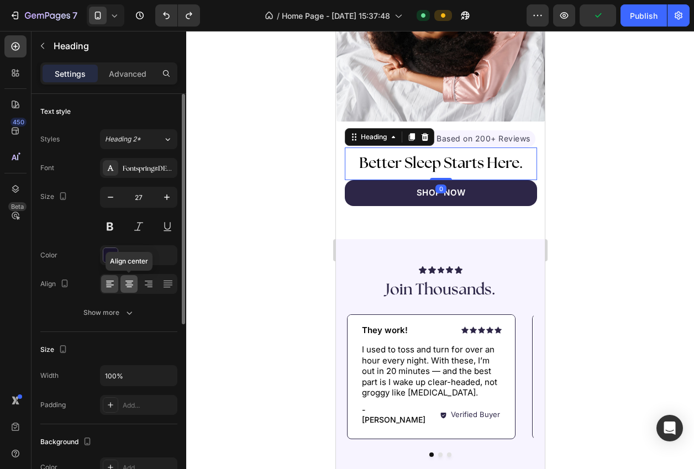
click at [123, 291] on div at bounding box center [129, 284] width 17 height 18
click at [111, 286] on icon at bounding box center [109, 284] width 11 height 11
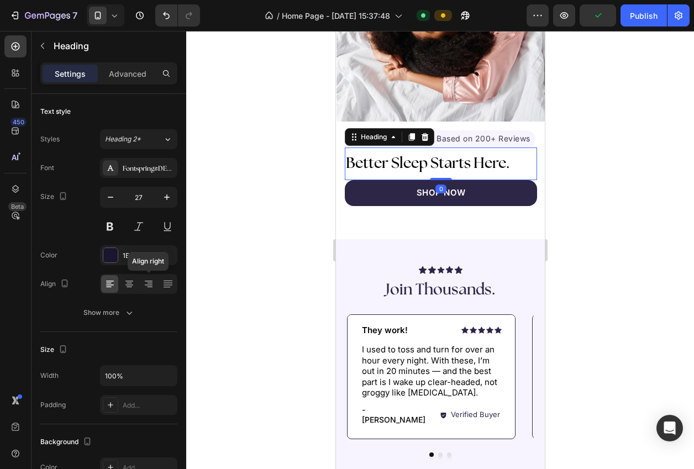
drag, startPoint x: 225, startPoint y: 293, endPoint x: 238, endPoint y: 295, distance: 13.4
click at [231, 294] on div at bounding box center [440, 250] width 508 height 438
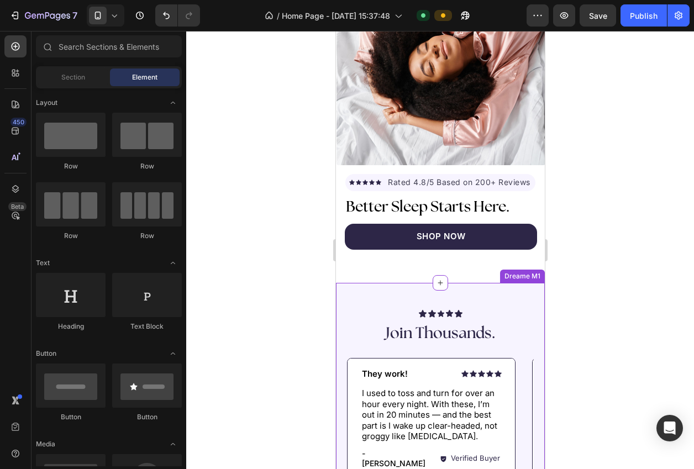
scroll to position [3, 0]
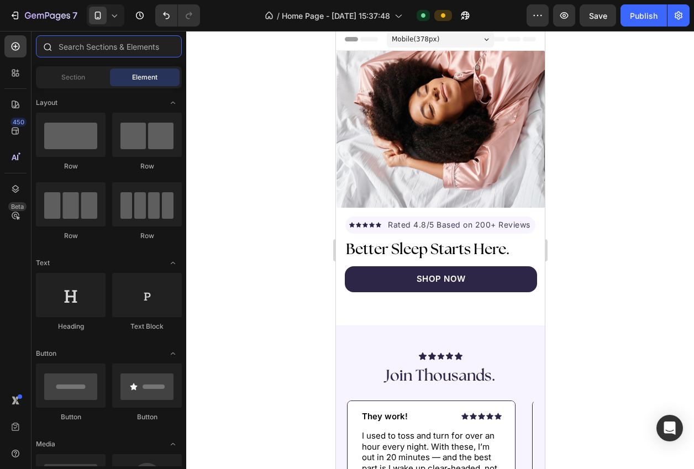
click at [89, 50] on input "text" at bounding box center [109, 46] width 146 height 22
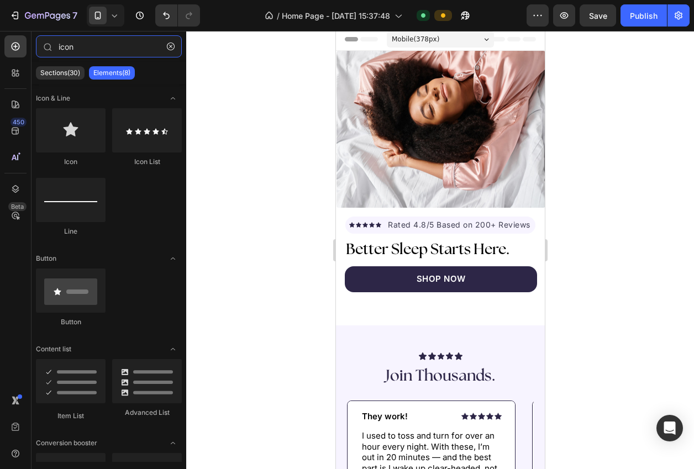
type input "icon"
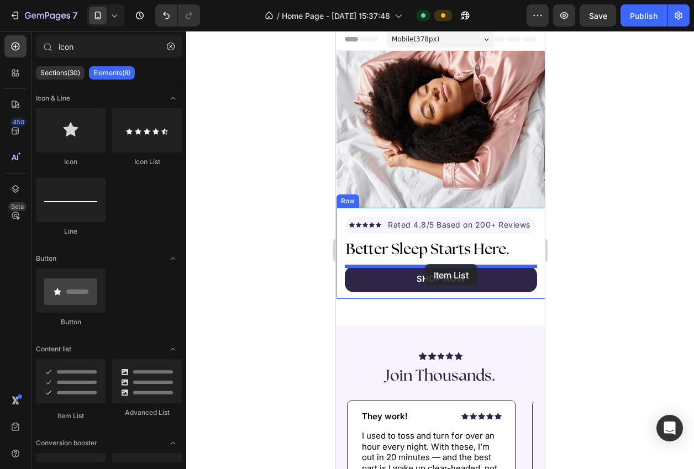
drag, startPoint x: 652, startPoint y: 382, endPoint x: 425, endPoint y: 264, distance: 255.9
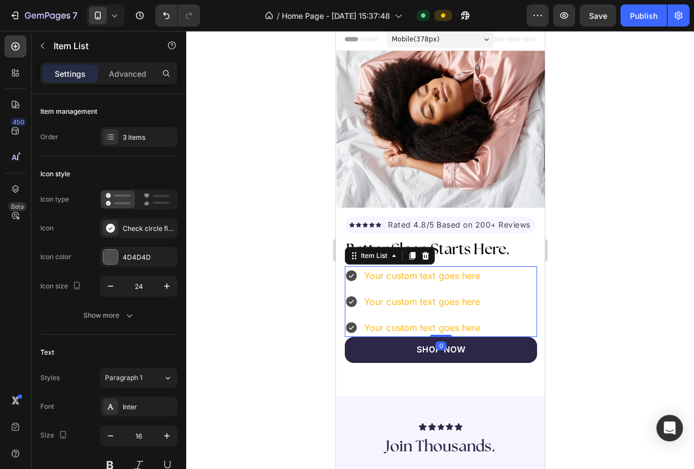
drag, startPoint x: 586, startPoint y: 276, endPoint x: 588, endPoint y: 283, distance: 7.4
click at [586, 276] on div at bounding box center [440, 250] width 508 height 438
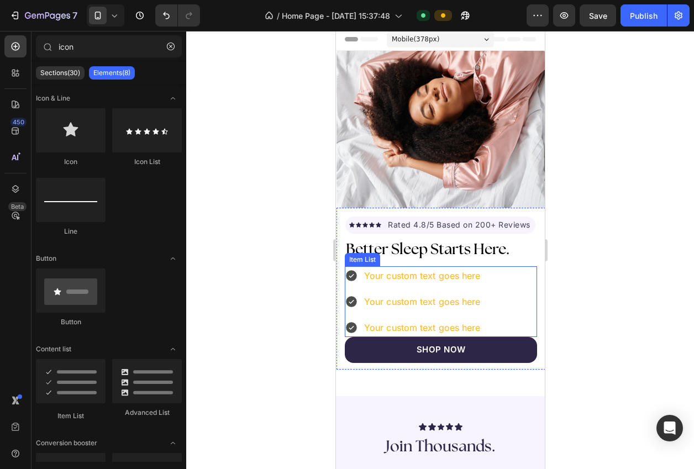
click at [516, 318] on div "Your custom text goes here Your custom text goes here Your custom text goes here" at bounding box center [440, 301] width 192 height 71
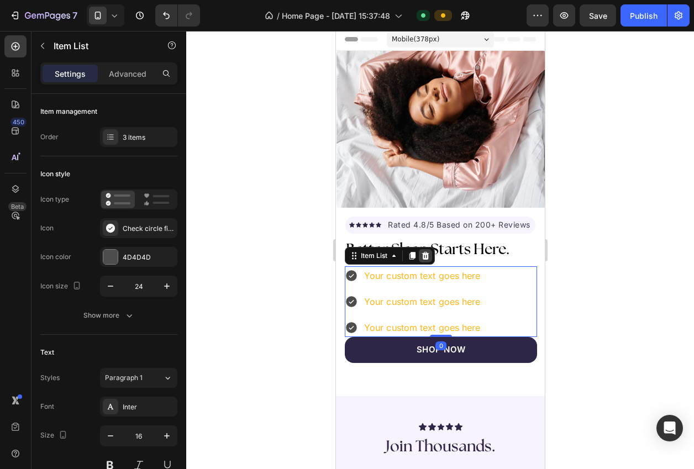
click at [422, 259] on icon at bounding box center [425, 256] width 9 height 9
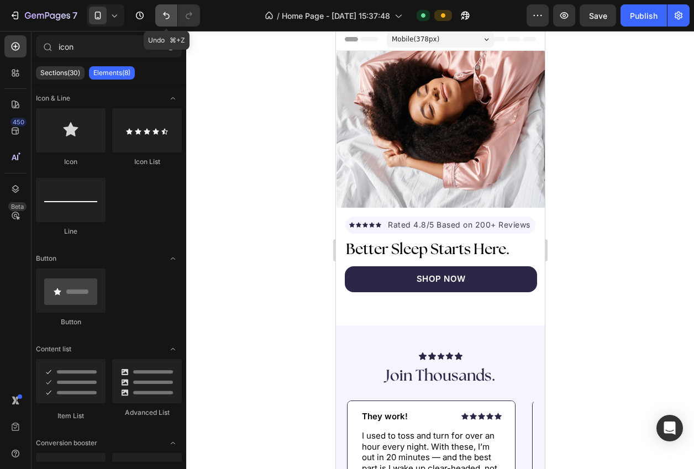
click at [167, 14] on icon "Undo/Redo" at bounding box center [166, 15] width 7 height 7
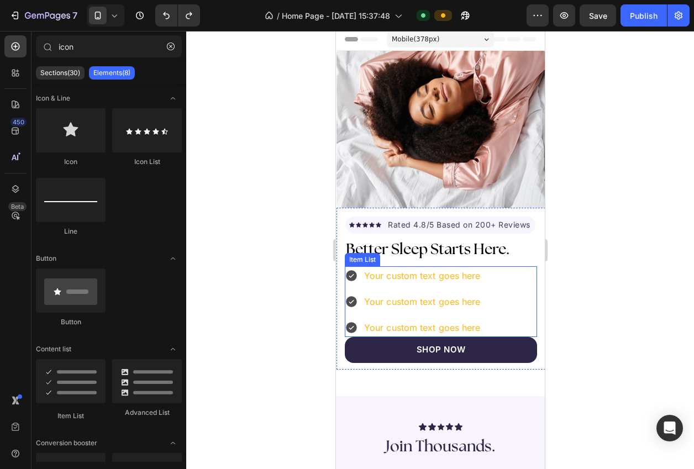
drag, startPoint x: 511, startPoint y: 293, endPoint x: 464, endPoint y: 254, distance: 60.9
click at [510, 293] on div "Your custom text goes here Your custom text goes here Your custom text goes here" at bounding box center [440, 301] width 192 height 71
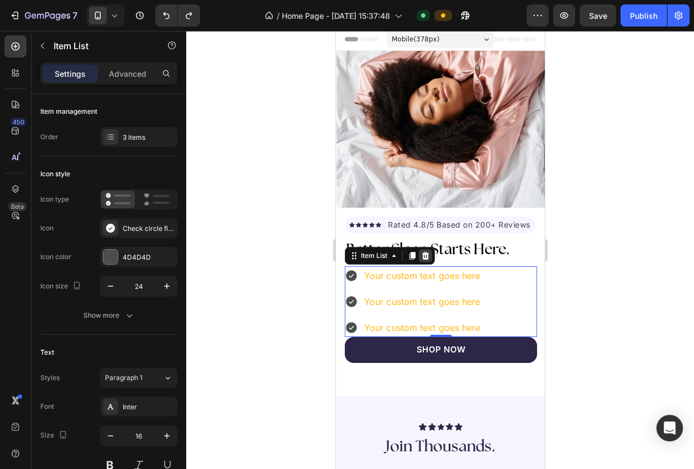
click at [427, 259] on icon at bounding box center [425, 256] width 7 height 8
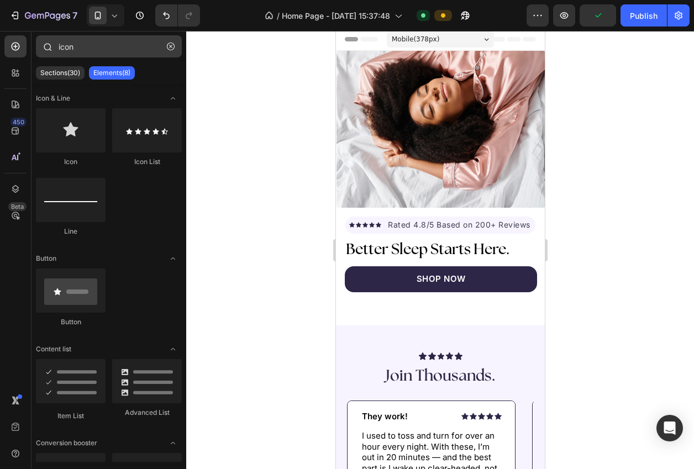
click at [172, 47] on icon "button" at bounding box center [171, 47] width 8 height 8
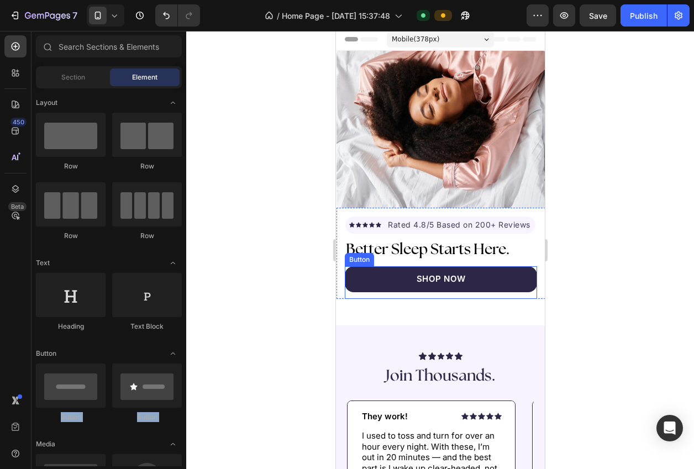
drag, startPoint x: 160, startPoint y: 334, endPoint x: 194, endPoint y: 292, distance: 53.8
click at [335, 0] on div "7 Version history / Home Page - Jun 6, 15:37:48 Default Preview Save Publish 45…" at bounding box center [347, 0] width 694 height 0
click at [212, 278] on div at bounding box center [440, 250] width 508 height 438
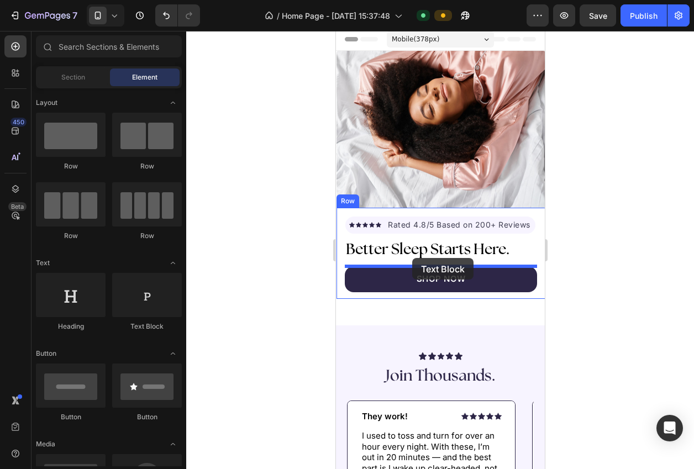
drag, startPoint x: 587, startPoint y: 305, endPoint x: 411, endPoint y: 258, distance: 182.0
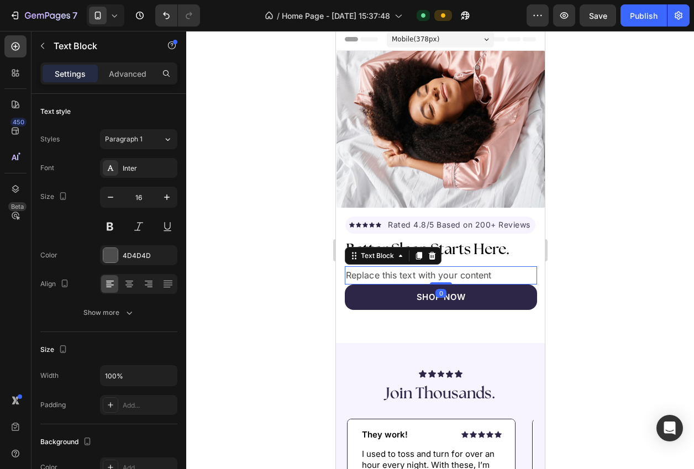
click at [299, 285] on div at bounding box center [440, 250] width 508 height 438
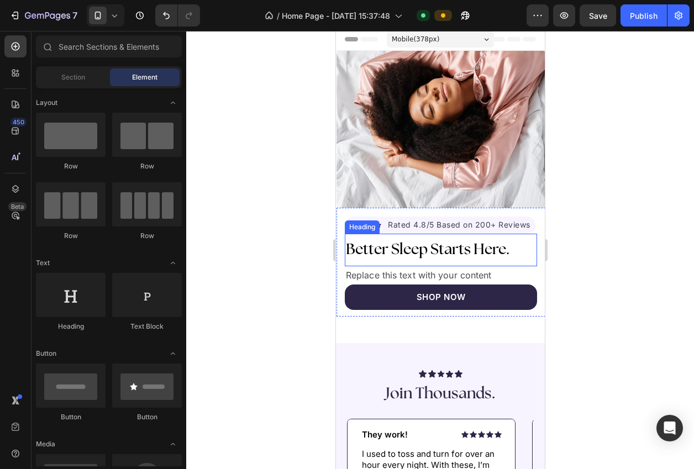
click at [441, 254] on span "Better Sleep Starts Here." at bounding box center [427, 249] width 164 height 15
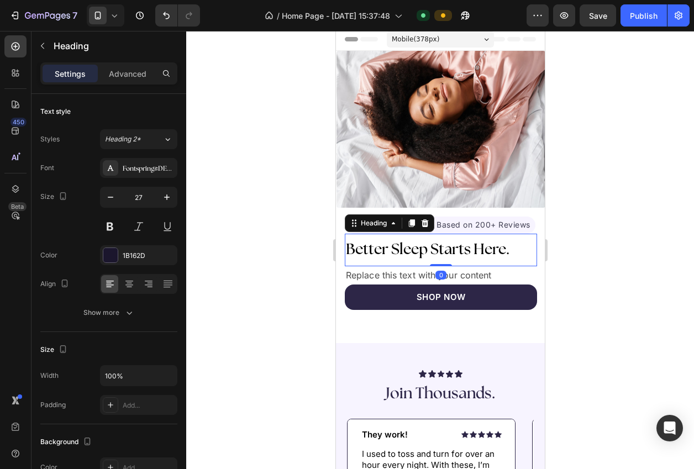
drag, startPoint x: 284, startPoint y: 254, endPoint x: 297, endPoint y: 258, distance: 14.0
click at [284, 254] on div at bounding box center [440, 250] width 508 height 438
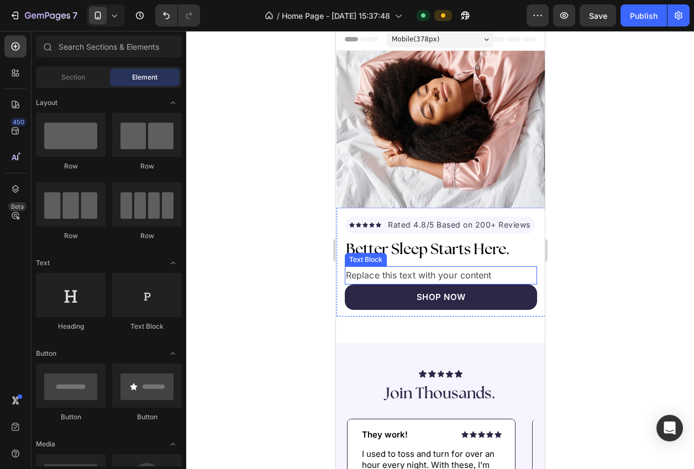
click at [384, 276] on div "Replace this text with your content" at bounding box center [440, 275] width 192 height 18
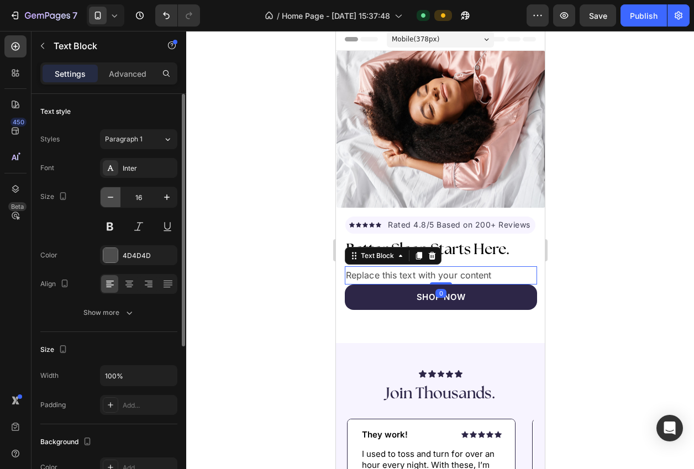
click at [106, 205] on button "button" at bounding box center [111, 197] width 20 height 20
type input "15"
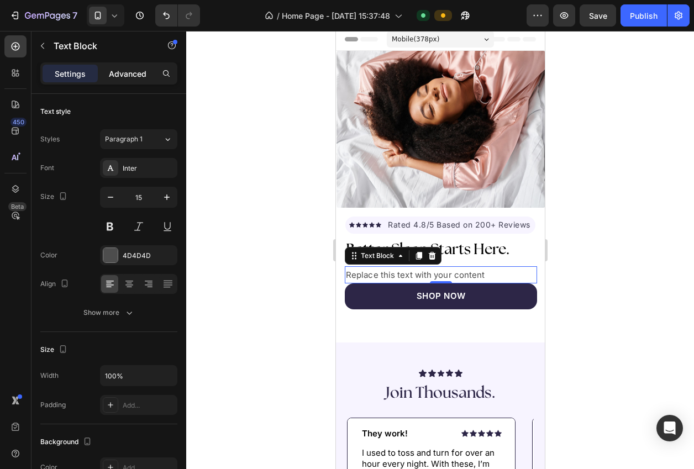
click at [138, 76] on p "Advanced" at bounding box center [128, 74] width 38 height 12
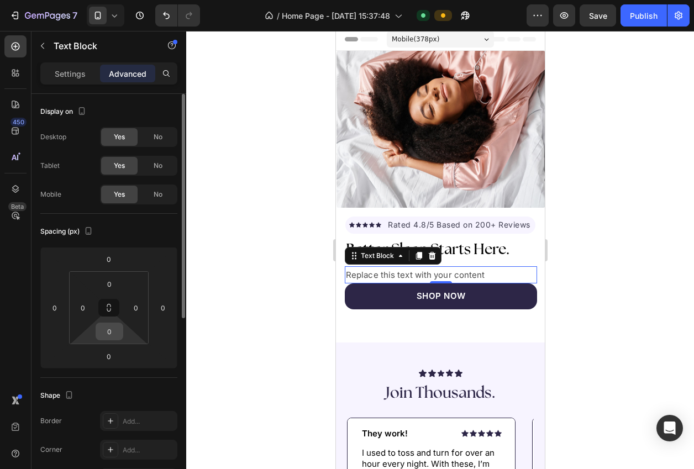
click at [122, 334] on div "0" at bounding box center [110, 332] width 28 height 18
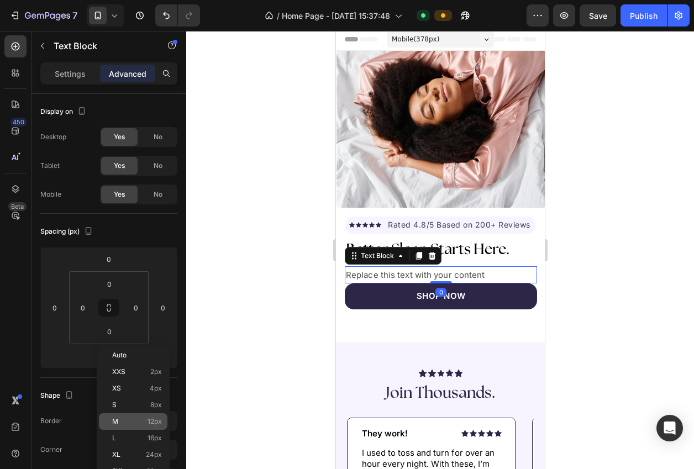
click at [153, 425] on span "12px" at bounding box center [155, 422] width 14 height 8
type input "12"
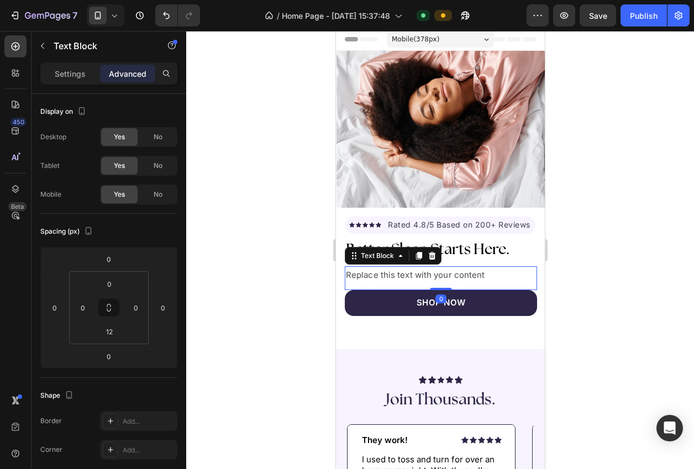
drag, startPoint x: 220, startPoint y: 407, endPoint x: 213, endPoint y: 406, distance: 7.3
click at [221, 407] on div at bounding box center [440, 250] width 508 height 438
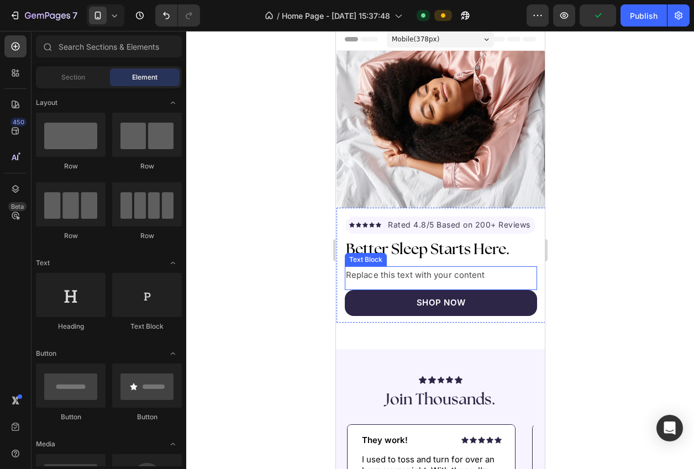
click at [472, 276] on div "Replace this text with your content" at bounding box center [440, 274] width 192 height 17
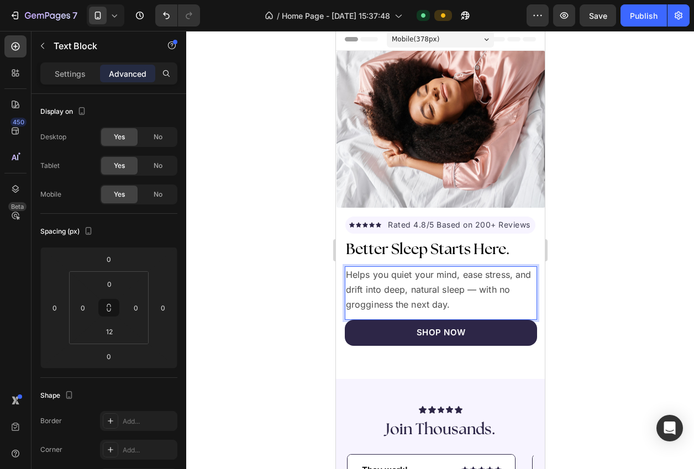
click at [614, 306] on div at bounding box center [440, 250] width 508 height 438
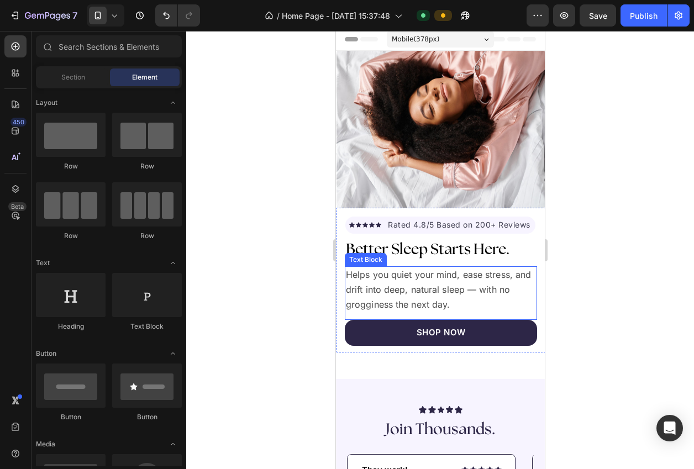
drag, startPoint x: 433, startPoint y: 294, endPoint x: 397, endPoint y: 291, distance: 36.0
click at [433, 294] on span "Helps you quiet your mind, ease stress, and drift into deep, natural sleep — wi…" at bounding box center [437, 289] width 185 height 41
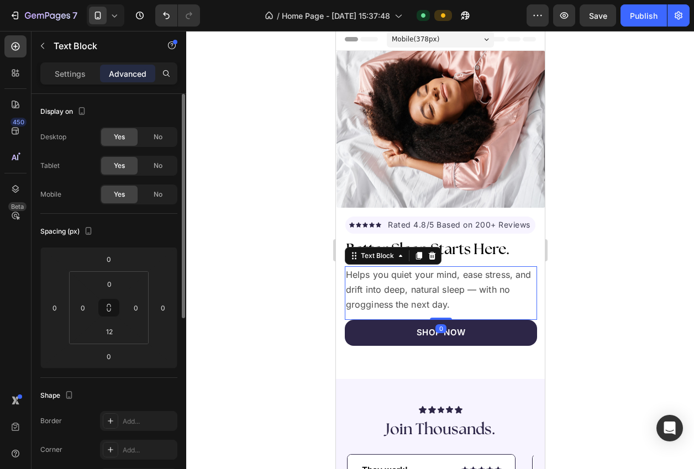
drag, startPoint x: 72, startPoint y: 77, endPoint x: 87, endPoint y: 128, distance: 53.7
click at [71, 76] on p "Settings" at bounding box center [70, 74] width 31 height 12
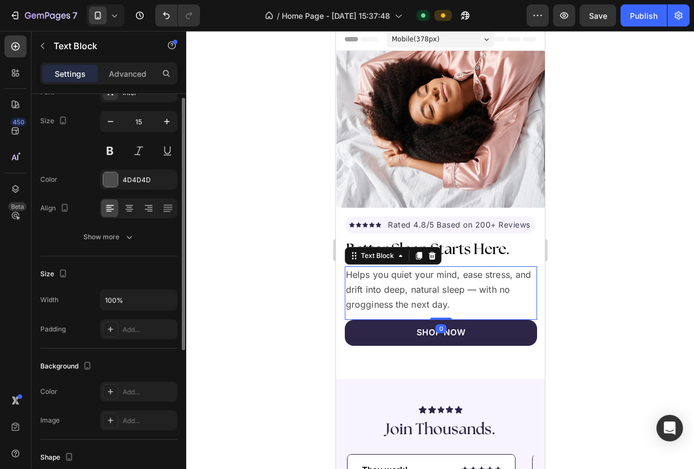
scroll to position [143, 0]
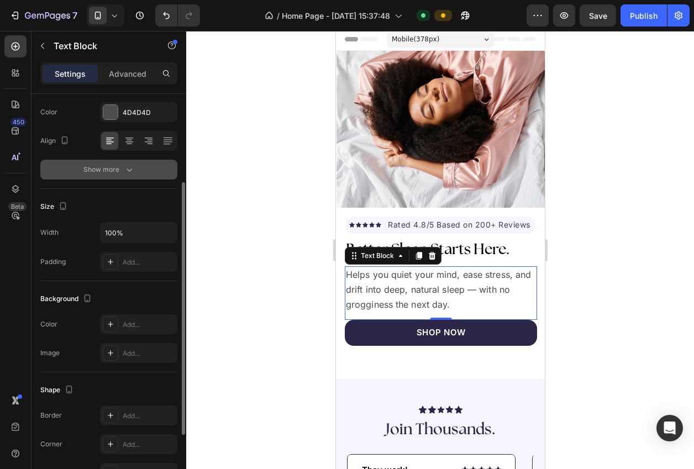
click at [119, 168] on div "Show more" at bounding box center [108, 169] width 51 height 11
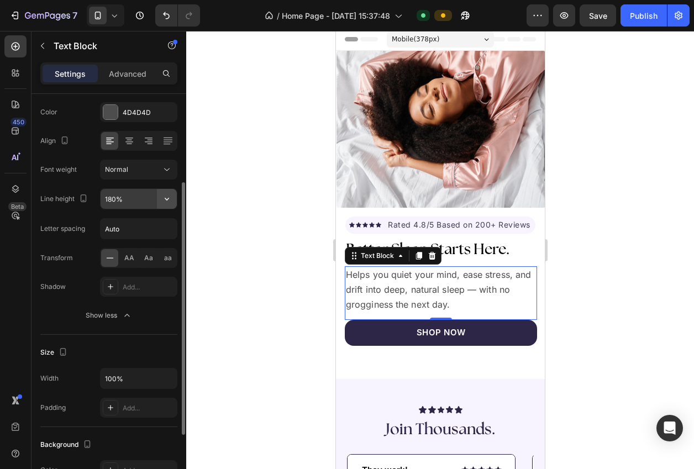
click at [167, 199] on icon "button" at bounding box center [167, 199] width 4 height 3
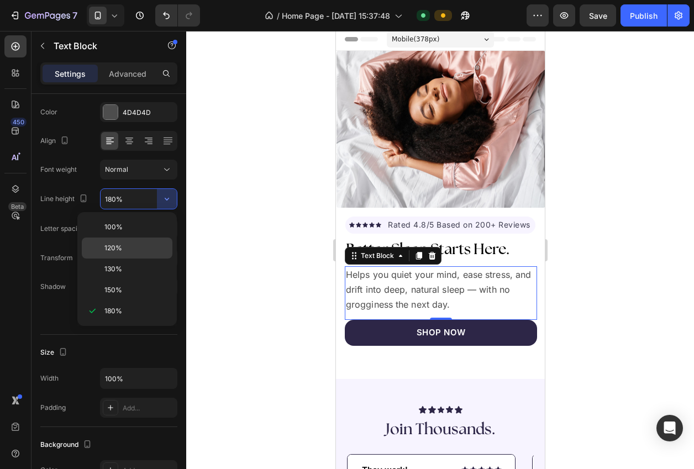
click at [148, 249] on p "120%" at bounding box center [135, 248] width 63 height 10
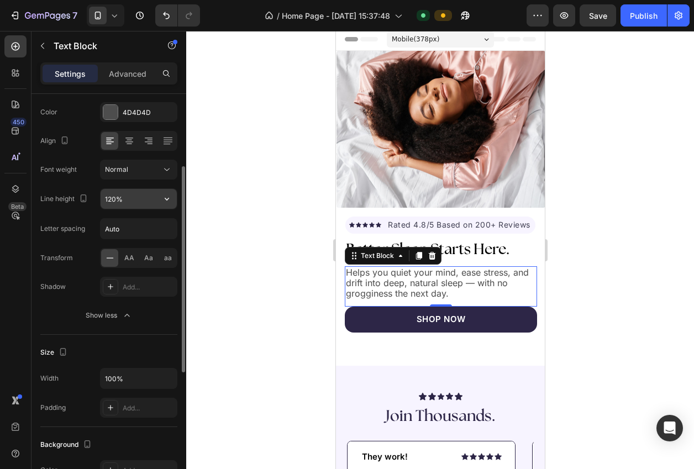
click at [142, 205] on input "120%" at bounding box center [139, 199] width 76 height 20
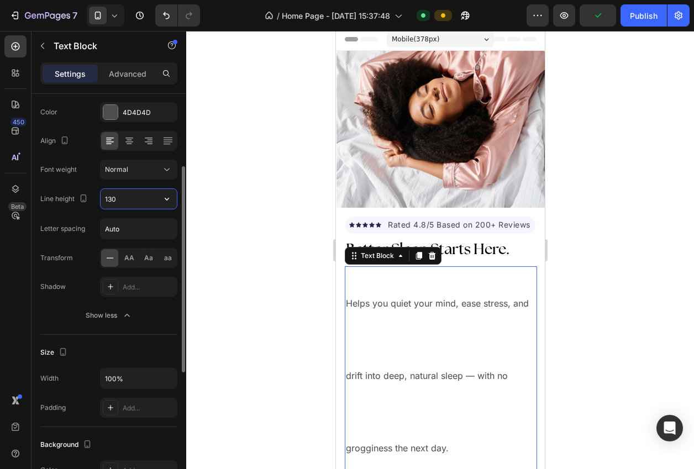
type input "130%"
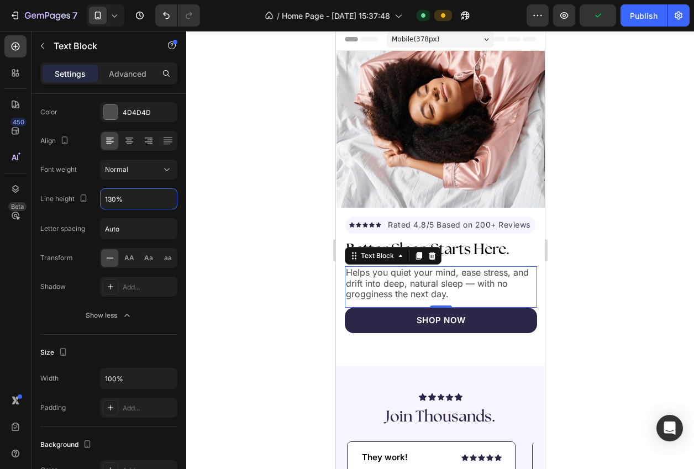
click at [226, 249] on div at bounding box center [440, 250] width 508 height 438
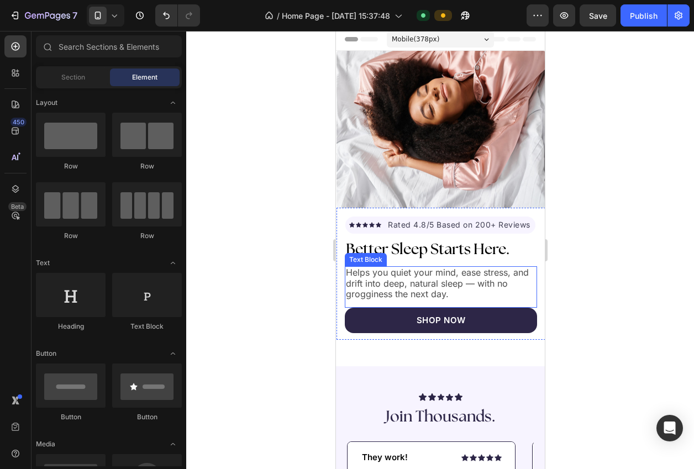
click at [380, 287] on span "Helps you quiet your mind, ease stress, and drift into deep, natural sleep — wi…" at bounding box center [436, 283] width 183 height 33
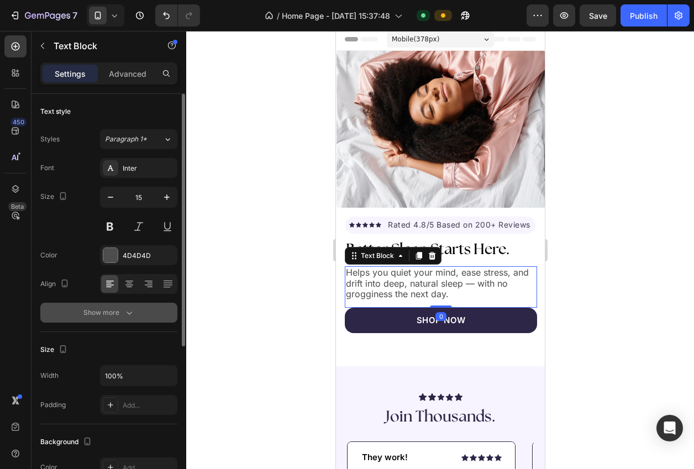
click at [144, 307] on button "Show more" at bounding box center [108, 313] width 137 height 20
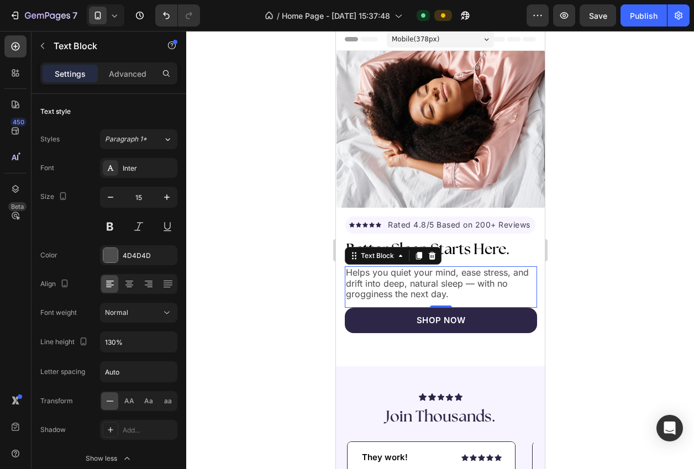
click at [245, 308] on div at bounding box center [440, 250] width 508 height 438
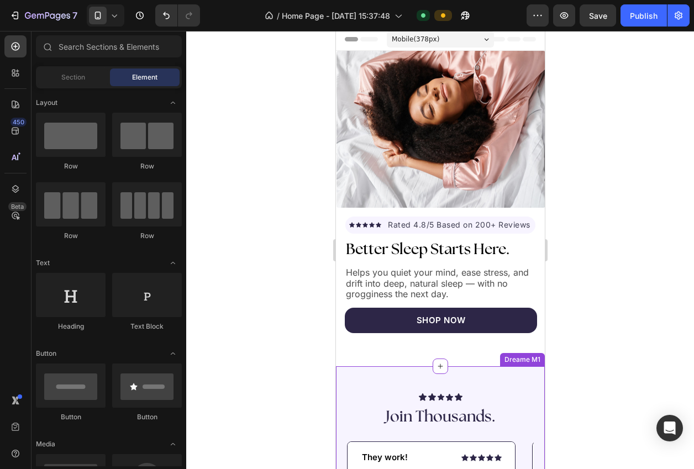
scroll to position [0, 0]
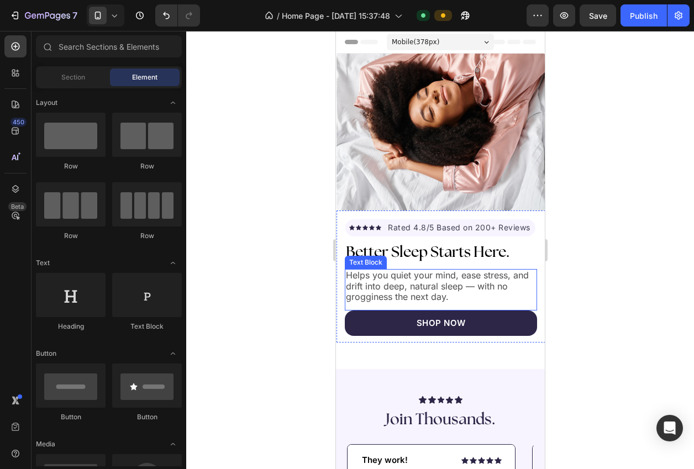
click at [437, 282] on span "Helps you quiet your mind, ease stress, and drift into deep, natural sleep — wi…" at bounding box center [436, 286] width 183 height 33
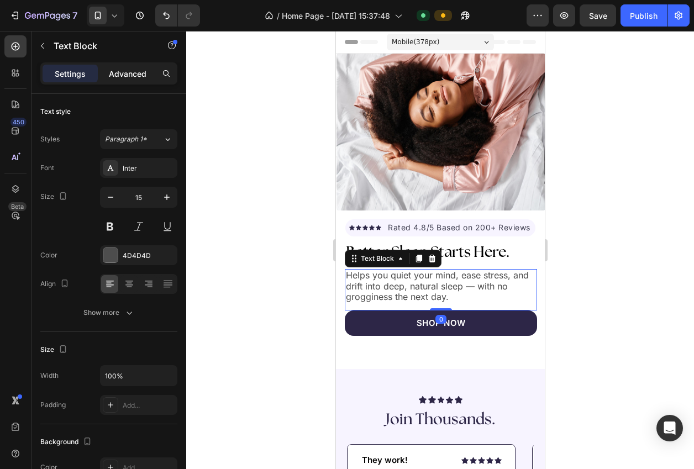
click at [123, 74] on p "Advanced" at bounding box center [128, 74] width 38 height 12
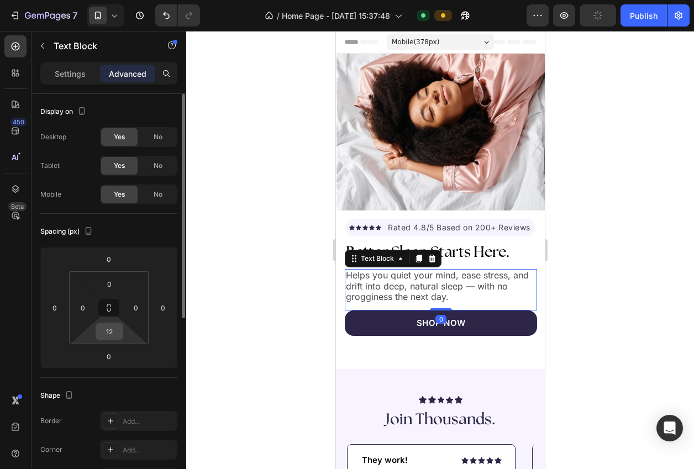
click at [109, 334] on input "12" at bounding box center [109, 331] width 22 height 17
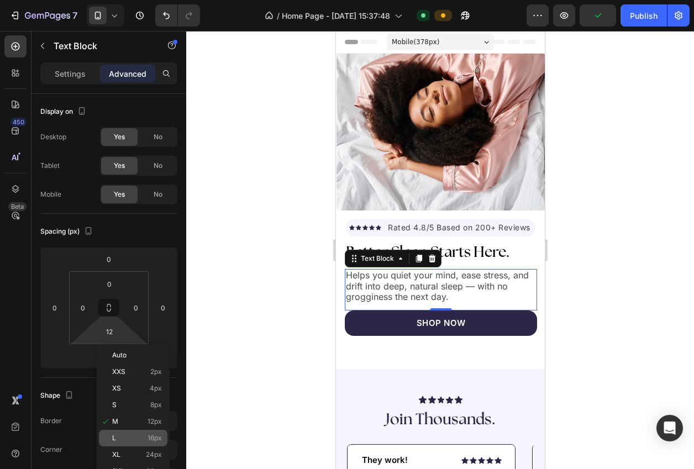
click at [144, 434] on p "L 16px" at bounding box center [137, 438] width 50 height 8
type input "16"
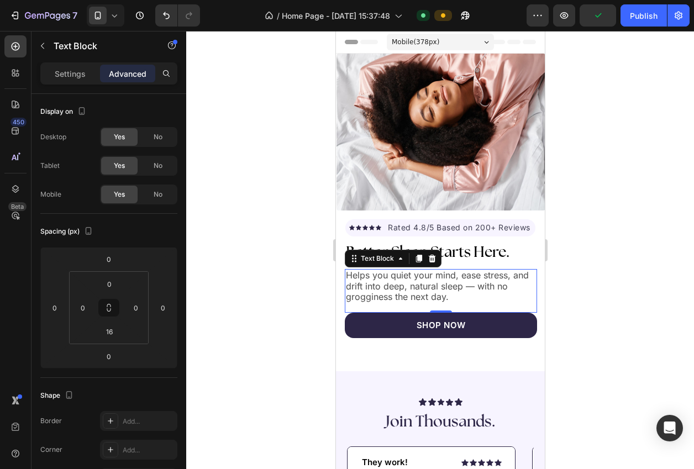
click at [227, 420] on div at bounding box center [440, 250] width 508 height 438
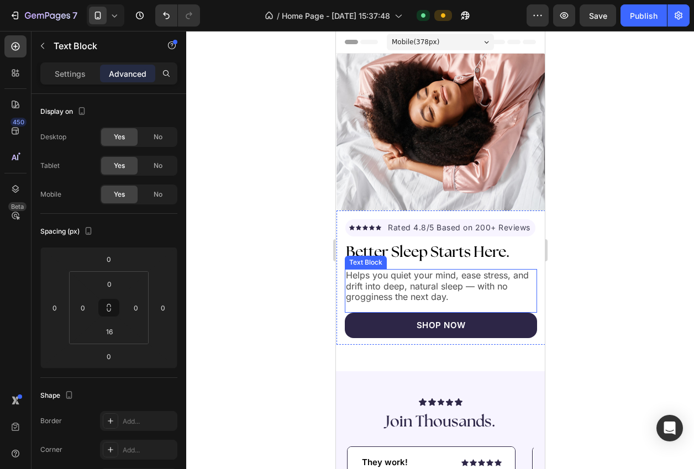
click at [404, 285] on span "Helps you quiet your mind, ease stress, and drift into deep, natural sleep — wi…" at bounding box center [436, 286] width 183 height 33
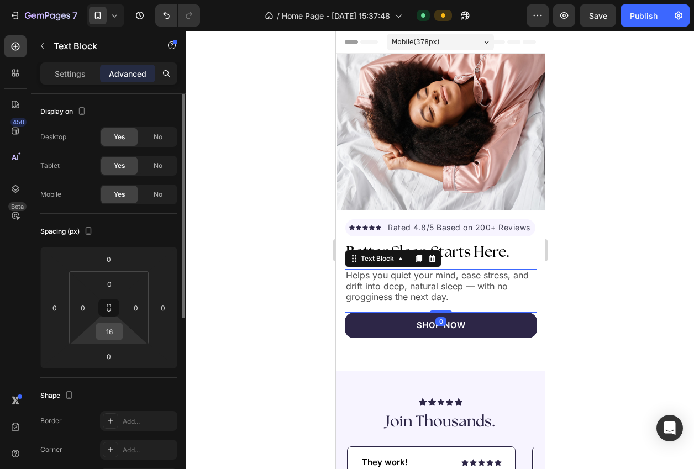
click at [99, 326] on input "16" at bounding box center [109, 331] width 22 height 17
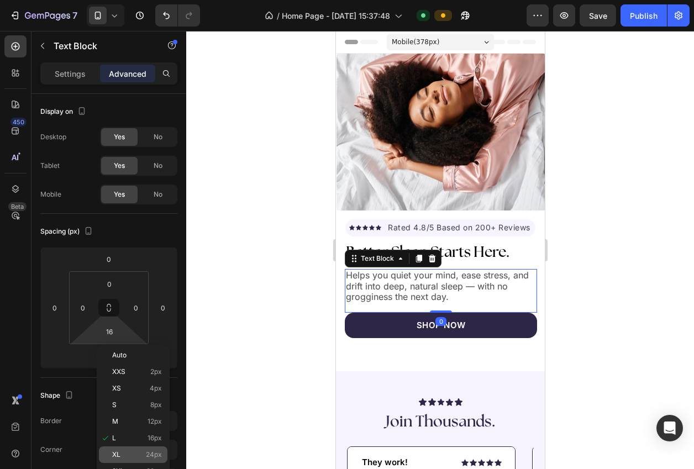
click at [144, 454] on p "XL 24px" at bounding box center [137, 455] width 50 height 8
type input "24"
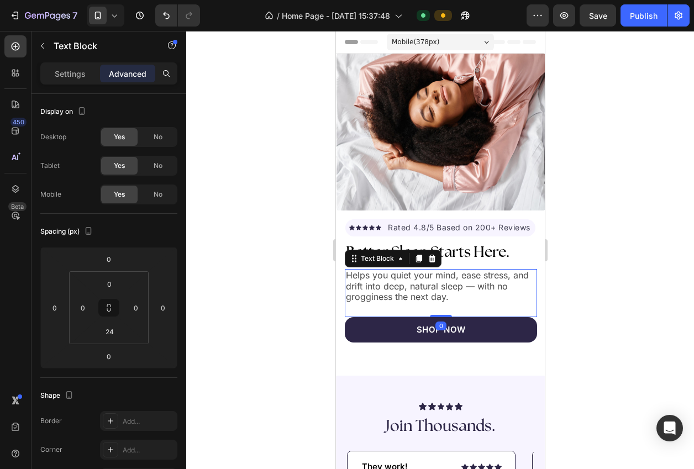
drag, startPoint x: 235, startPoint y: 402, endPoint x: 247, endPoint y: 400, distance: 11.9
click at [244, 401] on div at bounding box center [440, 250] width 508 height 438
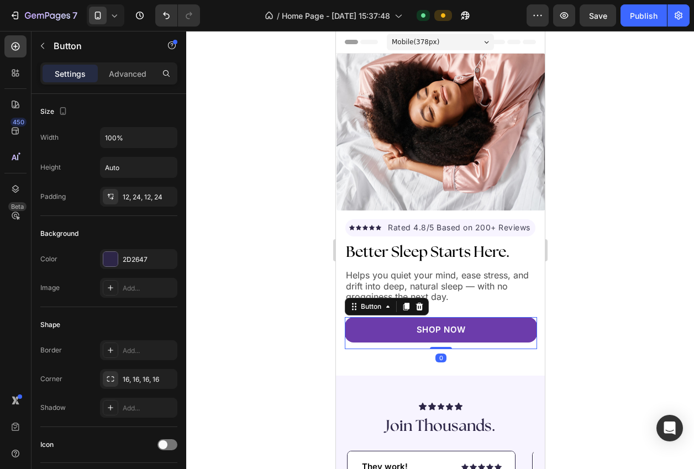
click at [392, 319] on link "SHOP NOW" at bounding box center [440, 330] width 192 height 26
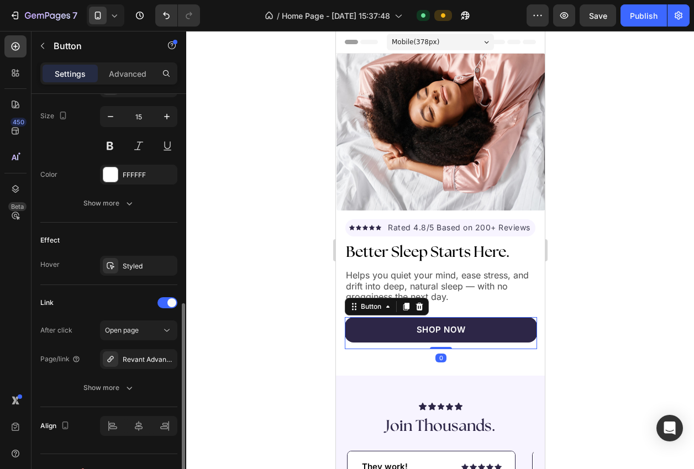
scroll to position [472, 0]
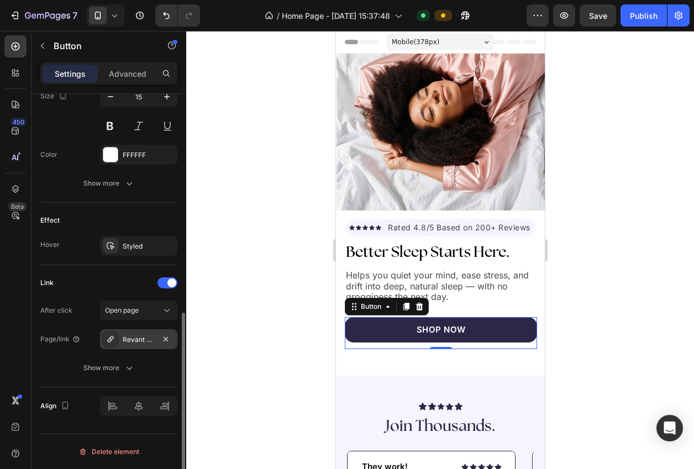
click at [136, 335] on div "Revant Advanced Eye Serum" at bounding box center [139, 340] width 32 height 10
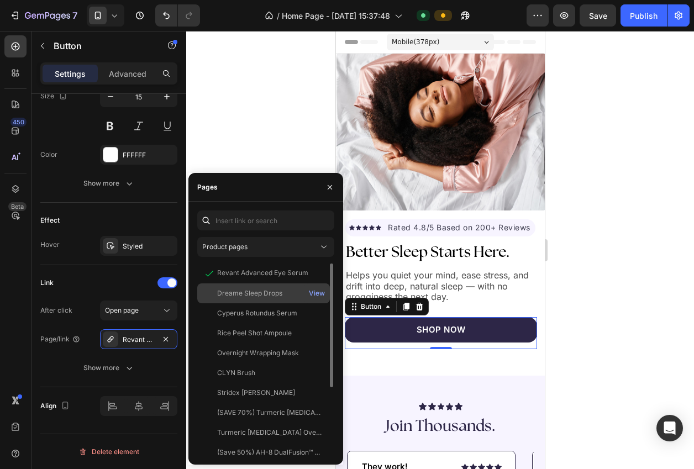
click at [271, 296] on div "Dreame Sleep Drops" at bounding box center [249, 294] width 65 height 10
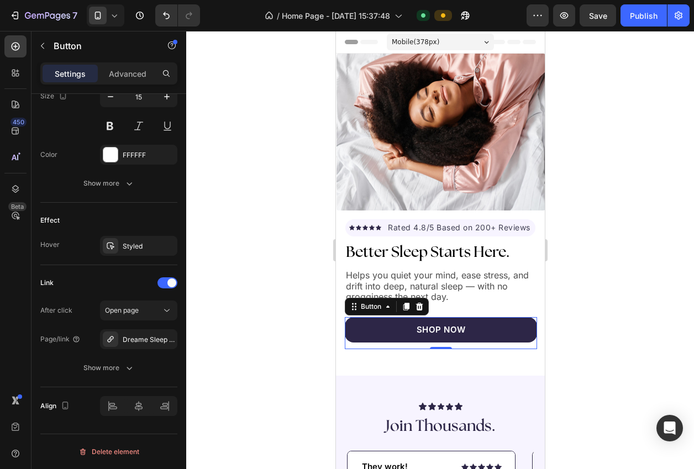
click at [209, 134] on div at bounding box center [440, 250] width 508 height 438
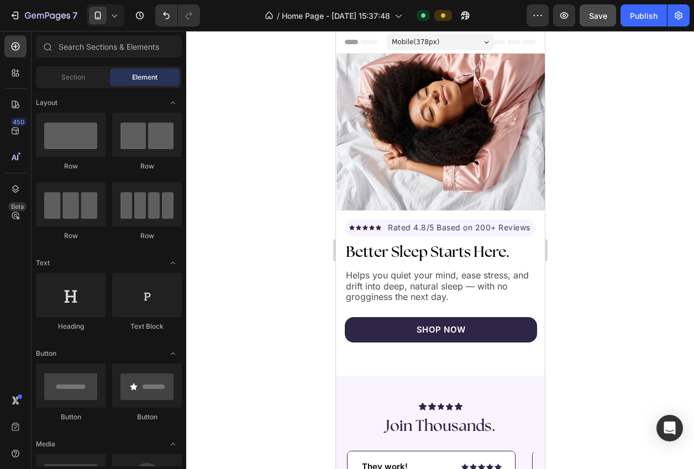
click at [584, 17] on button "Save" at bounding box center [598, 15] width 36 height 22
drag, startPoint x: 633, startPoint y: 14, endPoint x: 600, endPoint y: 62, distance: 58.4
click at [633, 14] on div "Publish" at bounding box center [644, 16] width 28 height 12
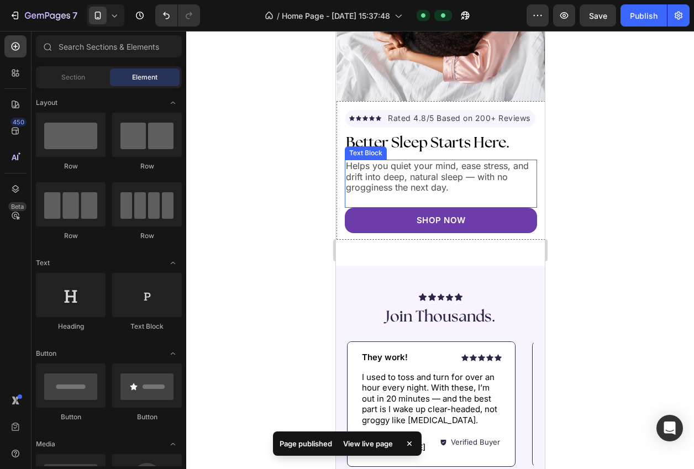
scroll to position [118, 0]
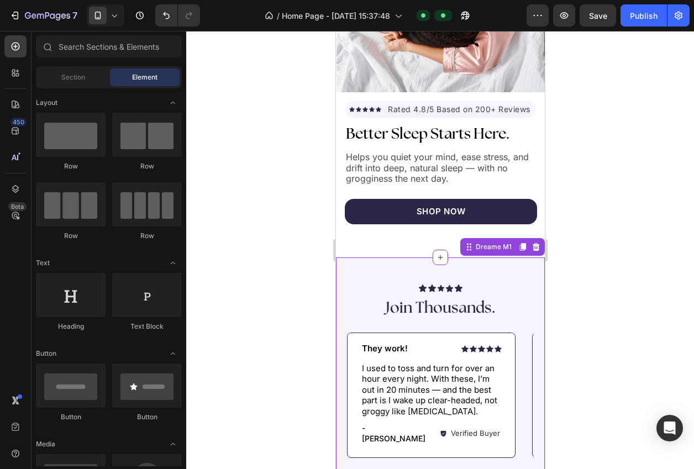
click at [483, 274] on div "Icon Icon Icon Icon Icon Icon List Join Thousands. Heading Icon Icon Icon Icon …" at bounding box center [440, 380] width 209 height 245
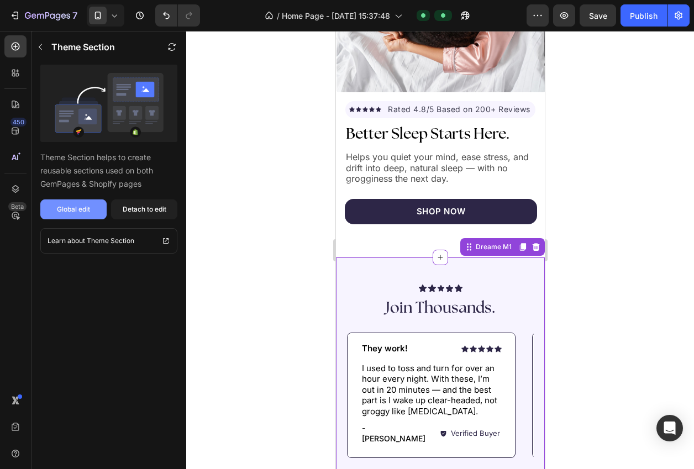
click at [91, 210] on button "Global edit" at bounding box center [73, 210] width 66 height 20
click at [620, 297] on div at bounding box center [440, 250] width 508 height 438
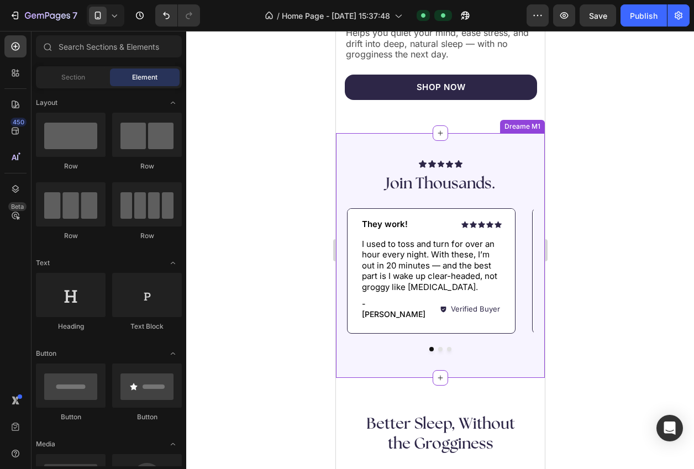
scroll to position [383, 0]
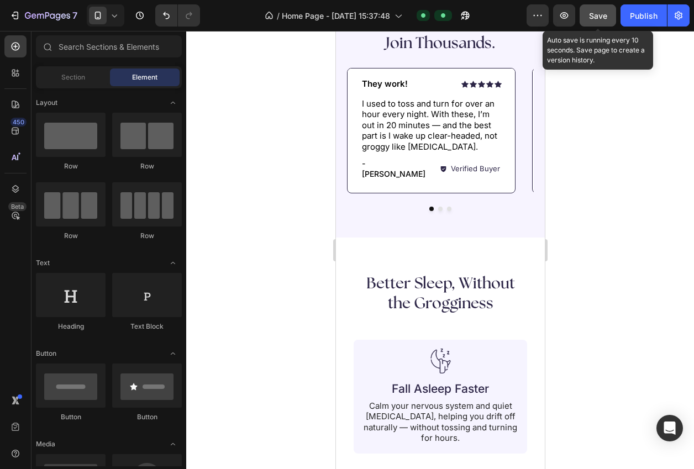
click at [593, 13] on span "Save" at bounding box center [598, 15] width 18 height 9
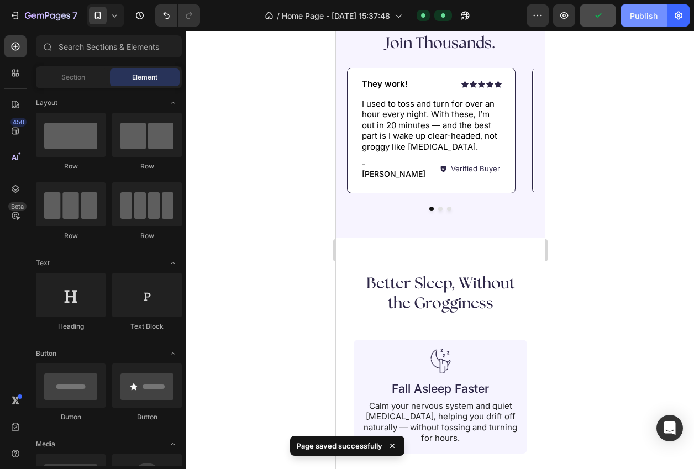
click at [642, 23] on button "Publish" at bounding box center [644, 15] width 46 height 22
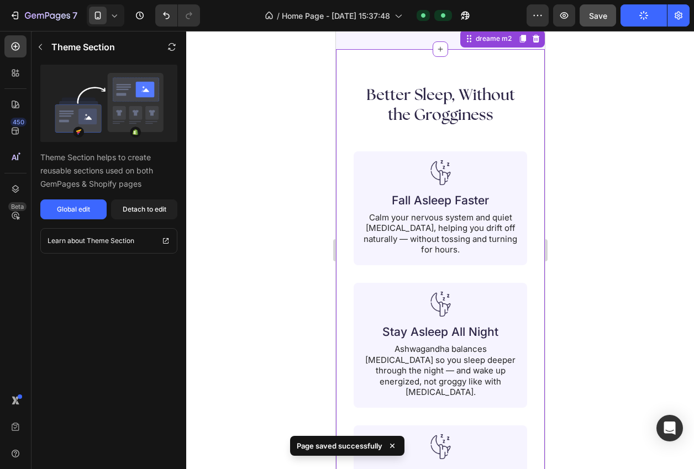
scroll to position [538, 0]
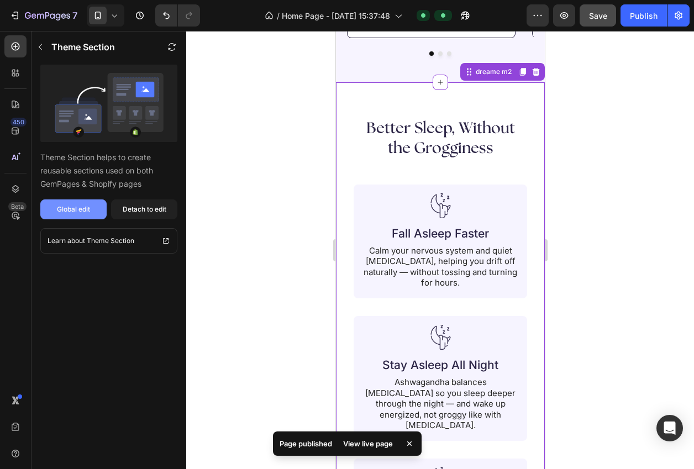
click at [88, 212] on div "Global edit" at bounding box center [73, 210] width 33 height 10
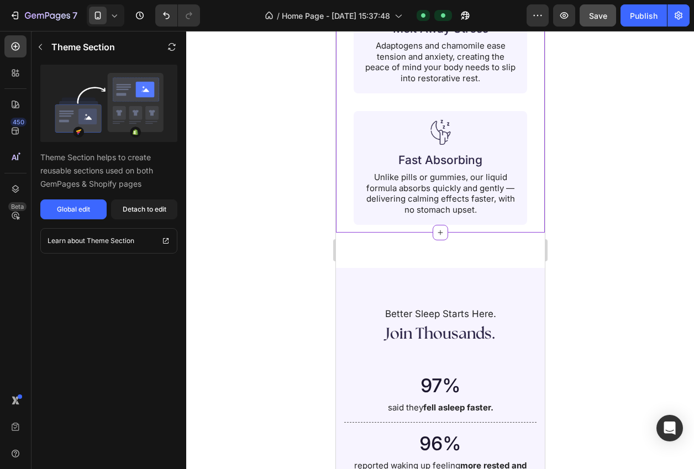
scroll to position [1159, 0]
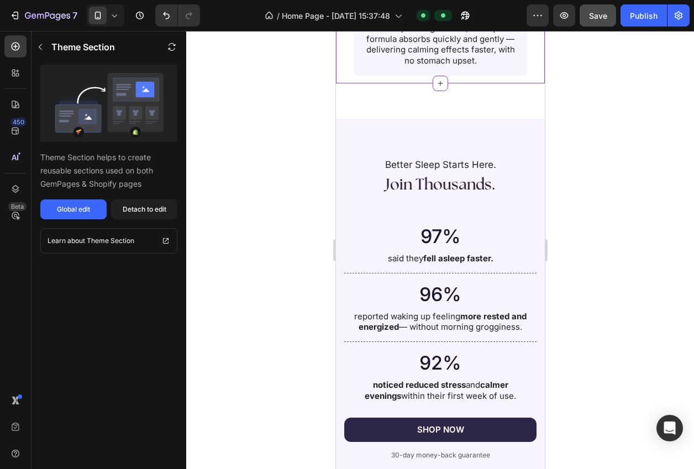
drag, startPoint x: 625, startPoint y: 186, endPoint x: 599, endPoint y: 157, distance: 39.5
click at [626, 186] on div at bounding box center [440, 250] width 508 height 438
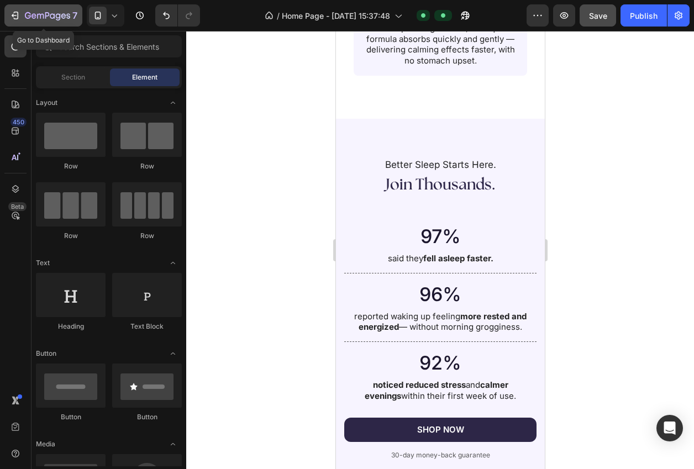
click at [36, 15] on icon "button" at bounding box center [47, 16] width 45 height 9
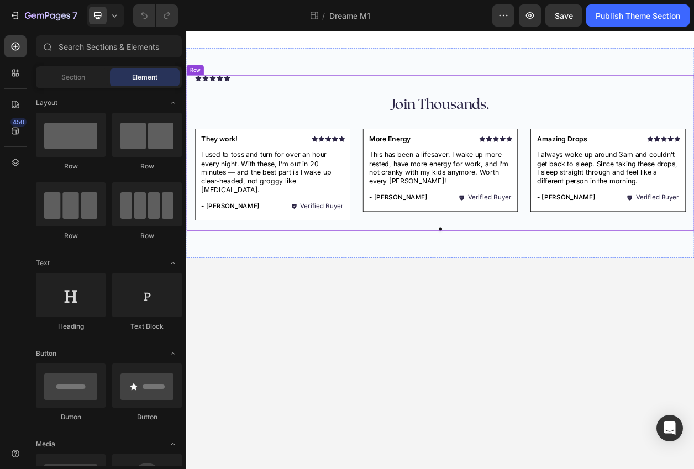
click at [280, 98] on div "Icon Icon Icon Icon Icon Icon List Join Thousands. Heading Icon Icon Icon Icon …" at bounding box center [517, 189] width 641 height 203
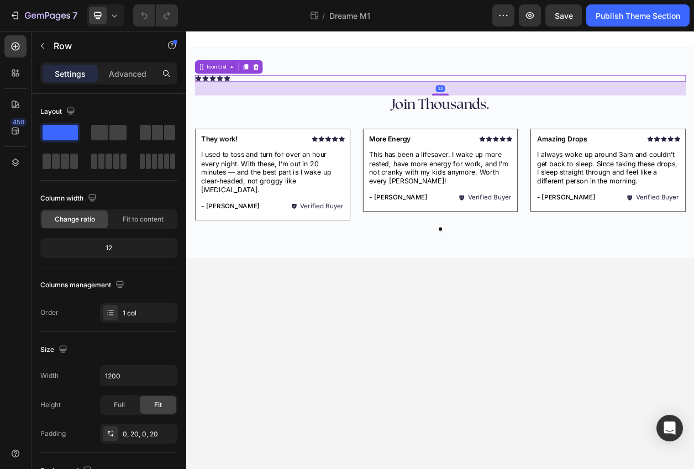
click at [265, 92] on div "Icon Icon Icon Icon Icon" at bounding box center [517, 92] width 641 height 9
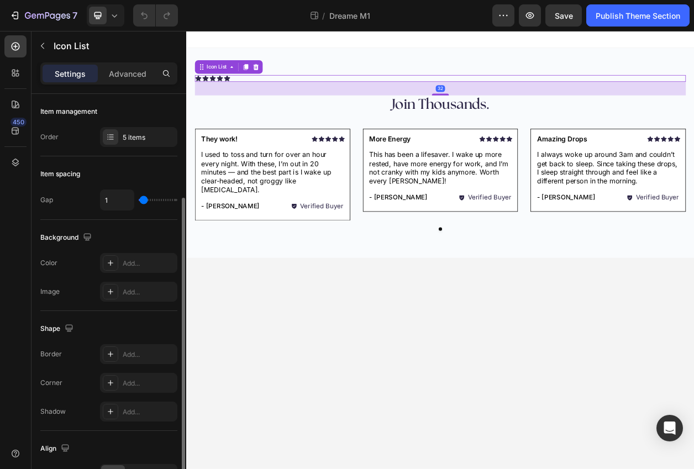
scroll to position [97, 0]
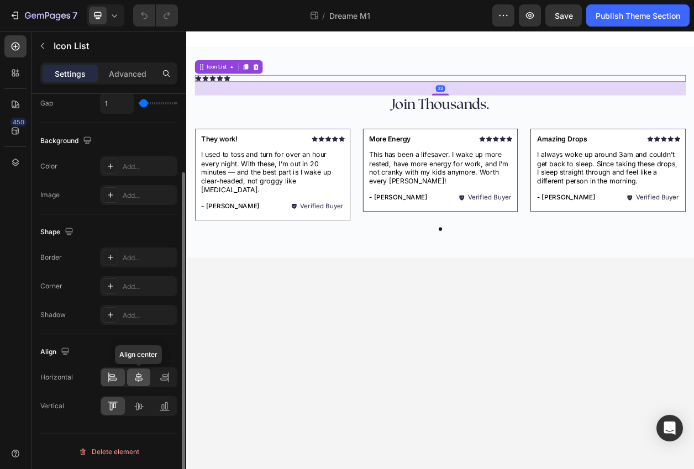
click at [141, 374] on icon at bounding box center [138, 377] width 11 height 11
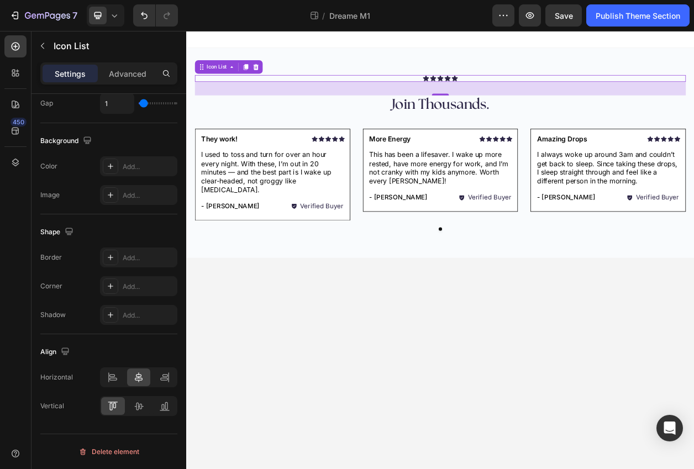
click at [327, 469] on body "Icon Icon Icon Icon Icon Icon List 32 Join Thousands. Heading Icon Icon Icon Ic…" at bounding box center [517, 317] width 663 height 572
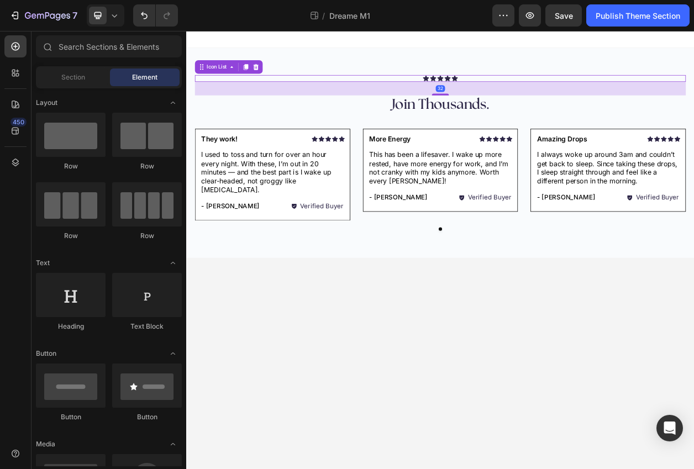
click at [590, 92] on div "Icon Icon Icon Icon Icon" at bounding box center [517, 92] width 641 height 9
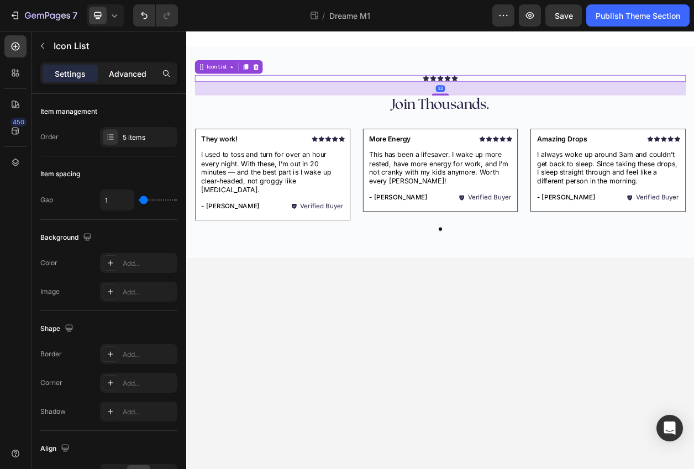
click at [130, 76] on p "Advanced" at bounding box center [128, 74] width 38 height 12
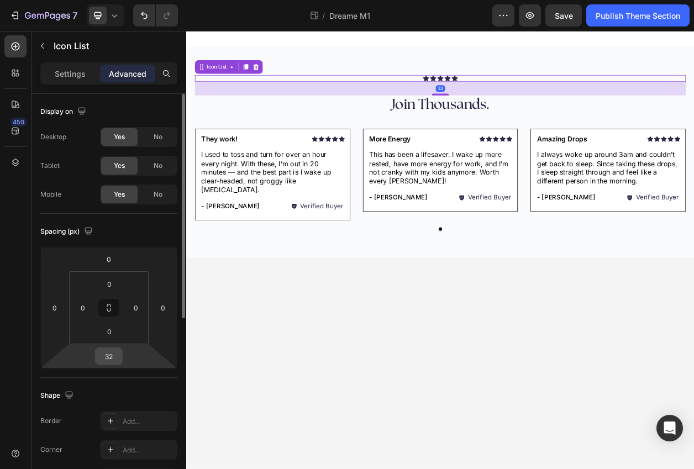
click at [107, 358] on input "32" at bounding box center [109, 356] width 22 height 17
type input "24"
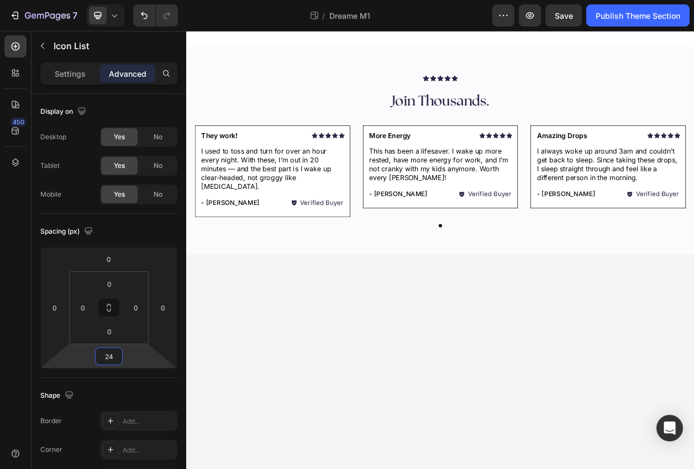
click at [370, 469] on body "Icon Icon Icon Icon Icon Icon List Join Thousands. Heading Icon Icon Icon Icon …" at bounding box center [517, 317] width 663 height 572
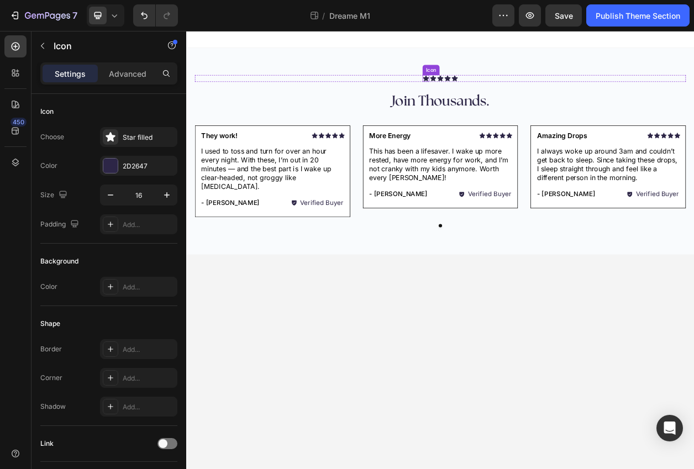
click at [498, 93] on icon at bounding box center [499, 92] width 8 height 7
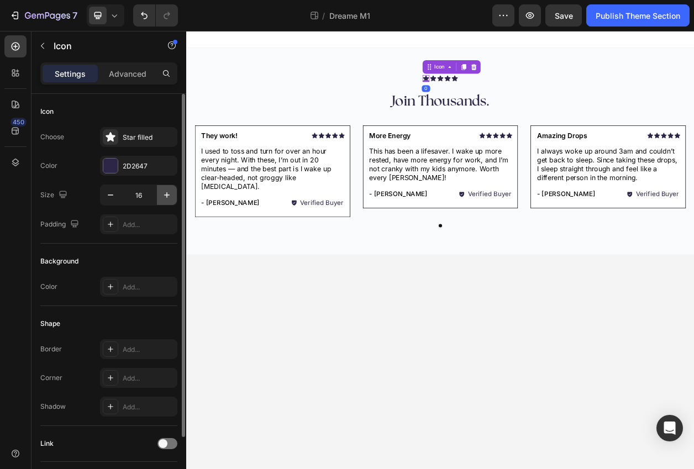
click at [171, 194] on icon "button" at bounding box center [166, 195] width 11 height 11
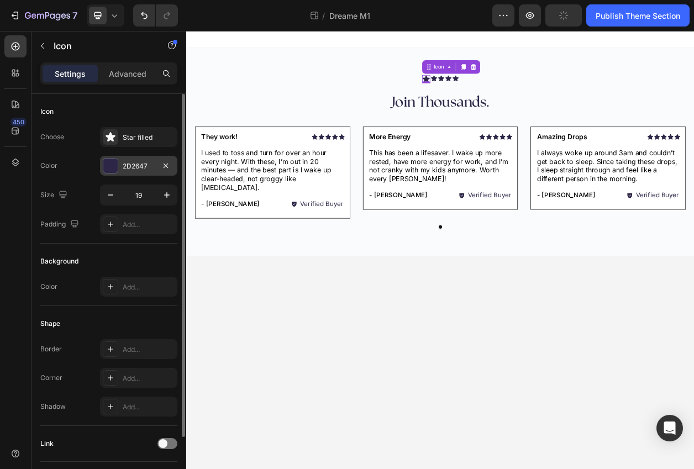
click at [111, 190] on icon "button" at bounding box center [110, 195] width 11 height 11
type input "18"
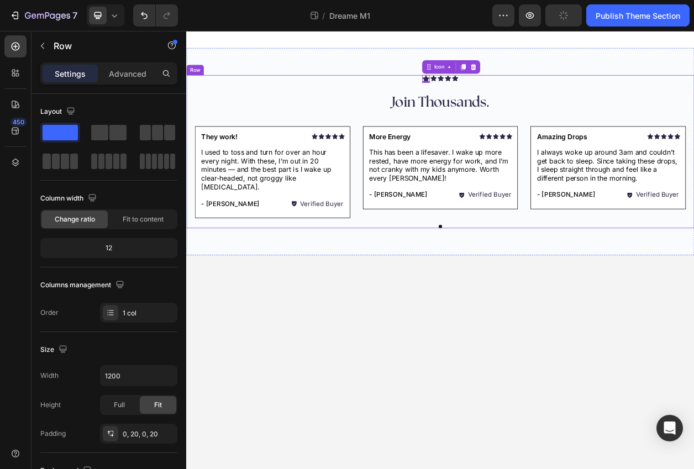
drag, startPoint x: 278, startPoint y: 103, endPoint x: 446, endPoint y: 55, distance: 174.3
click at [279, 103] on div "Icon 0 Icon Icon Icon Icon Icon List Join Thousands. Heading Icon Icon Icon Ico…" at bounding box center [517, 188] width 641 height 200
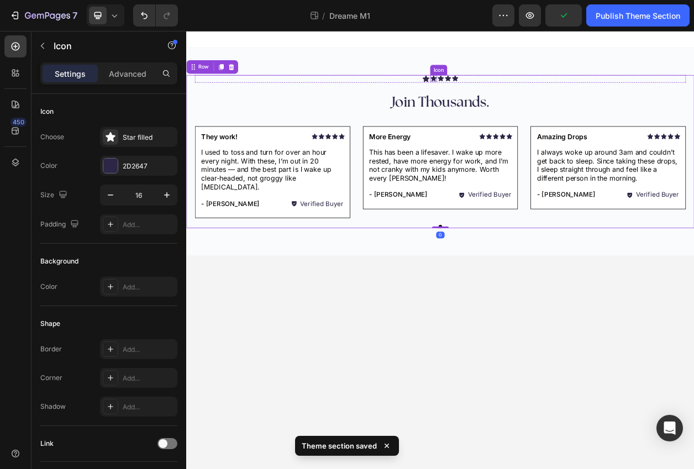
click at [506, 91] on icon at bounding box center [509, 92] width 9 height 9
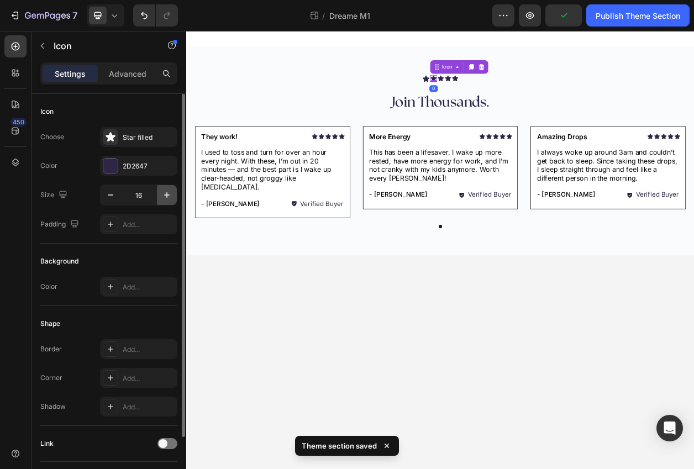
click at [160, 191] on button "button" at bounding box center [167, 195] width 20 height 20
type input "19"
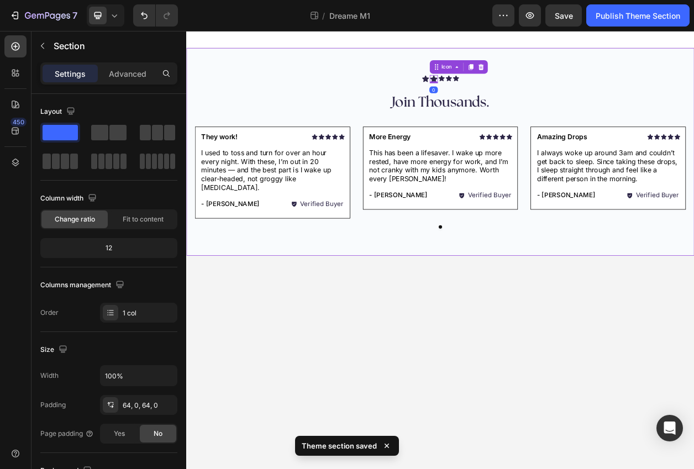
click at [359, 84] on div "Icon Icon 0 Icon Icon Icon Icon List Join Thousands. Heading Icon Icon Icon Ico…" at bounding box center [517, 188] width 663 height 271
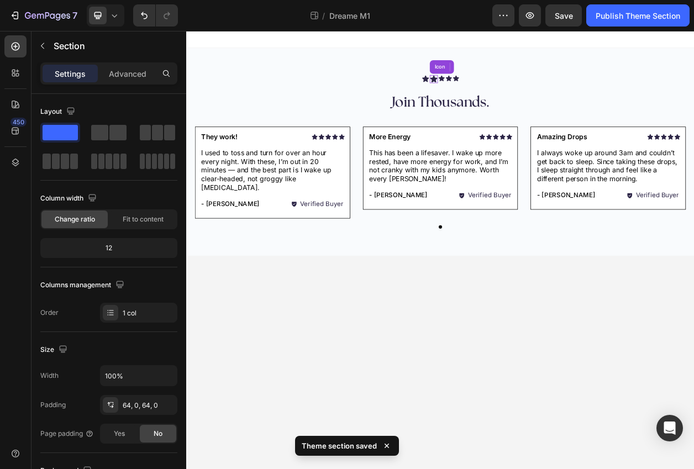
drag, startPoint x: 507, startPoint y: 91, endPoint x: 188, endPoint y: 186, distance: 333.3
click at [507, 91] on icon at bounding box center [509, 93] width 11 height 11
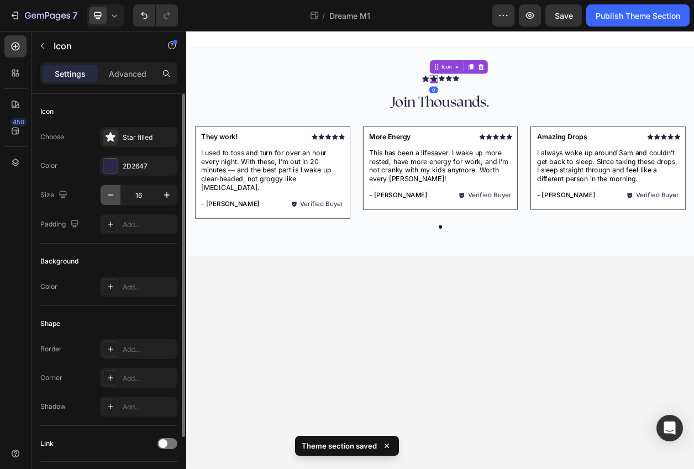
click at [108, 193] on icon "button" at bounding box center [110, 195] width 11 height 11
click at [165, 196] on icon "button" at bounding box center [166, 195] width 11 height 11
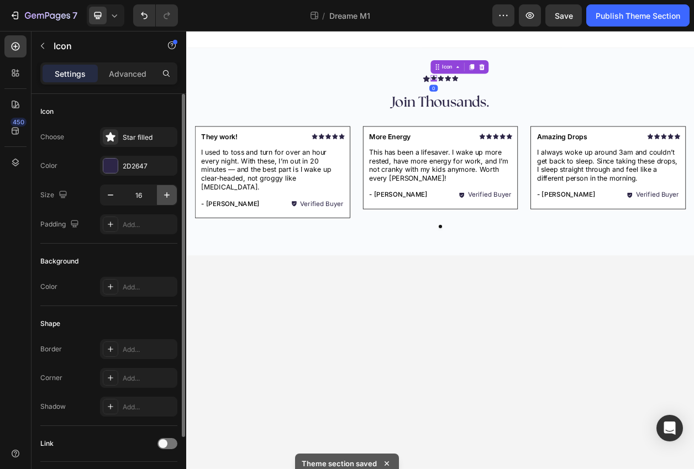
click at [165, 196] on icon "button" at bounding box center [166, 195] width 11 height 11
type input "18"
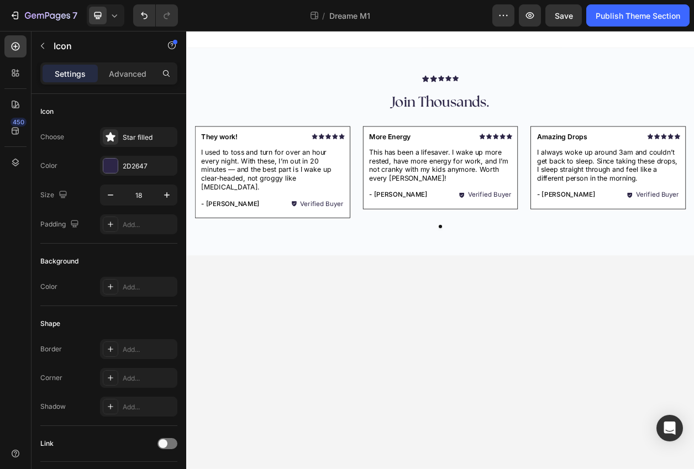
drag, startPoint x: 294, startPoint y: 355, endPoint x: 302, endPoint y: 347, distance: 12.1
click at [295, 354] on body "Icon Icon Icon Icon Icon Icon List Join Thousands. Heading Icon Icon Icon Icon …" at bounding box center [517, 317] width 663 height 572
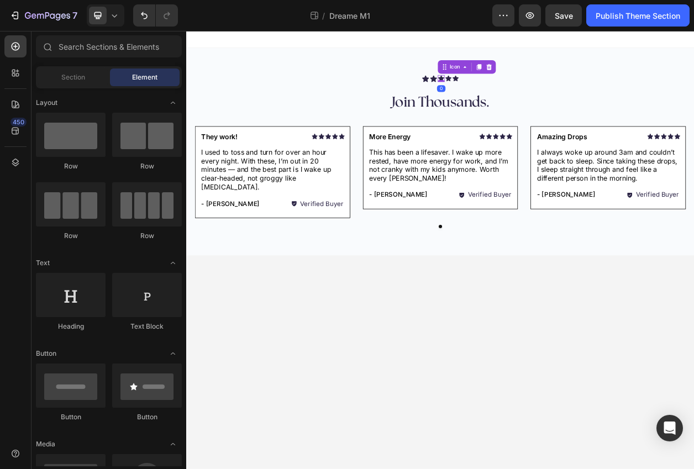
click at [519, 93] on icon at bounding box center [519, 92] width 8 height 7
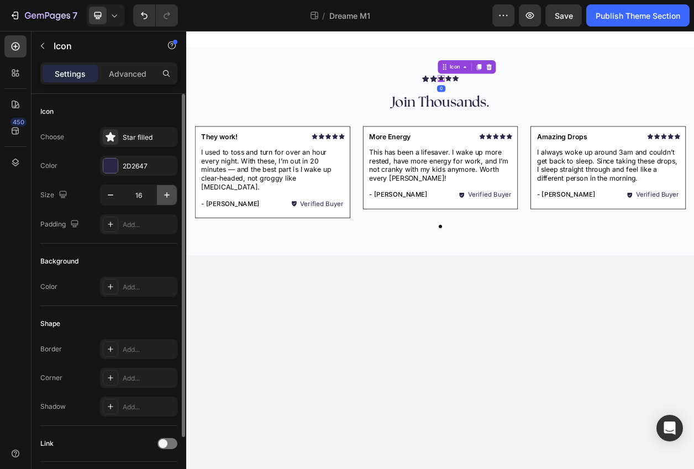
click at [167, 198] on icon "button" at bounding box center [166, 195] width 11 height 11
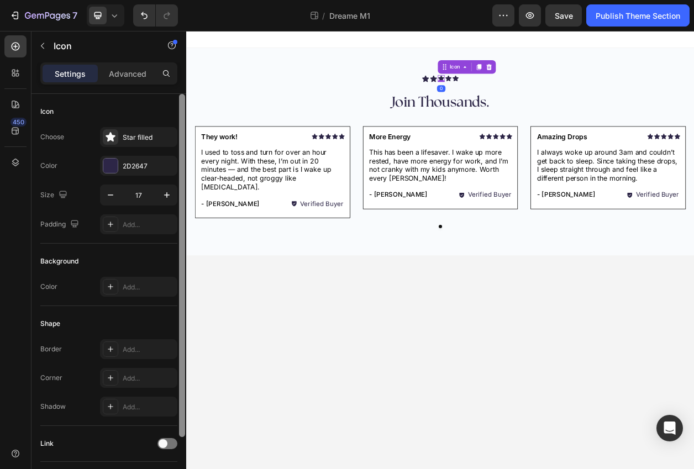
drag, startPoint x: 167, startPoint y: 198, endPoint x: 180, endPoint y: 200, distance: 13.4
click at [166, 198] on icon "button" at bounding box center [166, 195] width 11 height 11
type input "18"
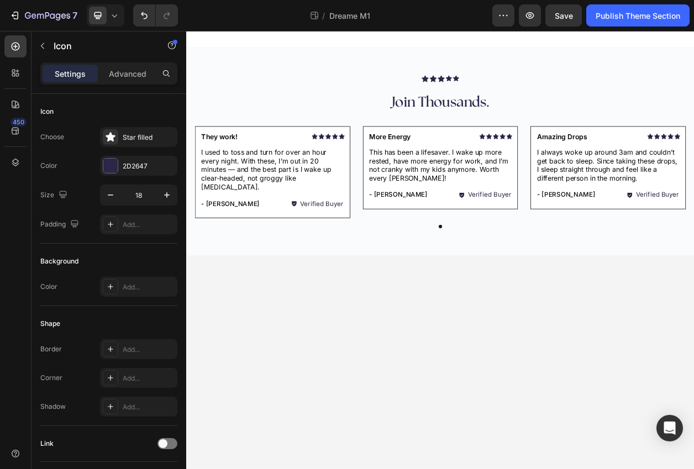
drag, startPoint x: 380, startPoint y: 353, endPoint x: 399, endPoint y: 307, distance: 49.6
click at [385, 341] on body "Icon Icon Icon Icon Icon Icon List Join Thousands. Heading Icon Icon Icon Icon …" at bounding box center [517, 317] width 663 height 572
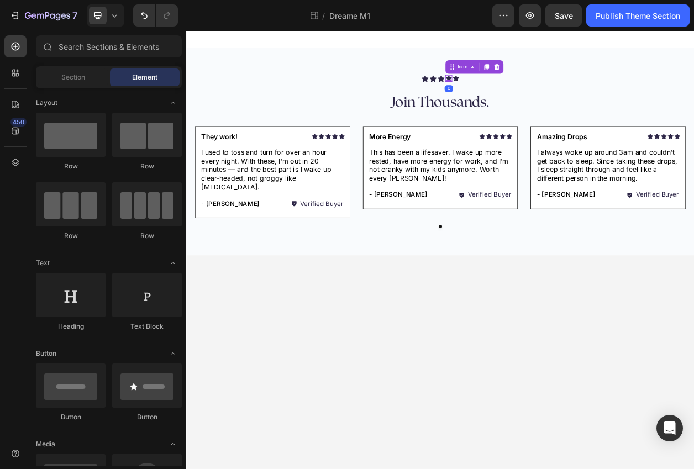
click at [528, 93] on icon at bounding box center [529, 92] width 8 height 7
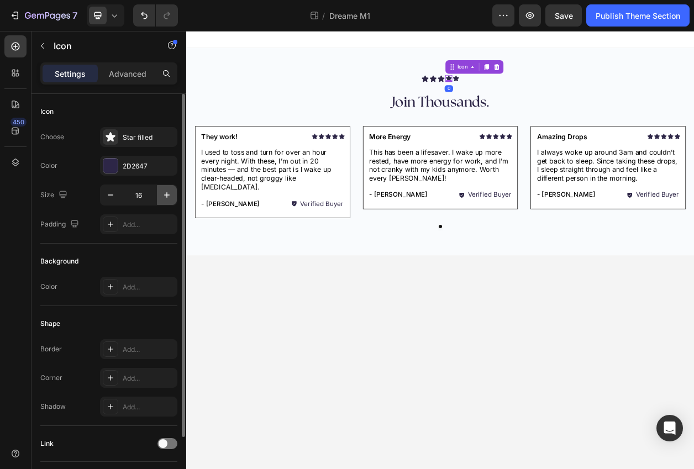
click at [164, 198] on icon "button" at bounding box center [166, 195] width 11 height 11
type input "18"
click at [365, 328] on body "Icon Icon Icon Icon Icon Icon List Join Thousands. Heading Icon Icon Icon Icon …" at bounding box center [517, 317] width 663 height 572
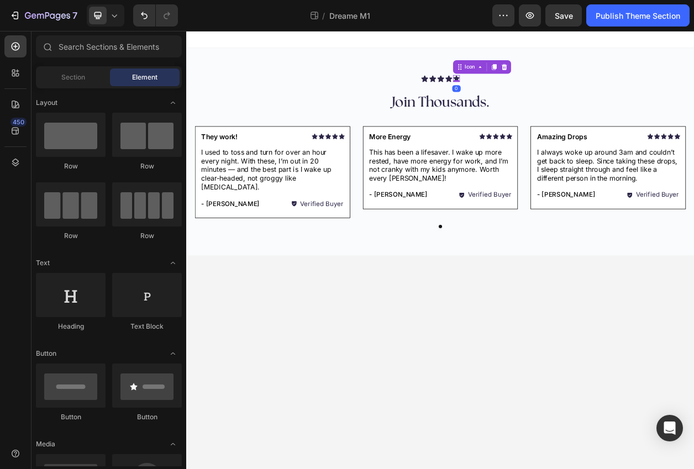
click at [543, 92] on icon at bounding box center [539, 92] width 9 height 9
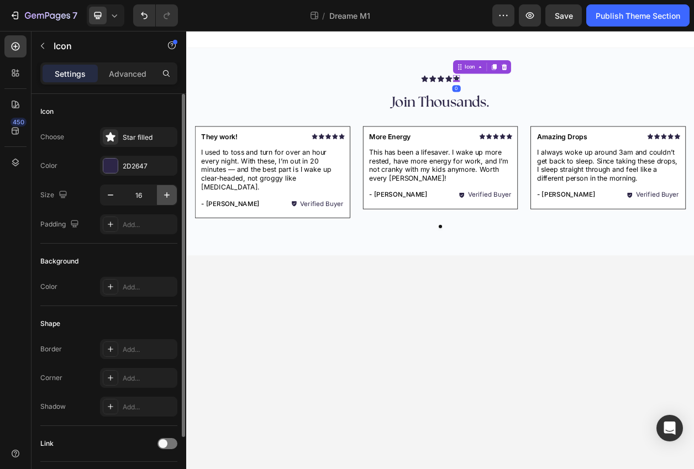
click at [171, 198] on icon "button" at bounding box center [166, 195] width 11 height 11
click at [170, 198] on icon "button" at bounding box center [166, 195] width 11 height 11
type input "18"
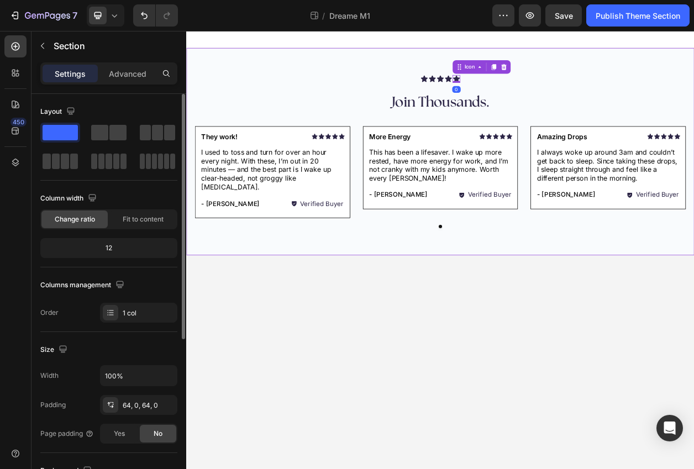
click at [280, 296] on div "Icon Icon Icon Icon Icon 0 Icon List Join Thousands. Heading Icon Icon Icon Ico…" at bounding box center [517, 188] width 663 height 271
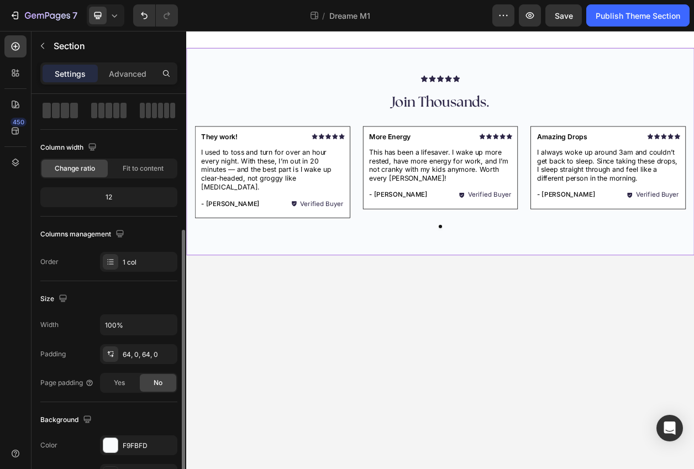
scroll to position [135, 0]
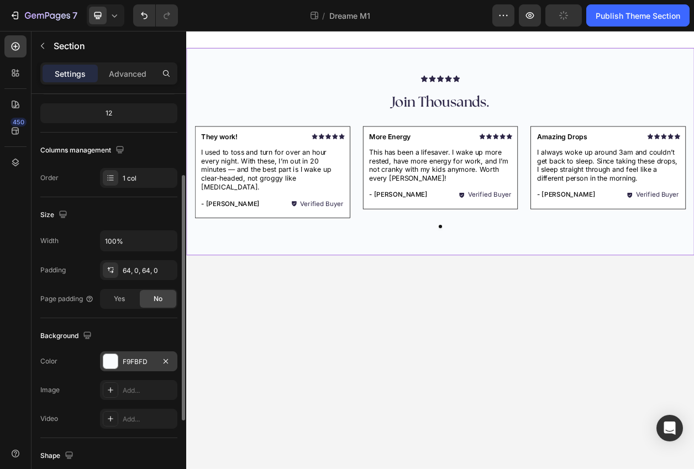
click at [115, 356] on div at bounding box center [110, 361] width 14 height 14
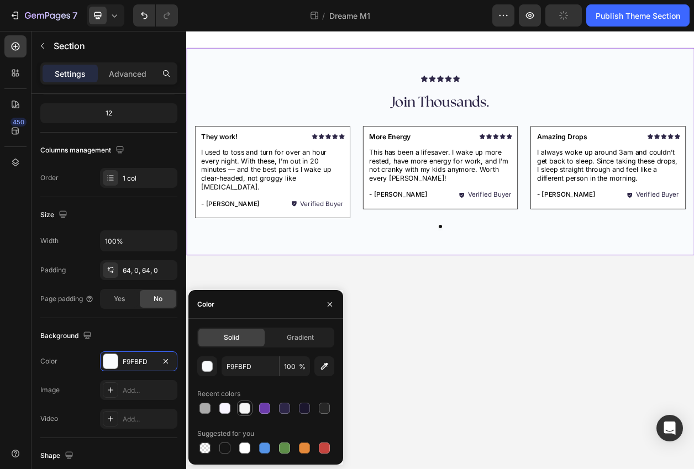
click at [243, 408] on div at bounding box center [244, 408] width 11 height 11
click at [229, 408] on div at bounding box center [224, 408] width 11 height 11
type input "F7F4FF"
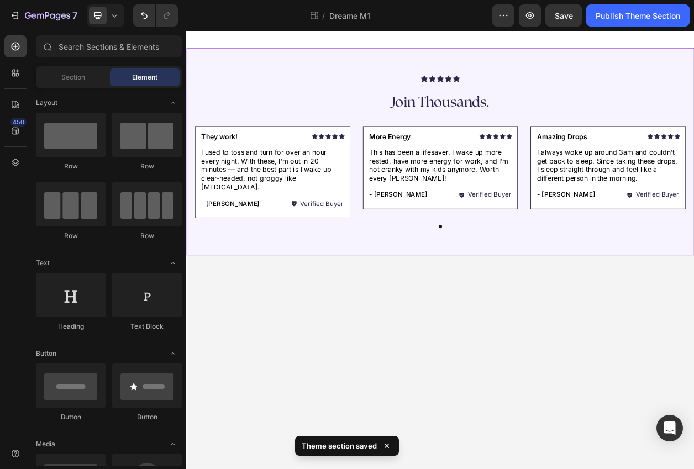
drag, startPoint x: 451, startPoint y: 517, endPoint x: 462, endPoint y: 514, distance: 11.4
click at [462, 469] on body "Icon Icon Icon Icon Icon Icon List Join Thousands. Heading Icon Icon Icon Icon …" at bounding box center [517, 317] width 663 height 572
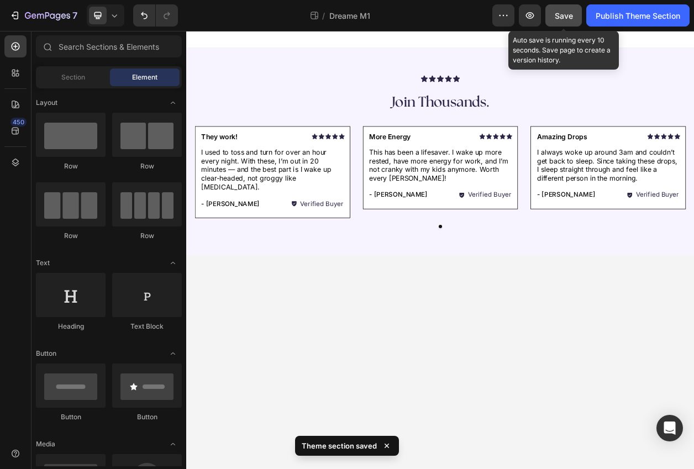
click at [565, 13] on span "Save" at bounding box center [564, 15] width 18 height 9
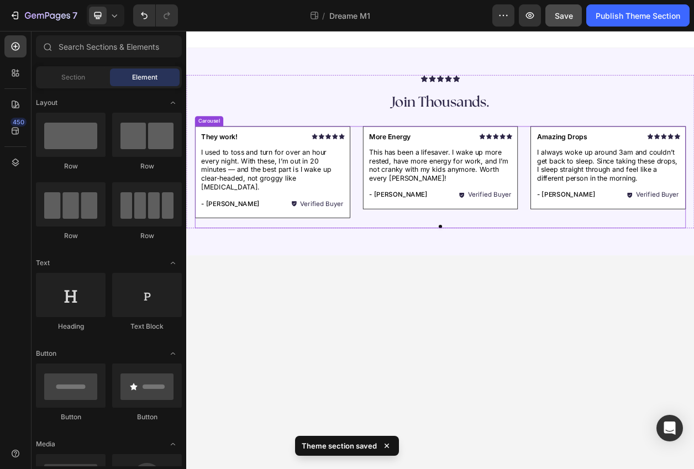
click at [625, 268] on div "Icon Icon Icon Icon Icon Icon List They work! Text Block Row I used to toss and…" at bounding box center [517, 221] width 641 height 133
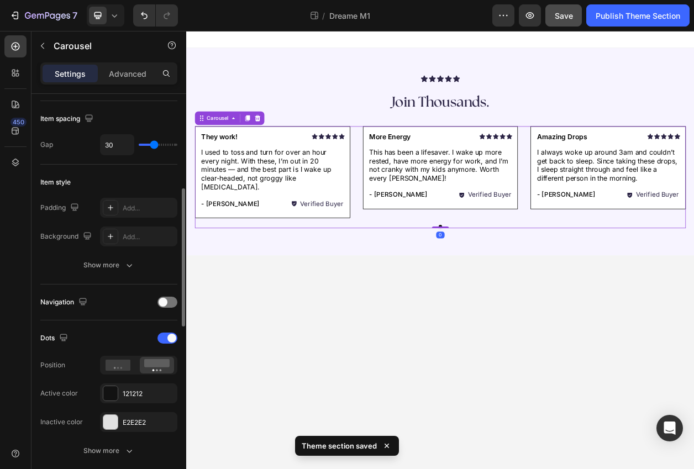
scroll to position [217, 0]
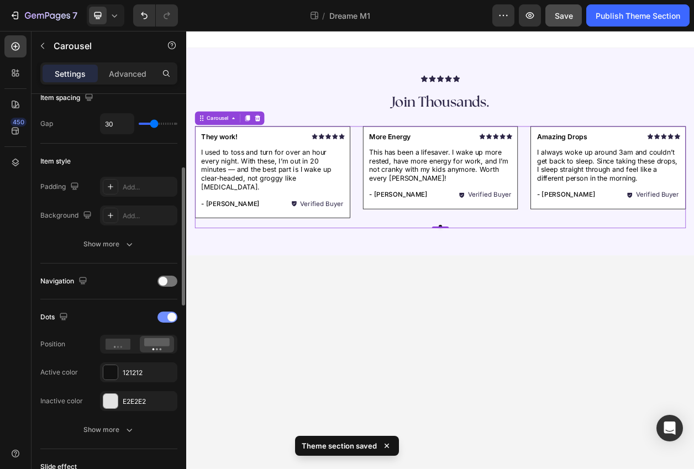
click at [163, 314] on div at bounding box center [168, 317] width 20 height 11
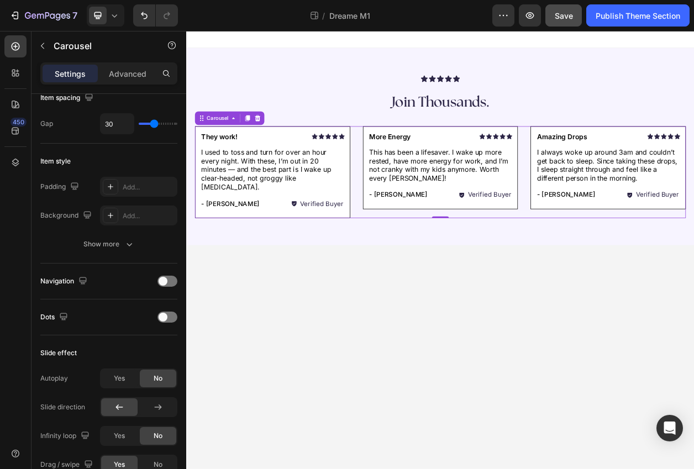
drag, startPoint x: 377, startPoint y: 425, endPoint x: 383, endPoint y: 423, distance: 5.6
click at [383, 423] on body "Icon Icon Icon Icon Icon Icon List Join Thousands. Heading Icon Icon Icon Icon …" at bounding box center [517, 317] width 663 height 572
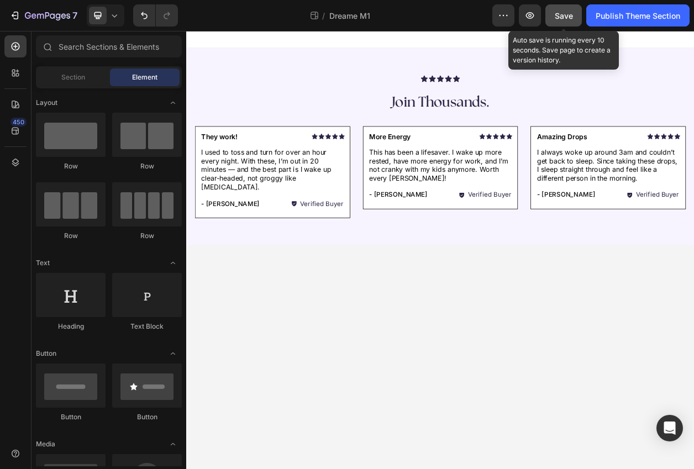
click at [564, 20] on div "Save" at bounding box center [564, 16] width 18 height 12
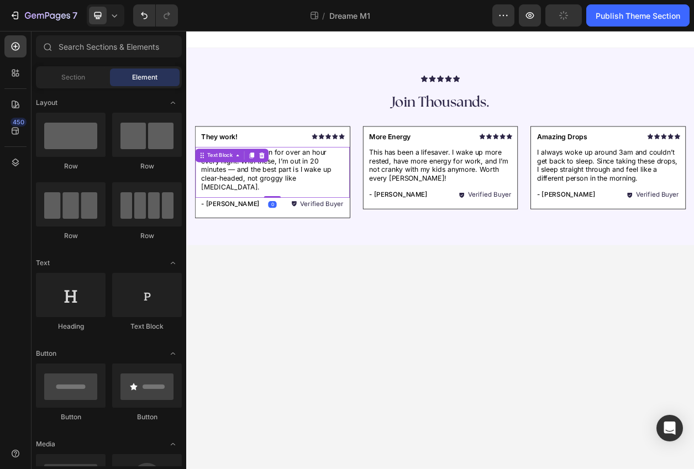
click at [312, 211] on p "I used to toss and turn for over an hour every night. With these, I’m out in 20…" at bounding box center [299, 212] width 186 height 57
drag, startPoint x: 338, startPoint y: 363, endPoint x: 332, endPoint y: 363, distance: 6.1
click at [337, 363] on body "Icon Icon Icon Icon Icon Icon List Join Thousands. Heading Icon Icon Icon Icon …" at bounding box center [517, 317] width 663 height 572
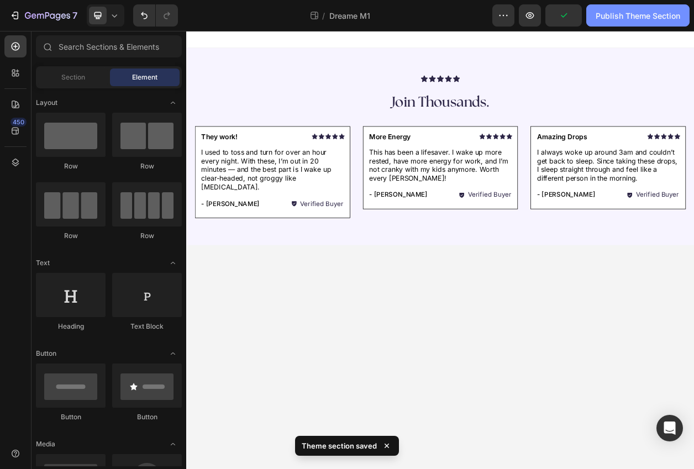
click at [639, 20] on div "Publish Theme Section" at bounding box center [638, 16] width 85 height 12
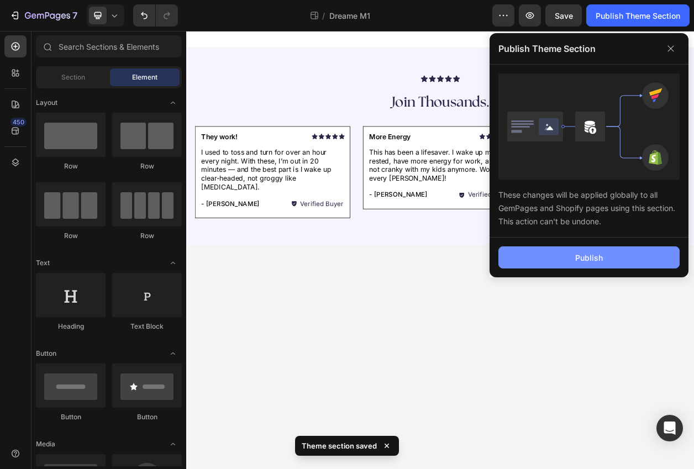
click at [590, 260] on div "Publish" at bounding box center [589, 258] width 28 height 12
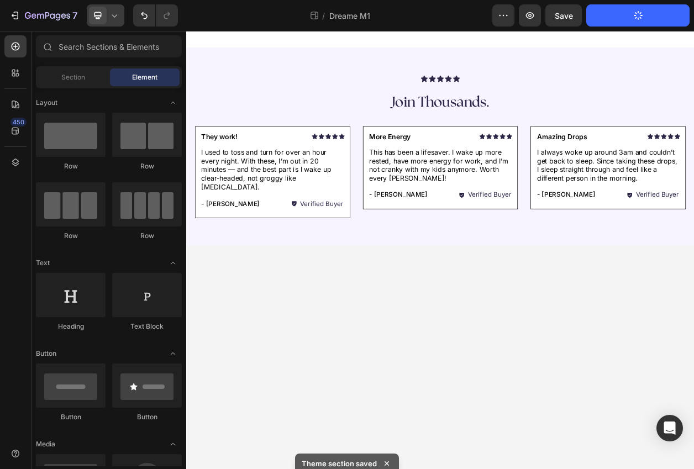
drag, startPoint x: 104, startPoint y: 15, endPoint x: 104, endPoint y: 21, distance: 6.1
click at [104, 15] on span at bounding box center [98, 16] width 18 height 18
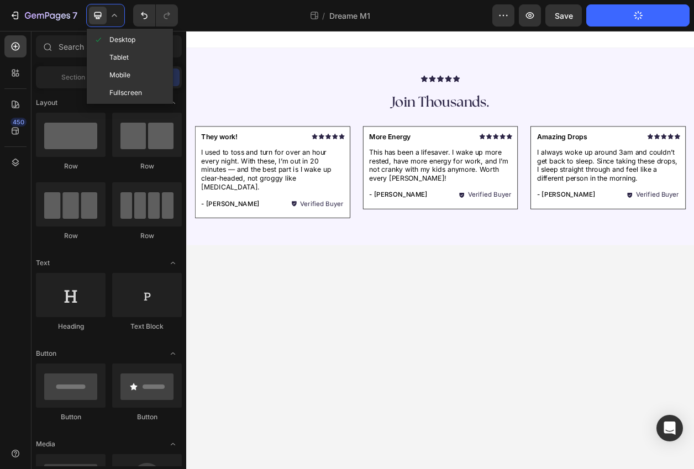
click at [112, 80] on span "Mobile" at bounding box center [119, 75] width 21 height 11
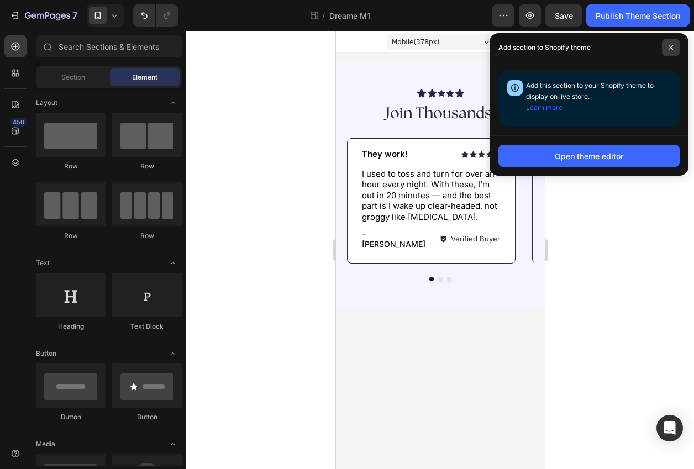
click at [672, 51] on span at bounding box center [671, 48] width 18 height 18
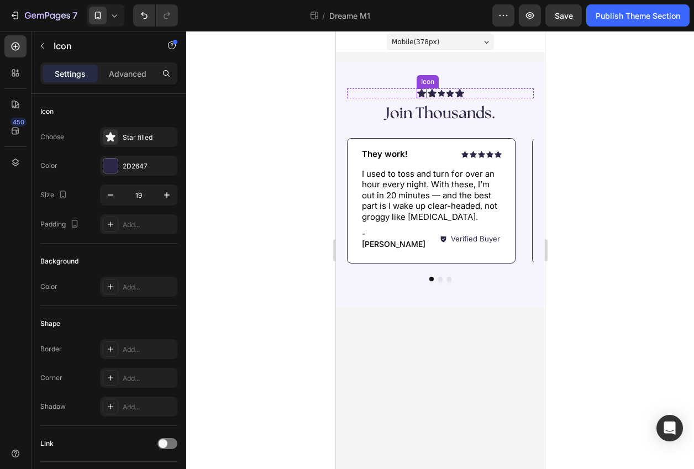
click at [420, 92] on icon at bounding box center [421, 93] width 9 height 8
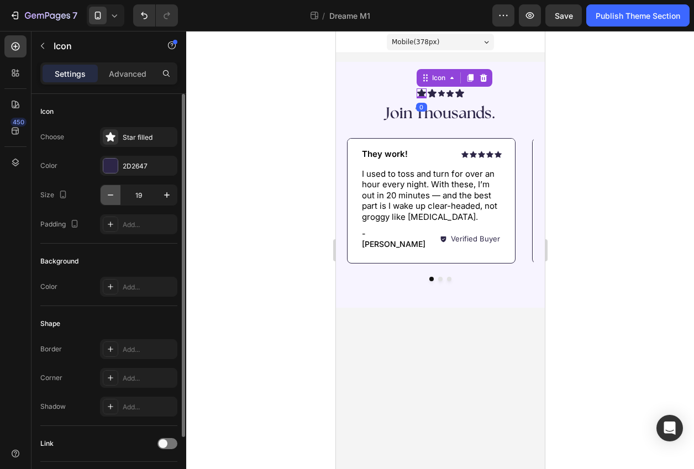
click at [112, 196] on icon "button" at bounding box center [110, 195] width 11 height 11
click at [111, 196] on icon "button" at bounding box center [110, 195] width 11 height 11
type input "16"
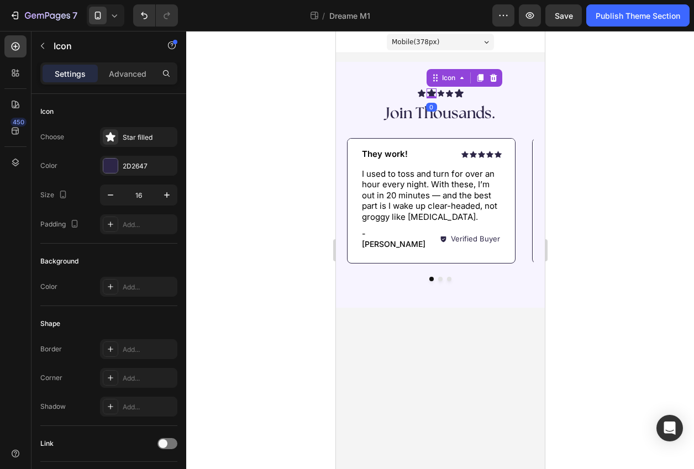
drag, startPoint x: 429, startPoint y: 93, endPoint x: 392, endPoint y: 106, distance: 39.0
click at [429, 93] on icon at bounding box center [431, 93] width 9 height 8
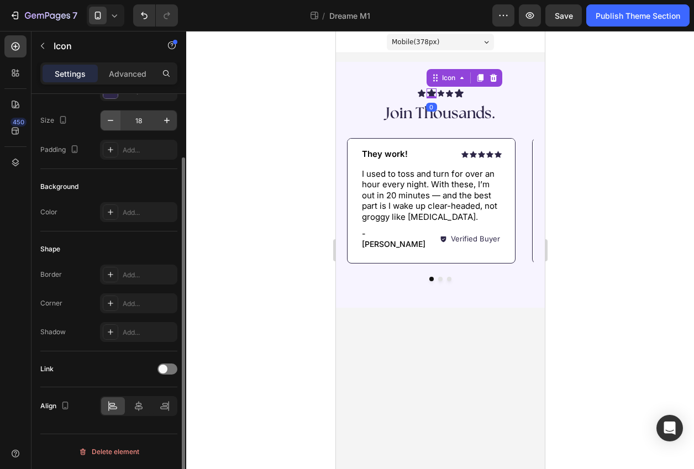
click at [114, 114] on button "button" at bounding box center [111, 121] width 20 height 20
type input "16"
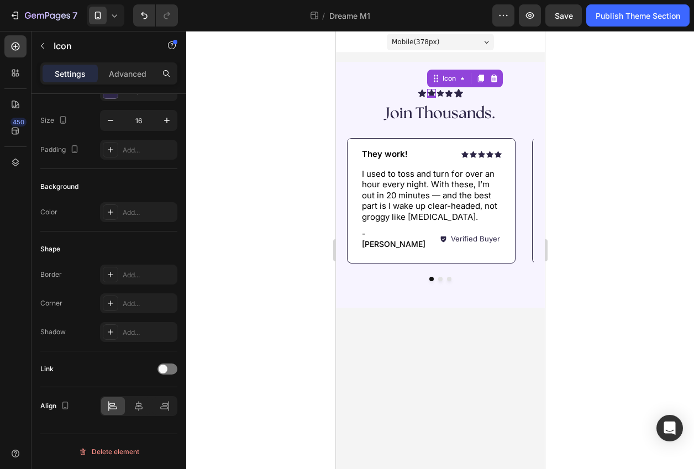
click at [268, 133] on div at bounding box center [440, 250] width 508 height 438
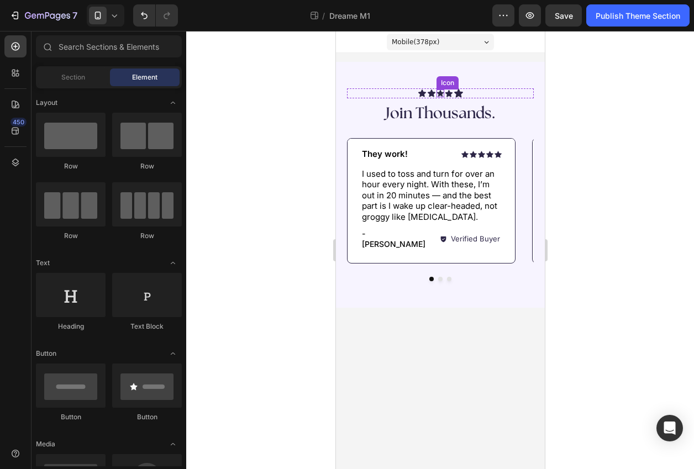
click at [439, 92] on icon at bounding box center [439, 93] width 7 height 7
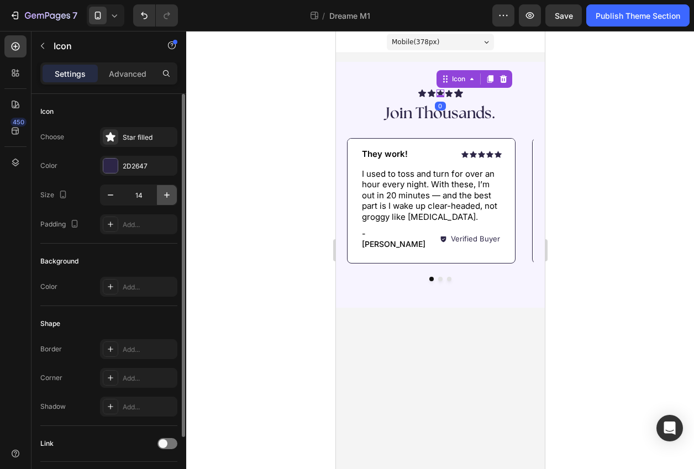
click at [169, 195] on icon "button" at bounding box center [167, 195] width 6 height 6
type input "16"
drag, startPoint x: 249, startPoint y: 165, endPoint x: 269, endPoint y: 159, distance: 20.3
click at [253, 164] on div at bounding box center [440, 250] width 508 height 438
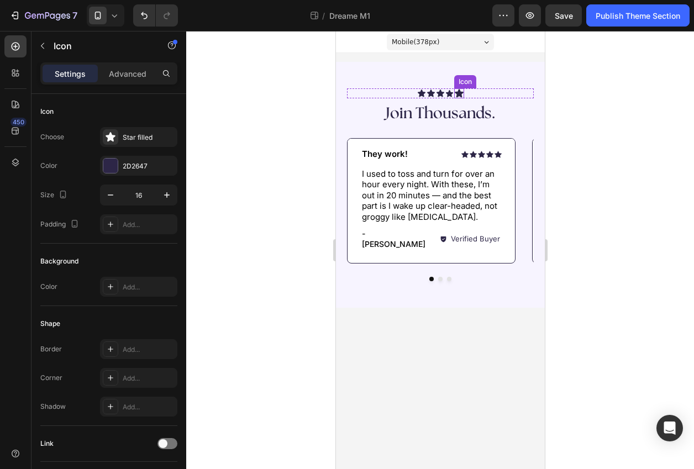
click at [462, 91] on icon at bounding box center [459, 93] width 10 height 10
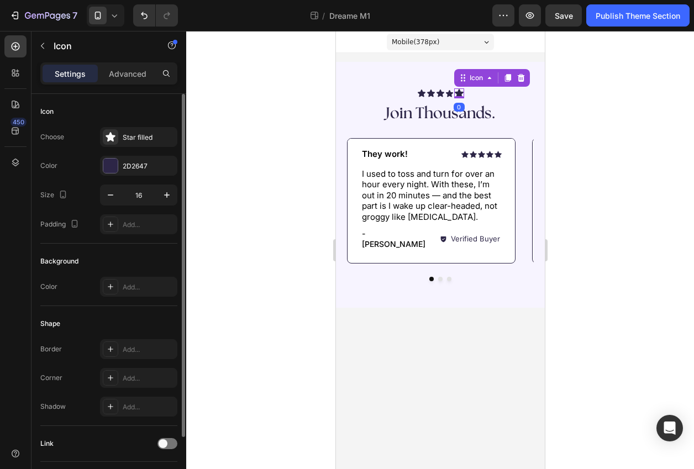
click at [112, 194] on icon "button" at bounding box center [110, 195] width 11 height 11
click at [175, 196] on button "button" at bounding box center [167, 195] width 20 height 20
type input "16"
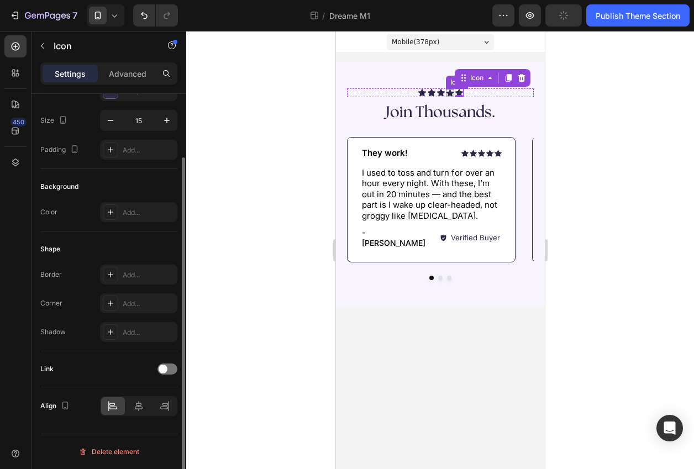
click at [452, 95] on div "Icon" at bounding box center [450, 93] width 8 height 8
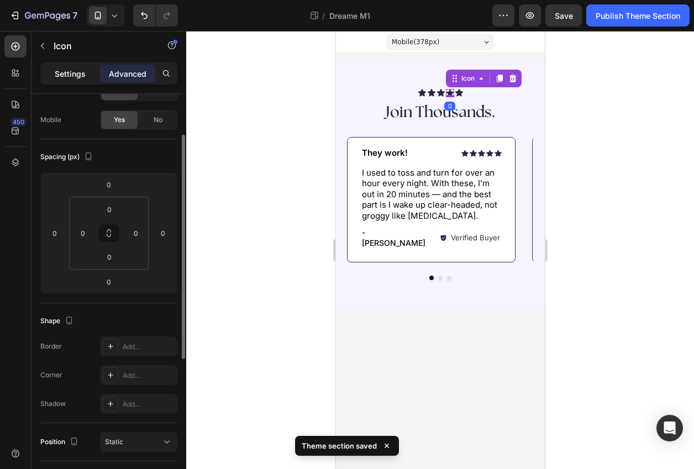
click at [72, 78] on p "Settings" at bounding box center [70, 74] width 31 height 12
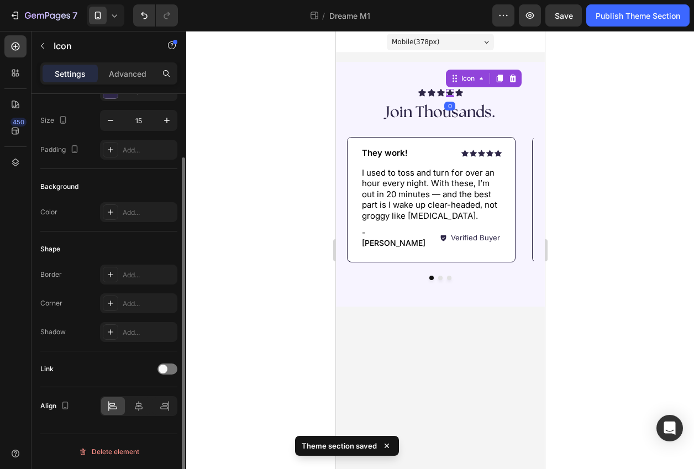
scroll to position [0, 0]
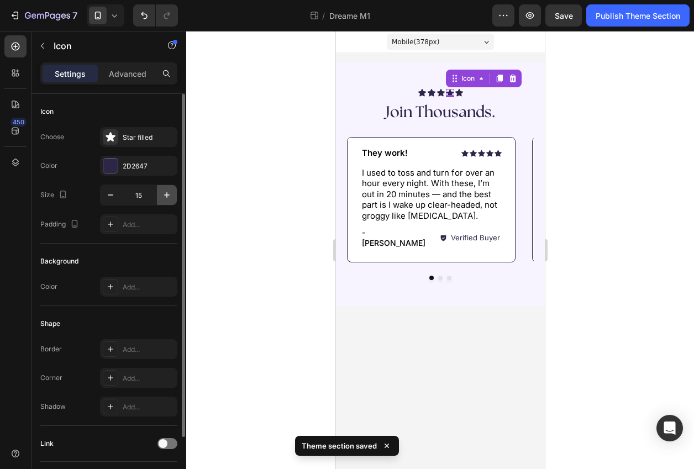
click at [162, 195] on icon "button" at bounding box center [166, 195] width 11 height 11
type input "16"
drag, startPoint x: 251, startPoint y: 194, endPoint x: 259, endPoint y: 193, distance: 8.3
click at [259, 194] on div at bounding box center [440, 250] width 508 height 438
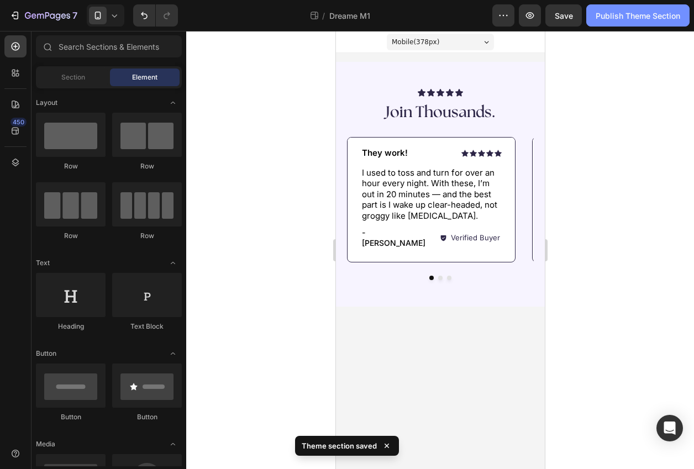
click at [599, 22] on button "Publish Theme Section" at bounding box center [637, 15] width 103 height 22
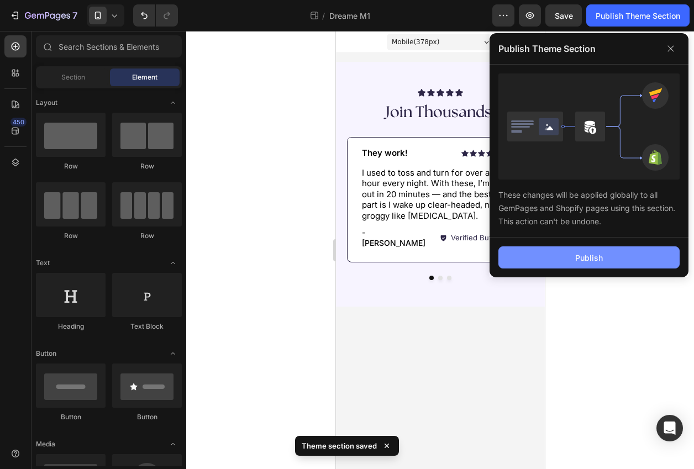
click at [602, 258] on div "Publish" at bounding box center [589, 258] width 28 height 12
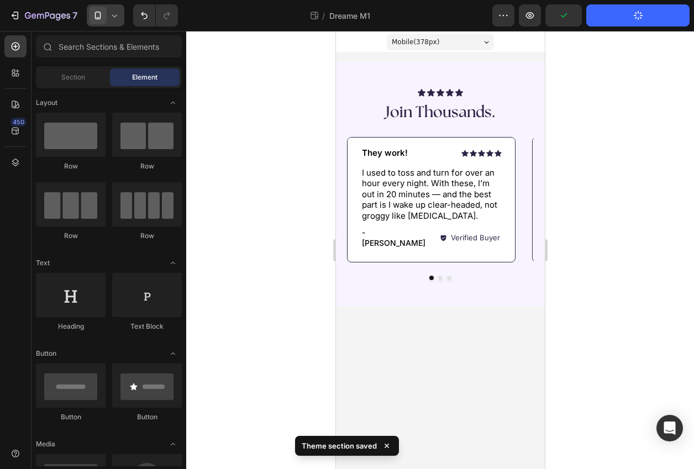
drag, startPoint x: 111, startPoint y: 13, endPoint x: 109, endPoint y: 24, distance: 11.3
click at [111, 13] on icon at bounding box center [114, 15] width 11 height 11
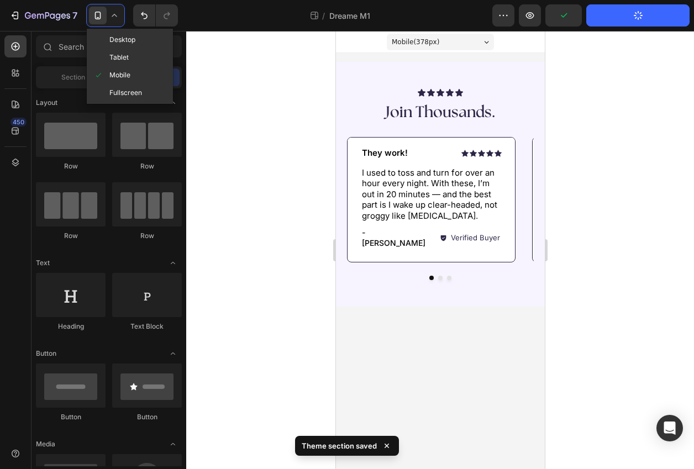
click at [108, 49] on div "Desktop" at bounding box center [130, 58] width 82 height 18
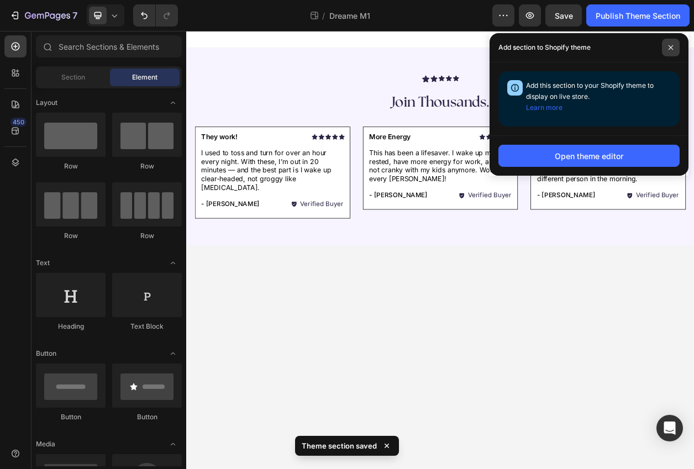
click at [667, 45] on span at bounding box center [671, 48] width 18 height 18
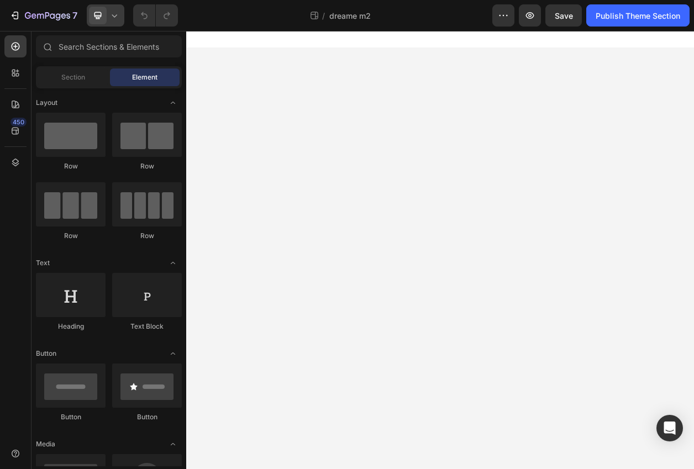
click at [107, 12] on div at bounding box center [106, 15] width 38 height 22
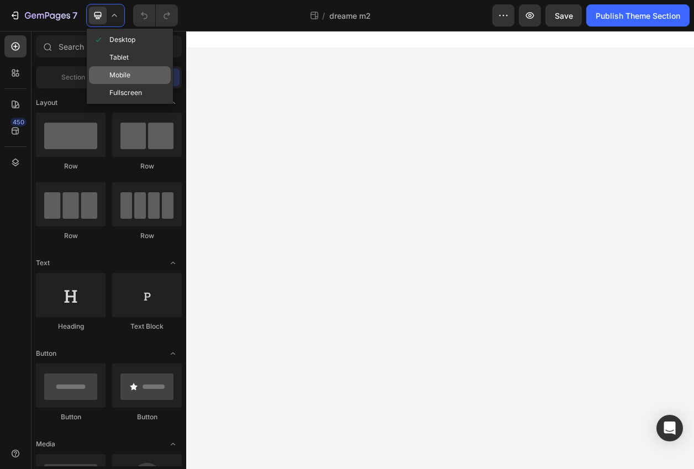
click at [116, 76] on span "Mobile" at bounding box center [119, 75] width 21 height 11
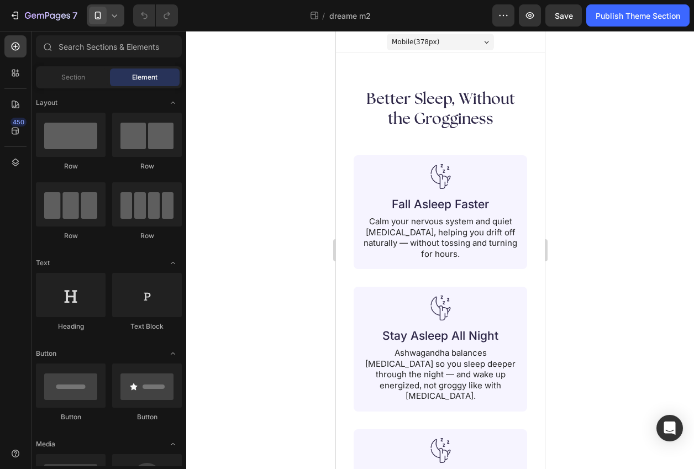
click at [101, 18] on icon at bounding box center [97, 15] width 11 height 11
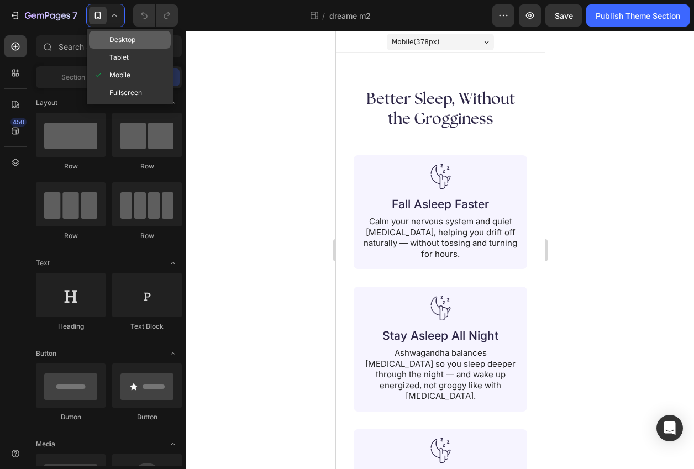
drag, startPoint x: 108, startPoint y: 36, endPoint x: 5, endPoint y: 69, distance: 107.9
click at [108, 36] on span at bounding box center [101, 39] width 16 height 9
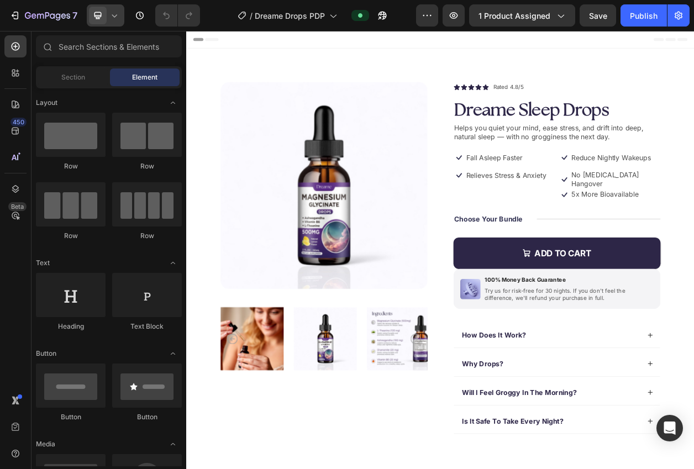
click at [106, 18] on span at bounding box center [98, 16] width 18 height 18
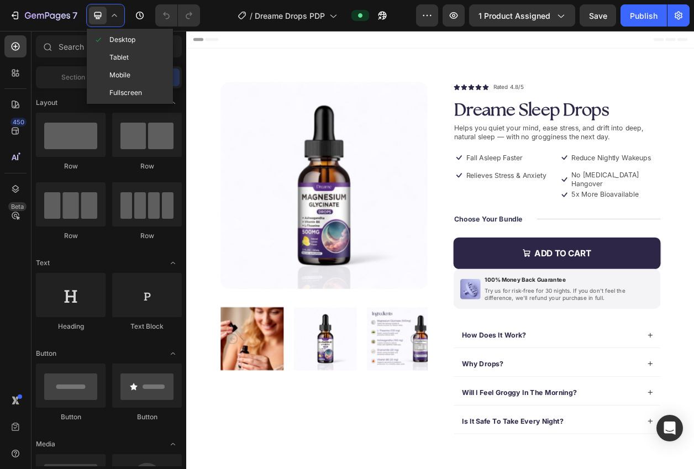
click at [113, 71] on span "Mobile" at bounding box center [119, 75] width 21 height 11
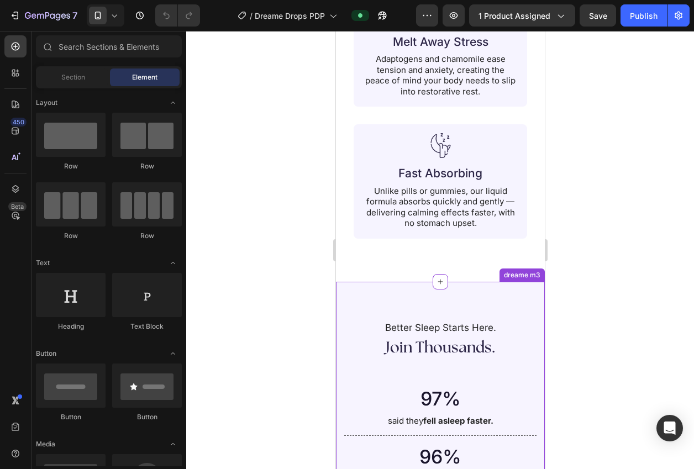
scroll to position [1361, 0]
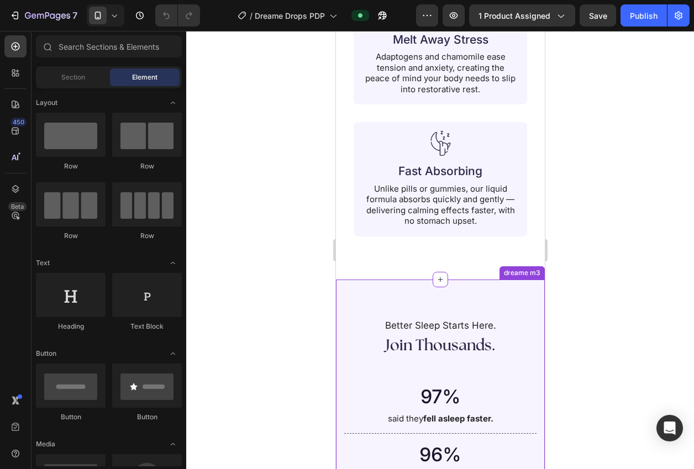
click at [501, 287] on div "Better Sleep Starts Here. Text Block Join Thousands. Heading 97% Heading said t…" at bounding box center [440, 471] width 209 height 382
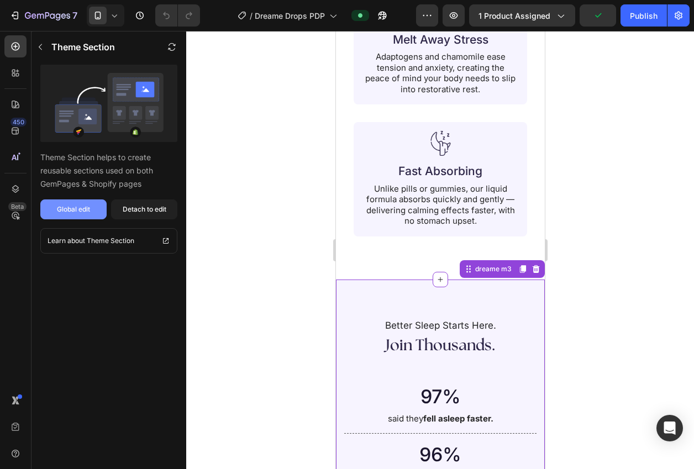
click at [71, 207] on div "Global edit" at bounding box center [73, 210] width 33 height 10
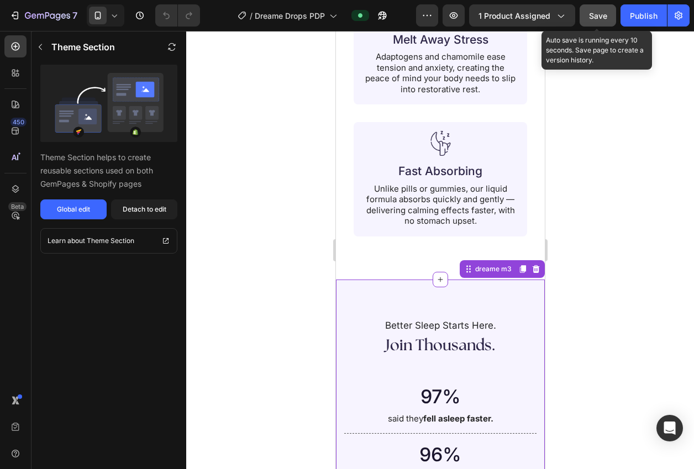
drag, startPoint x: 593, startPoint y: 13, endPoint x: 607, endPoint y: 14, distance: 15.0
click at [593, 12] on span "Save" at bounding box center [598, 15] width 18 height 9
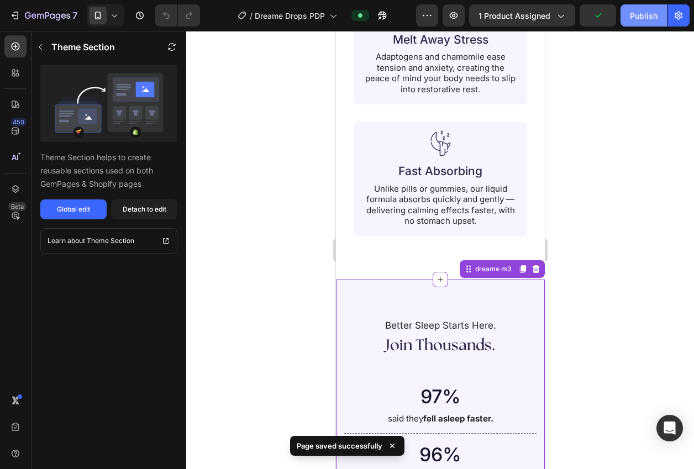
click at [640, 17] on div "Publish" at bounding box center [644, 16] width 28 height 12
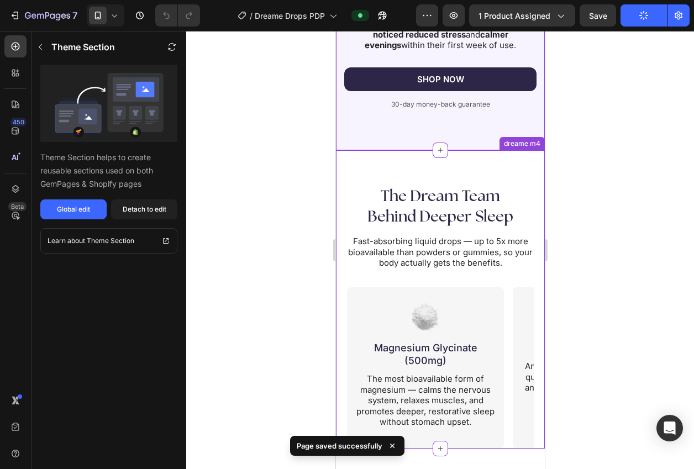
scroll to position [1884, 0]
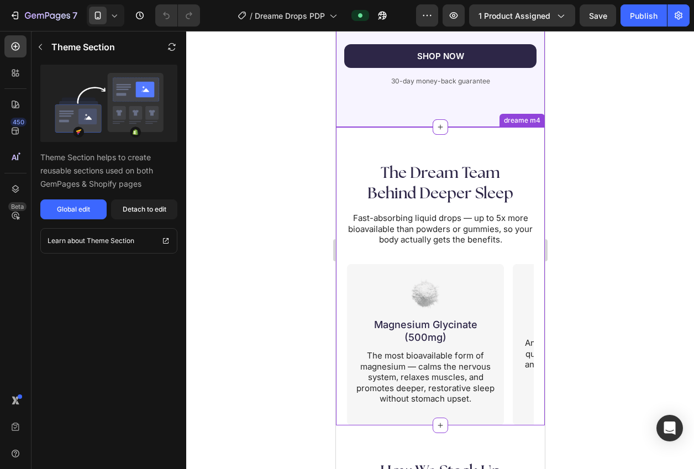
click at [435, 163] on h2 "The Dream Team Behind Deeper Sleep" at bounding box center [440, 184] width 187 height 43
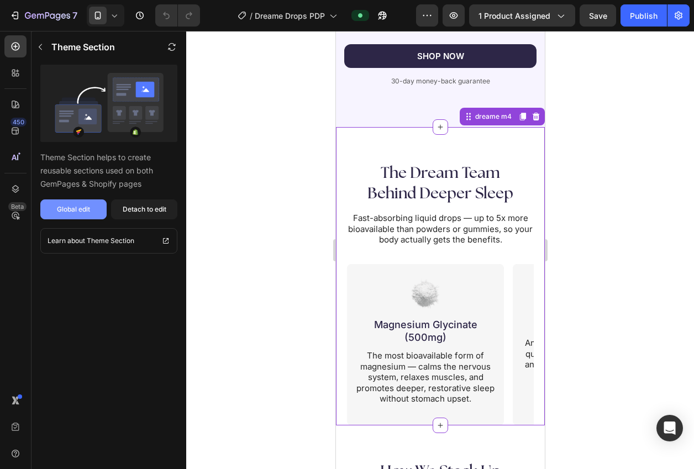
click at [60, 209] on div "Global edit" at bounding box center [73, 210] width 33 height 10
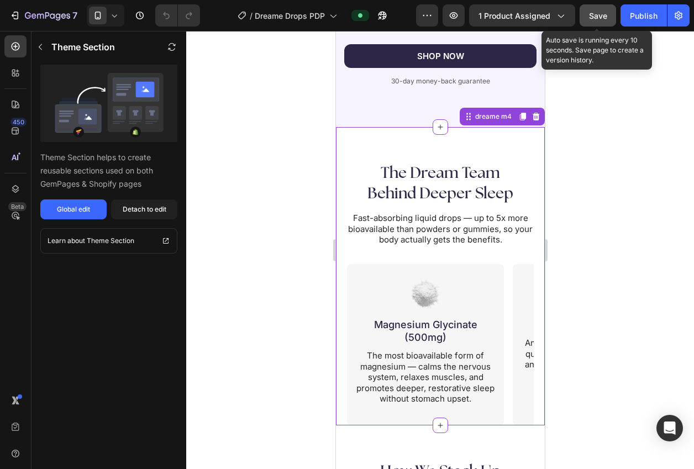
drag, startPoint x: 601, startPoint y: 17, endPoint x: 606, endPoint y: 15, distance: 5.6
click at [601, 16] on span "Save" at bounding box center [598, 15] width 18 height 9
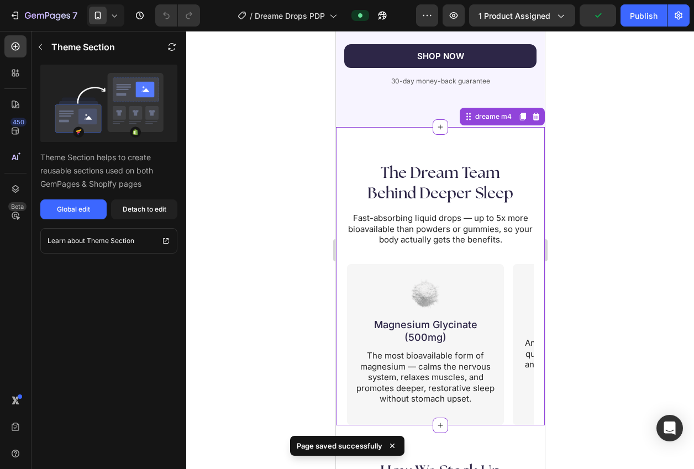
drag, startPoint x: 646, startPoint y: 15, endPoint x: 654, endPoint y: 102, distance: 87.2
click at [647, 15] on div "Publish" at bounding box center [644, 16] width 28 height 12
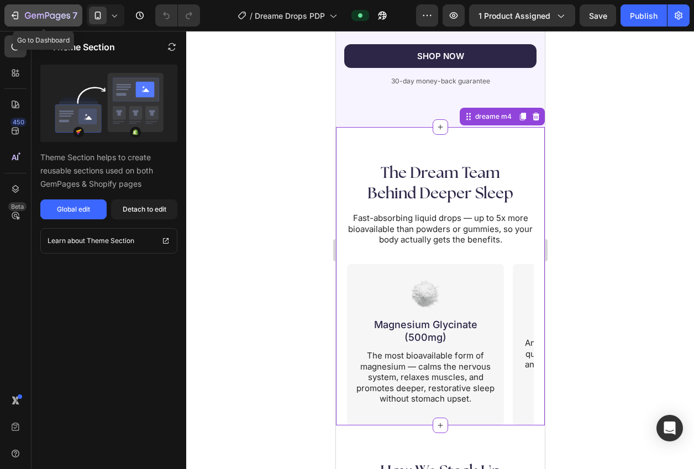
click at [48, 23] on button "7" at bounding box center [43, 15] width 78 height 22
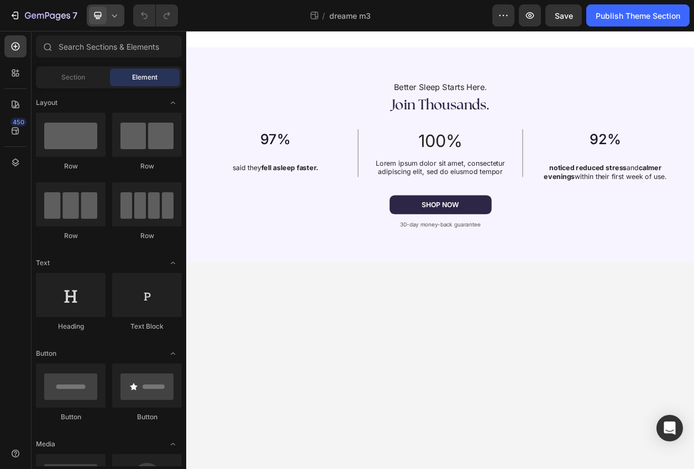
click at [103, 22] on span at bounding box center [98, 16] width 18 height 18
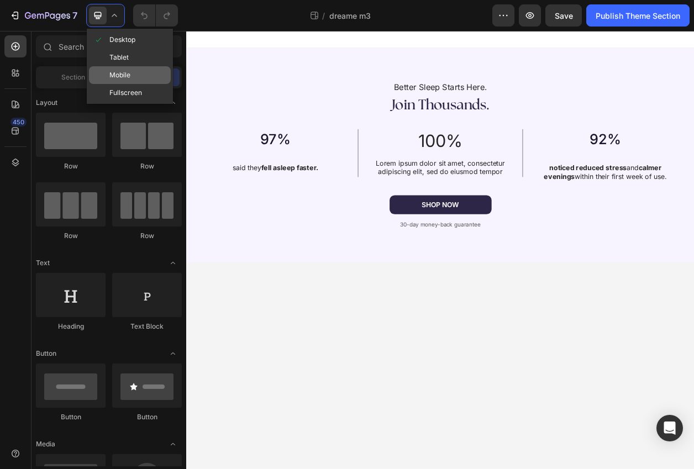
click at [114, 70] on span "Mobile" at bounding box center [119, 75] width 21 height 11
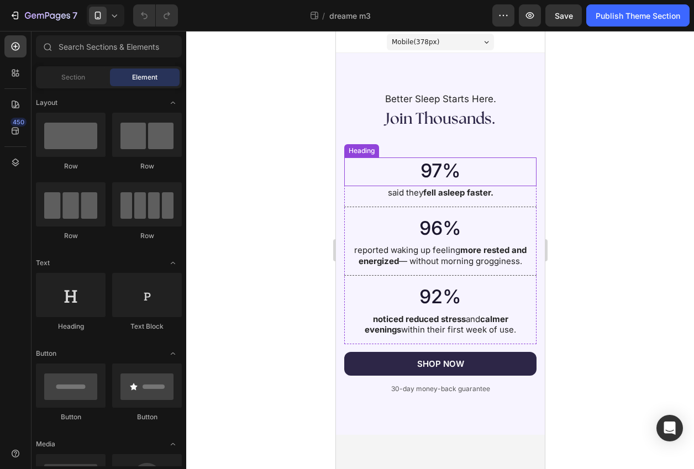
click at [441, 172] on h2 "97%" at bounding box center [440, 171] width 170 height 27
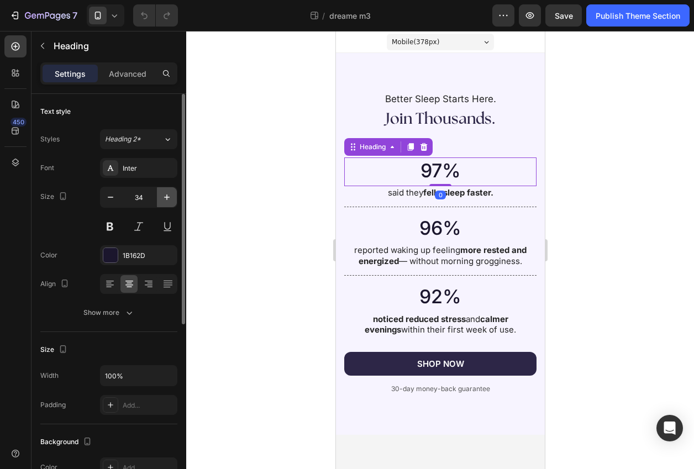
click at [167, 193] on icon "button" at bounding box center [166, 197] width 11 height 11
type input "36"
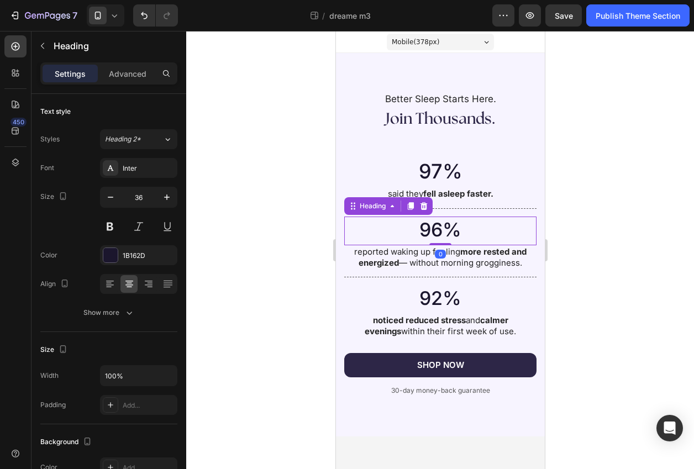
drag, startPoint x: 438, startPoint y: 229, endPoint x: 356, endPoint y: 218, distance: 83.1
click at [438, 229] on h2 "96%" at bounding box center [440, 230] width 170 height 27
click at [166, 197] on icon "button" at bounding box center [167, 198] width 6 height 6
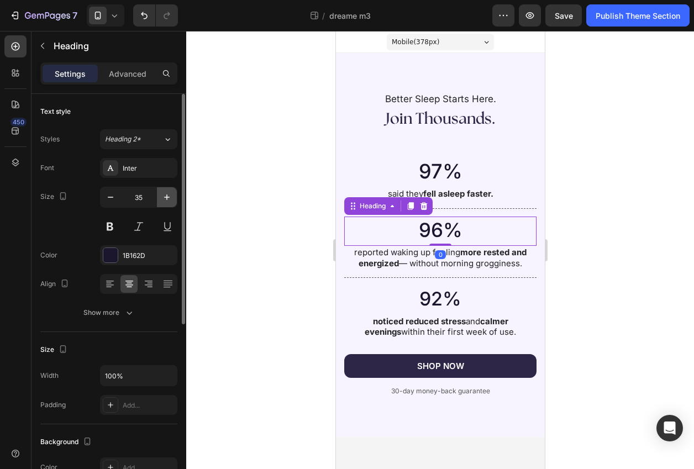
click at [166, 197] on icon "button" at bounding box center [167, 198] width 6 height 6
type input "36"
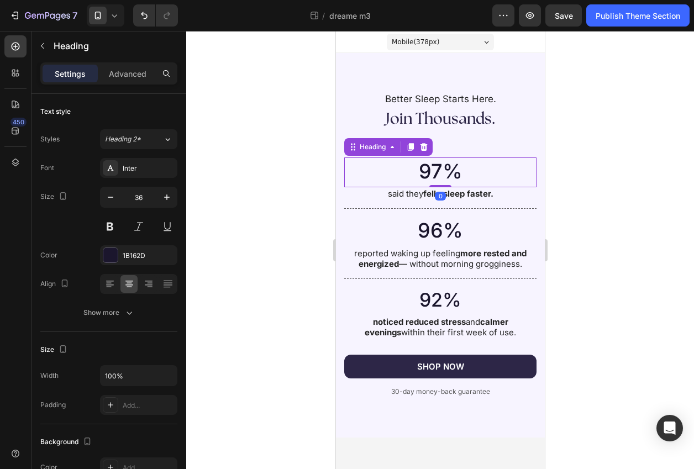
drag, startPoint x: 435, startPoint y: 174, endPoint x: 345, endPoint y: 172, distance: 89.6
click at [434, 174] on h2 "97%" at bounding box center [440, 172] width 170 height 28
click at [177, 199] on div "36" at bounding box center [138, 197] width 77 height 21
click at [174, 198] on button "button" at bounding box center [167, 197] width 20 height 20
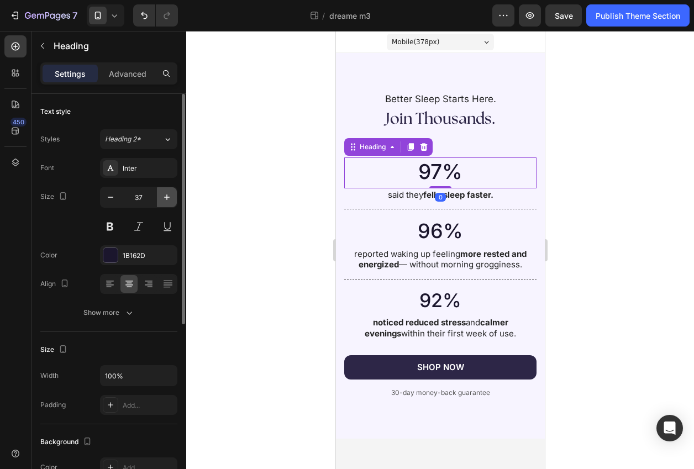
click at [173, 198] on button "button" at bounding box center [167, 197] width 20 height 20
type input "38"
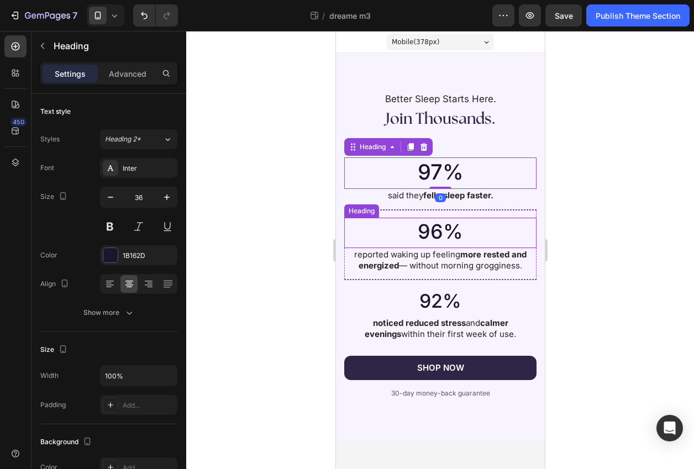
drag, startPoint x: 446, startPoint y: 235, endPoint x: 346, endPoint y: 229, distance: 100.2
click at [446, 235] on h2 "96%" at bounding box center [440, 232] width 170 height 28
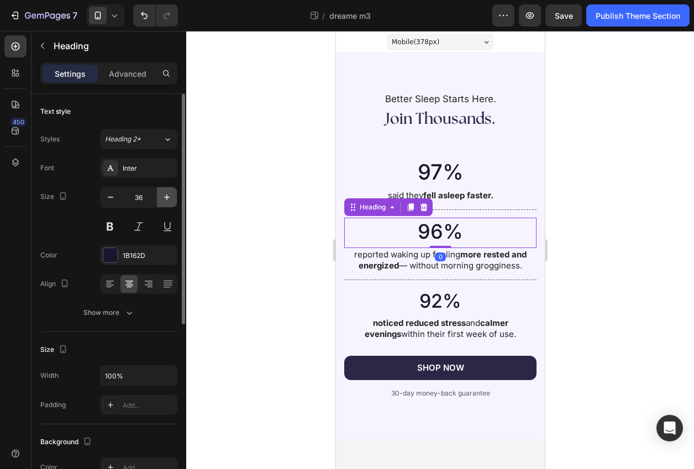
click at [168, 201] on icon "button" at bounding box center [166, 197] width 11 height 11
type input "38"
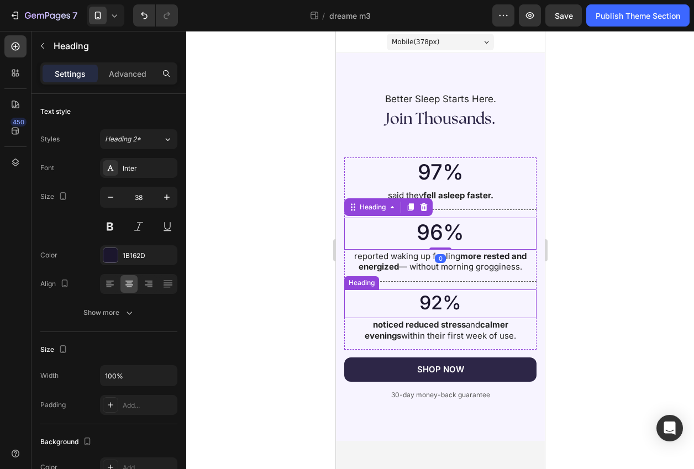
drag, startPoint x: 447, startPoint y: 310, endPoint x: 436, endPoint y: 305, distance: 12.6
click at [447, 310] on h2 "92%" at bounding box center [440, 303] width 170 height 27
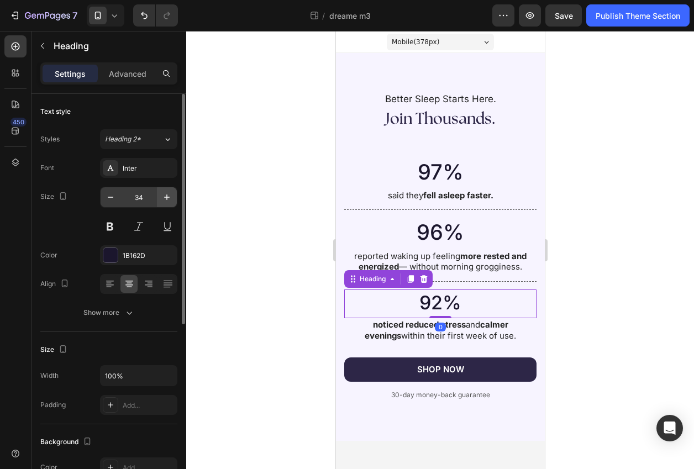
click at [168, 201] on icon "button" at bounding box center [166, 197] width 11 height 11
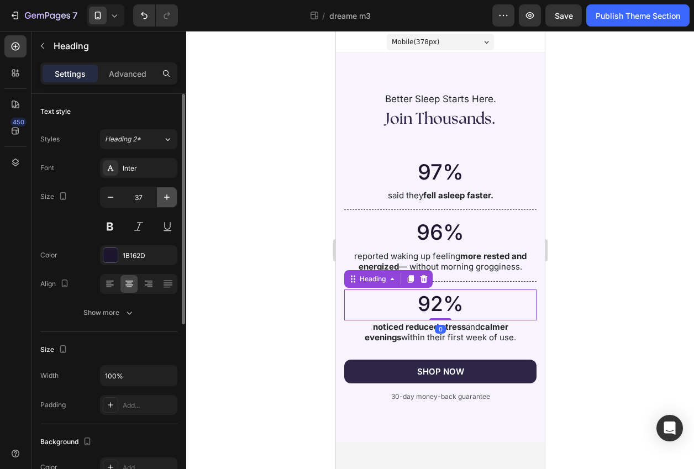
type input "38"
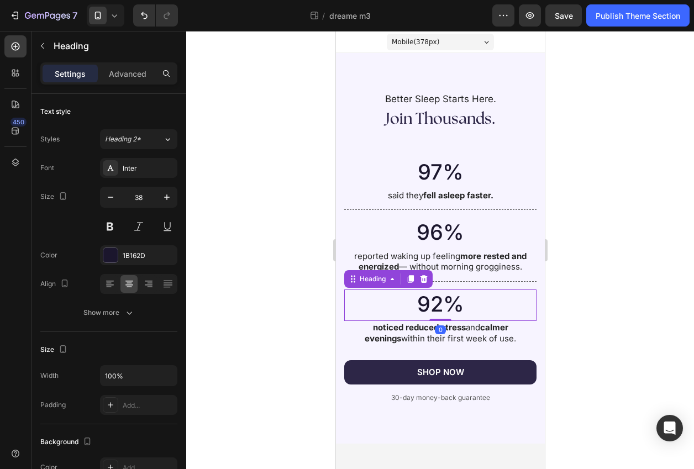
click at [309, 298] on div at bounding box center [440, 250] width 508 height 438
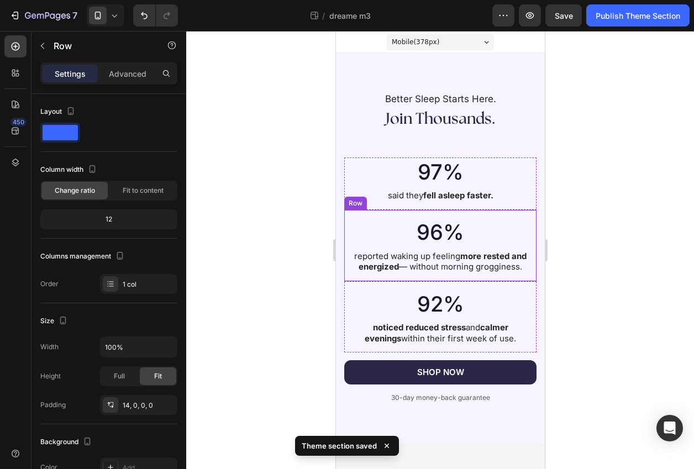
click at [347, 276] on div "96% Heading reported waking up feeling more rested and energized — without morn…" at bounding box center [440, 249] width 192 height 63
click at [104, 73] on div "Advanced" at bounding box center [127, 74] width 55 height 18
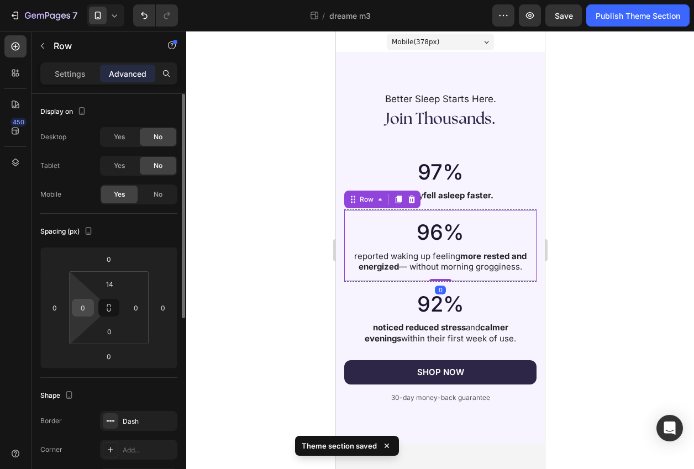
click at [78, 315] on input "0" at bounding box center [83, 308] width 17 height 17
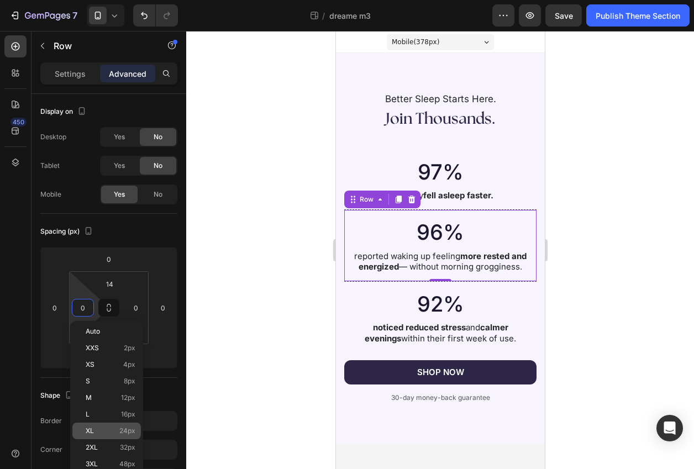
click at [98, 427] on p "XL 24px" at bounding box center [111, 431] width 50 height 8
type input "24"
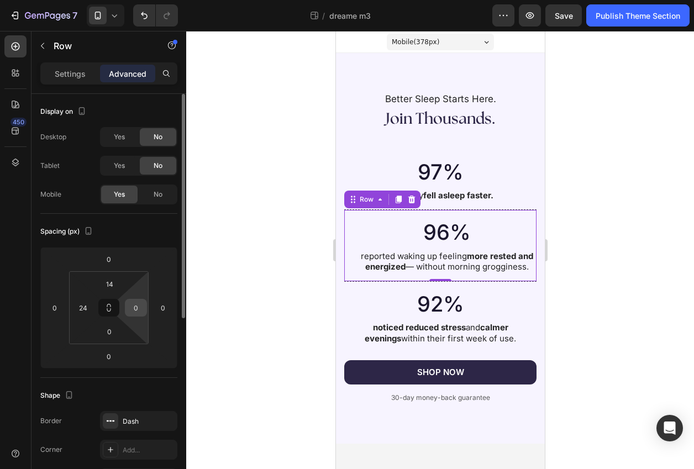
click at [139, 315] on input "0" at bounding box center [136, 308] width 17 height 17
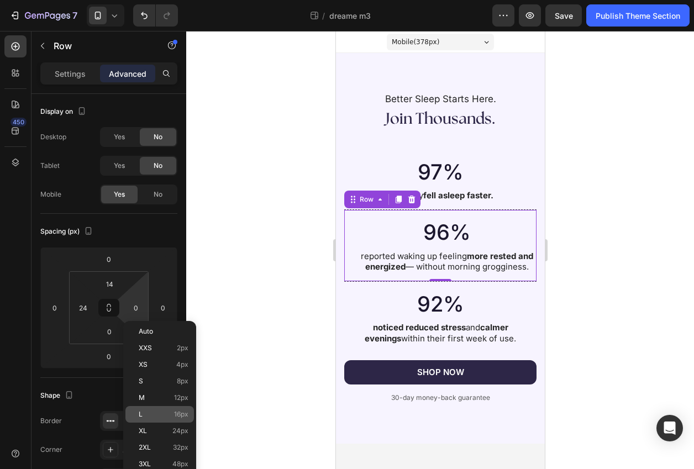
drag, startPoint x: 177, startPoint y: 430, endPoint x: 191, endPoint y: 414, distance: 21.2
click at [177, 430] on span "24px" at bounding box center [180, 431] width 16 height 8
type input "24"
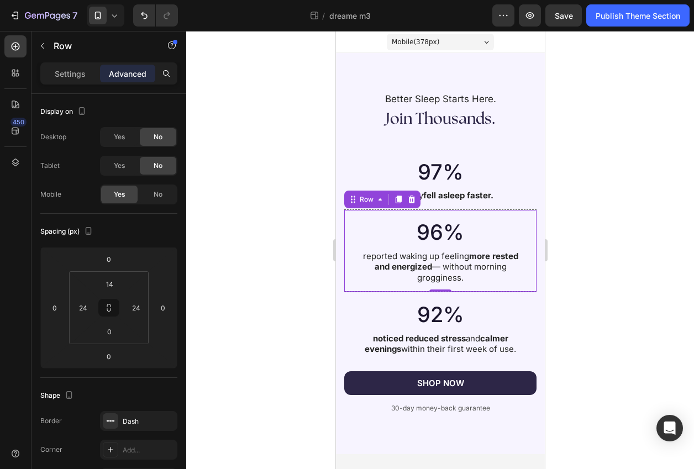
drag, startPoint x: 282, startPoint y: 393, endPoint x: 275, endPoint y: 393, distance: 6.6
click at [281, 393] on div at bounding box center [440, 250] width 508 height 438
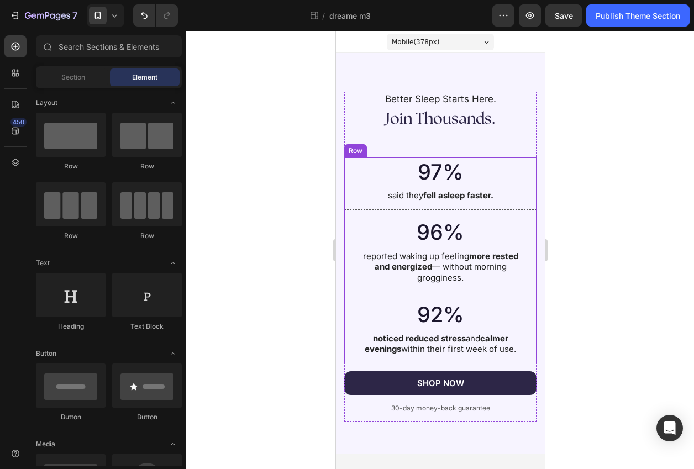
click at [348, 358] on div "92% Heading noticed reduced stress and calmer evenings within their first week …" at bounding box center [440, 327] width 192 height 71
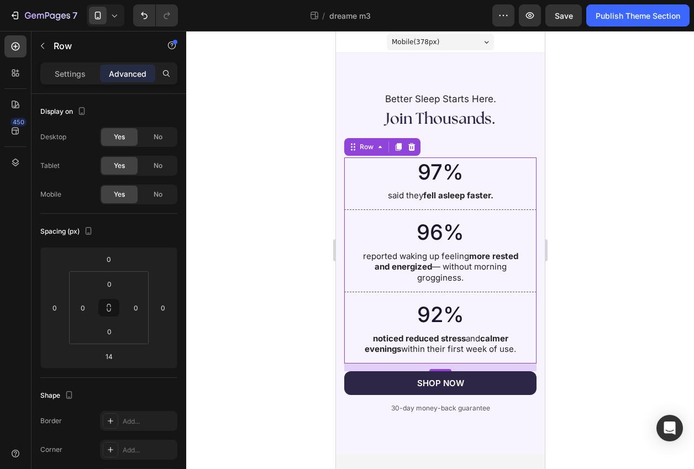
click at [259, 208] on div at bounding box center [440, 250] width 508 height 438
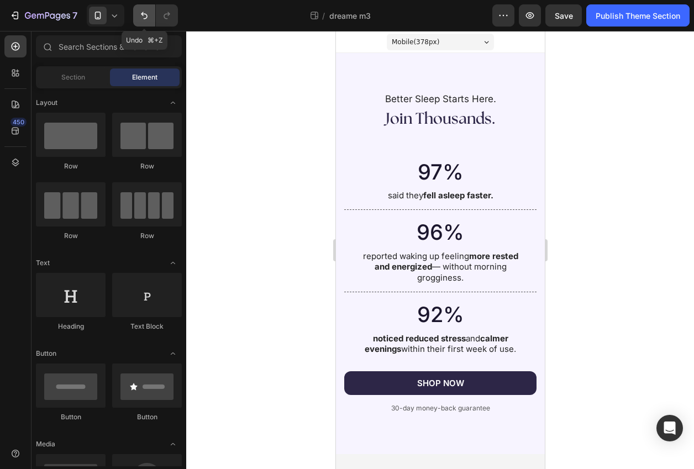
click at [138, 16] on button "Undo/Redo" at bounding box center [144, 15] width 22 height 22
click at [140, 16] on icon "Undo/Redo" at bounding box center [144, 15] width 11 height 11
click at [142, 18] on icon "Undo/Redo" at bounding box center [144, 15] width 11 height 11
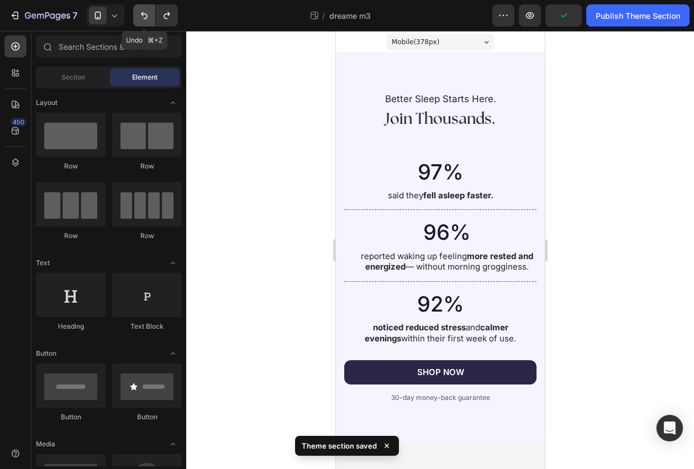
click at [147, 16] on icon "Undo/Redo" at bounding box center [144, 15] width 7 height 7
click at [151, 17] on button "Undo/Redo" at bounding box center [144, 15] width 22 height 22
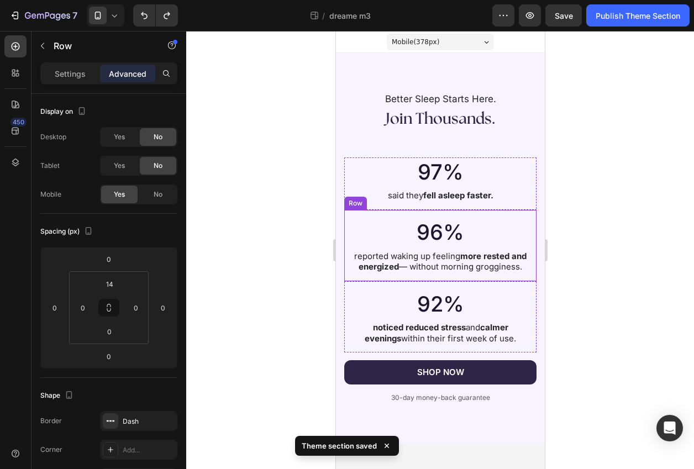
click at [349, 276] on div "96% Heading reported waking up feeling more rested and energized — without morn…" at bounding box center [440, 249] width 192 height 63
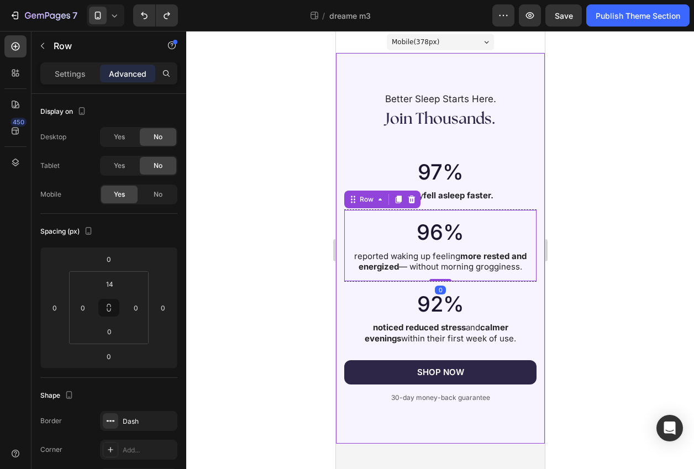
click at [232, 245] on div at bounding box center [440, 250] width 508 height 438
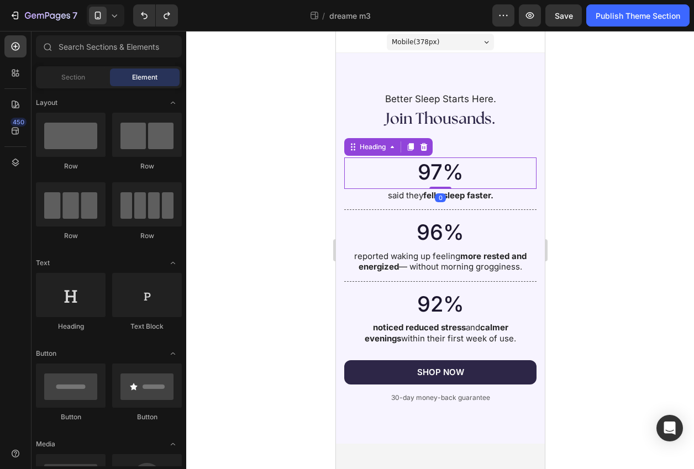
click at [422, 167] on h2 "97%" at bounding box center [440, 172] width 170 height 29
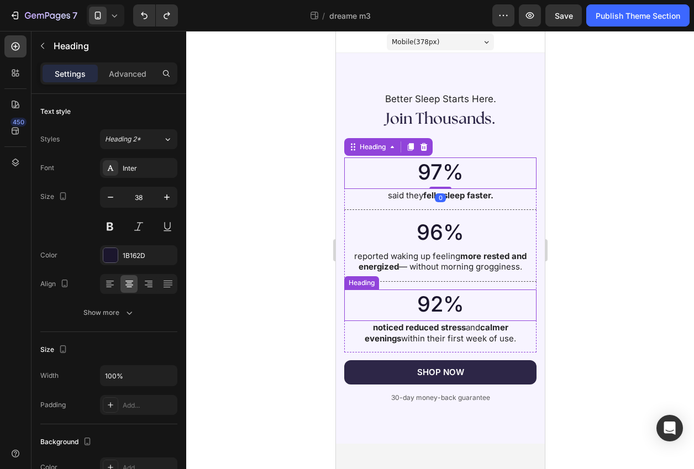
click at [441, 301] on h2 "92%" at bounding box center [440, 304] width 170 height 29
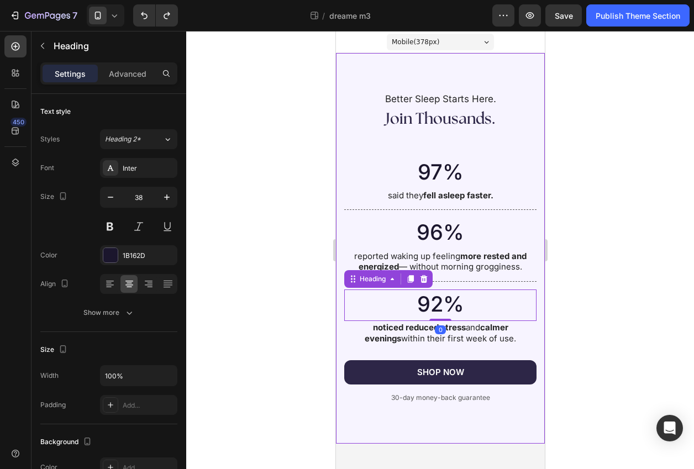
click at [300, 287] on div at bounding box center [440, 250] width 508 height 438
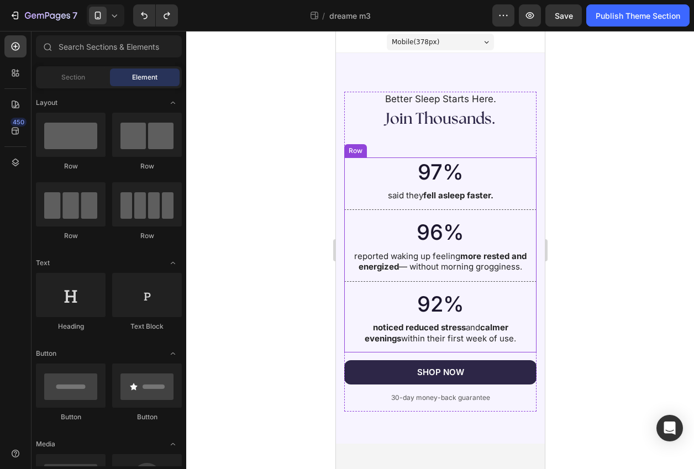
click at [351, 346] on div "92% Heading noticed reduced stress and calmer evenings within their first week …" at bounding box center [440, 317] width 192 height 71
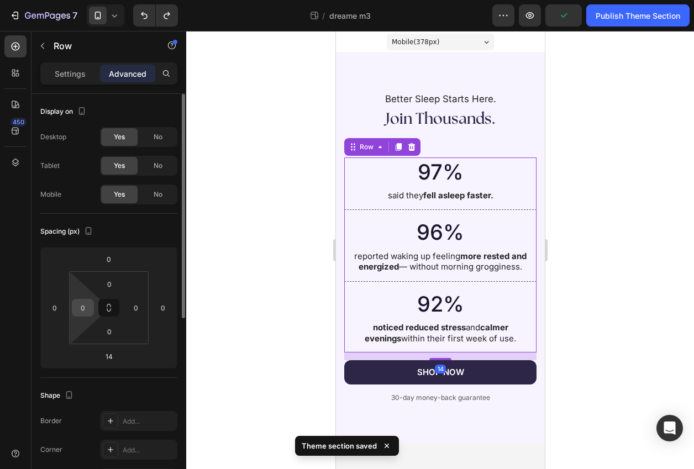
click at [80, 308] on input "0" at bounding box center [83, 308] width 17 height 17
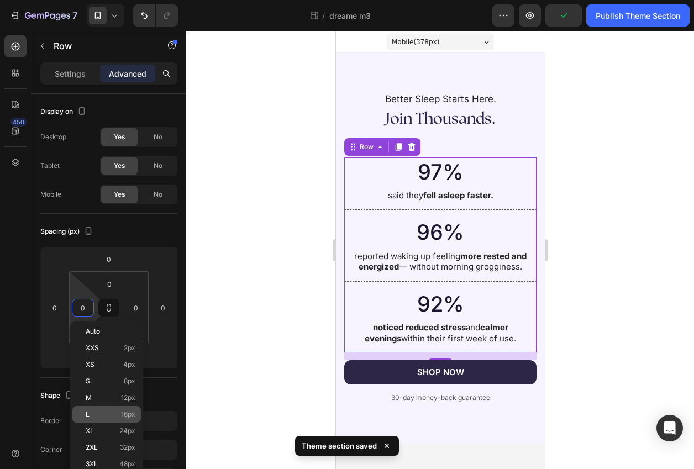
click at [119, 411] on p "L 16px" at bounding box center [111, 415] width 50 height 8
type input "16"
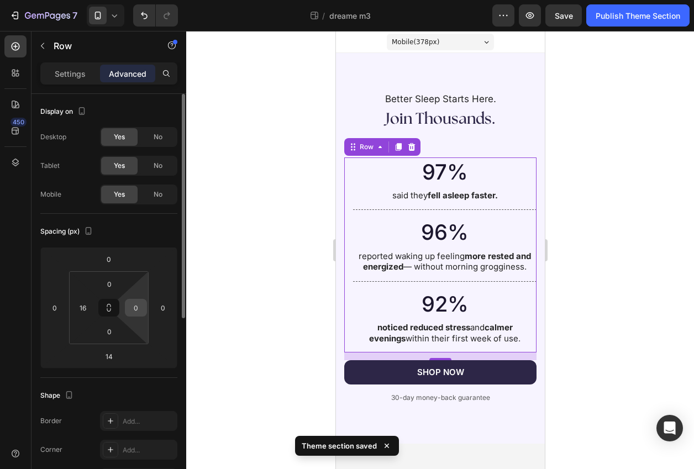
click at [131, 309] on input "0" at bounding box center [136, 308] width 17 height 17
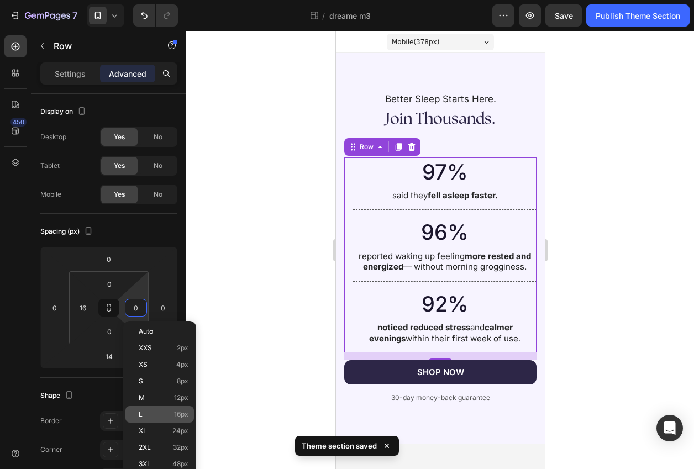
click at [156, 411] on p "L 16px" at bounding box center [164, 415] width 50 height 8
type input "16"
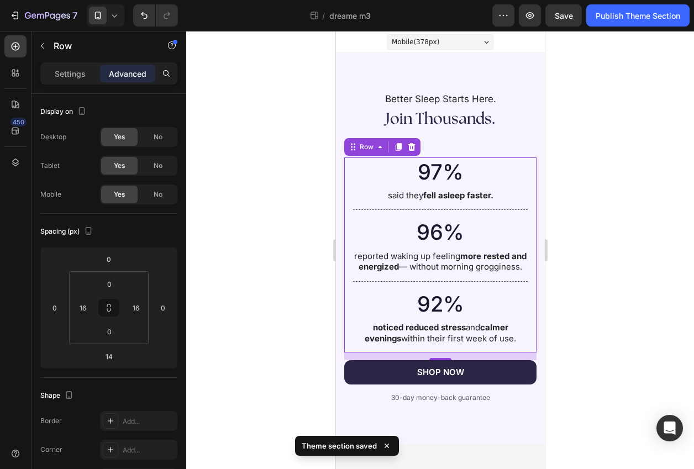
click at [240, 375] on div at bounding box center [440, 250] width 508 height 438
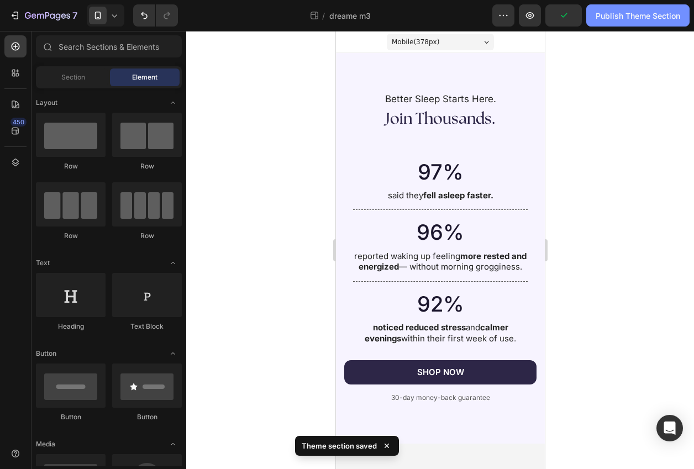
click at [594, 14] on button "Publish Theme Section" at bounding box center [637, 15] width 103 height 22
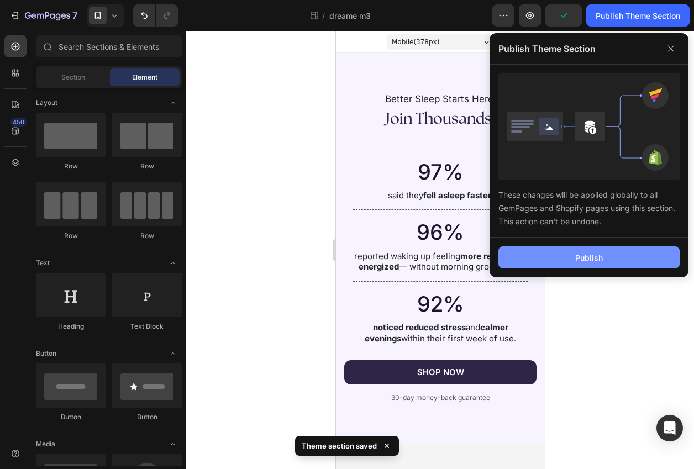
click at [593, 256] on div "Publish" at bounding box center [589, 258] width 28 height 12
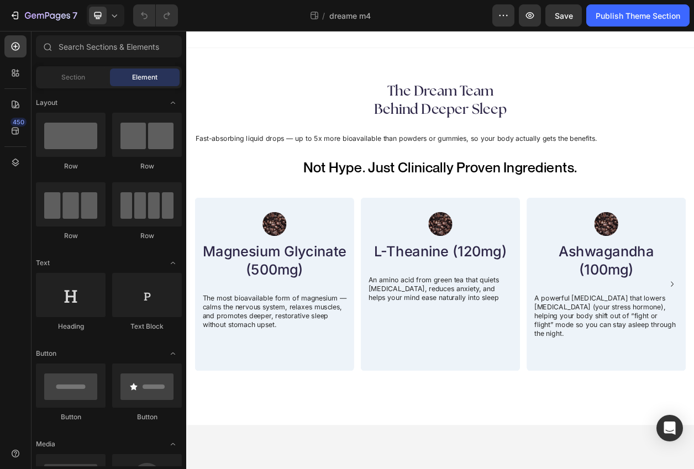
click at [103, 28] on div "7 Theme section / dreame m4 Preview Save Publish Theme Section" at bounding box center [347, 16] width 694 height 32
click at [102, 22] on span at bounding box center [98, 16] width 18 height 18
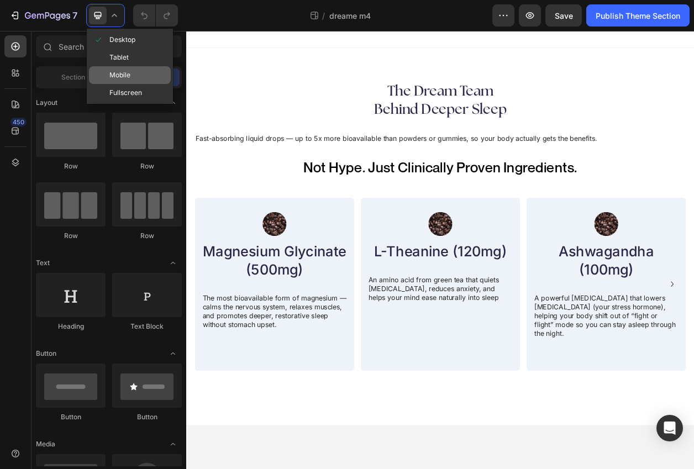
click at [112, 72] on span "Mobile" at bounding box center [119, 75] width 21 height 11
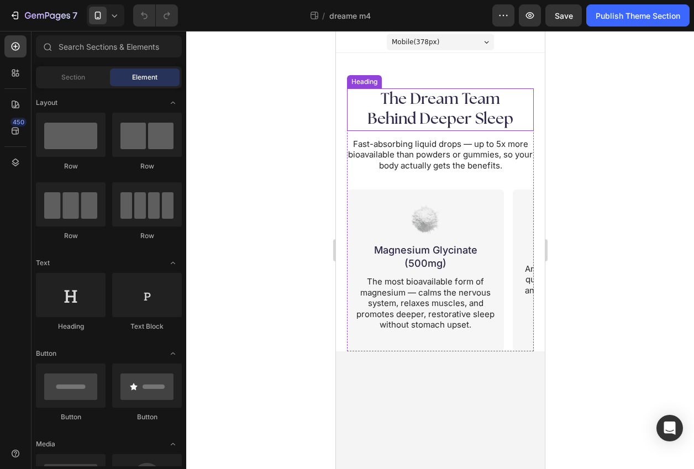
click at [451, 117] on h2 "The Dream Team Behind Deeper Sleep" at bounding box center [440, 109] width 187 height 43
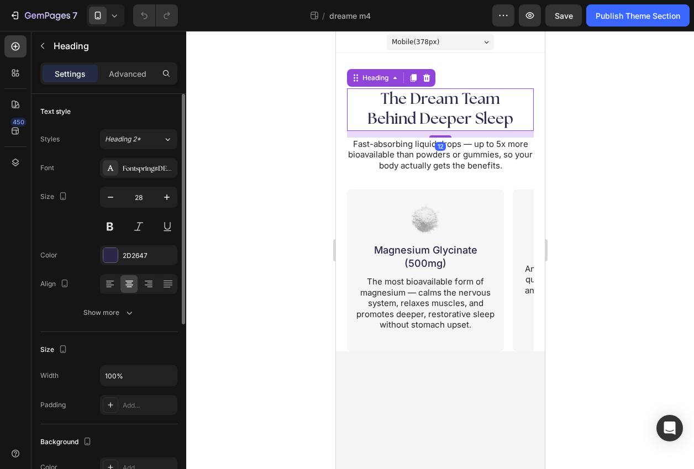
drag, startPoint x: 123, startPoint y: 75, endPoint x: 118, endPoint y: 113, distance: 38.4
click at [122, 75] on p "Advanced" at bounding box center [128, 74] width 38 height 12
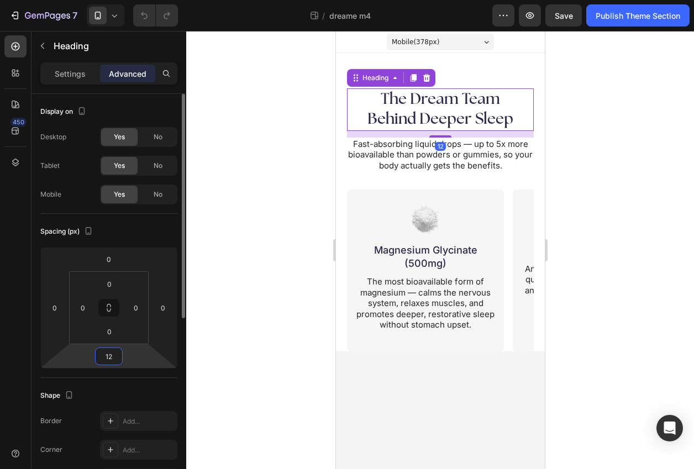
click at [107, 359] on input "12" at bounding box center [109, 356] width 22 height 17
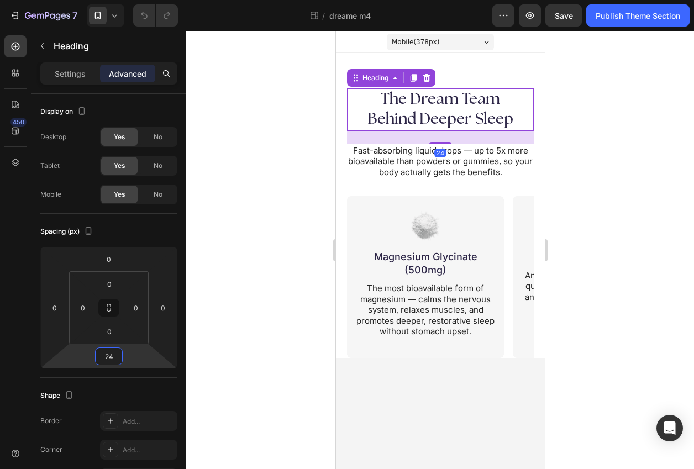
type input "24"
click at [212, 360] on div at bounding box center [440, 250] width 508 height 438
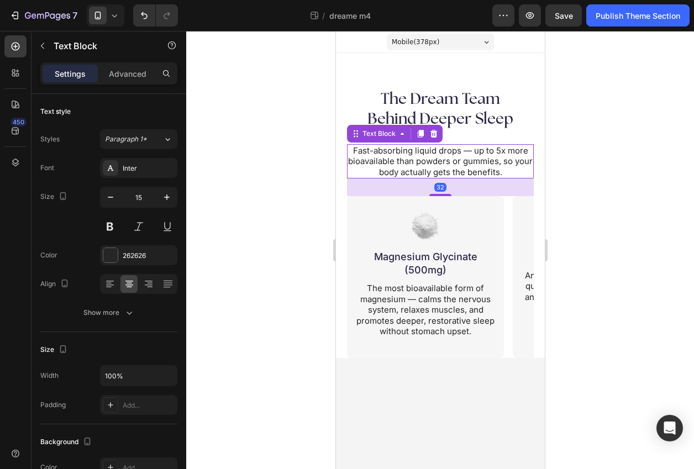
click at [410, 169] on p "Fast-absorbing liquid drops — up to 5x more bioavailable than powders or gummie…" at bounding box center [440, 161] width 185 height 33
click at [253, 226] on div at bounding box center [440, 250] width 508 height 438
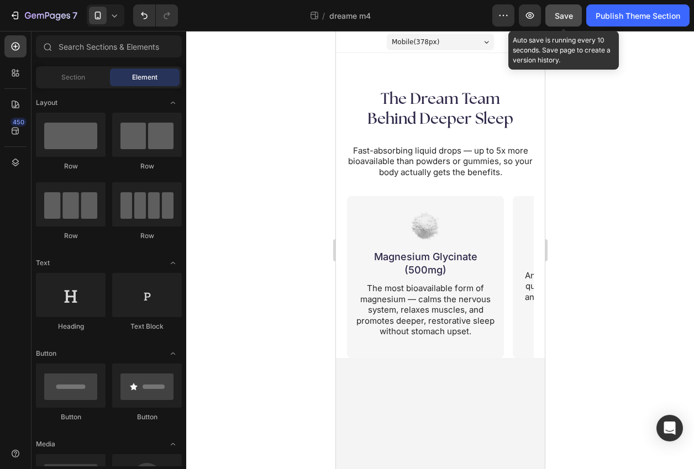
click at [557, 13] on span "Save" at bounding box center [564, 15] width 18 height 9
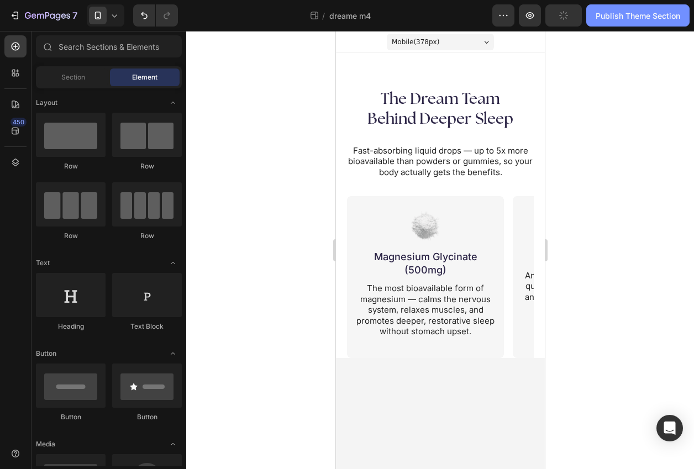
click at [626, 16] on div "Publish Theme Section" at bounding box center [638, 16] width 85 height 12
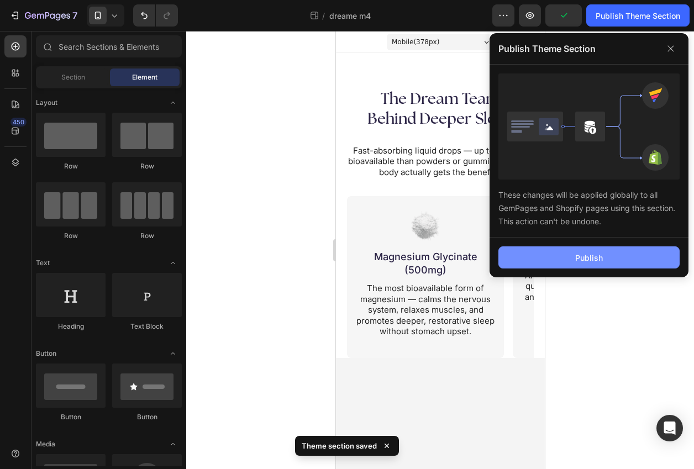
click at [605, 266] on button "Publish" at bounding box center [589, 258] width 181 height 22
